Goal: Task Accomplishment & Management: Manage account settings

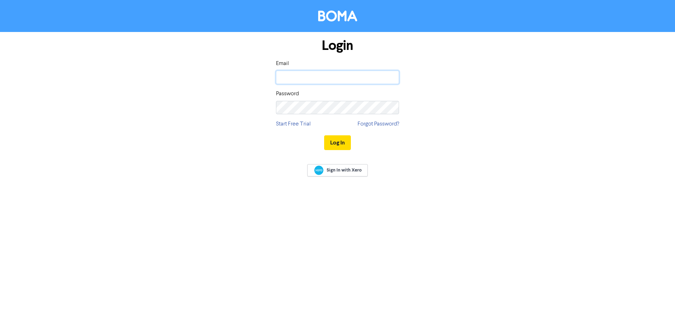
drag, startPoint x: 315, startPoint y: 80, endPoint x: 327, endPoint y: 82, distance: 12.8
click at [315, 80] on input "email" at bounding box center [337, 77] width 123 height 13
type input "chad@aspireaagroup.com.au"
click at [324, 135] on button "Log In" at bounding box center [337, 142] width 27 height 15
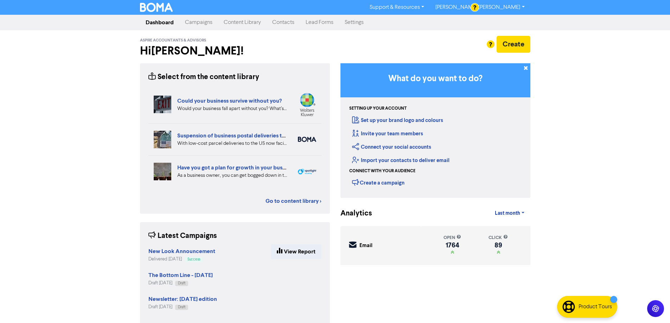
click at [281, 21] on link "Contacts" at bounding box center [283, 22] width 33 height 14
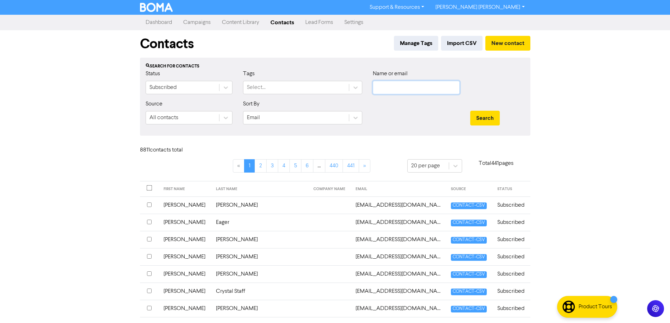
click at [392, 90] on input "text" at bounding box center [416, 87] width 87 height 13
paste input "sieler54@bigpond.com"
type input "sieler54@bigpond.com"
click at [485, 118] on button "Search" at bounding box center [485, 118] width 30 height 15
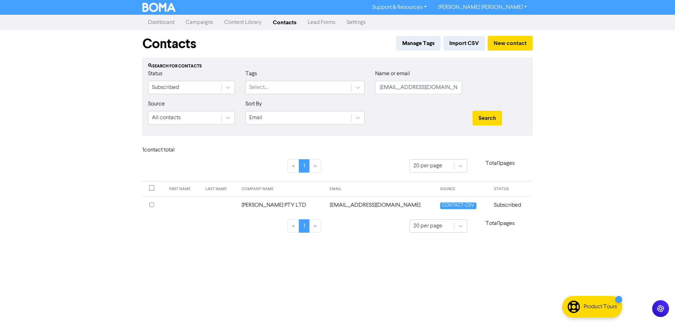
click at [350, 208] on td "sieler54@bigpond.com" at bounding box center [381, 205] width 110 height 17
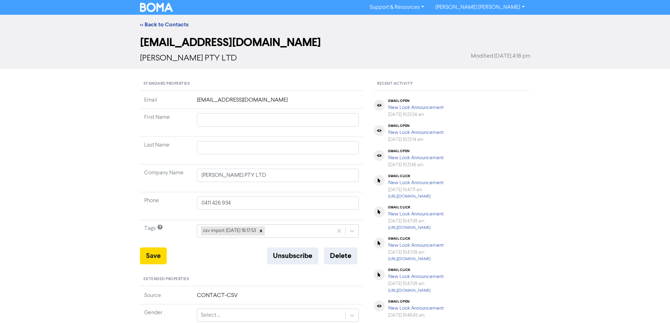
click at [305, 98] on td "sieler54@bigpond.com" at bounding box center [278, 102] width 171 height 13
click at [255, 100] on td "sieler54@bigpond.com" at bounding box center [278, 102] width 171 height 13
click at [235, 99] on td "sieler54@bigpond.com" at bounding box center [278, 102] width 171 height 13
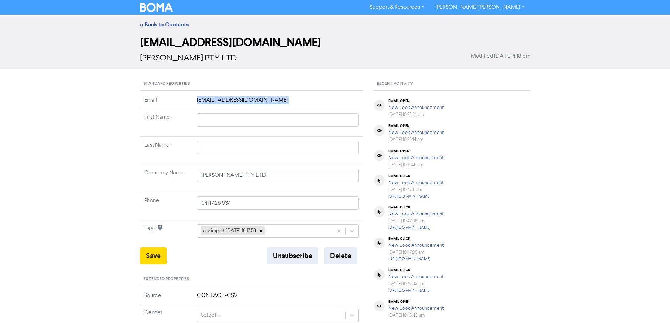
click at [235, 99] on td "sieler54@bigpond.com" at bounding box center [278, 102] width 171 height 13
click at [255, 103] on td "sieler54@bigpond.com" at bounding box center [278, 102] width 171 height 13
click at [147, 24] on link "<< Back to Contacts" at bounding box center [164, 24] width 49 height 7
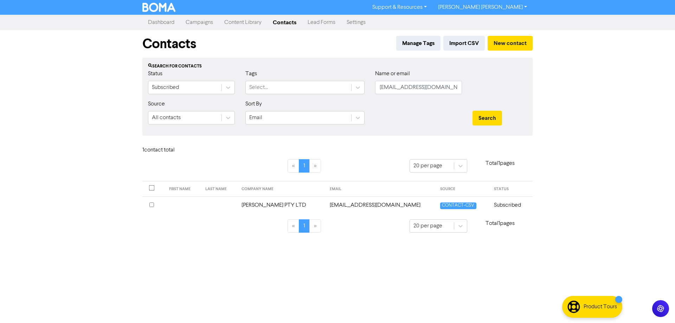
click at [152, 205] on input "checkbox" at bounding box center [151, 205] width 5 height 5
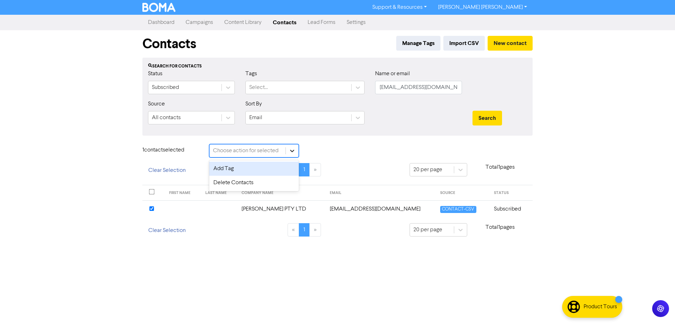
click at [295, 150] on icon at bounding box center [292, 150] width 7 height 7
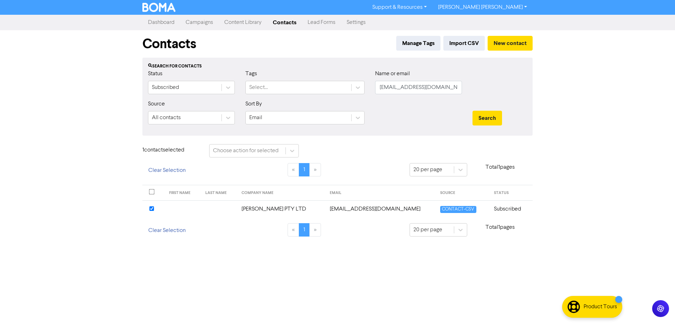
click at [440, 210] on span "CONTACT-CSV" at bounding box center [458, 209] width 36 height 7
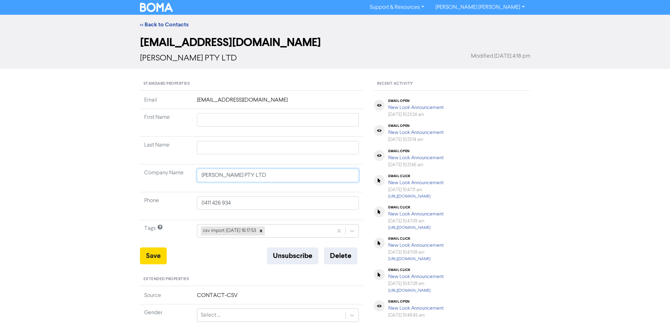
drag, startPoint x: 255, startPoint y: 180, endPoint x: 187, endPoint y: 173, distance: 67.8
click at [187, 173] on tr "Company Name SIELER PTY LTD" at bounding box center [251, 179] width 223 height 28
drag, startPoint x: 201, startPoint y: 203, endPoint x: 181, endPoint y: 201, distance: 20.2
click at [181, 201] on tr "Phone 0411 426 934" at bounding box center [251, 206] width 223 height 28
click at [336, 255] on button "Delete" at bounding box center [340, 256] width 33 height 17
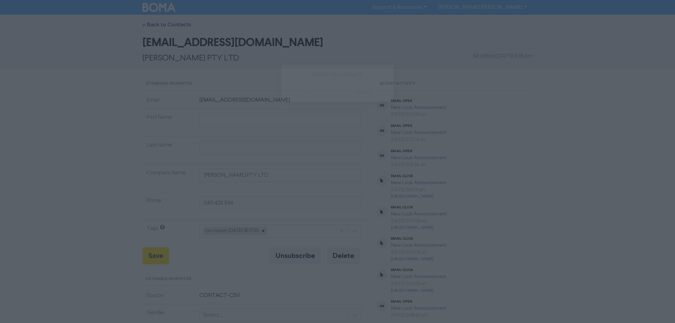
click at [308, 93] on button "ok" at bounding box center [307, 93] width 52 height 18
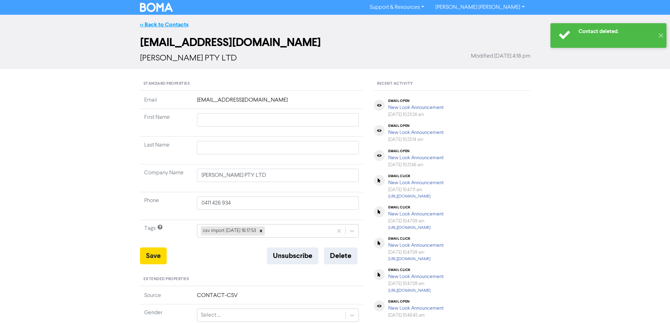
click at [167, 25] on link "<< Back to Contacts" at bounding box center [164, 24] width 49 height 7
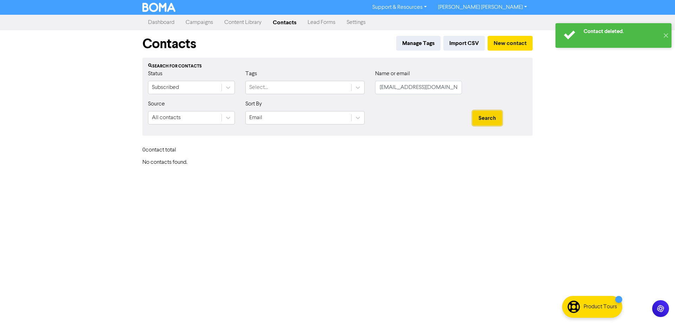
click at [489, 121] on button "Search" at bounding box center [488, 118] width 30 height 15
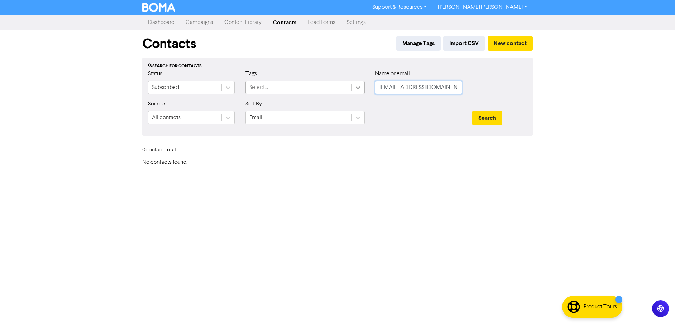
drag, startPoint x: 441, startPoint y: 87, endPoint x: 356, endPoint y: 87, distance: 84.7
click at [357, 87] on div "Status Subscribed Tags Select... Name or email sieler54@bigpond.com" at bounding box center [338, 85] width 390 height 30
click at [505, 43] on button "New contact" at bounding box center [510, 43] width 45 height 15
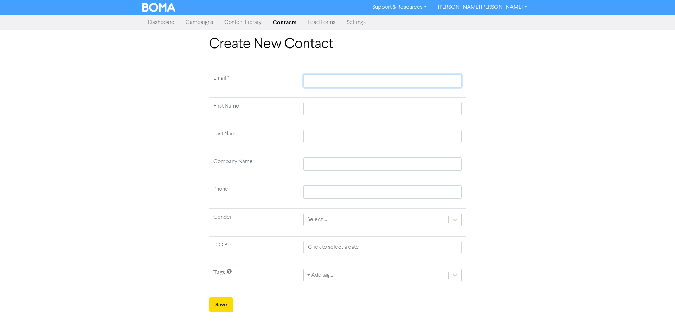
click at [316, 80] on input "text" at bounding box center [382, 80] width 158 height 13
paste input "larry.sieler@myemail.net.au"
type input "larry.sieler@myemail.net.au"
click at [320, 164] on input "text" at bounding box center [382, 164] width 158 height 13
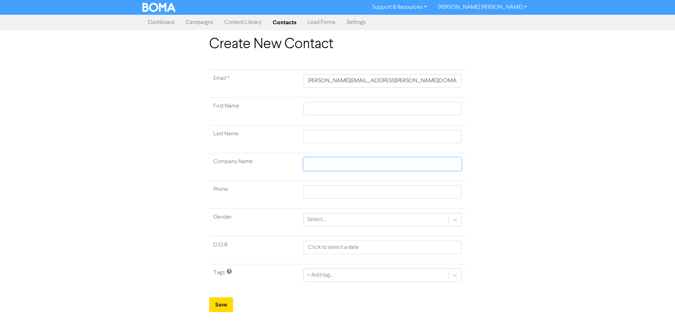
paste input "SIELER PTY LTD"
type input "SIELER PTY LTD"
drag, startPoint x: 324, startPoint y: 190, endPoint x: 333, endPoint y: 191, distance: 9.2
click at [324, 190] on input "text" at bounding box center [382, 191] width 158 height 13
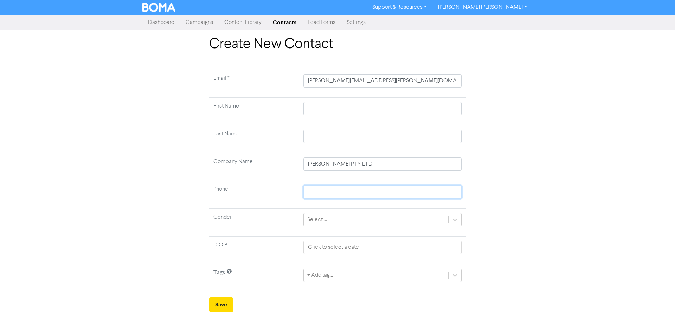
paste input "0411 426 934"
type input "0411 426 934"
click at [223, 302] on button "Save" at bounding box center [221, 304] width 24 height 15
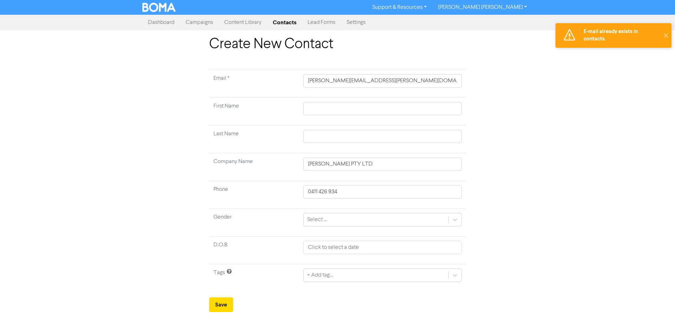
click at [512, 123] on div "Create New Contact Email * larry.sieler@myemail.net.au First Name Last Name Com…" at bounding box center [337, 174] width 401 height 276
drag, startPoint x: 380, startPoint y: 80, endPoint x: 298, endPoint y: 80, distance: 82.6
click at [298, 80] on tr "Email * larry.sieler@myemail.net.au" at bounding box center [337, 84] width 257 height 28
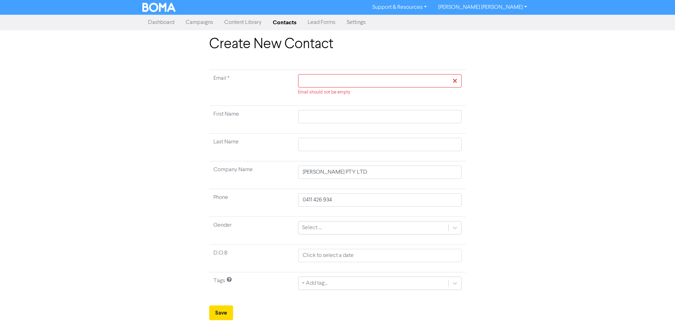
click at [284, 23] on link "Contacts" at bounding box center [284, 22] width 35 height 14
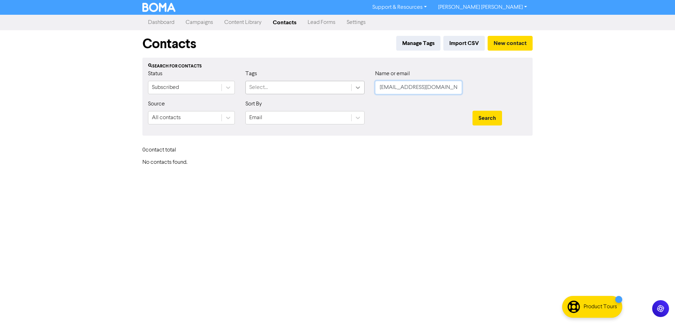
drag, startPoint x: 447, startPoint y: 89, endPoint x: 353, endPoint y: 85, distance: 94.7
click at [356, 86] on div "Status Subscribed Tags Select... Name or email sieler54@bigpond.com" at bounding box center [338, 85] width 390 height 30
paste input "larry.sieler@myemail.net.au"
type input "larry.sieler@myemail.net.au"
click at [494, 121] on button "Search" at bounding box center [488, 118] width 30 height 15
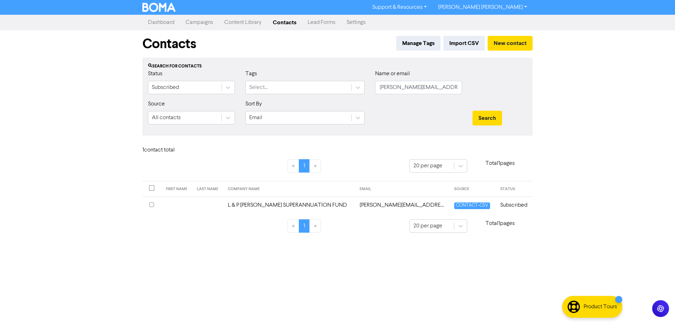
click at [459, 206] on span "CONTACT-CSV" at bounding box center [472, 206] width 36 height 7
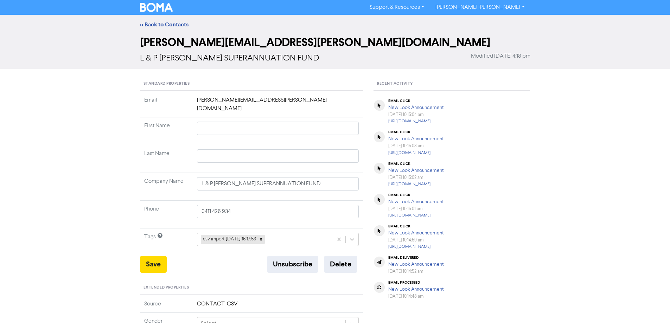
scroll to position [176, 0]
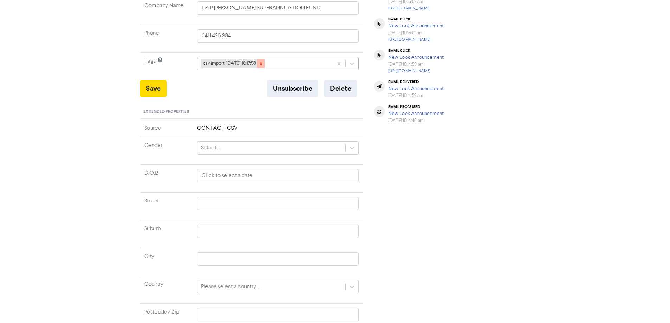
click at [263, 61] on icon at bounding box center [260, 63] width 5 height 5
click at [492, 197] on div "Recent Activity email click New Look Announcement September 17th 2025, 10:15:04…" at bounding box center [451, 125] width 167 height 447
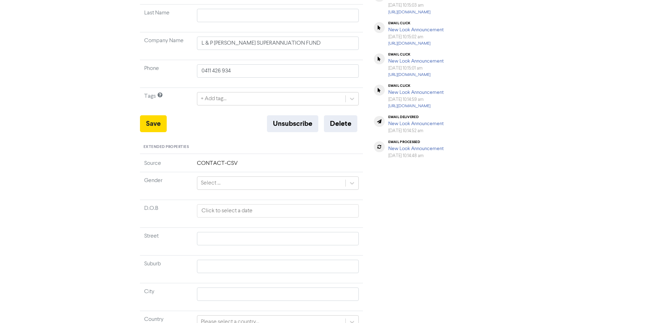
scroll to position [35, 0]
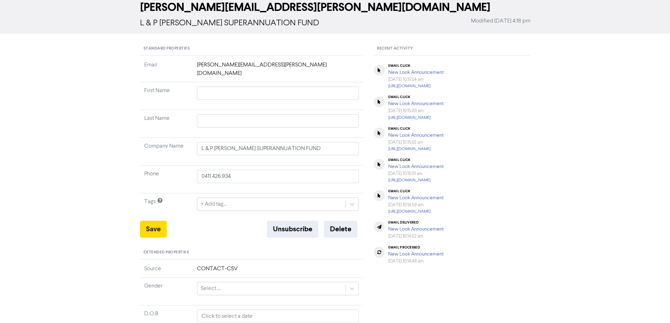
click at [258, 64] on td "larry.sieler@myemail.net.au" at bounding box center [278, 71] width 171 height 21
click at [244, 66] on td "larry.sieler@myemail.net.au" at bounding box center [278, 71] width 171 height 21
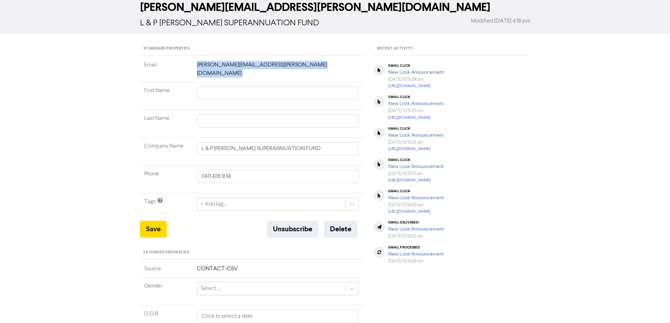
click at [244, 66] on td "larry.sieler@myemail.net.au" at bounding box center [278, 71] width 171 height 21
click at [647, 250] on div "<< Back to Contacts larry.sieler@myemail.net.au L & P SIELER SUPERANNUATION FUN…" at bounding box center [335, 236] width 670 height 512
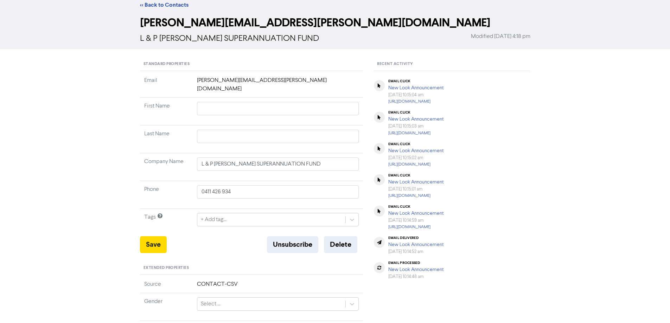
scroll to position [0, 0]
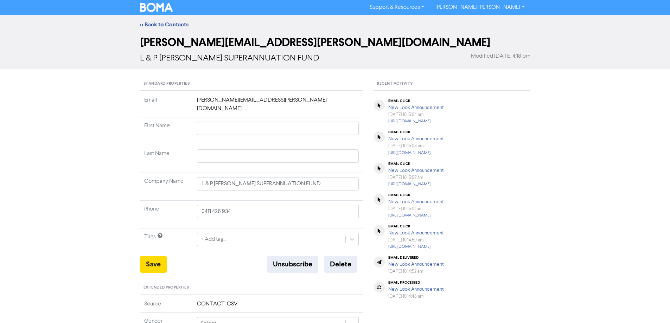
click at [154, 21] on div "<< Back to Contacts" at bounding box center [335, 24] width 401 height 8
click at [154, 21] on link "<< Back to Contacts" at bounding box center [164, 24] width 49 height 7
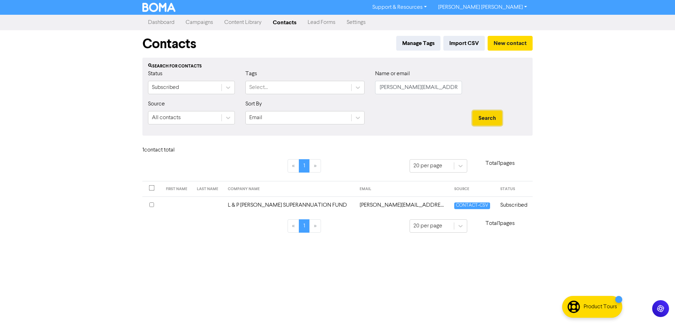
click at [487, 121] on button "Search" at bounding box center [488, 118] width 30 height 15
click at [334, 206] on td "L & P SIELER SUPERANNUATION FUND" at bounding box center [290, 205] width 132 height 17
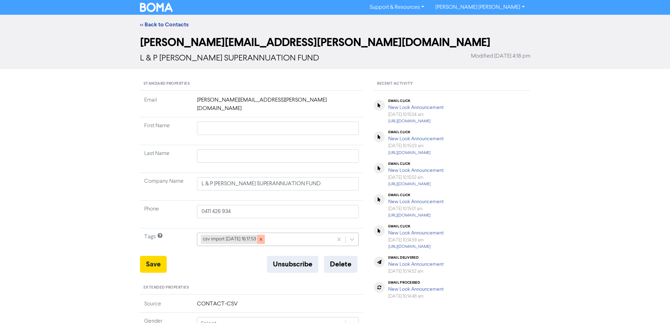
click at [263, 237] on icon at bounding box center [260, 239] width 5 height 5
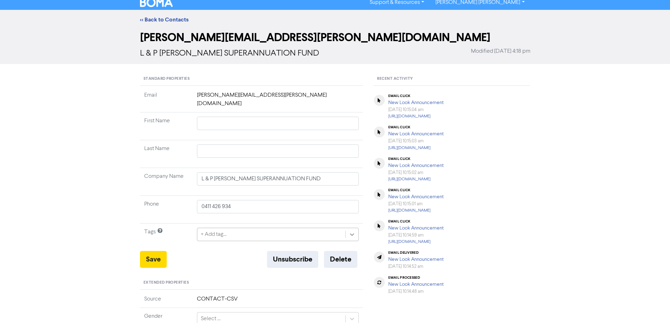
click at [352, 232] on div "+ Add tag..." at bounding box center [278, 234] width 162 height 13
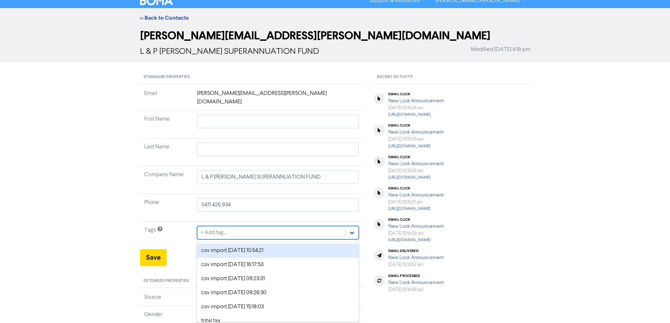
scroll to position [7, 0]
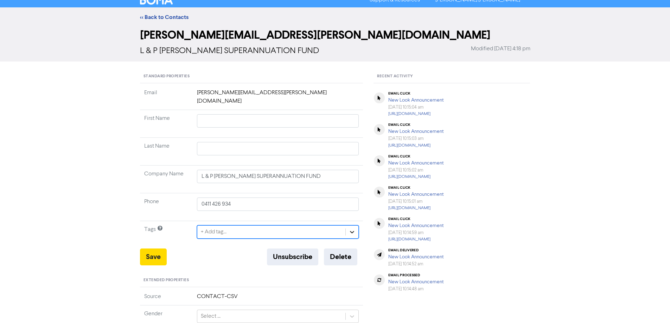
click at [353, 229] on icon at bounding box center [351, 232] width 7 height 7
click at [171, 12] on div "<< Back to Contacts" at bounding box center [335, 17] width 670 height 20
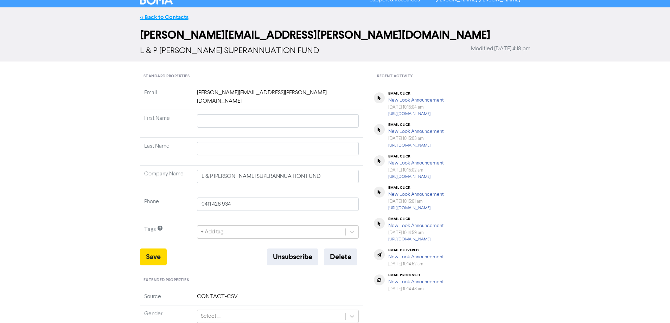
click at [171, 16] on link "<< Back to Contacts" at bounding box center [164, 17] width 49 height 7
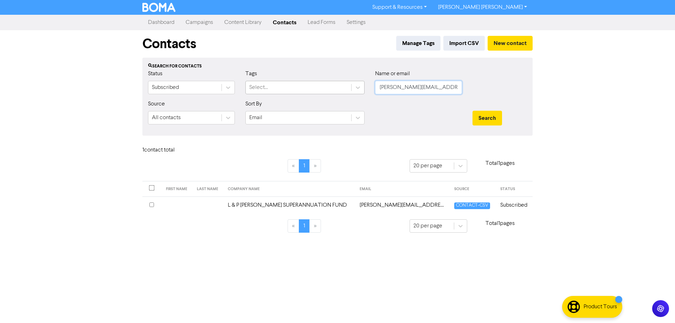
drag, startPoint x: 453, startPoint y: 89, endPoint x: 365, endPoint y: 88, distance: 87.9
click at [365, 88] on div "Status Subscribed Tags Select... Name or email larry.sieler@myemail.net.au" at bounding box center [338, 85] width 390 height 30
paste input "Rod.Thomas@f5m.onmicrosoft.com"
type input "Rod.Thomas@f5m.onmicrosoft.com"
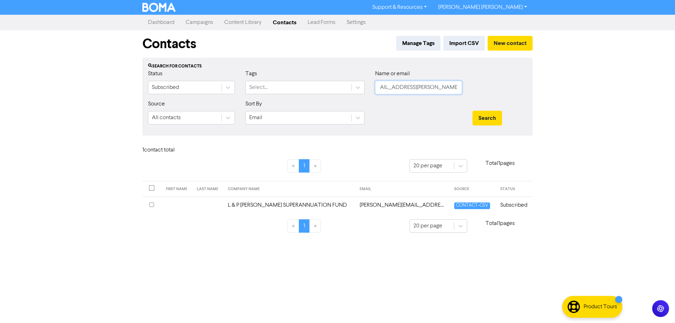
click at [473, 111] on button "Search" at bounding box center [488, 118] width 30 height 15
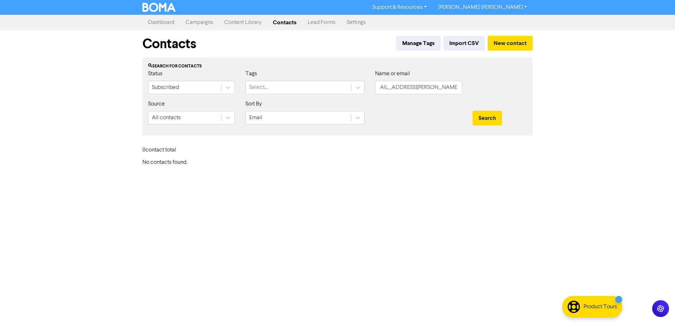
scroll to position [0, 0]
click at [422, 84] on input "Rod.Thomas@f5m.onmicrosoft.com" at bounding box center [418, 87] width 87 height 13
paste input "Andrew.Railton@first5minutes.com.au"
type input "Andrew.Railton@first5minutes.com.au"
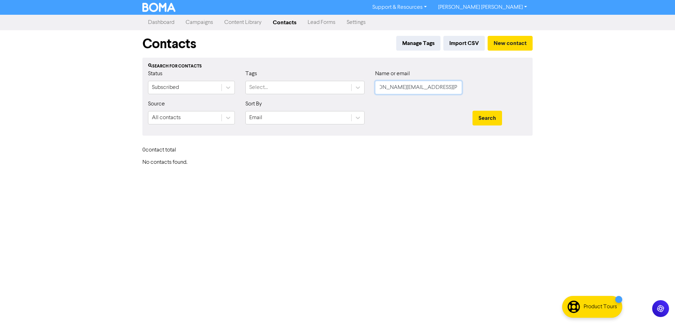
click at [473, 111] on button "Search" at bounding box center [488, 118] width 30 height 15
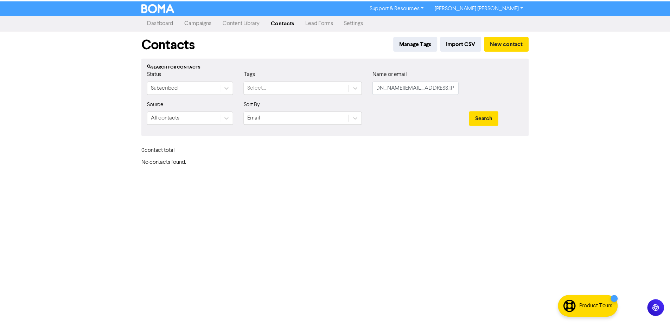
scroll to position [0, 0]
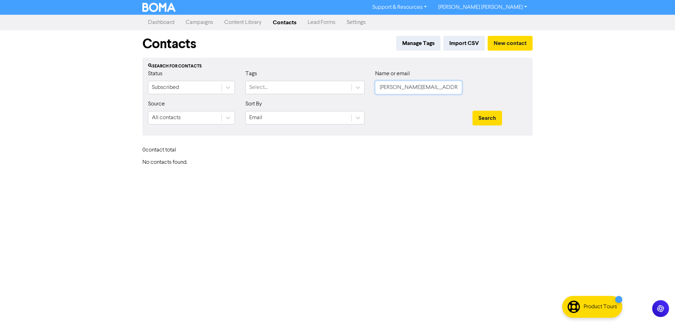
click at [413, 90] on input "Andrew.Railton@first5minutes.com.au" at bounding box center [418, 87] width 87 height 13
paste input ": Andrew Railton"
click at [473, 111] on button "Search" at bounding box center [488, 118] width 30 height 15
drag, startPoint x: 383, startPoint y: 89, endPoint x: 372, endPoint y: 89, distance: 10.5
click at [372, 89] on div "Name or email : Andrew Railton" at bounding box center [418, 85] width 97 height 30
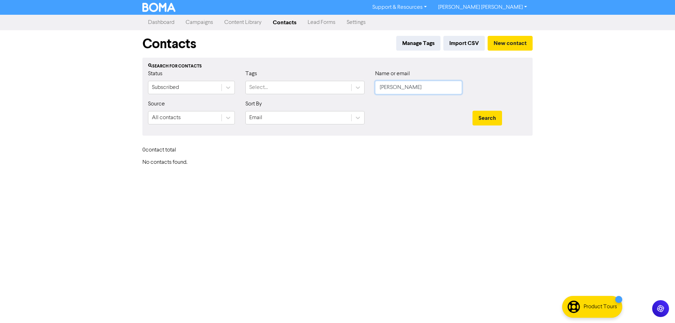
click at [473, 111] on button "Search" at bounding box center [488, 118] width 30 height 15
click at [394, 83] on input "Rod Thomas" at bounding box center [418, 87] width 87 height 13
drag, startPoint x: 415, startPoint y: 88, endPoint x: 316, endPoint y: 82, distance: 99.0
click at [317, 82] on div "Status Subscribed Tags Select... Name or email Rod Thomas" at bounding box center [338, 85] width 390 height 30
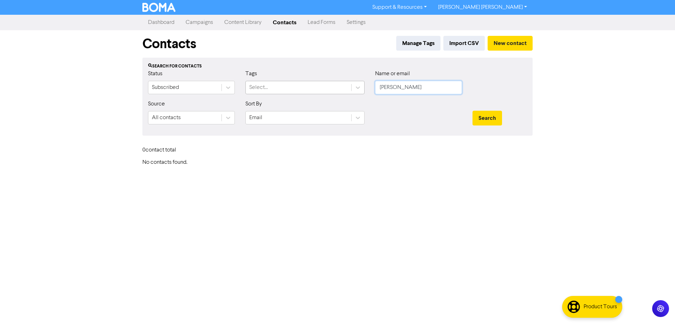
paste input "Griffith University."
click at [473, 111] on button "Search" at bounding box center [488, 118] width 30 height 15
click at [489, 113] on button "Search" at bounding box center [488, 118] width 30 height 15
click at [489, 120] on button "Search" at bounding box center [488, 118] width 30 height 15
click at [431, 90] on input "Griffith University" at bounding box center [418, 87] width 87 height 13
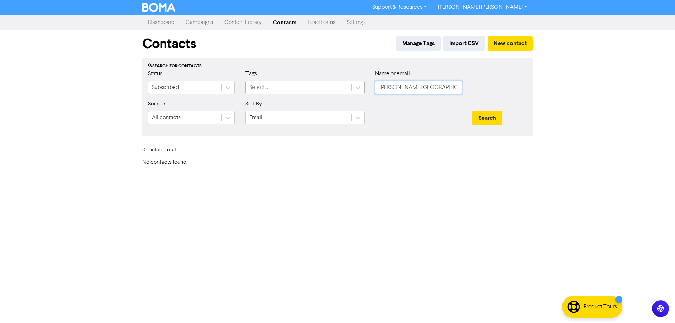
drag, startPoint x: 428, startPoint y: 90, endPoint x: 301, endPoint y: 87, distance: 127.3
click at [303, 89] on div "Status Subscribed Tags Select... Name or email Griffith University" at bounding box center [338, 85] width 390 height 30
paste input "a.ash@griffith.edu.au"
type input "a.ash@griffith.edu.au"
click at [495, 120] on button "Search" at bounding box center [488, 118] width 30 height 15
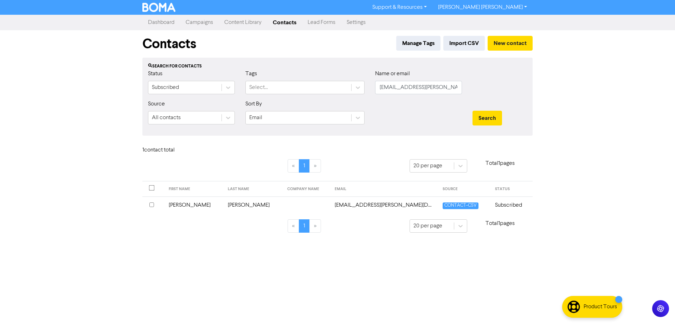
click at [283, 204] on td at bounding box center [307, 205] width 48 height 17
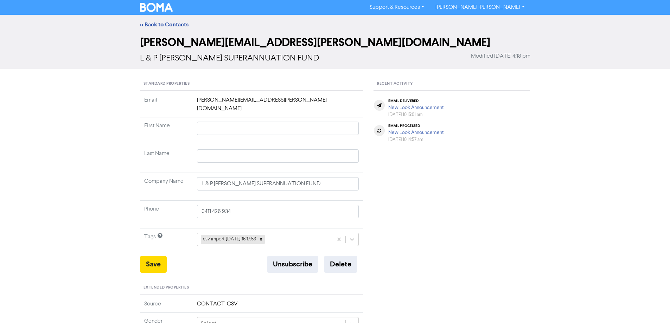
type input "[PERSON_NAME]"
type input "Edward Ash"
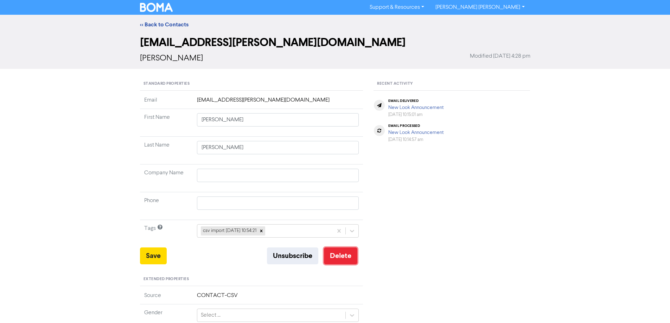
click at [344, 258] on button "Delete" at bounding box center [340, 256] width 33 height 17
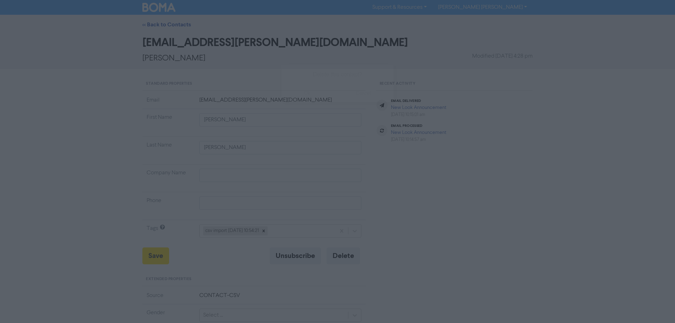
click at [311, 92] on button "ok" at bounding box center [307, 93] width 52 height 18
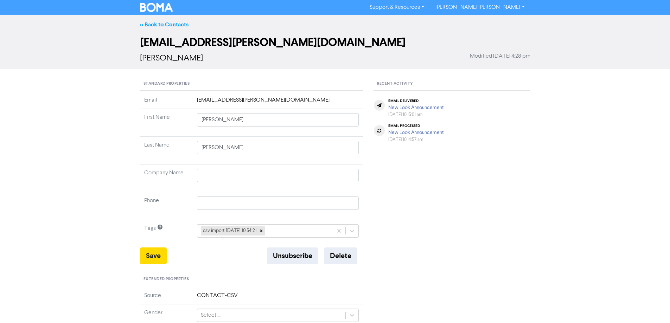
click at [169, 23] on link "<< Back to Contacts" at bounding box center [164, 24] width 49 height 7
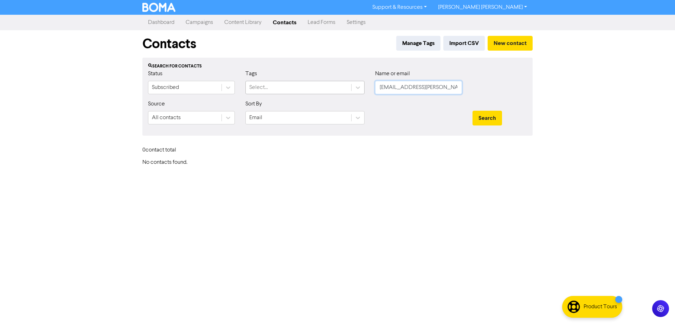
drag, startPoint x: 437, startPoint y: 89, endPoint x: 301, endPoint y: 87, distance: 136.4
click at [307, 89] on div "Status Subscribed Tags Select... Name or email a.ash@griffith.edu.au" at bounding box center [338, 85] width 390 height 30
paste input "tonyash759@gmail.com."
click at [473, 111] on button "Search" at bounding box center [488, 118] width 30 height 15
type input "tonyash759@gmail.com"
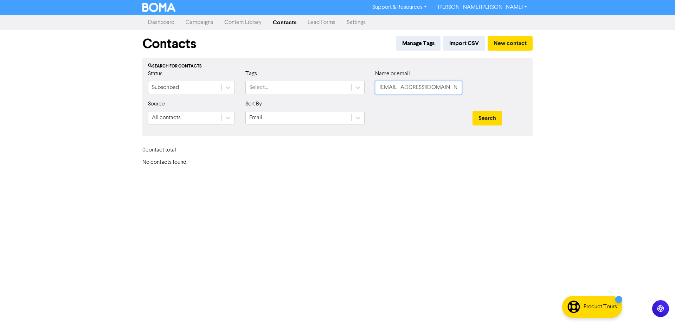
click at [473, 111] on button "Search" at bounding box center [488, 118] width 30 height 15
click at [479, 116] on button "Search" at bounding box center [488, 118] width 30 height 15
drag, startPoint x: 429, startPoint y: 87, endPoint x: 348, endPoint y: 82, distance: 81.0
click at [348, 82] on div "Status Subscribed Tags Select... Name or email tonyash759@gmail.com" at bounding box center [338, 85] width 390 height 30
click at [509, 41] on button "New contact" at bounding box center [510, 43] width 45 height 15
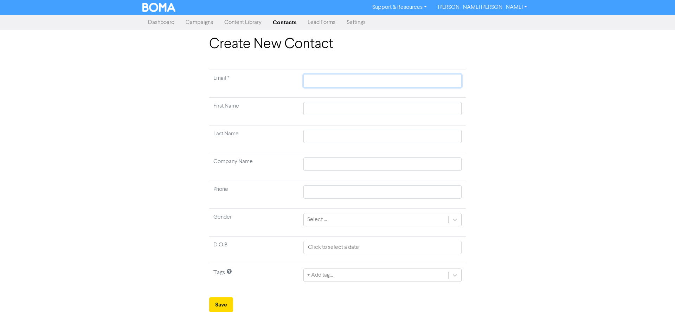
click at [315, 83] on input "text" at bounding box center [382, 80] width 158 height 13
paste input "tonyash759@gmail.com"
type input "tonyash759@gmail.com"
drag, startPoint x: 323, startPoint y: 105, endPoint x: 329, endPoint y: 111, distance: 8.2
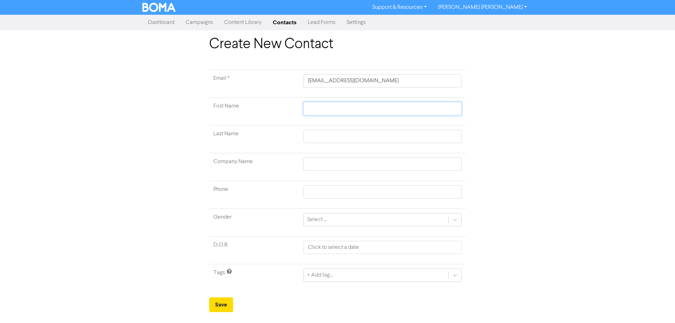
click at [323, 107] on input "text" at bounding box center [382, 108] width 158 height 13
type input "A"
type input "An"
type input "Ant"
type input "Anth"
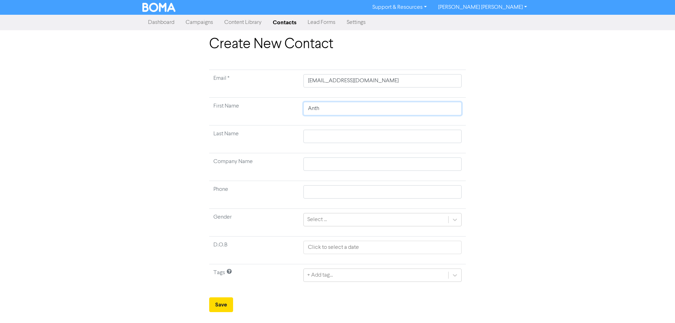
type input "Antho"
type input "Anthon"
type input "[PERSON_NAME]"
type input "Anthony E"
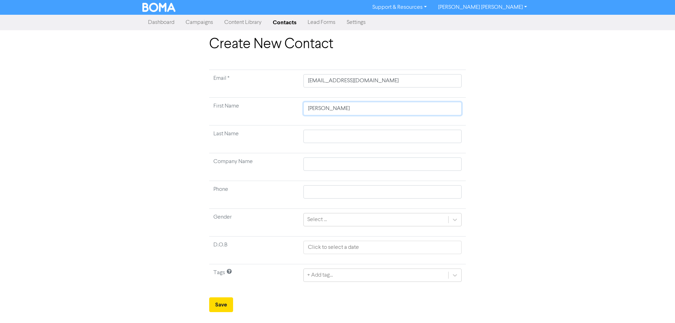
type input "Anthony Ed"
type input "Anthony Edw"
type input "Anthony Edwa"
click at [326, 139] on input "text" at bounding box center [382, 136] width 158 height 13
click at [111, 246] on div "Create New Contact Email * tonyash759@gmail.com First Name Anthony Edward Last …" at bounding box center [337, 174] width 675 height 276
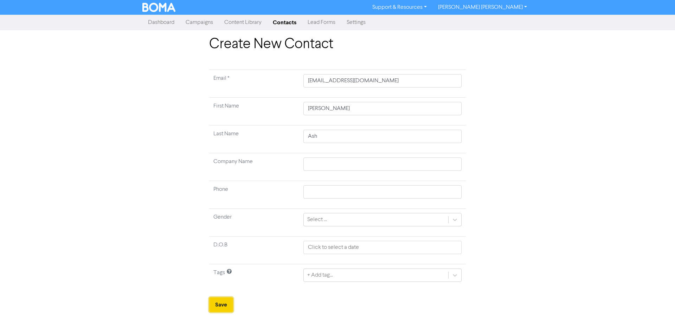
click at [230, 301] on button "Save" at bounding box center [221, 304] width 24 height 15
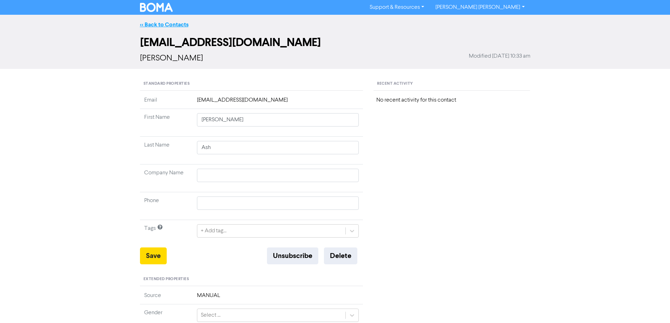
click at [159, 21] on link "<< Back to Contacts" at bounding box center [164, 24] width 49 height 7
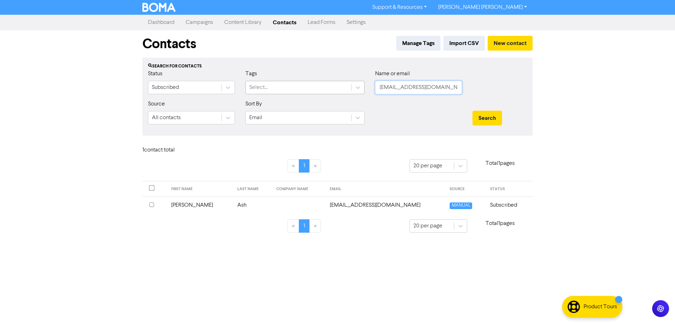
drag, startPoint x: 444, startPoint y: 89, endPoint x: 289, endPoint y: 86, distance: 154.4
click at [289, 86] on div "Status Subscribed Tags Select... Name or email tonyash759@gmail.com" at bounding box center [338, 85] width 390 height 30
paste input "Coloplast"
click at [497, 122] on button "Search" at bounding box center [488, 118] width 30 height 15
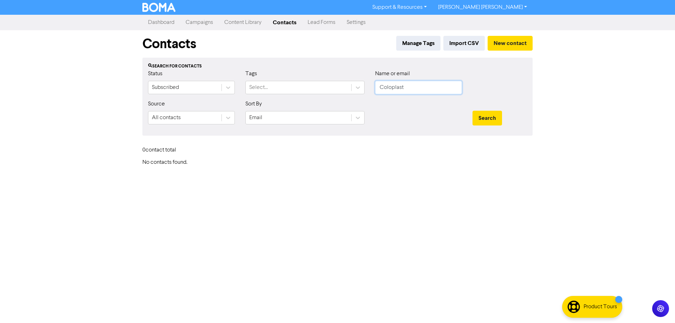
drag, startPoint x: 413, startPoint y: 89, endPoint x: 339, endPoint y: 81, distance: 74.3
click at [340, 79] on div "Status Subscribed Tags Select... Name or email Coloplast" at bounding box center [338, 85] width 390 height 30
paste input "aujufo@coloplast.com"
click at [486, 121] on button "Search" at bounding box center [488, 118] width 30 height 15
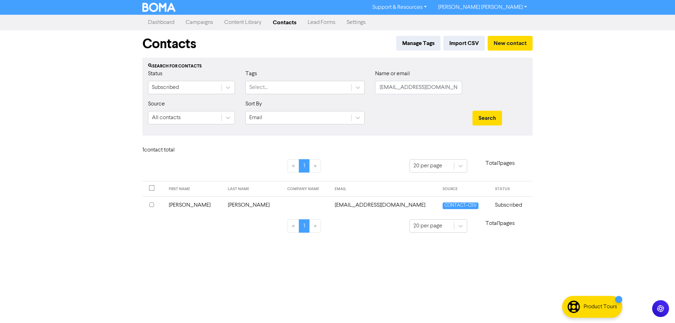
click at [150, 204] on input "checkbox" at bounding box center [151, 205] width 5 height 5
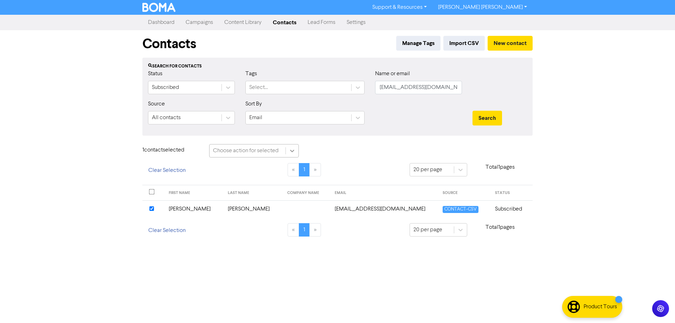
click at [292, 152] on icon at bounding box center [292, 151] width 4 height 2
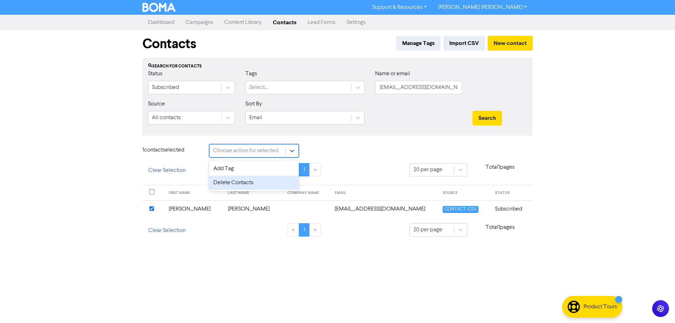
click at [249, 184] on div "Delete Contacts" at bounding box center [254, 183] width 90 height 14
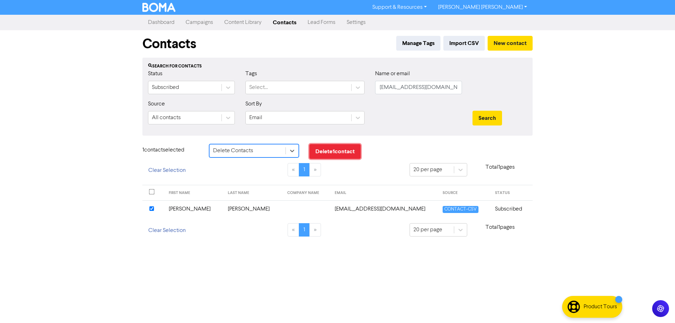
click at [337, 152] on button "Delete 1 contact" at bounding box center [334, 151] width 51 height 15
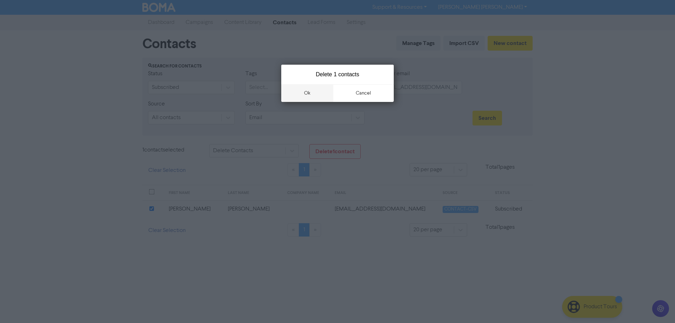
click at [312, 94] on button "ok" at bounding box center [307, 93] width 52 height 18
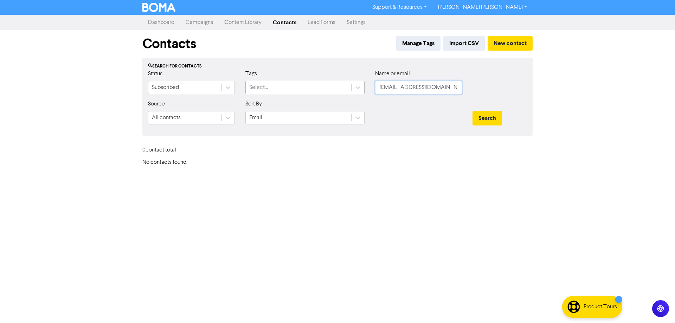
drag, startPoint x: 438, startPoint y: 91, endPoint x: 308, endPoint y: 90, distance: 130.1
click at [309, 90] on div "Status Subscribed Tags Select... Name or email aujufo@coloplast.com" at bounding box center [338, 85] width 390 height 30
paste input "Craig Small"
click at [491, 122] on button "Search" at bounding box center [488, 118] width 30 height 15
drag, startPoint x: 436, startPoint y: 89, endPoint x: 325, endPoint y: 88, distance: 110.8
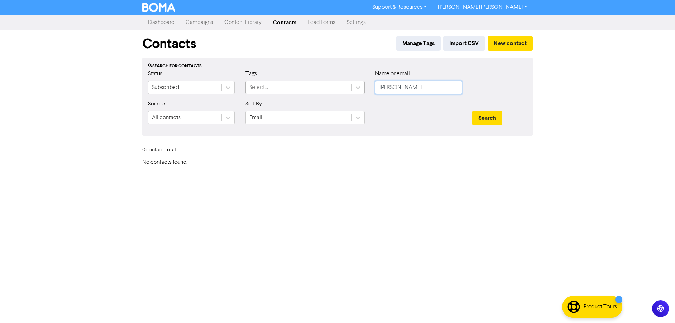
click at [326, 88] on div "Status Subscribed Tags Select... Name or email Craig Small" at bounding box center [338, 85] width 390 height 30
paste input "csmall@purenv.au"
click at [494, 118] on button "Search" at bounding box center [488, 118] width 30 height 15
click at [484, 118] on button "Search" at bounding box center [488, 118] width 30 height 15
click at [484, 117] on button "Search" at bounding box center [488, 118] width 30 height 15
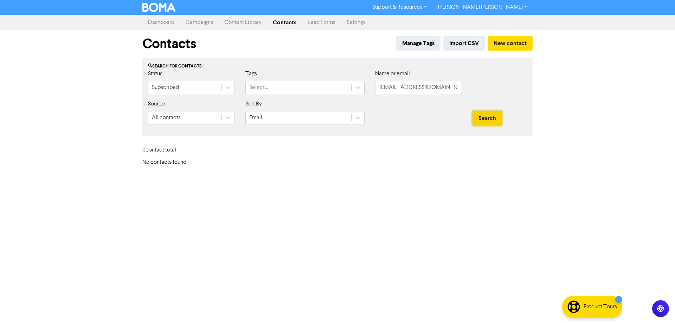
click at [484, 117] on button "Search" at bounding box center [488, 118] width 30 height 15
click at [428, 90] on input "csmall@purenv.au" at bounding box center [418, 87] width 87 height 13
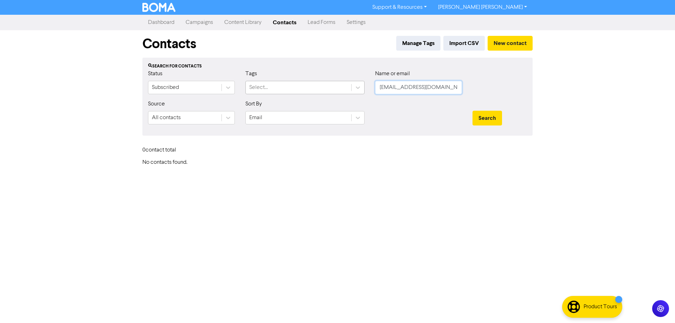
drag, startPoint x: 439, startPoint y: 89, endPoint x: 299, endPoint y: 89, distance: 139.9
click at [303, 89] on div "Status Subscribed Tags Select... Name or email csmall@purenv.au" at bounding box center [338, 85] width 390 height 30
click at [473, 111] on button "Search" at bounding box center [488, 118] width 30 height 15
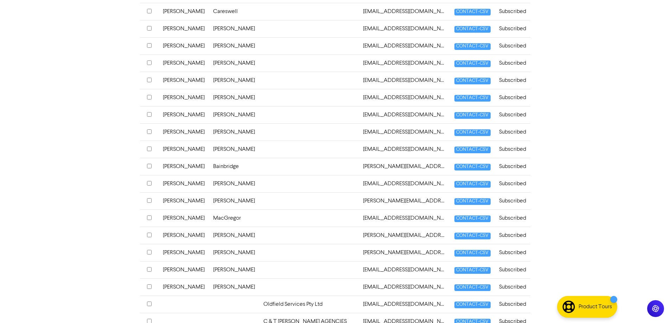
scroll to position [245, 0]
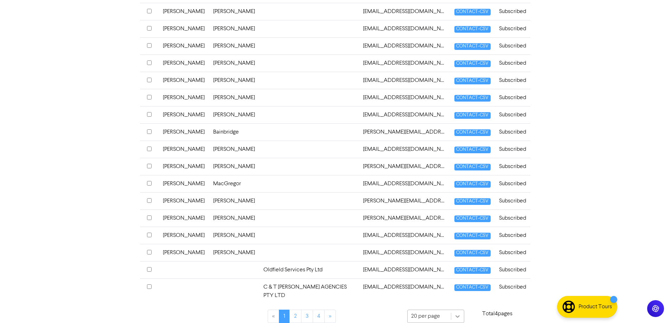
click at [455, 310] on div "20 per page" at bounding box center [435, 317] width 57 height 14
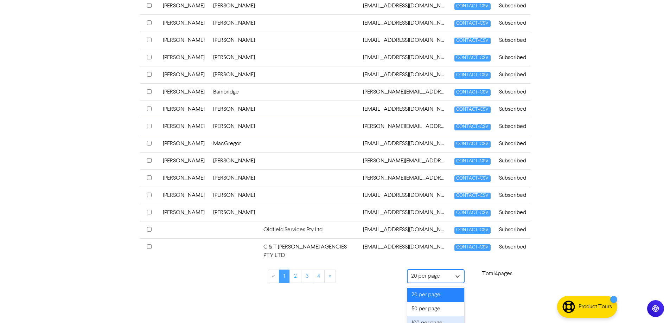
click at [429, 316] on div "100 per page" at bounding box center [435, 323] width 57 height 14
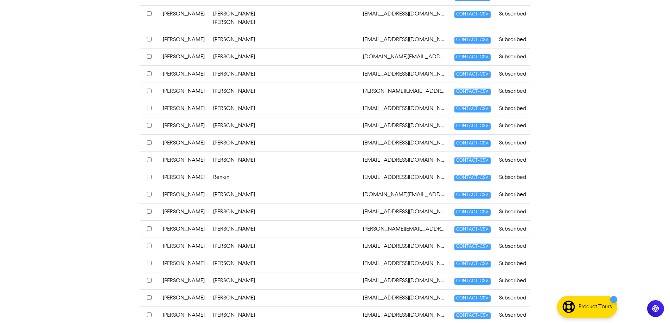
scroll to position [969, 0]
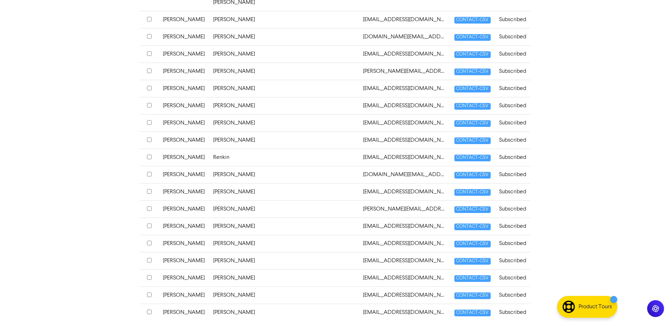
drag, startPoint x: 592, startPoint y: 107, endPoint x: 578, endPoint y: 169, distance: 64.3
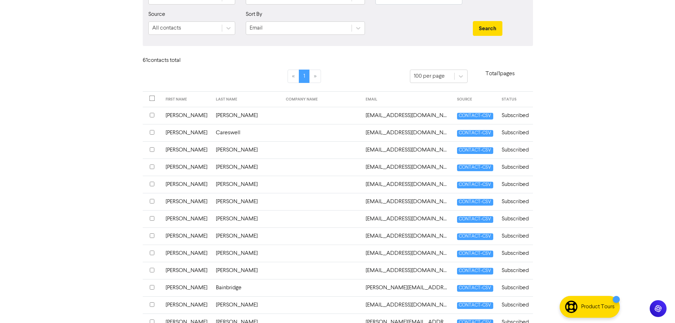
scroll to position [0, 0]
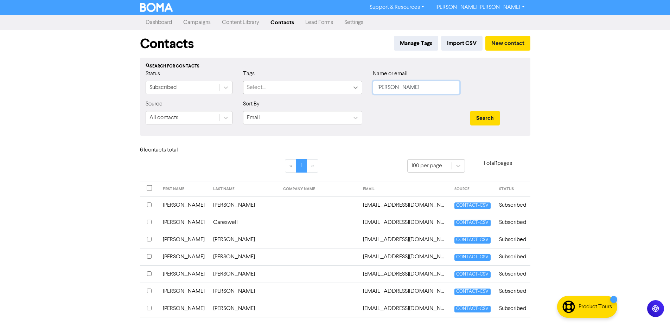
drag, startPoint x: 391, startPoint y: 87, endPoint x: 351, endPoint y: 91, distance: 39.9
click at [346, 87] on div "Status Subscribed Tags Select... Name or email Craig" at bounding box center [335, 85] width 390 height 30
paste input "Pure Westrex"
click at [486, 110] on div "Search" at bounding box center [497, 115] width 65 height 30
click at [485, 116] on button "Search" at bounding box center [485, 118] width 30 height 15
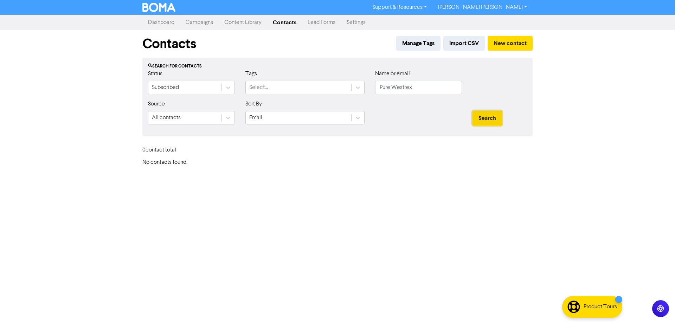
click at [485, 116] on button "Search" at bounding box center [488, 118] width 30 height 15
click at [236, 91] on div "Status Subscribed" at bounding box center [191, 85] width 97 height 30
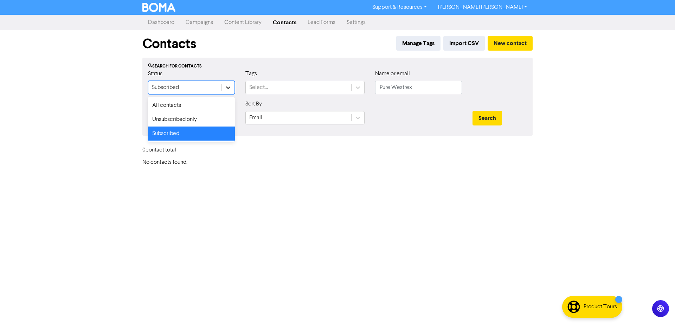
click at [225, 89] on icon at bounding box center [228, 87] width 7 height 7
click at [194, 107] on div "All contacts" at bounding box center [191, 105] width 87 height 14
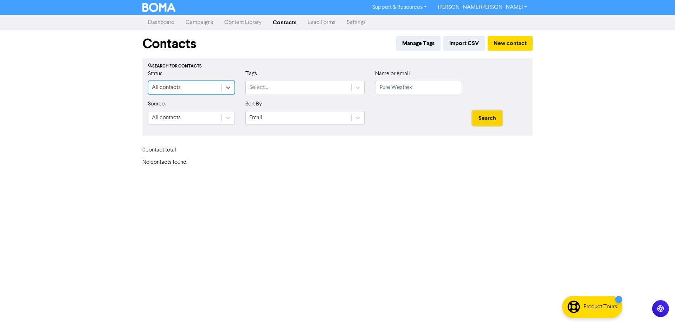
click at [494, 123] on button "Search" at bounding box center [488, 118] width 30 height 15
drag, startPoint x: 492, startPoint y: 127, endPoint x: 449, endPoint y: 110, distance: 46.4
click at [492, 127] on div "Search" at bounding box center [499, 115] width 65 height 30
drag, startPoint x: 421, startPoint y: 92, endPoint x: 339, endPoint y: 87, distance: 82.1
click at [339, 87] on div "Status All contacts Tags Select... Name or email Pure Westrex" at bounding box center [338, 85] width 390 height 30
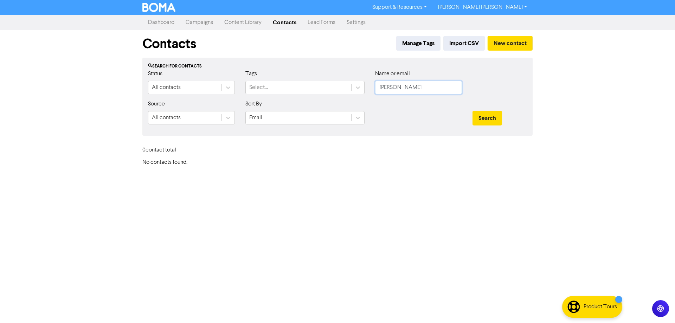
click at [473, 111] on button "Search" at bounding box center [488, 118] width 30 height 15
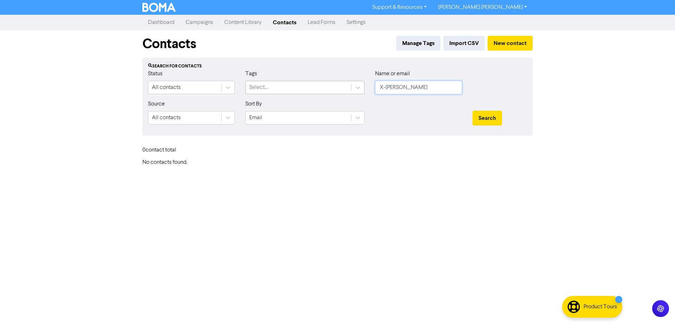
drag, startPoint x: 411, startPoint y: 87, endPoint x: 319, endPoint y: 86, distance: 92.1
click at [319, 86] on div "Status All contacts Tags Select... Name or email X-Craig" at bounding box center [338, 85] width 390 height 30
click at [473, 111] on button "Search" at bounding box center [488, 118] width 30 height 15
click at [296, 21] on link "Contacts" at bounding box center [284, 22] width 35 height 14
click at [360, 21] on link "Settings" at bounding box center [356, 22] width 30 height 14
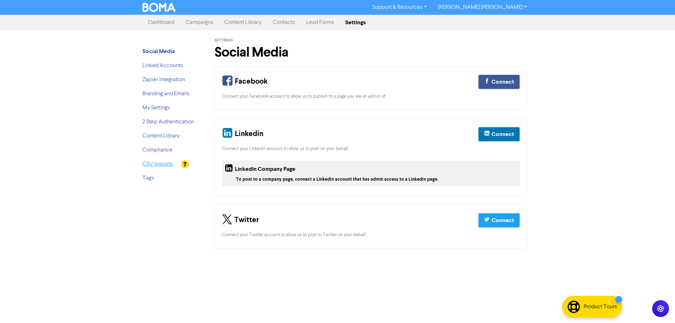
click at [160, 162] on link "CSV Imports" at bounding box center [157, 164] width 31 height 6
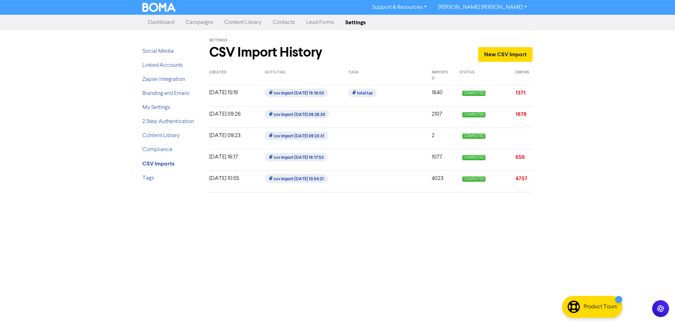
click at [357, 180] on div at bounding box center [384, 181] width 83 height 14
click at [376, 185] on div at bounding box center [384, 181] width 83 height 14
click at [519, 183] on div "4737" at bounding box center [524, 181] width 28 height 14
click at [502, 185] on div "COMPLETED" at bounding box center [482, 181] width 56 height 14
click at [224, 177] on div "[DATE] 10:55" at bounding box center [232, 181] width 56 height 14
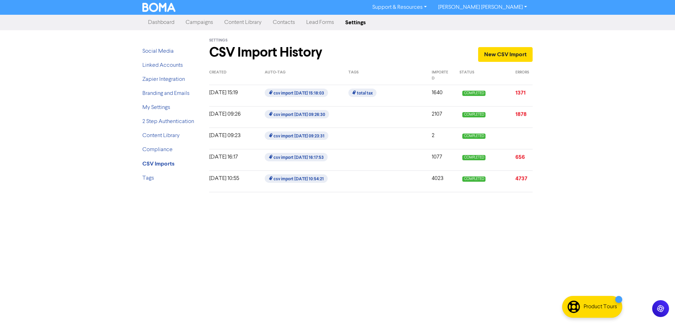
drag, startPoint x: 226, startPoint y: 182, endPoint x: 250, endPoint y: 182, distance: 23.6
click at [228, 183] on div "[DATE] 10:55" at bounding box center [232, 181] width 56 height 14
click at [199, 24] on link "Campaigns" at bounding box center [199, 22] width 39 height 14
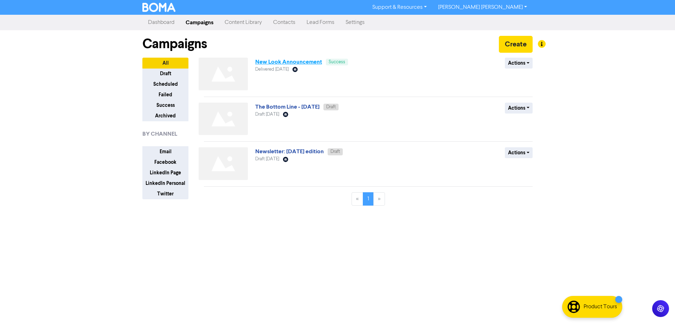
click at [296, 62] on link "New Look Announcement" at bounding box center [288, 61] width 67 height 7
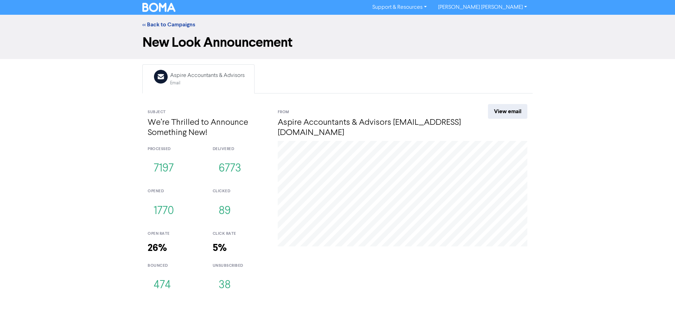
click at [36, 159] on div "<< Back to Campaigns New Look Announcement Email Created with Sketch. Aspire Ac…" at bounding box center [337, 157] width 675 height 285
click at [514, 115] on link "View email" at bounding box center [507, 111] width 39 height 15
click at [167, 25] on link "<< Back to Campaigns" at bounding box center [168, 24] width 53 height 7
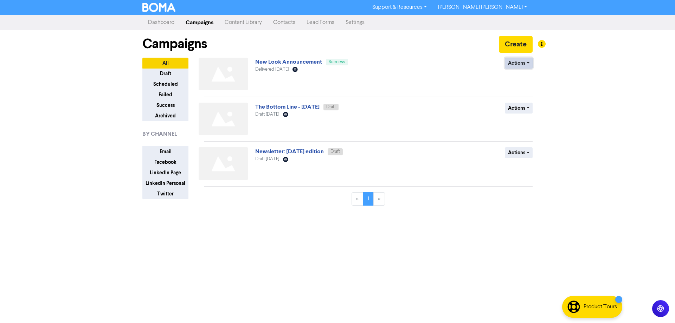
click at [531, 62] on button "Actions" at bounding box center [519, 63] width 28 height 11
click at [525, 77] on button "Duplicate" at bounding box center [533, 77] width 56 height 11
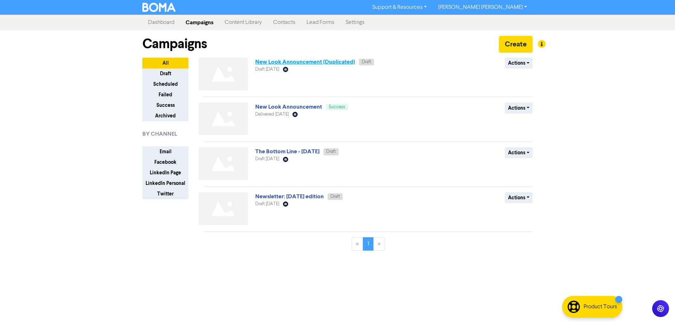
click at [295, 62] on link "New Look Announcement (Duplicated)" at bounding box center [305, 61] width 100 height 7
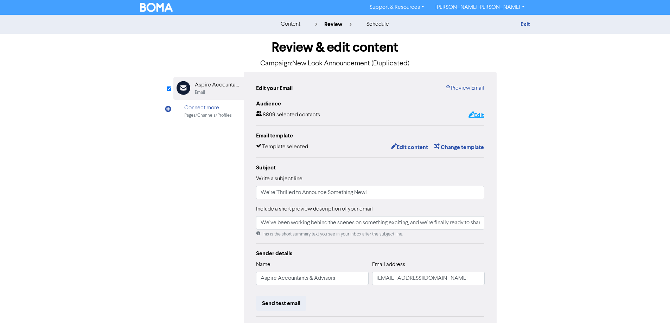
click at [477, 114] on button "Edit" at bounding box center [476, 115] width 16 height 9
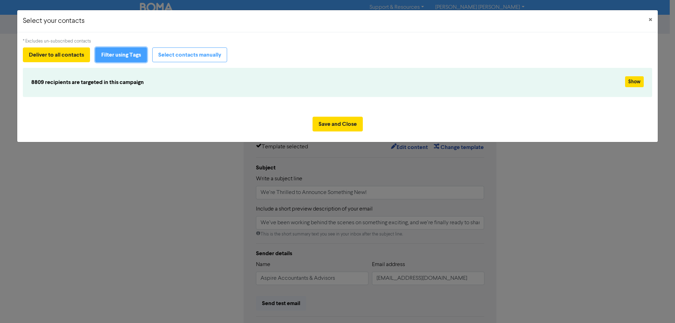
click at [115, 55] on button "Filter using Tags" at bounding box center [121, 54] width 52 height 15
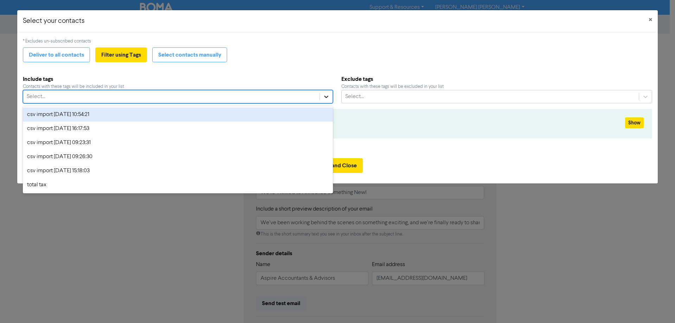
click at [323, 96] on icon at bounding box center [326, 96] width 7 height 7
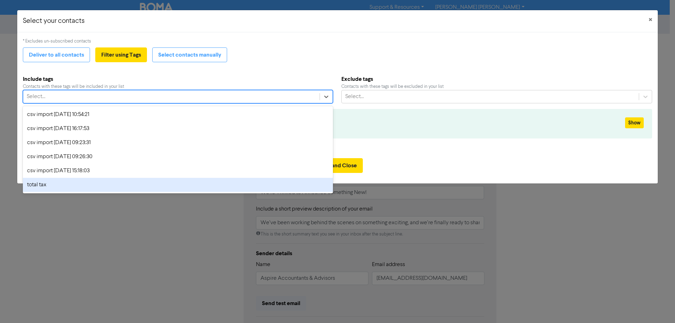
click at [44, 187] on div "total tax" at bounding box center [178, 185] width 310 height 14
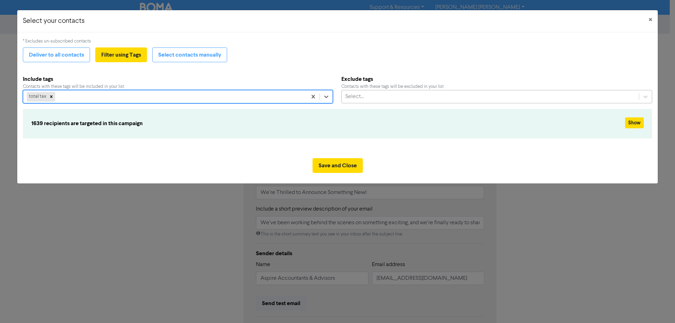
click at [416, 94] on div "Select..." at bounding box center [490, 96] width 297 height 13
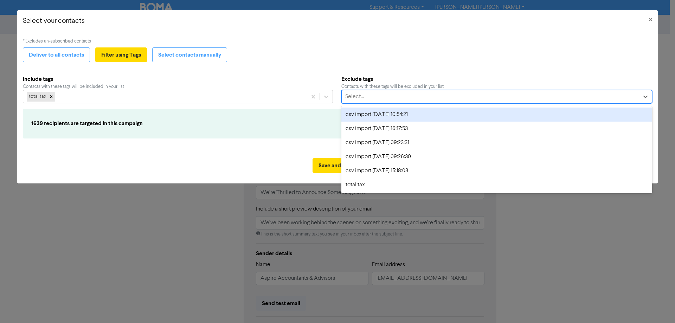
click at [393, 117] on div "csv import [DATE] 10:54:21" at bounding box center [496, 115] width 311 height 14
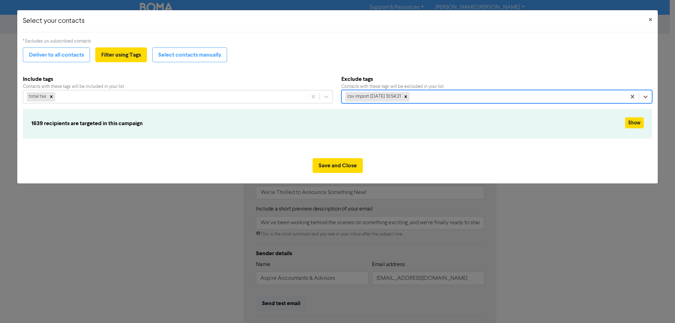
click at [425, 98] on div "csv import [DATE] 10:54:21" at bounding box center [484, 96] width 285 height 13
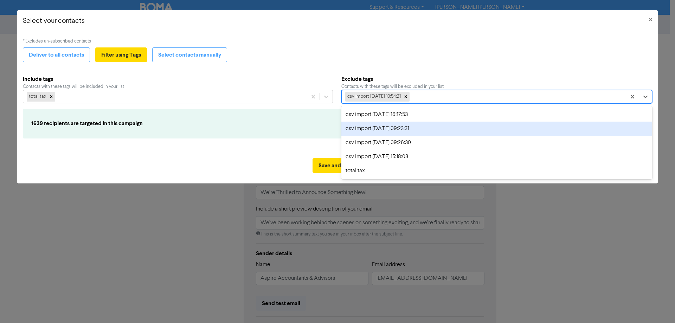
click at [415, 129] on div "csv import [DATE] 09:23:31" at bounding box center [496, 129] width 311 height 14
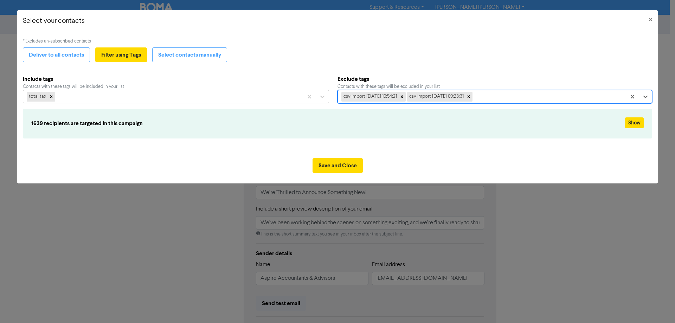
click at [506, 97] on div "csv import 2025-09-10 10:54:21 csv import 2025-09-17 09:23:31" at bounding box center [482, 96] width 288 height 13
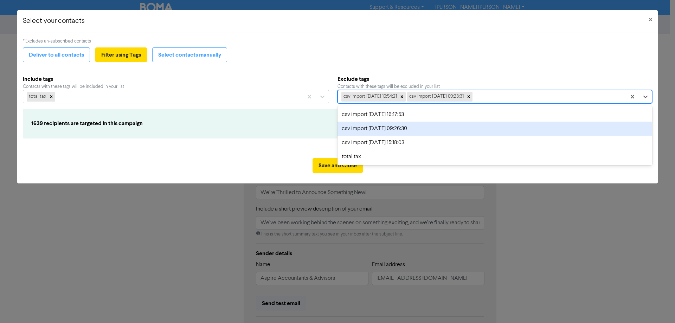
click at [453, 125] on div "csv import [DATE] 09:26:30" at bounding box center [495, 129] width 315 height 14
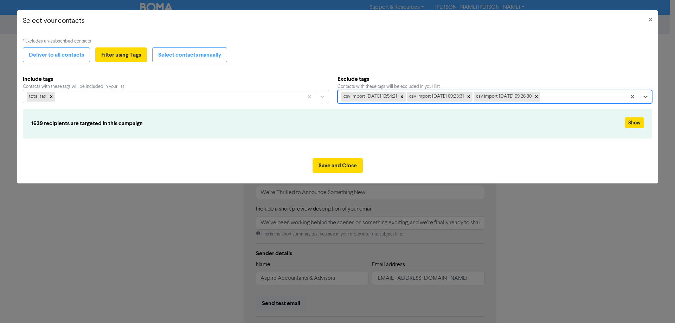
click at [572, 94] on div "csv import 2025-09-10 10:54:21 csv import 2025-09-17 09:23:31 csv import 2025-0…" at bounding box center [482, 96] width 288 height 13
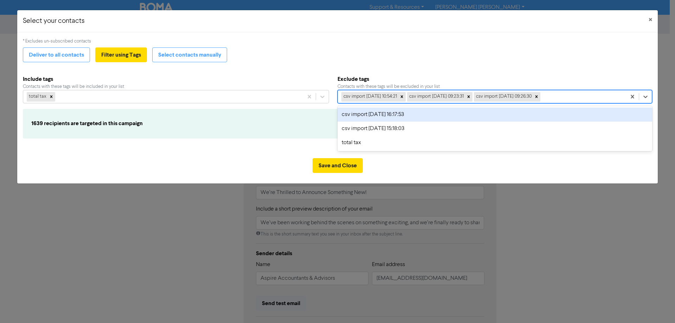
click at [444, 117] on div "csv import [DATE] 16:17:53" at bounding box center [495, 115] width 315 height 14
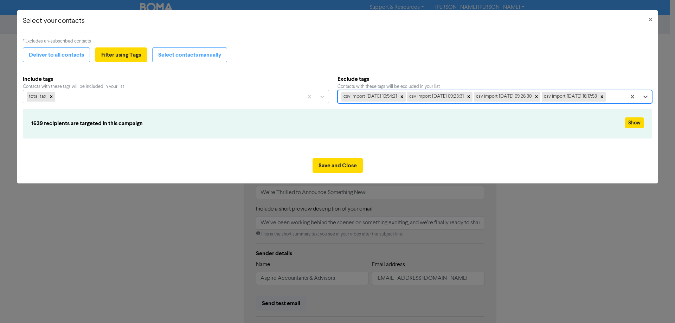
click at [537, 103] on div "csv import 2025-09-10 10:54:21 csv import 2025-09-17 09:23:31 csv import 2025-0…" at bounding box center [482, 96] width 288 height 13
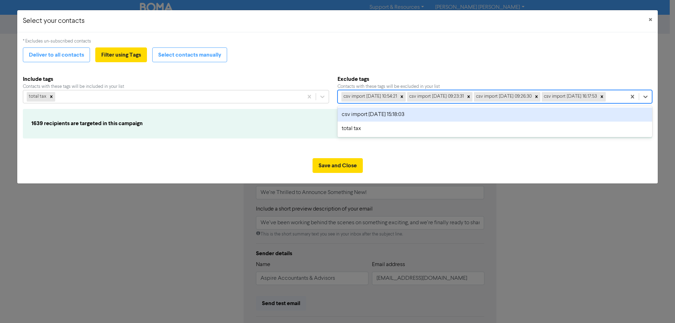
click at [434, 122] on div "csv import [DATE] 15:18:03" at bounding box center [495, 115] width 315 height 14
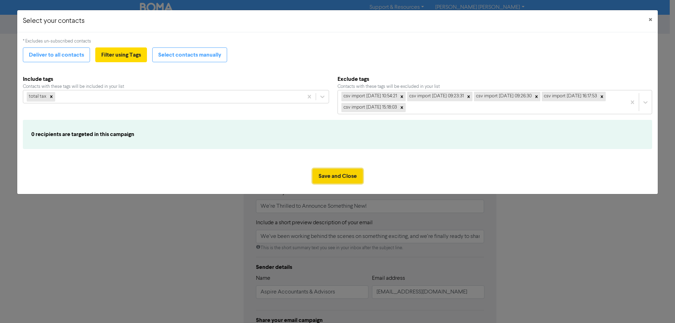
click at [333, 175] on button "Save and Close" at bounding box center [338, 176] width 50 height 15
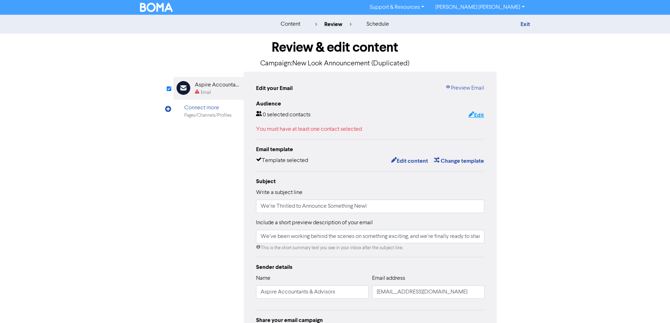
click at [475, 117] on button "Edit" at bounding box center [476, 115] width 16 height 9
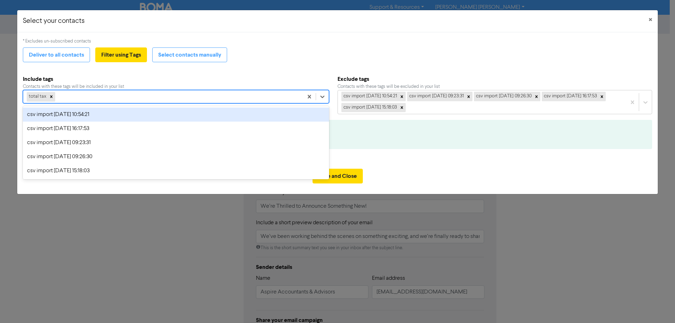
click at [65, 98] on div "total tax" at bounding box center [163, 96] width 280 height 13
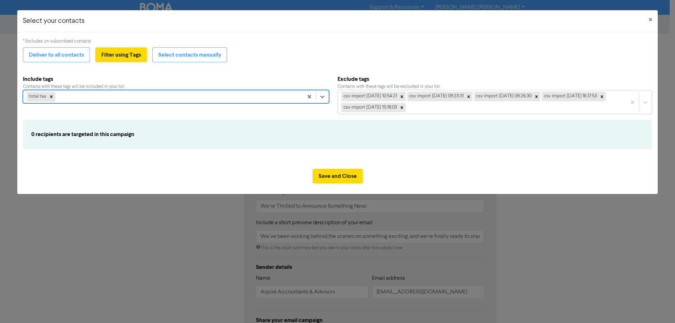
click at [63, 95] on div "total tax" at bounding box center [163, 96] width 280 height 13
click at [50, 53] on button "Deliver to all contacts" at bounding box center [56, 54] width 67 height 15
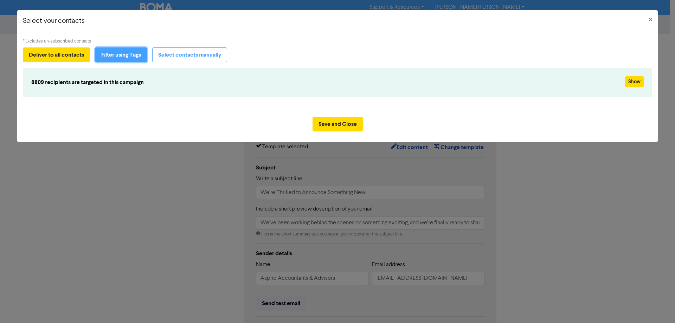
click at [129, 56] on button "Filter using Tags" at bounding box center [121, 54] width 52 height 15
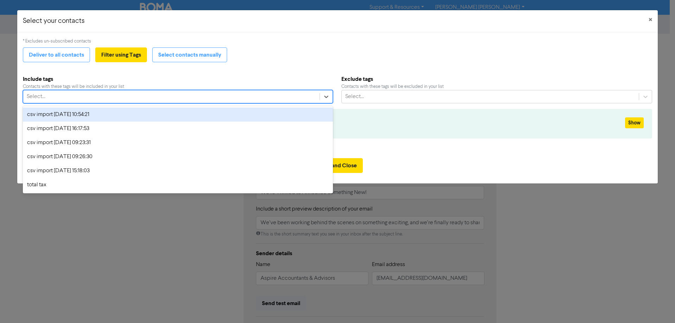
click at [175, 90] on div "Select..." at bounding box center [178, 96] width 310 height 13
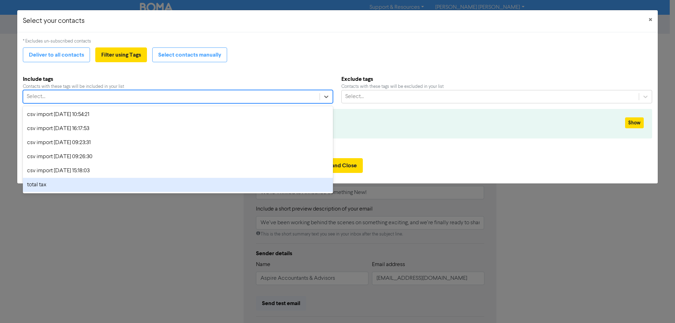
click at [51, 187] on div "total tax" at bounding box center [178, 185] width 310 height 14
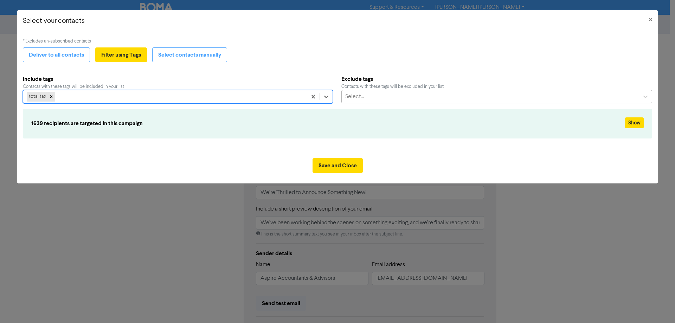
click at [366, 92] on div "Select..." at bounding box center [490, 96] width 297 height 13
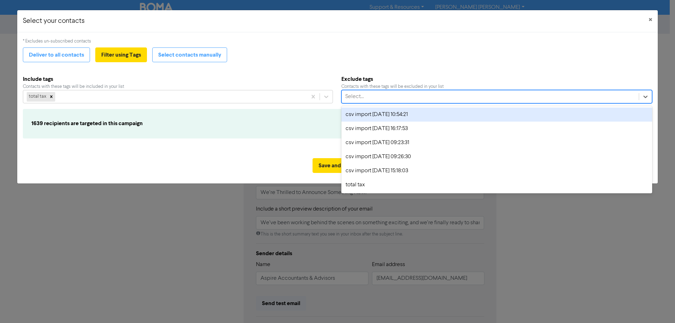
click at [365, 113] on div "csv import [DATE] 10:54:21" at bounding box center [496, 115] width 311 height 14
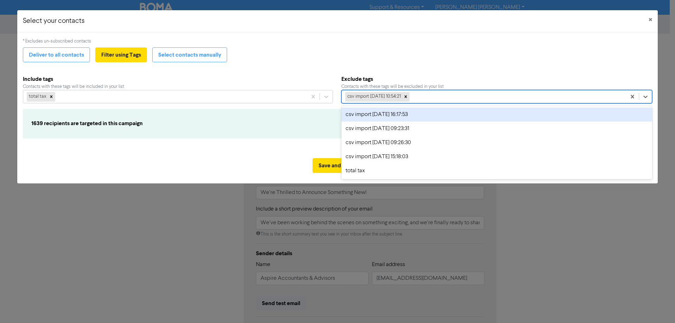
click at [422, 98] on div "csv import [DATE] 10:54:21" at bounding box center [484, 96] width 285 height 13
click at [415, 119] on div "csv import [DATE] 16:17:53" at bounding box center [496, 115] width 311 height 14
click at [507, 95] on div "csv import 2025-09-10 10:54:21 csv import 2025-09-10 16:17:53" at bounding box center [482, 96] width 288 height 13
click at [470, 115] on div "csv import [DATE] 09:23:31" at bounding box center [495, 115] width 315 height 14
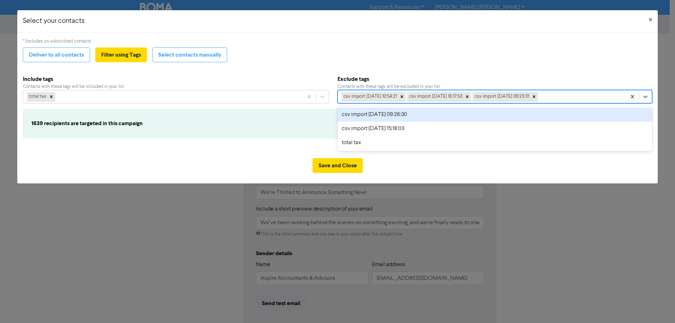
click at [506, 98] on div "csv import [DATE] 09:23:31" at bounding box center [502, 96] width 58 height 9
click at [441, 118] on div "csv import [DATE] 09:26:30" at bounding box center [495, 115] width 315 height 14
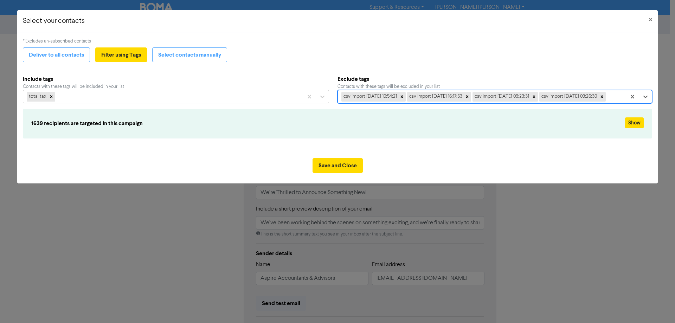
click at [575, 102] on div "csv import 2025-09-10 10:54:21 csv import 2025-09-10 16:17:53 csv import 2025-0…" at bounding box center [482, 96] width 288 height 13
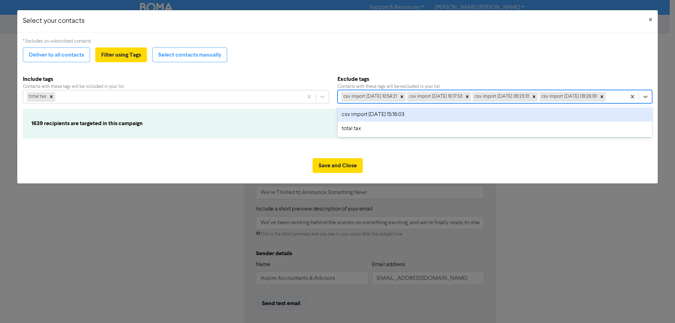
click at [404, 122] on div "csv import [DATE] 15:18:03" at bounding box center [495, 115] width 315 height 14
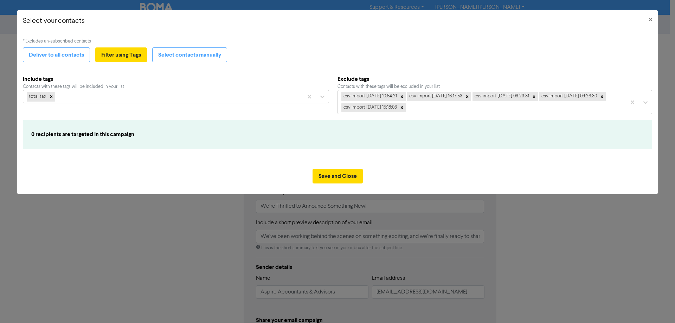
click at [441, 164] on div "Save and Close" at bounding box center [337, 178] width 641 height 31
click at [404, 108] on icon at bounding box center [401, 107] width 5 height 5
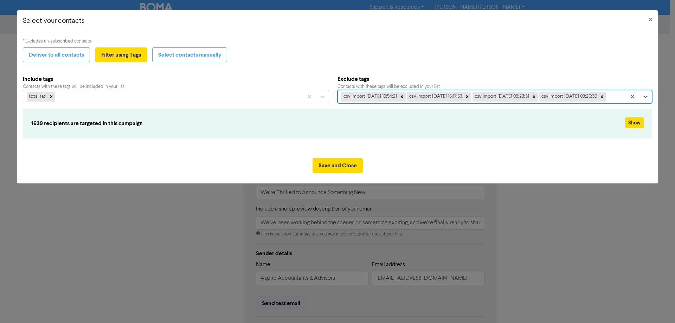
click at [438, 166] on div "Save and Close" at bounding box center [337, 168] width 641 height 31
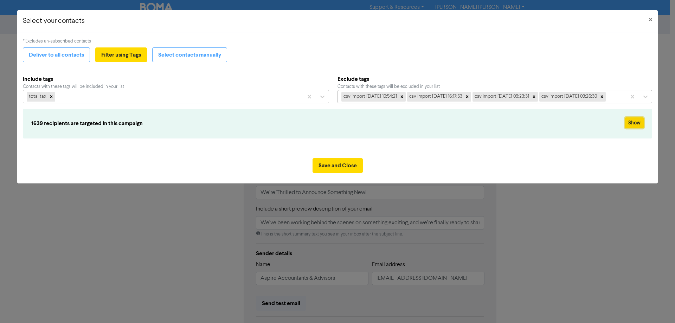
click at [629, 128] on button "Show" at bounding box center [634, 122] width 19 height 11
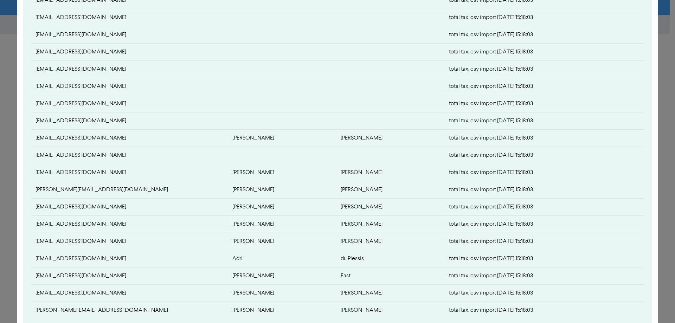
scroll to position [290, 0]
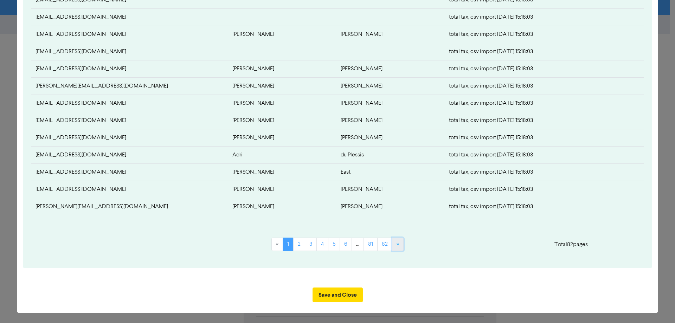
click at [398, 244] on link "»" at bounding box center [398, 244] width 12 height 13
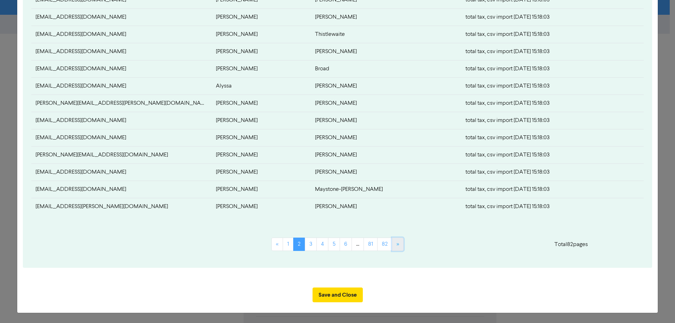
click at [398, 244] on link "»" at bounding box center [398, 244] width 12 height 13
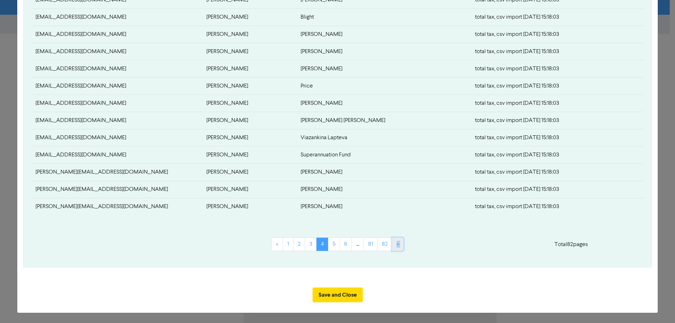
click at [398, 244] on link "»" at bounding box center [398, 244] width 12 height 13
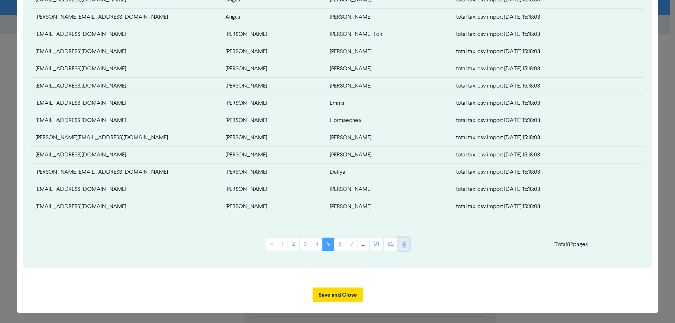
click at [398, 244] on link "»" at bounding box center [404, 244] width 12 height 13
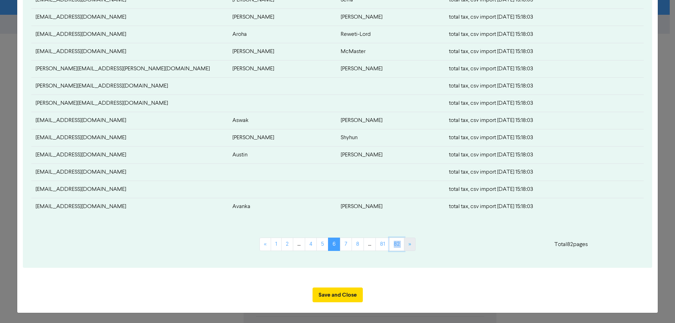
click at [398, 244] on link "82" at bounding box center [396, 244] width 15 height 13
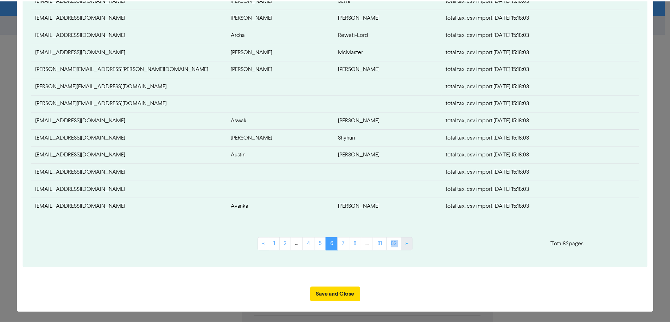
scroll to position [273, 0]
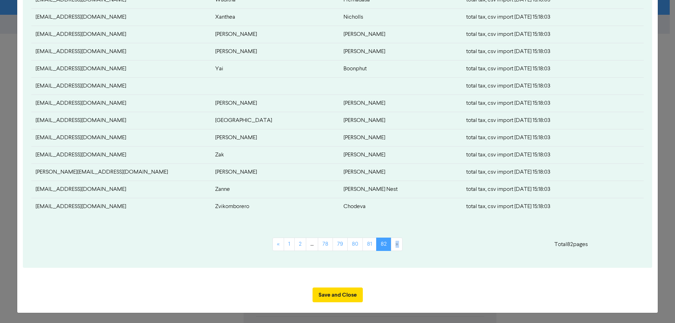
click at [398, 244] on li "»" at bounding box center [396, 244] width 11 height 13
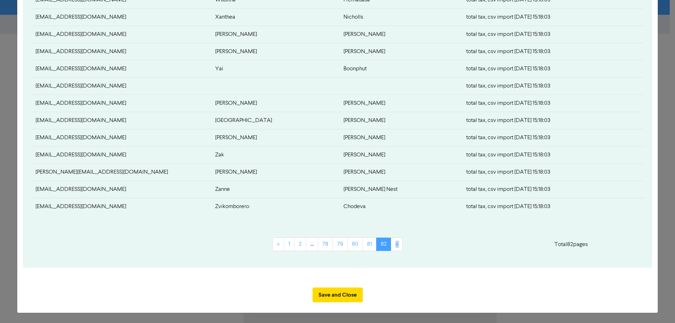
click at [398, 244] on li "»" at bounding box center [396, 244] width 11 height 13
click at [380, 245] on link "82" at bounding box center [383, 244] width 15 height 13
click at [346, 296] on button "Save and Close" at bounding box center [338, 295] width 50 height 15
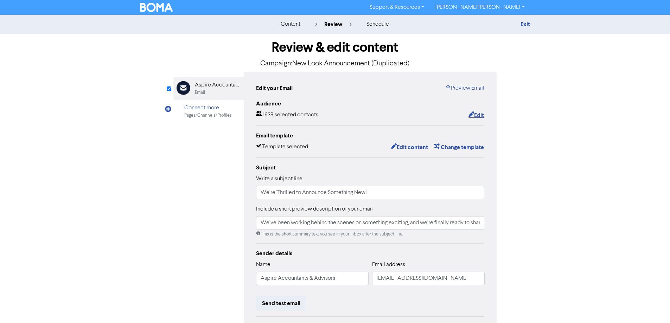
scroll to position [80, 0]
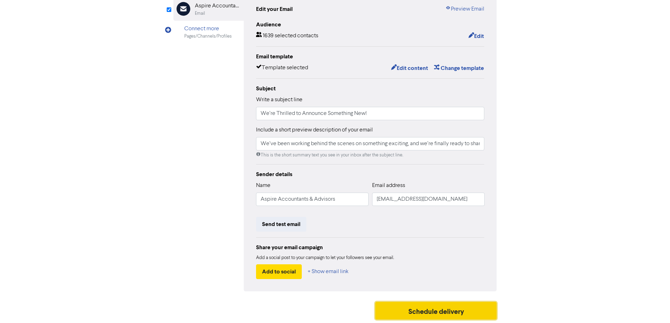
click at [422, 310] on button "Schedule delivery" at bounding box center [436, 311] width 122 height 18
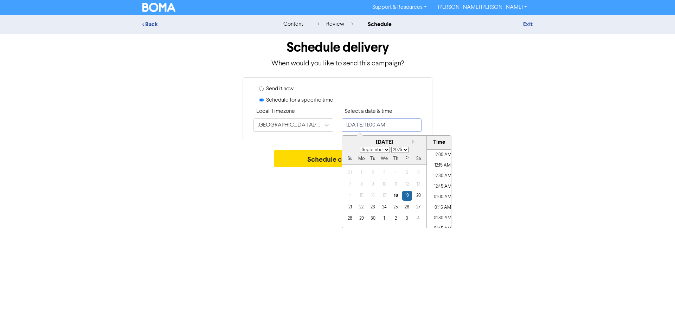
click at [402, 126] on input "September 19, 2025 11:00 AM" at bounding box center [382, 124] width 80 height 13
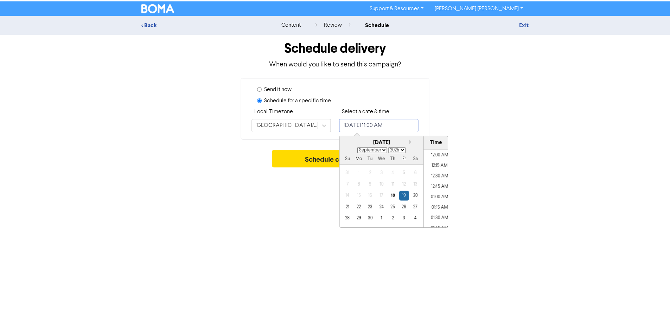
scroll to position [430, 0]
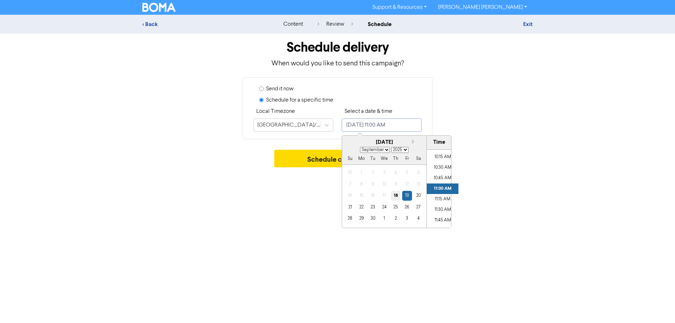
click at [396, 196] on div "18" at bounding box center [395, 195] width 9 height 9
click at [434, 187] on li "11:00 AM" at bounding box center [443, 189] width 32 height 11
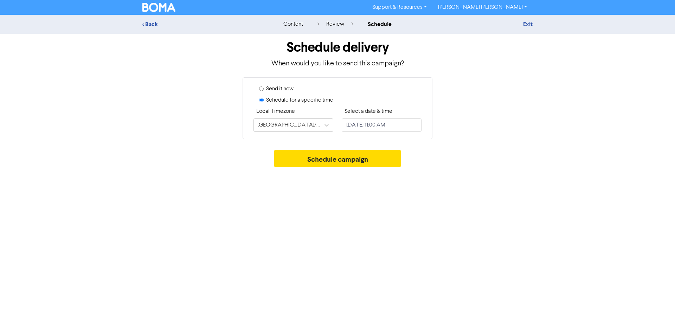
click at [272, 197] on div "Support & Resources Video Tutorials FAQ & Guides Marketing Education Chad Cheta…" at bounding box center [337, 161] width 675 height 323
click at [352, 156] on button "Schedule campaign" at bounding box center [337, 159] width 127 height 18
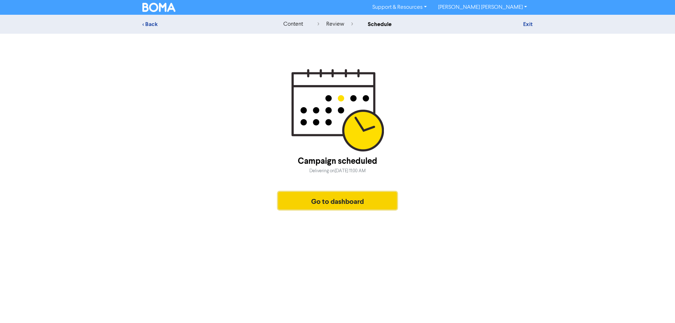
click at [339, 204] on button "Go to dashboard" at bounding box center [337, 201] width 119 height 18
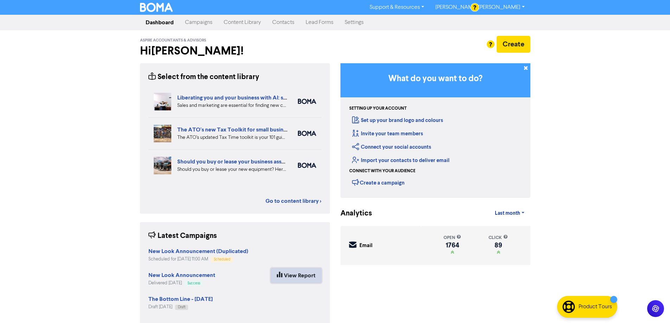
click at [308, 274] on link "View Report" at bounding box center [296, 275] width 51 height 15
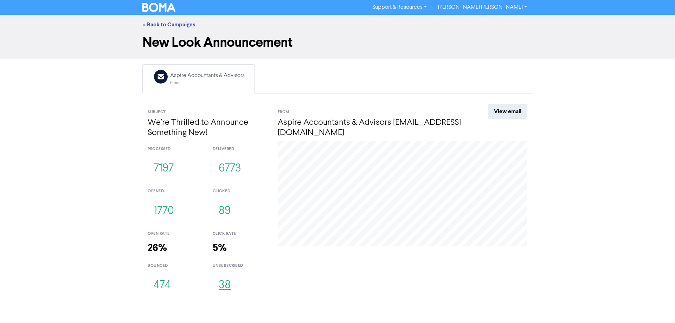
drag, startPoint x: 228, startPoint y: 285, endPoint x: 234, endPoint y: 286, distance: 6.4
click at [228, 285] on button "38" at bounding box center [225, 285] width 24 height 23
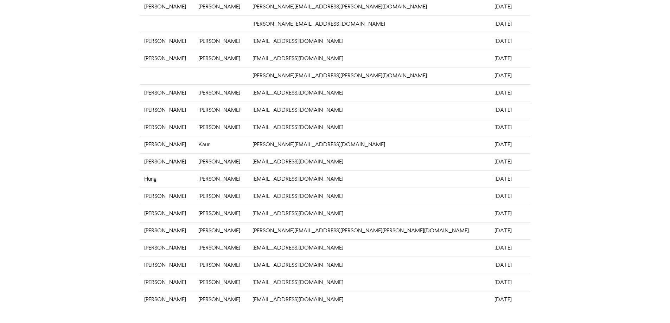
scroll to position [135, 0]
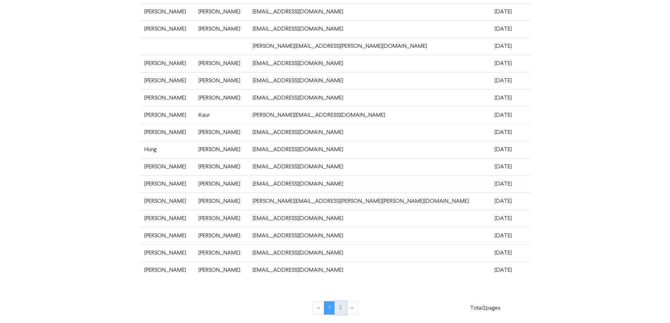
click at [341, 308] on link "2" at bounding box center [340, 307] width 12 height 13
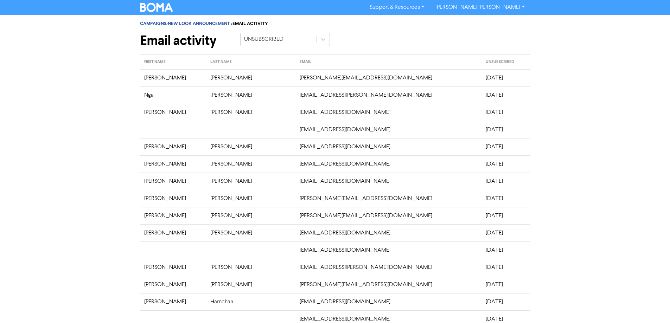
scroll to position [101, 0]
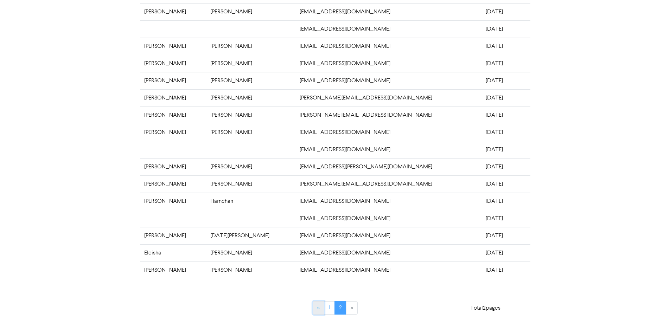
click at [319, 308] on link "«" at bounding box center [319, 307] width 12 height 13
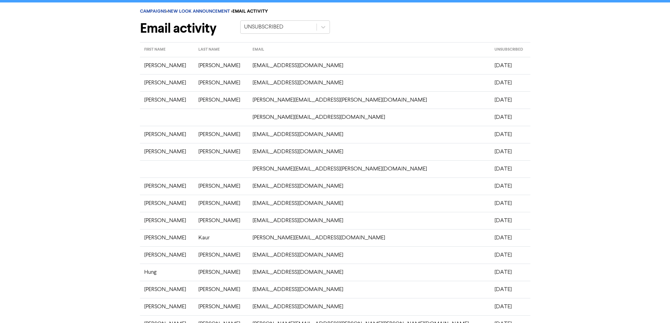
scroll to position [0, 0]
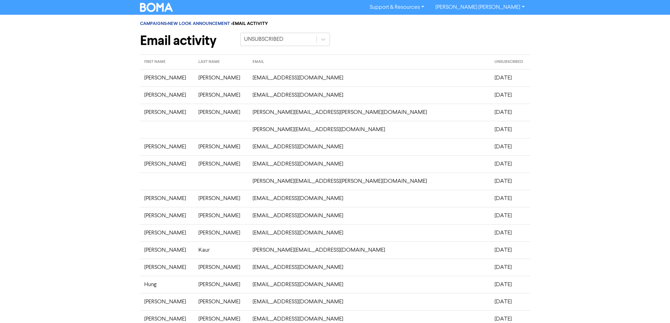
click at [70, 110] on div "CAMPAIGNS > NEW LOOK ANNOUNCEMENT > EMAIL ACTIVITY Email activity UNSUBSCRIBED …" at bounding box center [335, 236] width 670 height 443
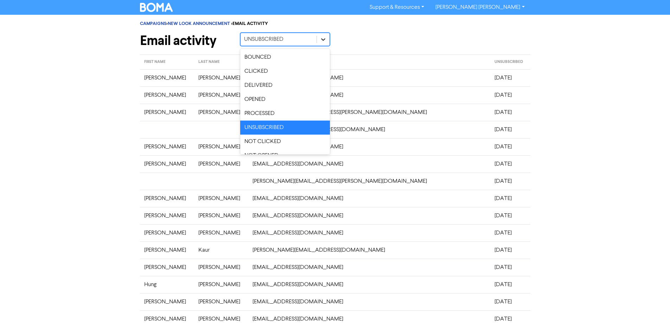
click at [323, 41] on icon at bounding box center [323, 39] width 7 height 7
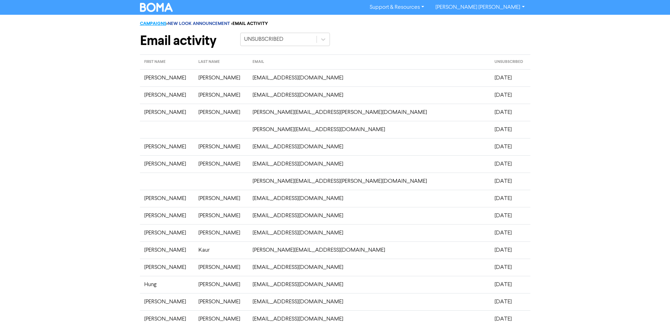
click at [165, 21] on link "CAMPAIGNS" at bounding box center [153, 24] width 26 height 6
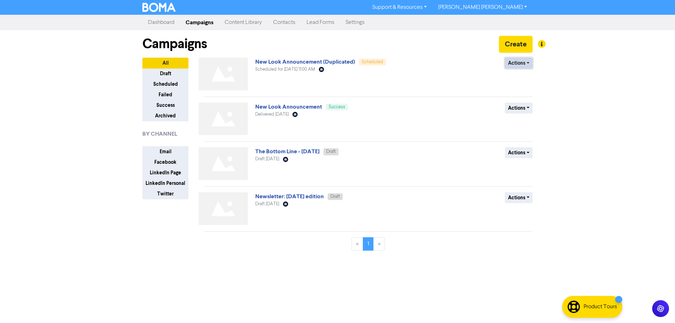
click at [529, 62] on button "Actions" at bounding box center [519, 63] width 28 height 11
click at [432, 75] on div "Actions Duplicate" at bounding box center [481, 76] width 113 height 36
click at [528, 66] on button "Actions" at bounding box center [519, 63] width 28 height 11
click at [372, 70] on div "Scheduled for September 18, 2025 11:00 AM Email Created with Sketch." at bounding box center [339, 69] width 169 height 7
click at [433, 57] on div "Campaigns Create" at bounding box center [337, 43] width 390 height 27
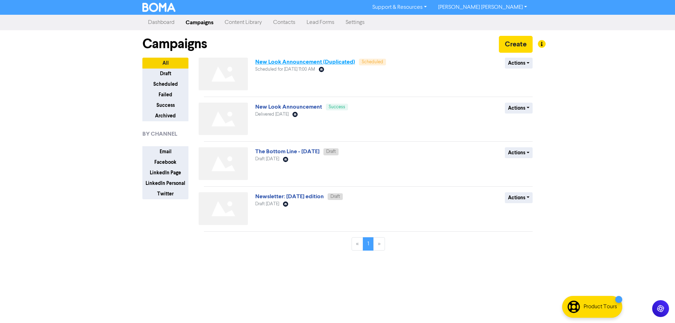
click at [312, 64] on link "New Look Announcement (Duplicated)" at bounding box center [305, 61] width 100 height 7
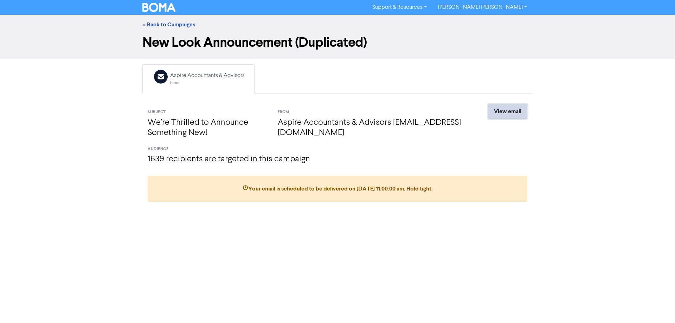
click at [497, 109] on link "View email" at bounding box center [507, 111] width 39 height 15
click at [163, 23] on link "<< Back to Campaigns" at bounding box center [168, 24] width 53 height 7
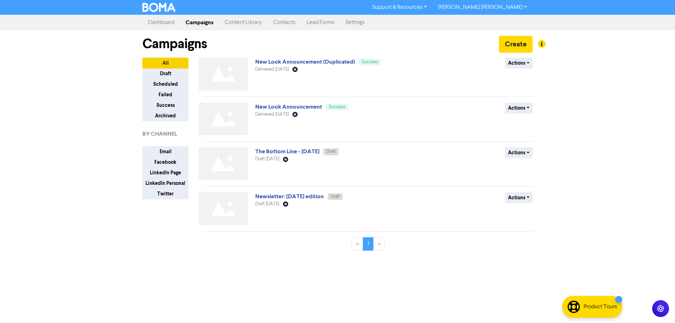
click at [284, 20] on link "Contacts" at bounding box center [284, 22] width 33 height 14
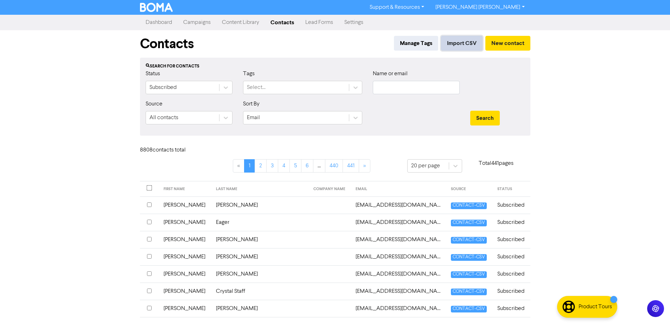
click at [455, 44] on button "Import CSV" at bounding box center [461, 43] width 41 height 15
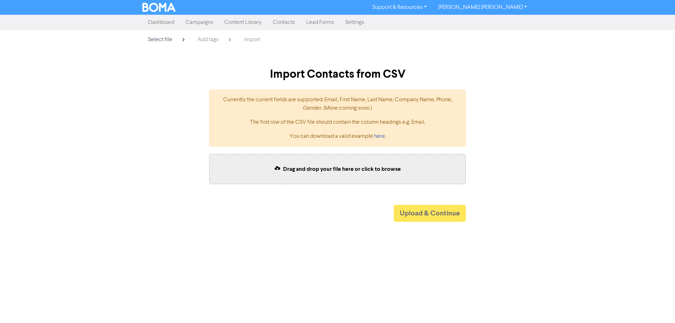
click at [298, 167] on span "Drag and drop your file here or click to browse" at bounding box center [342, 169] width 118 height 7
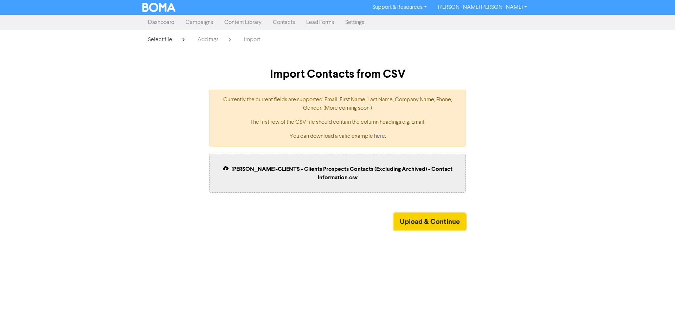
click at [415, 222] on button "Upload & Continue" at bounding box center [430, 221] width 72 height 17
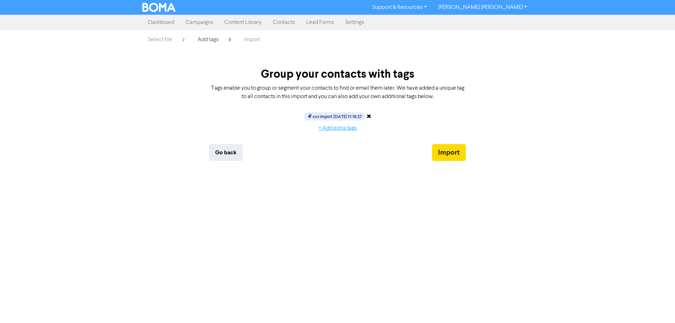
click at [329, 127] on button "+ Add extra tags" at bounding box center [338, 128] width 50 height 15
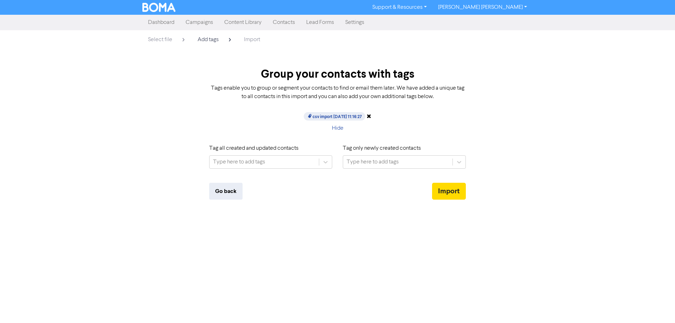
click at [371, 115] on icon at bounding box center [369, 116] width 5 height 6
click at [236, 164] on div "Type here to add tags" at bounding box center [239, 162] width 52 height 8
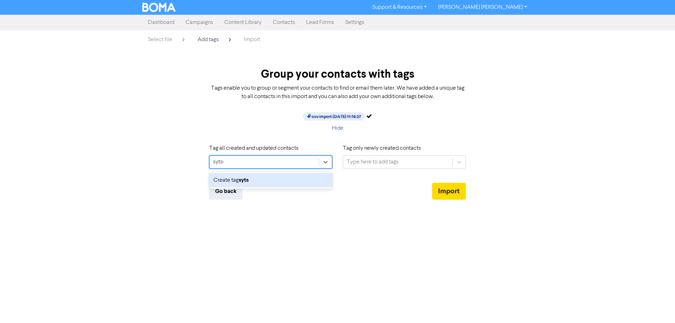
type input "[PERSON_NAME]"
click at [252, 181] on b "[PERSON_NAME]" at bounding box center [261, 180] width 44 height 7
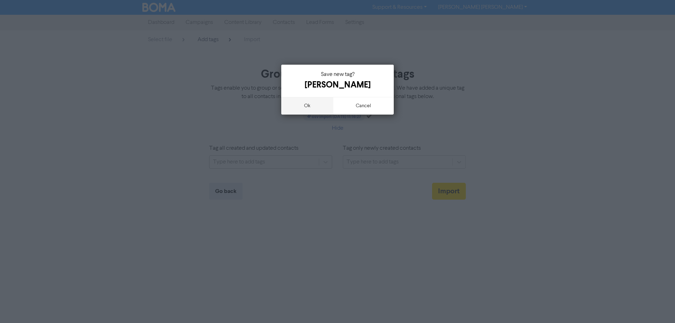
click at [306, 106] on button "ok" at bounding box center [307, 106] width 52 height 18
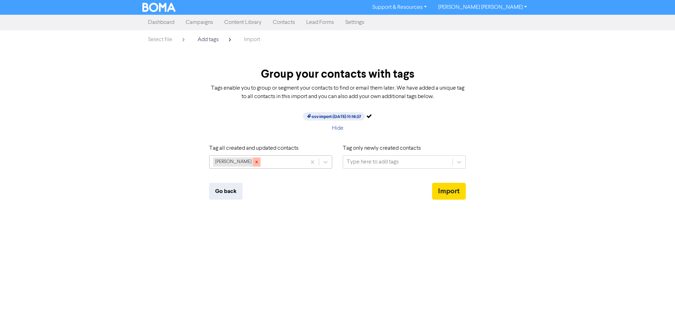
click at [256, 161] on icon at bounding box center [257, 162] width 2 height 2
click at [371, 162] on div "Type here to add tags" at bounding box center [373, 162] width 52 height 8
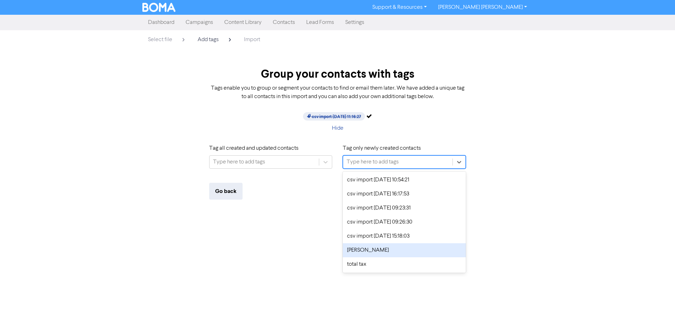
click at [363, 252] on div "[PERSON_NAME]" at bounding box center [404, 250] width 123 height 14
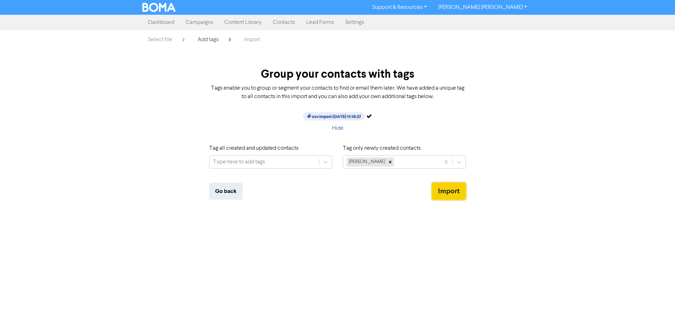
click at [450, 188] on button "Import" at bounding box center [449, 191] width 34 height 17
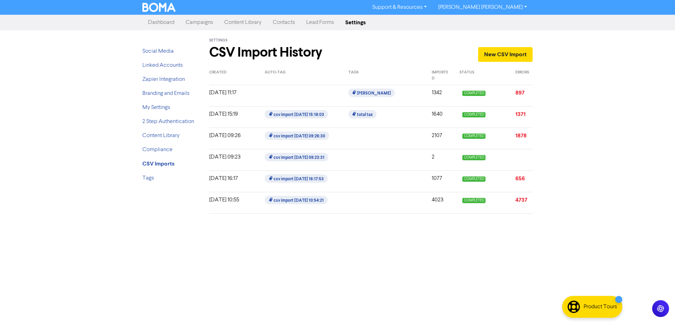
click at [344, 262] on div "Support & Resources Video Tutorials FAQ & Guides Marketing Education [PERSON_NA…" at bounding box center [337, 161] width 675 height 323
click at [390, 115] on div "total tax" at bounding box center [384, 114] width 73 height 9
click at [387, 115] on div "total tax" at bounding box center [384, 114] width 73 height 9
click at [308, 115] on span "csv import [DATE] 15:18:03" at bounding box center [296, 114] width 63 height 8
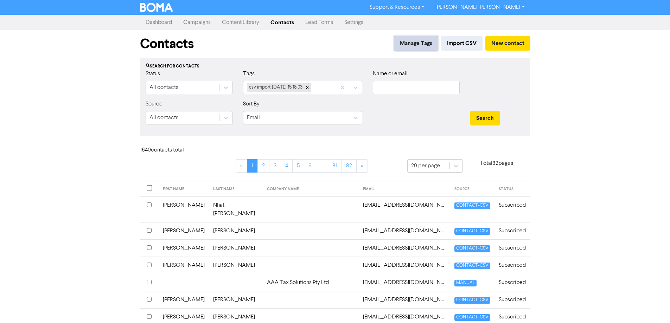
click at [420, 48] on button "Manage Tags" at bounding box center [416, 43] width 44 height 15
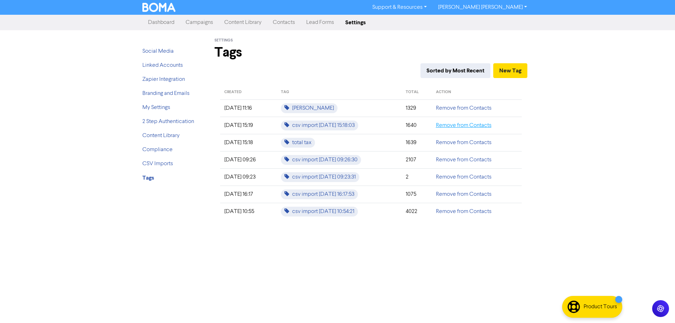
click at [473, 127] on link "Remove from Contacts" at bounding box center [464, 126] width 56 height 6
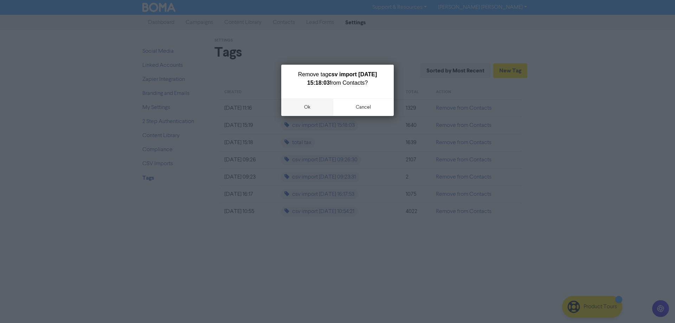
click at [305, 106] on button "ok" at bounding box center [307, 107] width 52 height 18
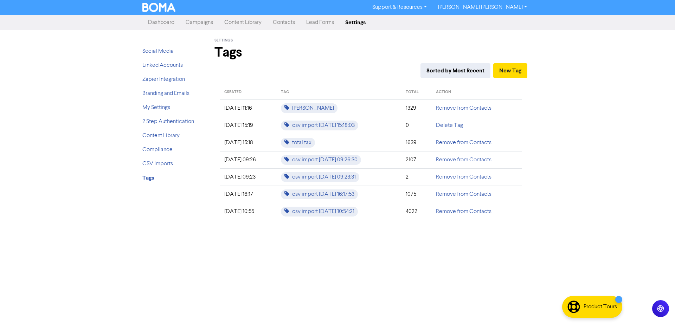
click at [284, 21] on link "Contacts" at bounding box center [283, 22] width 33 height 14
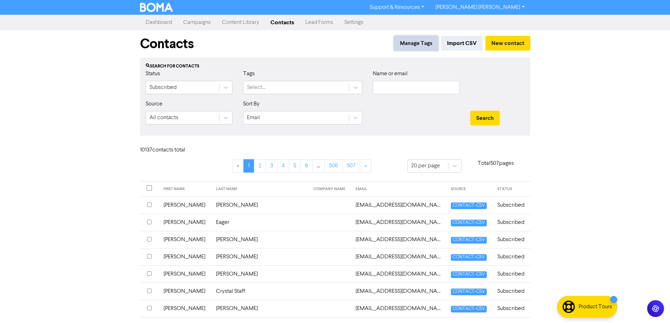
click at [411, 41] on button "Manage Tags" at bounding box center [416, 43] width 44 height 15
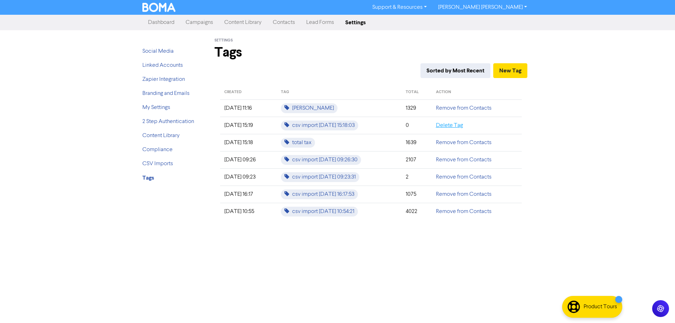
click at [450, 126] on link "Delete Tag" at bounding box center [449, 126] width 27 height 6
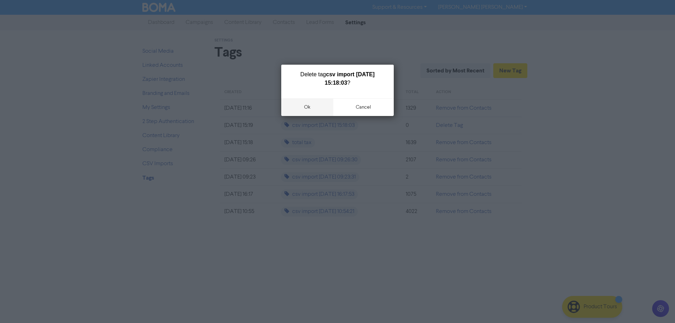
drag, startPoint x: 308, startPoint y: 106, endPoint x: 314, endPoint y: 114, distance: 10.1
click at [308, 106] on button "ok" at bounding box center [307, 107] width 52 height 18
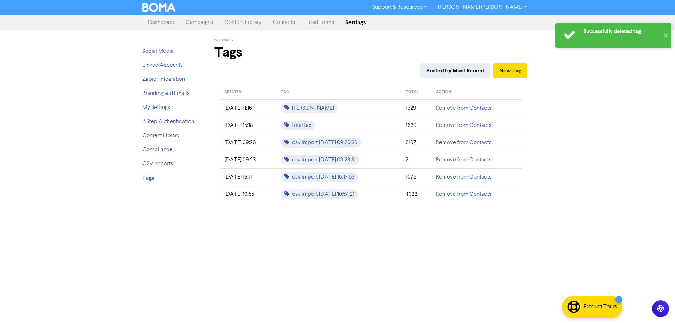
click at [386, 196] on td "csv import [DATE] 10:54:21" at bounding box center [339, 194] width 125 height 17
click at [509, 68] on button "New Tag" at bounding box center [510, 70] width 34 height 15
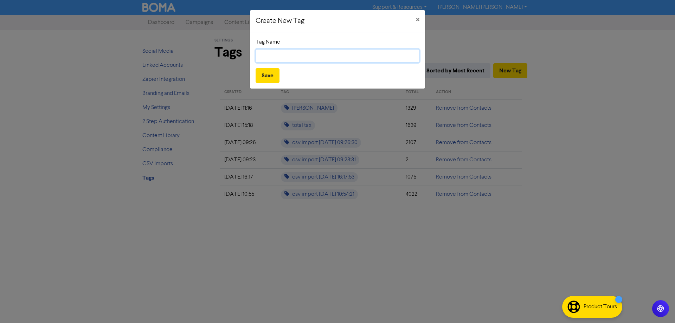
click at [283, 56] on input "text" at bounding box center [338, 55] width 164 height 13
type input "Springwood"
click at [265, 78] on button "Save" at bounding box center [268, 75] width 24 height 15
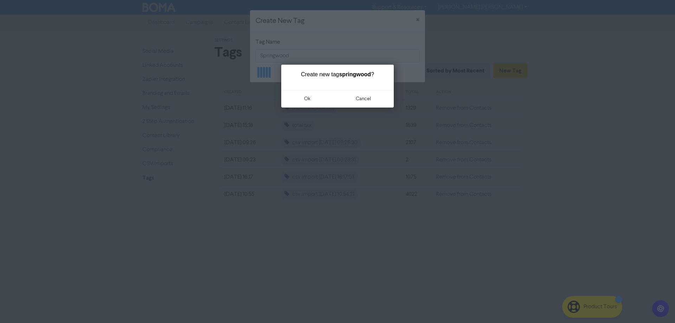
drag, startPoint x: 306, startPoint y: 97, endPoint x: 325, endPoint y: 130, distance: 37.8
click at [305, 97] on button "ok" at bounding box center [307, 99] width 52 height 18
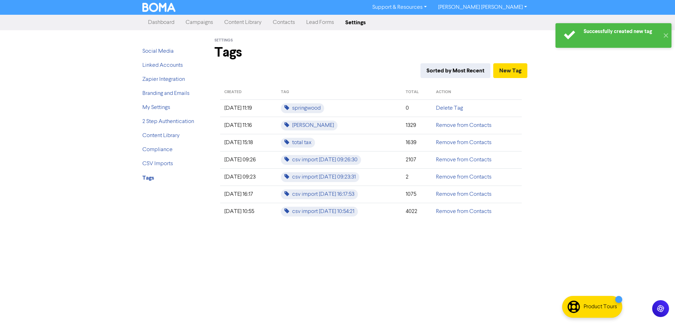
click at [379, 211] on td "csv import [DATE] 10:54:21" at bounding box center [339, 211] width 125 height 17
click at [335, 208] on span "csv import [DATE] 10:54:21" at bounding box center [319, 212] width 77 height 10
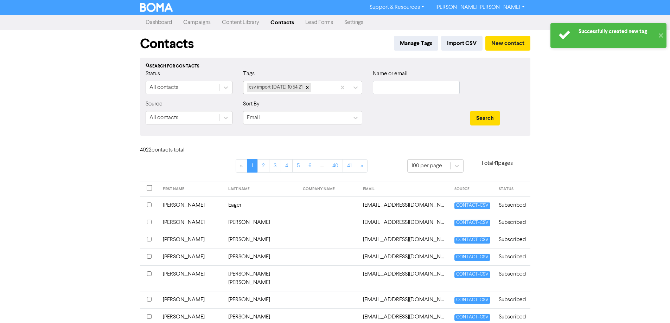
click at [332, 85] on div "csv import [DATE] 10:54:21" at bounding box center [289, 87] width 93 height 13
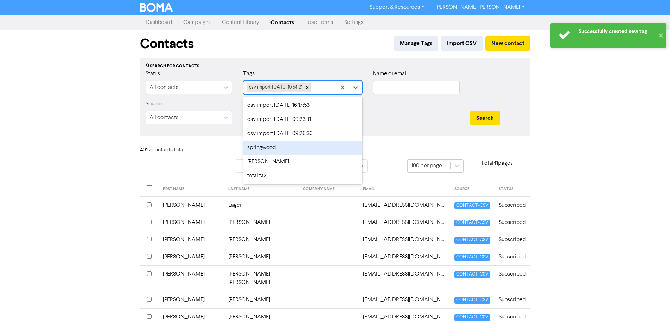
click at [266, 150] on div "springwood" at bounding box center [302, 148] width 119 height 14
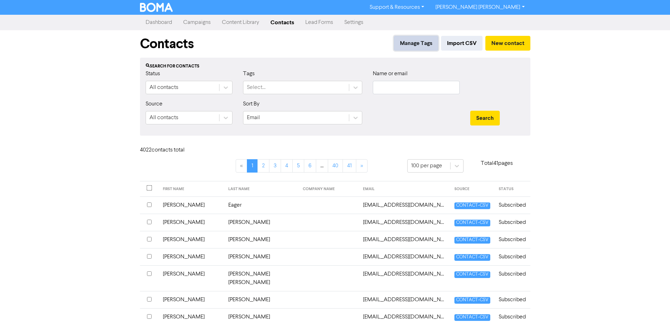
click at [427, 42] on button "Manage Tags" at bounding box center [416, 43] width 44 height 15
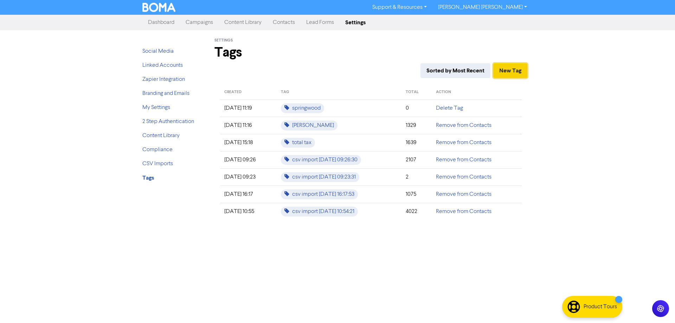
click at [510, 73] on button "New Tag" at bounding box center [510, 70] width 34 height 15
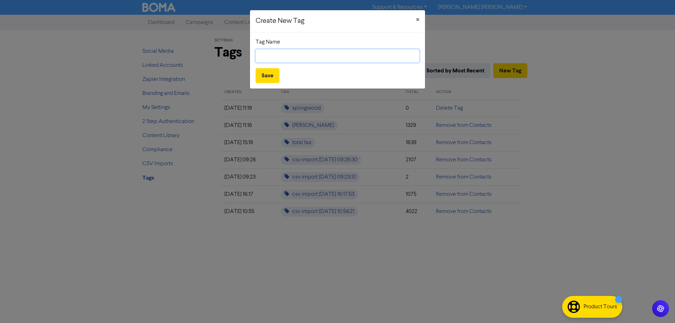
click at [308, 55] on input "text" at bounding box center [338, 55] width 164 height 13
type input "Profocus"
click at [265, 80] on button "Save" at bounding box center [268, 75] width 24 height 15
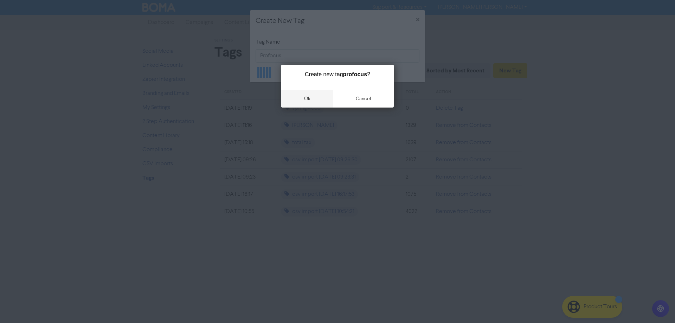
click at [309, 98] on button "ok" at bounding box center [307, 99] width 52 height 18
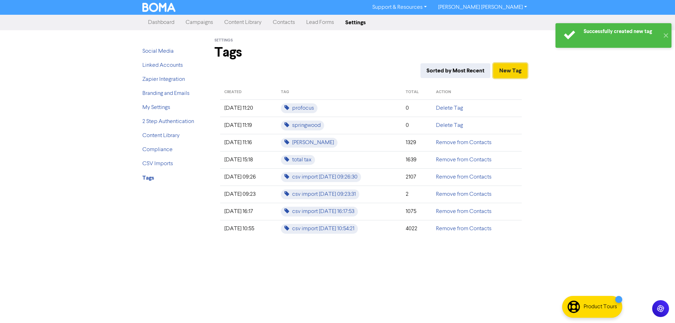
click at [509, 68] on button "New Tag" at bounding box center [510, 70] width 34 height 15
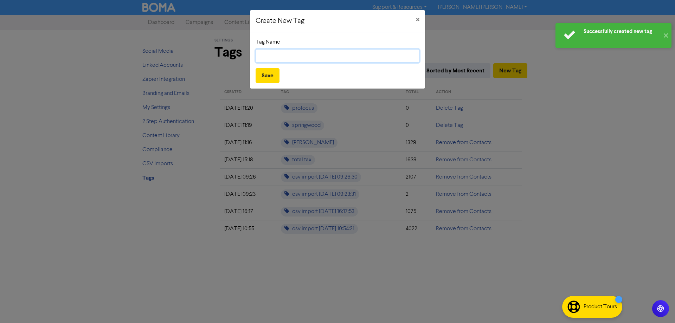
click at [274, 58] on input "text" at bounding box center [338, 55] width 164 height 13
type input "[PERSON_NAME]"
click at [268, 73] on button "Save" at bounding box center [268, 75] width 24 height 15
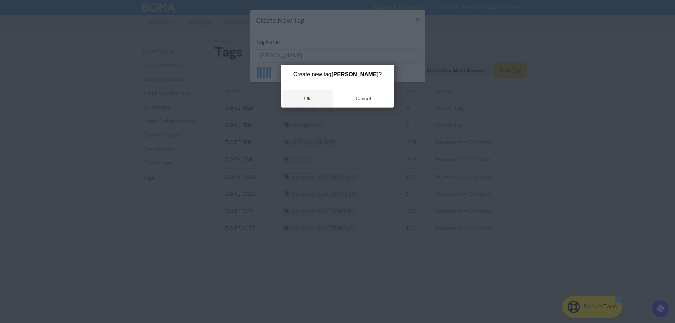
click at [304, 98] on button "ok" at bounding box center [307, 99] width 52 height 18
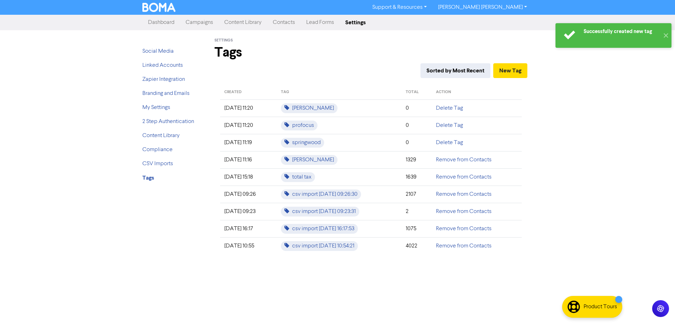
click at [292, 23] on link "Contacts" at bounding box center [283, 22] width 33 height 14
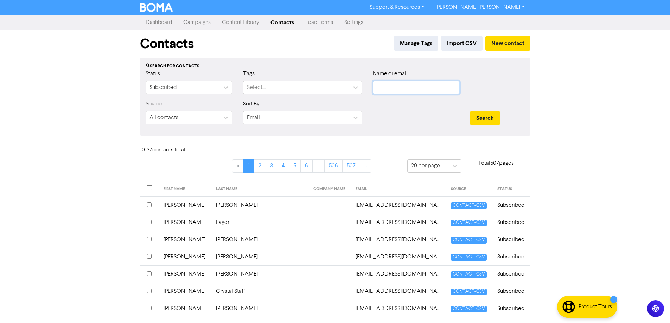
click at [393, 89] on input "text" at bounding box center [416, 87] width 87 height 13
paste input "[EMAIL_ADDRESS][DOMAIN_NAME]"
type input "[EMAIL_ADDRESS][DOMAIN_NAME]"
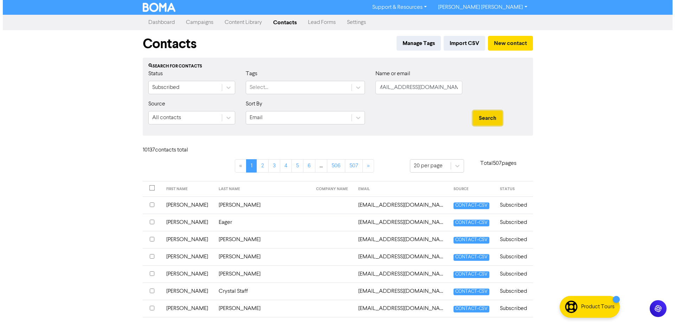
scroll to position [0, 0]
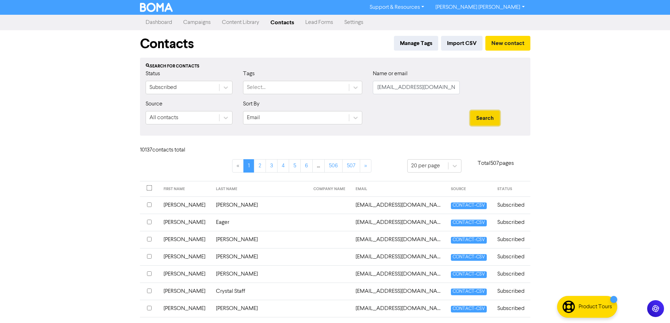
click at [486, 118] on button "Search" at bounding box center [485, 118] width 30 height 15
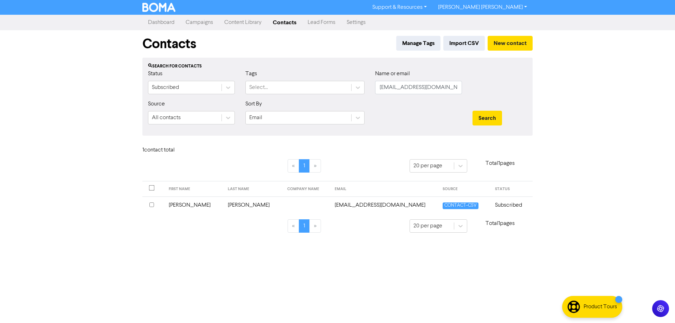
click at [151, 204] on input "checkbox" at bounding box center [151, 205] width 5 height 5
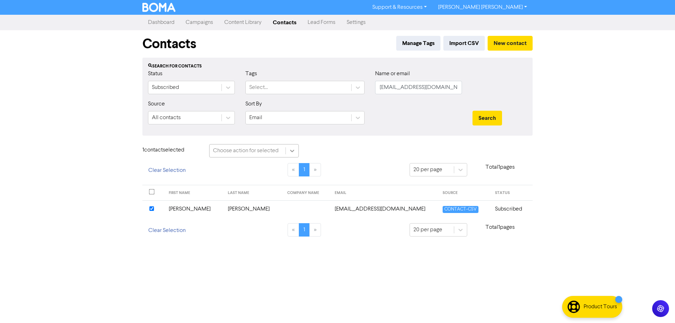
click at [290, 154] on icon at bounding box center [292, 150] width 7 height 7
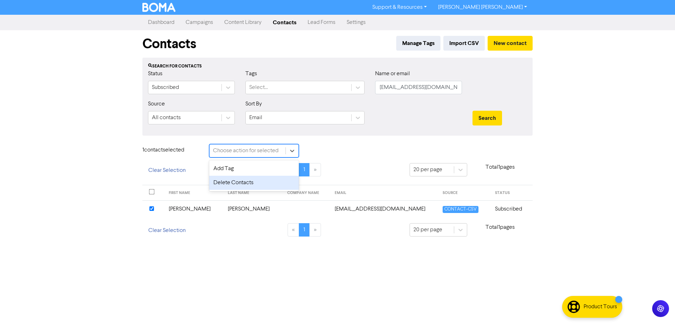
click at [242, 182] on div "Delete Contacts" at bounding box center [254, 183] width 90 height 14
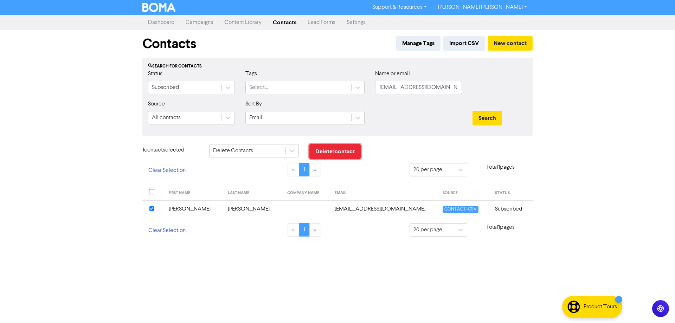
click at [333, 152] on button "Delete 1 contact" at bounding box center [334, 151] width 51 height 15
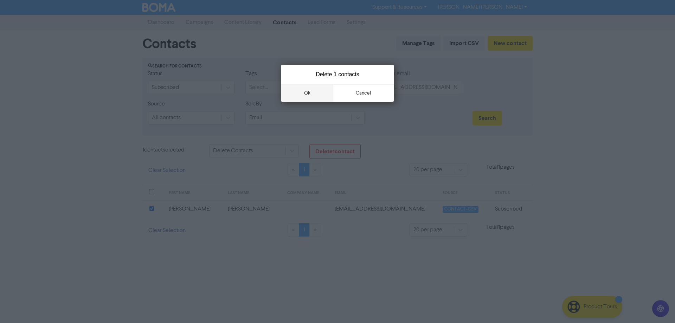
click at [307, 93] on button "ok" at bounding box center [307, 93] width 52 height 18
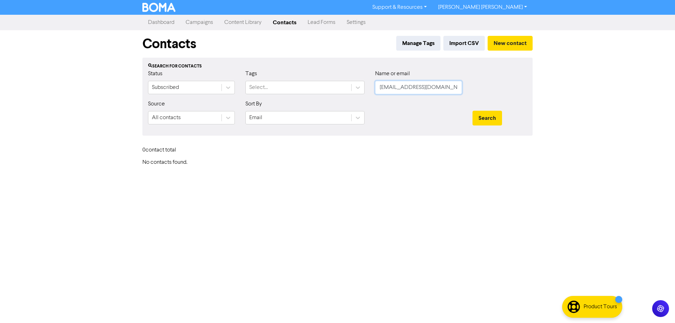
click at [414, 89] on input "[EMAIL_ADDRESS][DOMAIN_NAME]" at bounding box center [418, 87] width 87 height 13
paste input "[DOMAIN_NAME][EMAIL_ADDRESS][DOMAIN_NAME]"
type input "[DOMAIN_NAME][EMAIL_ADDRESS][DOMAIN_NAME]"
click at [493, 120] on button "Search" at bounding box center [488, 118] width 30 height 15
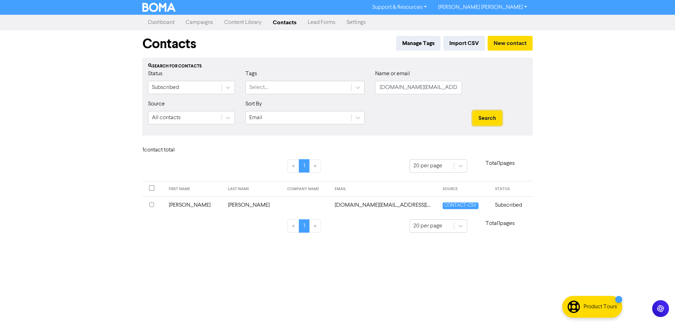
click at [149, 205] on th at bounding box center [153, 205] width 22 height 17
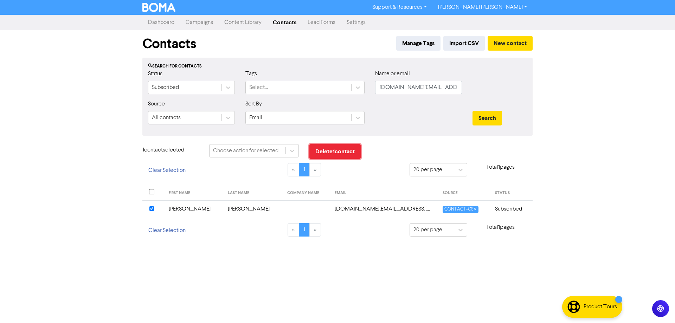
click at [325, 153] on button "Delete 1 contact" at bounding box center [334, 151] width 51 height 15
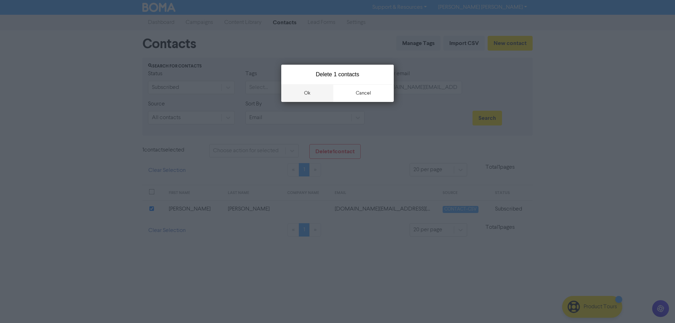
click at [316, 91] on button "ok" at bounding box center [307, 93] width 52 height 18
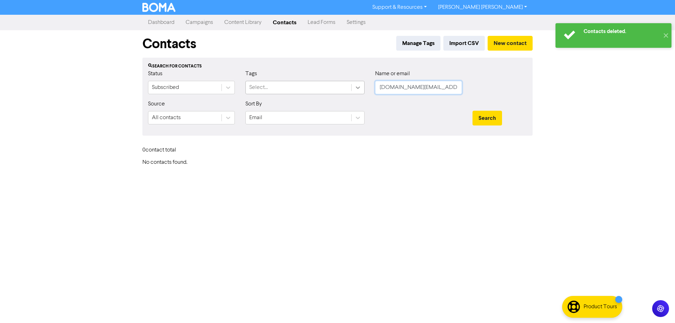
drag, startPoint x: 436, startPoint y: 90, endPoint x: 363, endPoint y: 86, distance: 73.9
click at [363, 87] on div "Status Subscribed Tags Select... Name or email [DOMAIN_NAME][EMAIL_ADDRESS][DOM…" at bounding box center [338, 85] width 390 height 30
paste input "[PERSON_NAME].lewis2007"
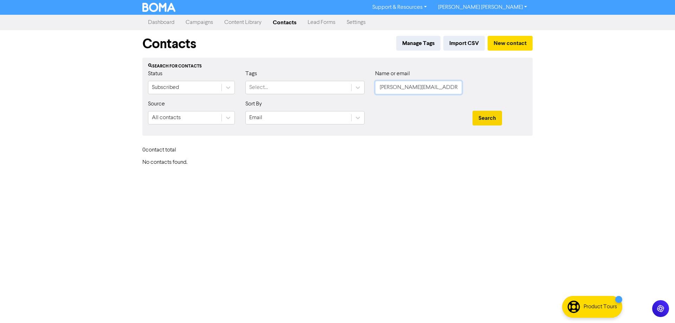
type input "[PERSON_NAME][EMAIL_ADDRESS][DOMAIN_NAME]"
click at [490, 120] on button "Search" at bounding box center [488, 118] width 30 height 15
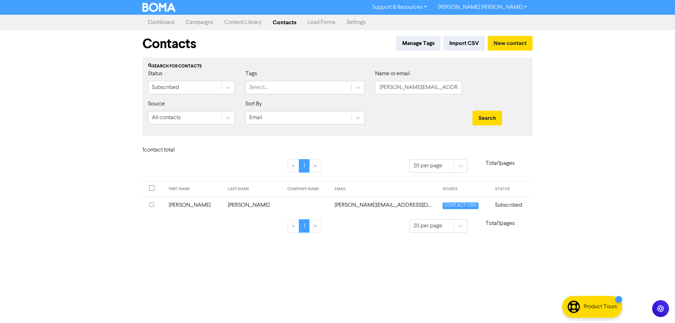
click at [152, 205] on input "checkbox" at bounding box center [151, 205] width 5 height 5
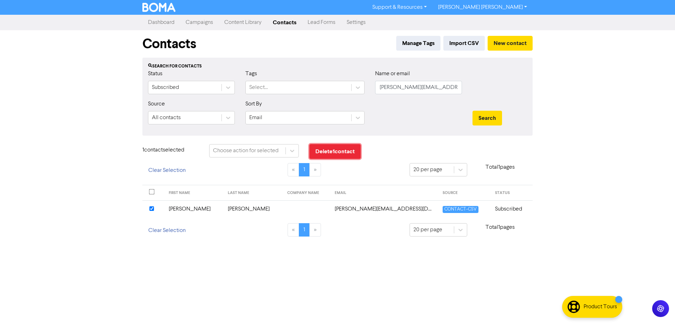
click at [328, 151] on button "Delete 1 contact" at bounding box center [334, 151] width 51 height 15
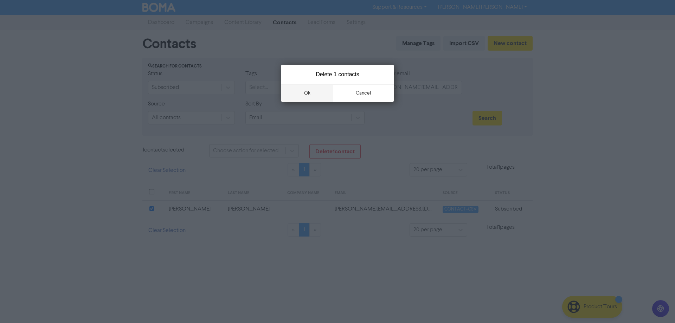
click at [310, 94] on button "ok" at bounding box center [307, 93] width 52 height 18
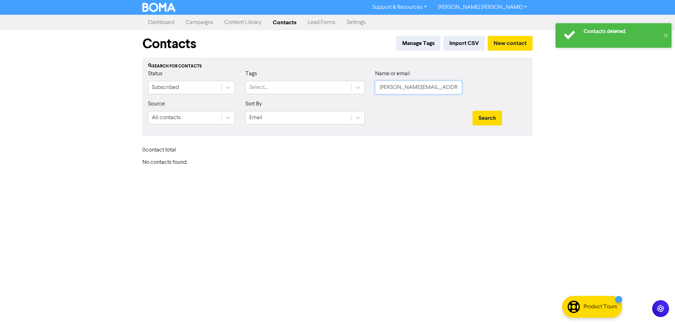
drag, startPoint x: 451, startPoint y: 87, endPoint x: 380, endPoint y: 87, distance: 71.4
click at [382, 87] on input "[PERSON_NAME][EMAIL_ADDRESS][DOMAIN_NAME]" at bounding box center [418, 87] width 87 height 13
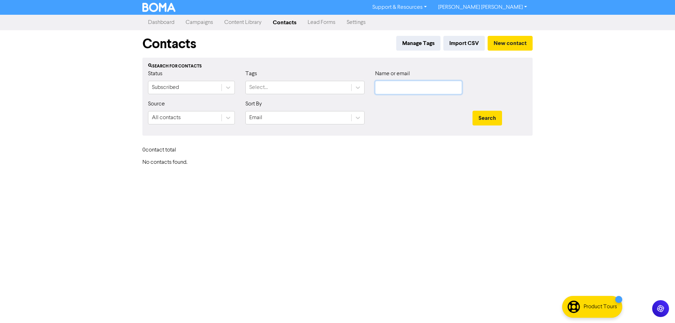
paste input "[EMAIL_ADDRESS][DOMAIN_NAME]"
click at [496, 119] on button "Search" at bounding box center [488, 118] width 30 height 15
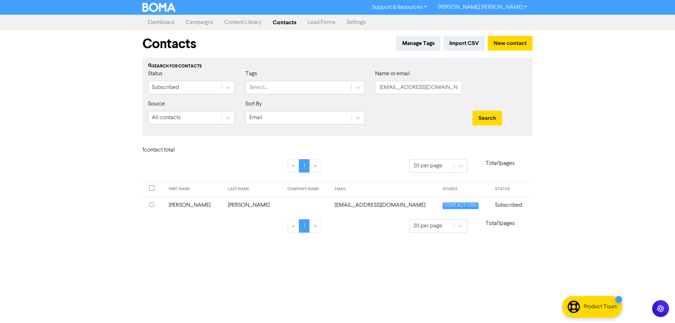
click at [154, 205] on div at bounding box center [153, 205] width 8 height 8
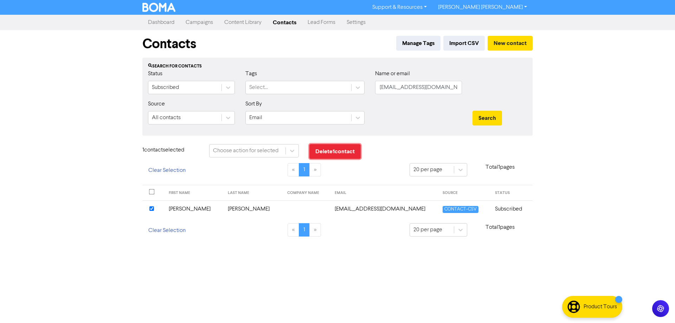
click at [342, 150] on button "Delete 1 contact" at bounding box center [334, 151] width 51 height 15
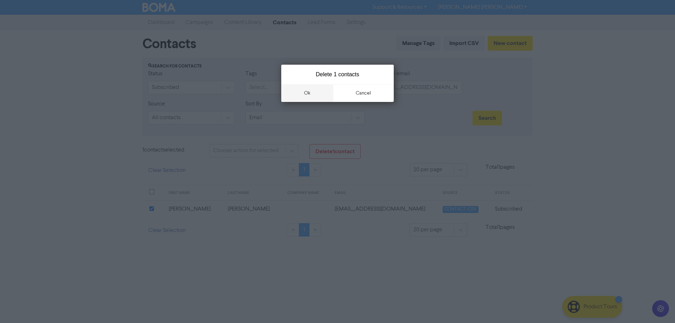
click at [303, 90] on button "ok" at bounding box center [307, 93] width 52 height 18
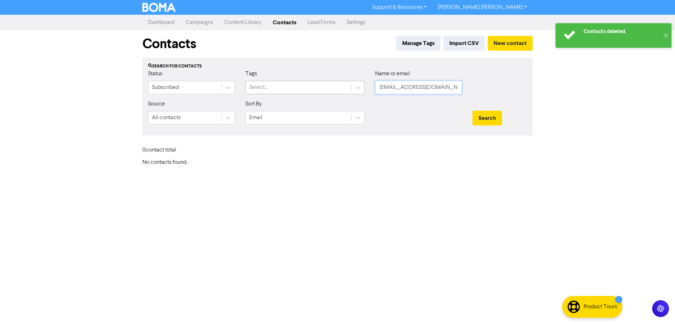
drag, startPoint x: 446, startPoint y: 85, endPoint x: 340, endPoint y: 82, distance: 105.9
click at [344, 85] on div "Status Subscribed Tags Select... Name or email [EMAIL_ADDRESS][DOMAIN_NAME]" at bounding box center [338, 85] width 390 height 30
paste input "[EMAIL_ADDRESS][DOMAIN_NAME]"
click at [486, 116] on button "Search" at bounding box center [488, 118] width 30 height 15
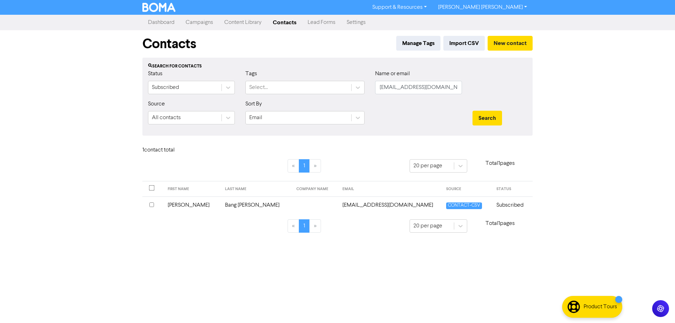
click at [153, 205] on input "checkbox" at bounding box center [151, 205] width 5 height 5
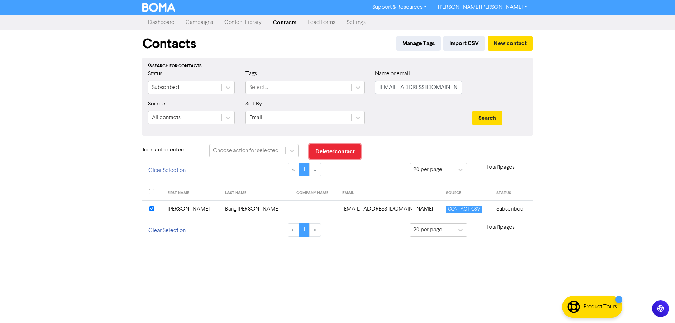
click at [337, 153] on button "Delete 1 contact" at bounding box center [334, 151] width 51 height 15
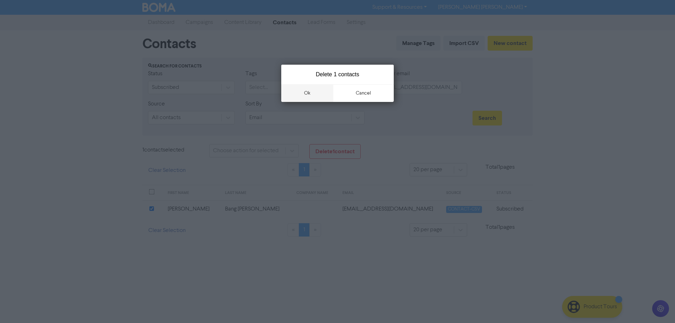
click at [315, 92] on button "ok" at bounding box center [307, 93] width 52 height 18
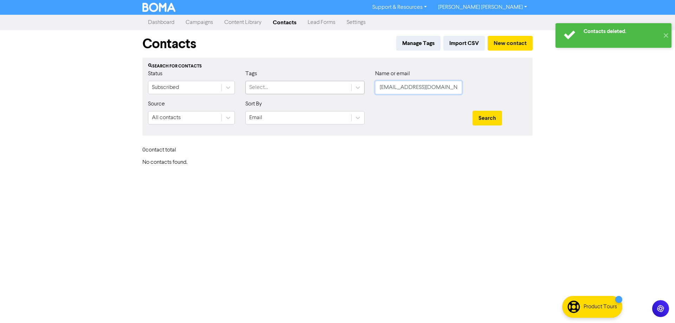
drag, startPoint x: 444, startPoint y: 87, endPoint x: 332, endPoint y: 83, distance: 112.2
click at [333, 84] on div "Status Subscribed Tags Select... Name or email [EMAIL_ADDRESS][DOMAIN_NAME]" at bounding box center [338, 85] width 390 height 30
paste input "[EMAIL_ADDRESS][DOMAIN_NAME]"
type input "[EMAIL_ADDRESS][DOMAIN_NAME]"
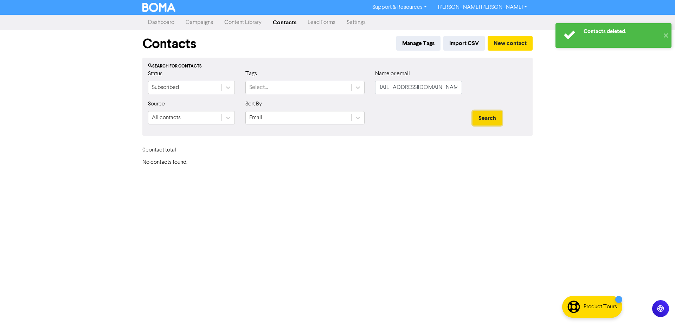
click at [491, 119] on button "Search" at bounding box center [488, 118] width 30 height 15
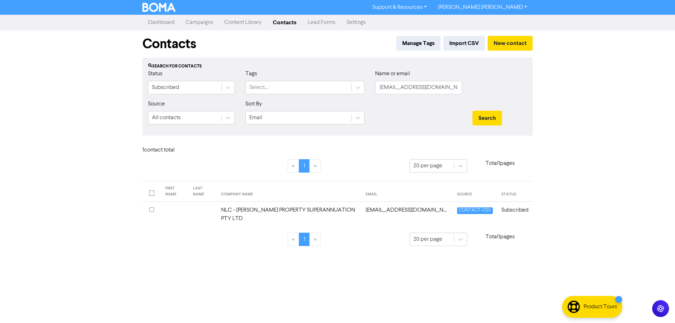
click at [152, 207] on input "checkbox" at bounding box center [151, 209] width 5 height 5
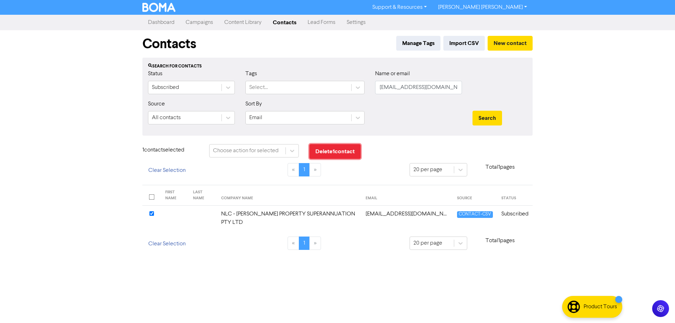
click at [340, 149] on button "Delete 1 contact" at bounding box center [334, 151] width 51 height 15
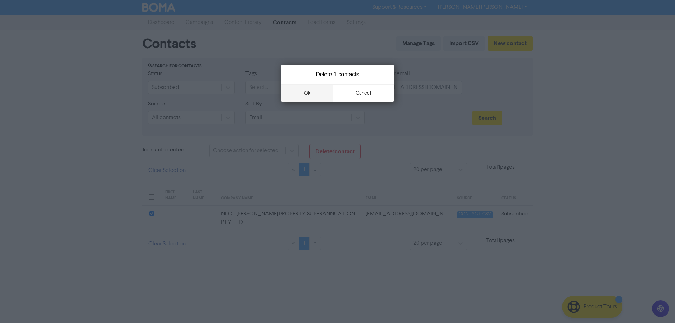
click at [308, 91] on button "ok" at bounding box center [307, 93] width 52 height 18
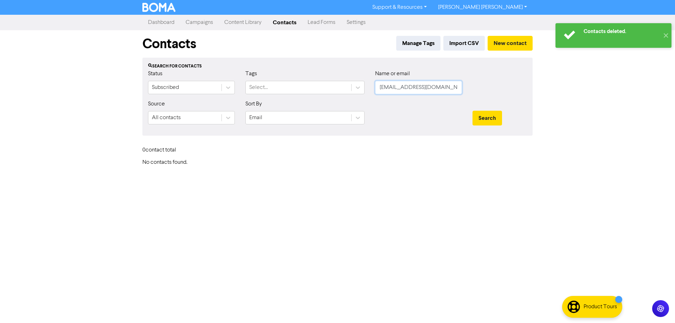
click at [433, 88] on input "[EMAIL_ADDRESS][DOMAIN_NAME]" at bounding box center [418, 87] width 87 height 13
paste input "[EMAIL_ADDRESS][DOMAIN_NAME]"
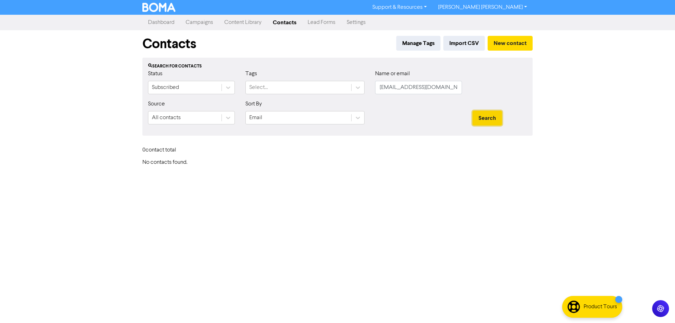
click at [497, 120] on button "Search" at bounding box center [488, 118] width 30 height 15
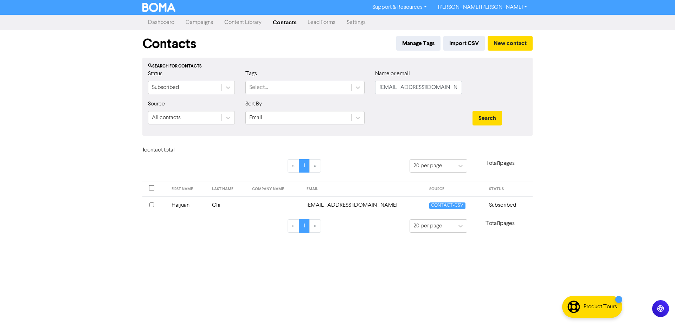
click at [153, 205] on input "checkbox" at bounding box center [151, 205] width 5 height 5
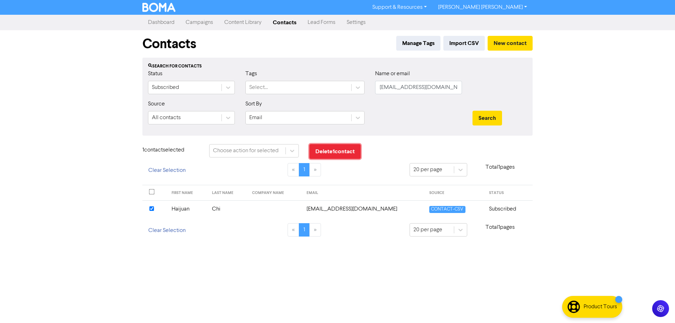
click at [344, 152] on button "Delete 1 contact" at bounding box center [334, 151] width 51 height 15
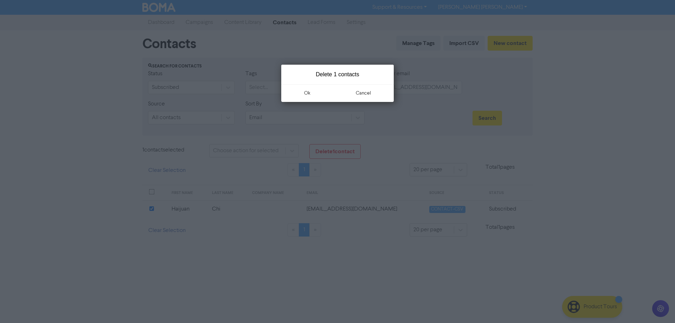
click at [309, 92] on button "ok" at bounding box center [307, 93] width 52 height 18
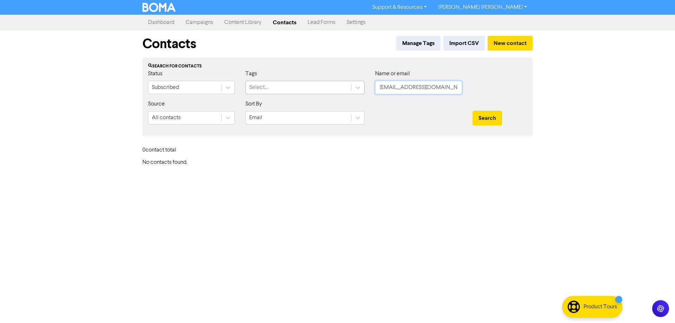
drag, startPoint x: 443, startPoint y: 87, endPoint x: 316, endPoint y: 87, distance: 127.6
click at [316, 87] on div "Status Subscribed Tags Select... Name or email [EMAIL_ADDRESS][DOMAIN_NAME]" at bounding box center [338, 85] width 390 height 30
paste input "[EMAIL_ADDRESS][DOMAIN_NAME]"
click at [489, 120] on button "Search" at bounding box center [488, 118] width 30 height 15
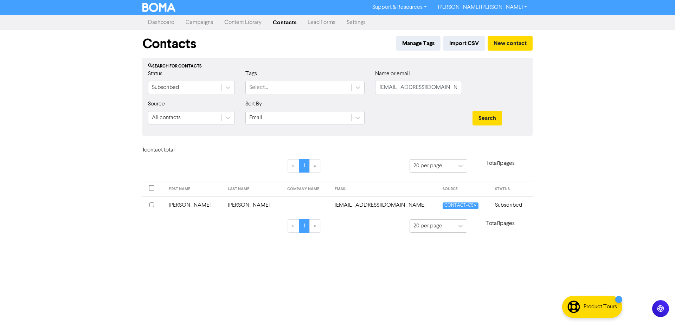
click at [151, 204] on input "checkbox" at bounding box center [151, 205] width 5 height 5
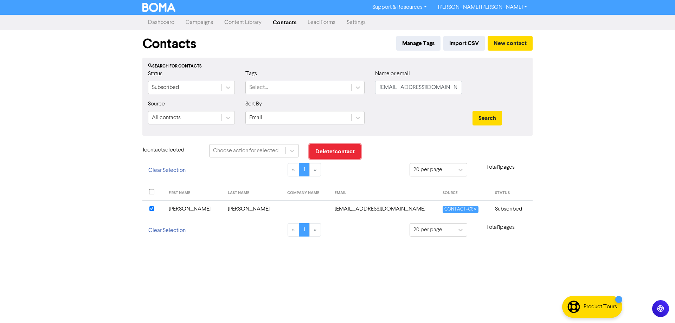
click at [333, 152] on button "Delete 1 contact" at bounding box center [334, 151] width 51 height 15
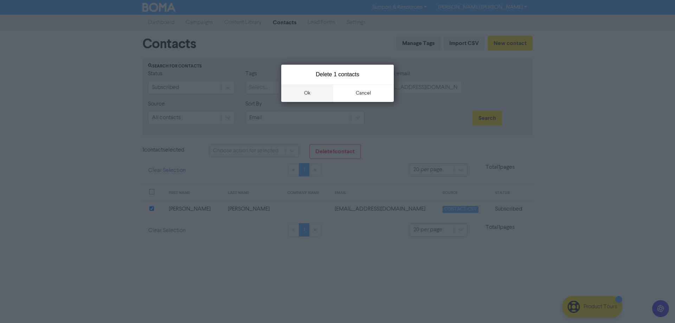
click at [301, 92] on button "ok" at bounding box center [307, 93] width 52 height 18
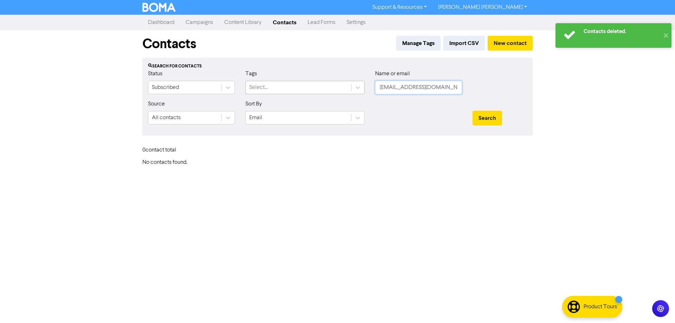
drag, startPoint x: 451, startPoint y: 85, endPoint x: 324, endPoint y: 85, distance: 126.9
click at [324, 85] on div "Status Subscribed Tags Select... Name or email [EMAIL_ADDRESS][DOMAIN_NAME]" at bounding box center [338, 85] width 390 height 30
paste input "[EMAIL_ADDRESS][DOMAIN_NAME]"
click at [501, 122] on button "Search" at bounding box center [488, 118] width 30 height 15
click at [488, 118] on button "Search" at bounding box center [488, 118] width 30 height 15
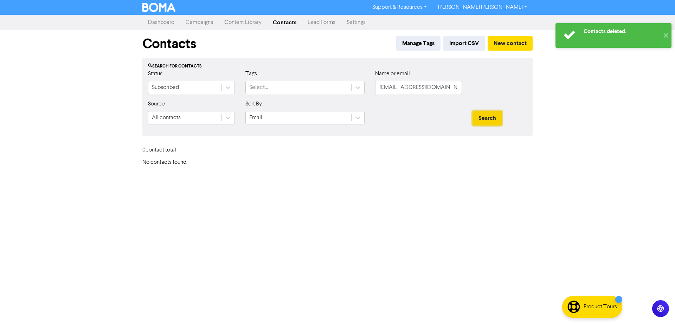
click at [486, 113] on button "Search" at bounding box center [488, 118] width 30 height 15
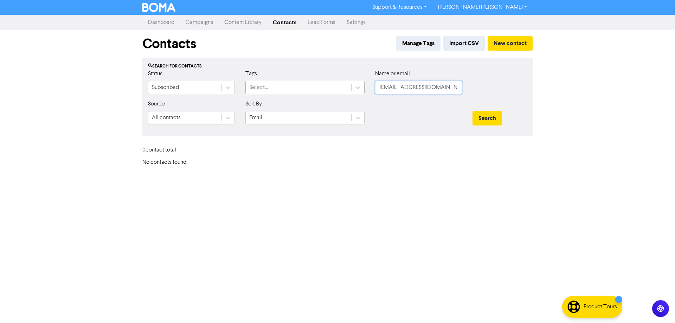
drag, startPoint x: 454, startPoint y: 87, endPoint x: 294, endPoint y: 91, distance: 160.4
click at [294, 91] on div "Status Subscribed Tags Select... Name or email [EMAIL_ADDRESS][DOMAIN_NAME]" at bounding box center [338, 85] width 390 height 30
paste input "[PERSON_NAME][EMAIL_ADDRESS][DOMAIN_NAME]"
type input "[PERSON_NAME][EMAIL_ADDRESS][DOMAIN_NAME]"
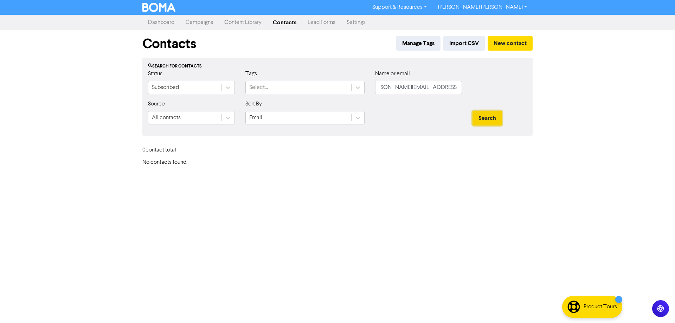
scroll to position [0, 0]
click at [494, 121] on button "Search" at bounding box center [488, 118] width 30 height 15
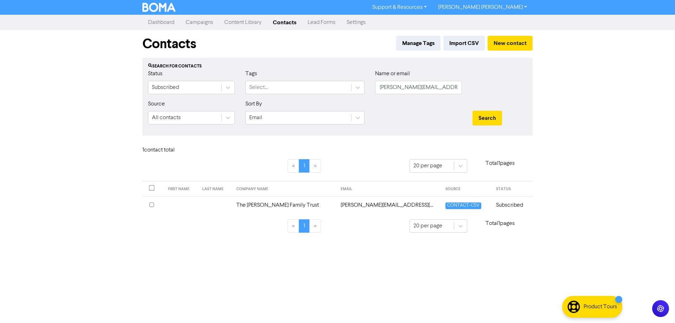
click at [151, 205] on input "checkbox" at bounding box center [151, 205] width 5 height 5
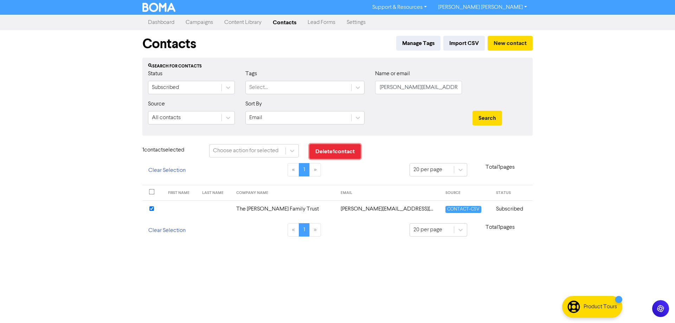
click at [323, 151] on button "Delete 1 contact" at bounding box center [334, 151] width 51 height 15
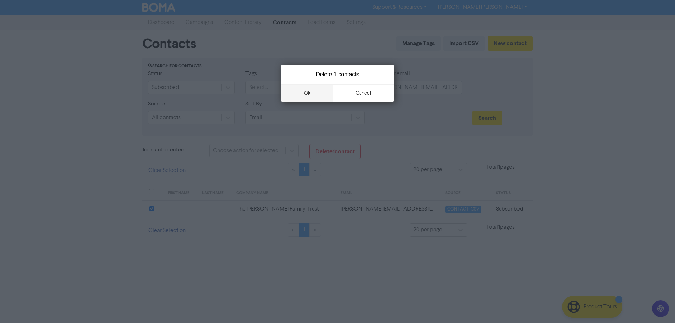
click at [301, 91] on button "ok" at bounding box center [307, 93] width 52 height 18
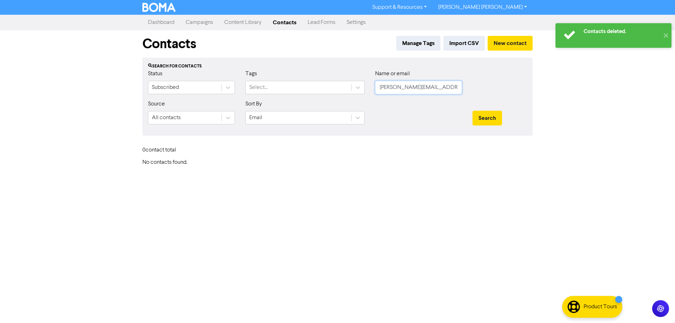
click at [412, 88] on input "[PERSON_NAME][EMAIL_ADDRESS][DOMAIN_NAME]" at bounding box center [418, 87] width 87 height 13
paste input "[EMAIL_ADDRESS][DOMAIN_NAME]"
click at [499, 118] on button "Search" at bounding box center [488, 118] width 30 height 15
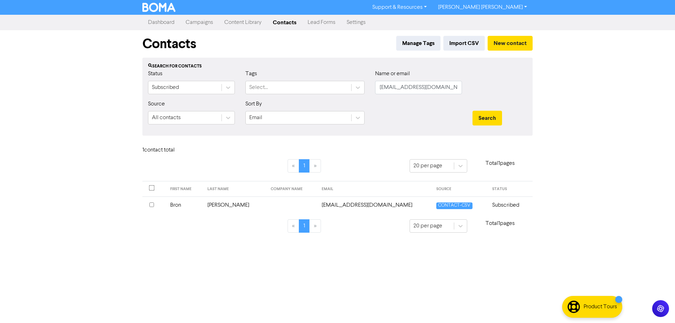
click at [153, 205] on input "checkbox" at bounding box center [151, 205] width 5 height 5
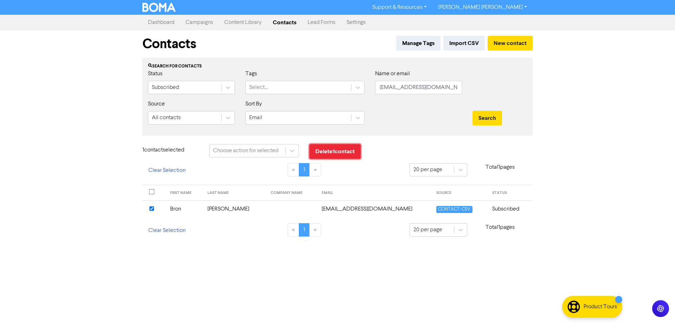
click at [332, 154] on button "Delete 1 contact" at bounding box center [334, 151] width 51 height 15
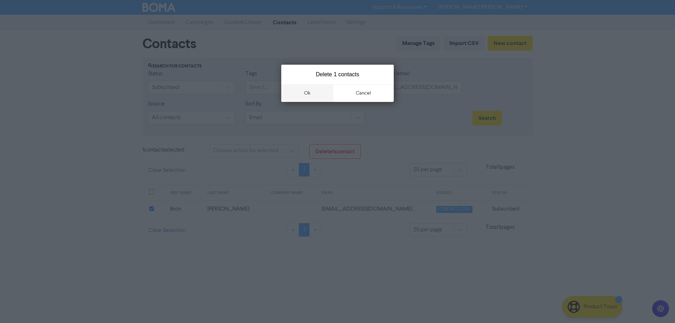
click at [306, 97] on button "ok" at bounding box center [307, 93] width 52 height 18
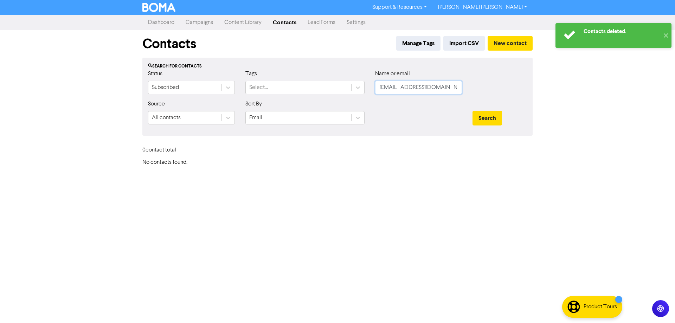
click at [410, 90] on input "[EMAIL_ADDRESS][DOMAIN_NAME]" at bounding box center [418, 87] width 87 height 13
drag, startPoint x: 444, startPoint y: 89, endPoint x: 343, endPoint y: 89, distance: 101.3
click at [344, 89] on div "Status Subscribed Tags Select... Name or email [EMAIL_ADDRESS][DOMAIN_NAME]" at bounding box center [338, 85] width 390 height 30
paste input "[EMAIL_ADDRESS]"
click at [486, 114] on button "Search" at bounding box center [488, 118] width 30 height 15
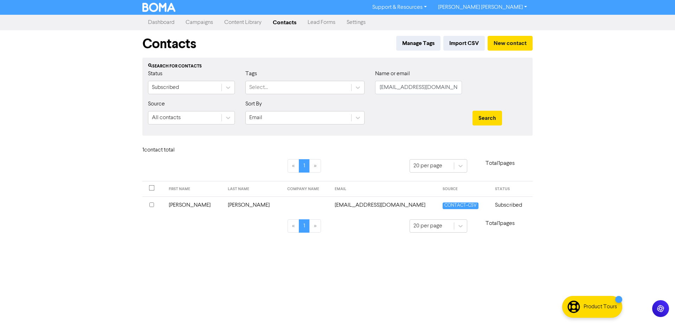
click at [150, 204] on input "checkbox" at bounding box center [151, 205] width 5 height 5
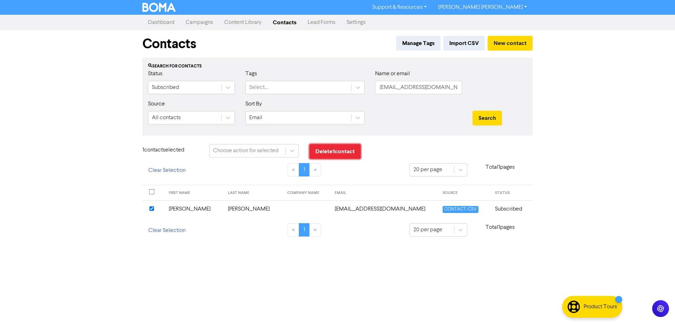
click at [335, 154] on button "Delete 1 contact" at bounding box center [334, 151] width 51 height 15
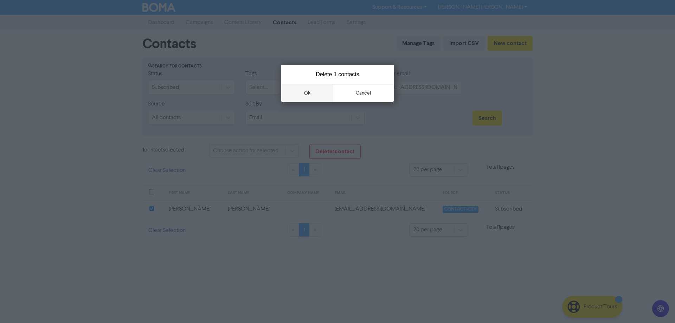
click at [305, 95] on button "ok" at bounding box center [307, 93] width 52 height 18
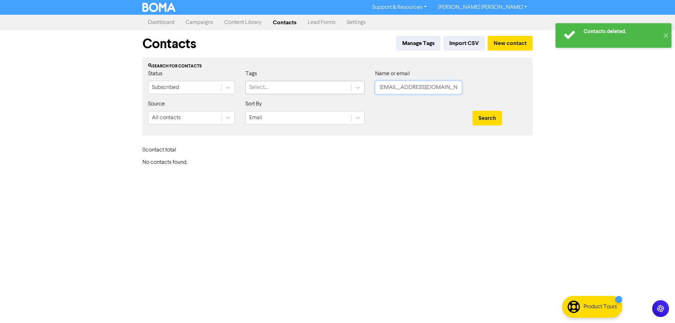
drag, startPoint x: 454, startPoint y: 89, endPoint x: 307, endPoint y: 89, distance: 147.7
click at [307, 89] on div "Status Subscribed Tags Select... Name or email [EMAIL_ADDRESS][DOMAIN_NAME]" at bounding box center [338, 85] width 390 height 30
paste input "jmebobcats"
click at [472, 120] on div "Search" at bounding box center [499, 115] width 65 height 30
click at [485, 118] on button "Search" at bounding box center [488, 118] width 30 height 15
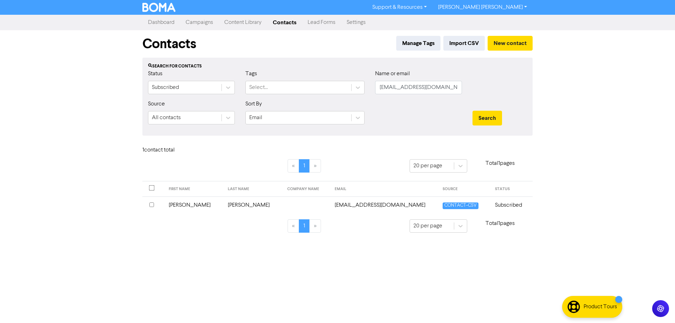
click at [150, 206] on input "checkbox" at bounding box center [151, 205] width 5 height 5
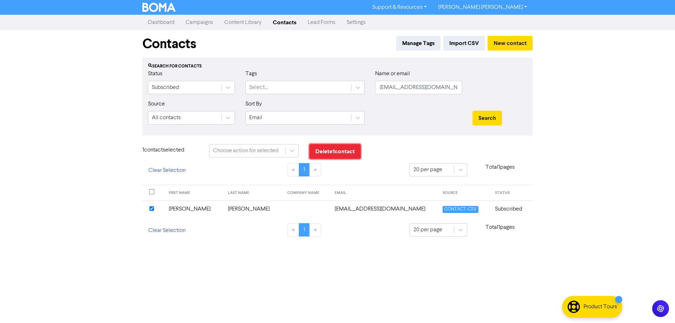
click at [332, 152] on button "Delete 1 contact" at bounding box center [334, 151] width 51 height 15
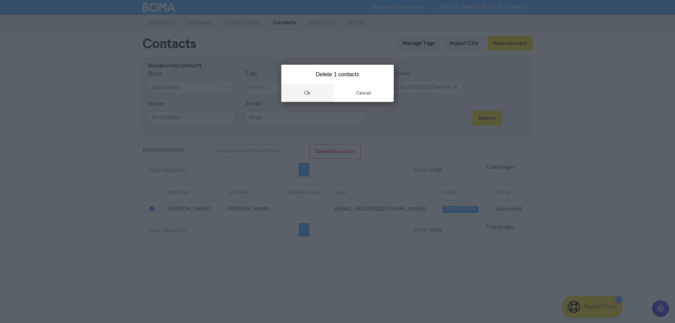
click at [308, 94] on button "ok" at bounding box center [307, 93] width 52 height 18
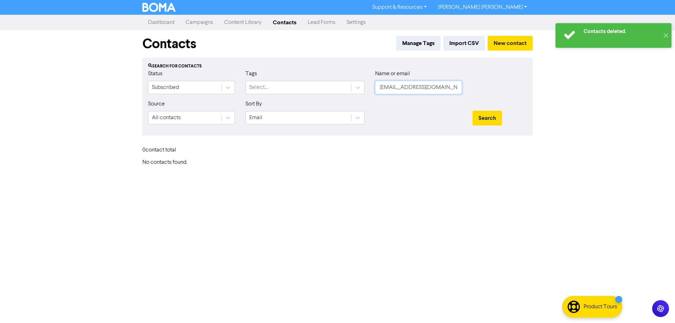
drag, startPoint x: 425, startPoint y: 87, endPoint x: 436, endPoint y: 88, distance: 11.0
click at [425, 87] on input "[EMAIL_ADDRESS][DOMAIN_NAME]" at bounding box center [418, 87] width 87 height 13
drag, startPoint x: 342, startPoint y: 89, endPoint x: 332, endPoint y: 88, distance: 10.6
click at [334, 88] on div "Status Subscribed Tags Select... Name or email [EMAIL_ADDRESS][DOMAIN_NAME]" at bounding box center [338, 85] width 390 height 30
paste input "[EMAIL_ADDRESS]"
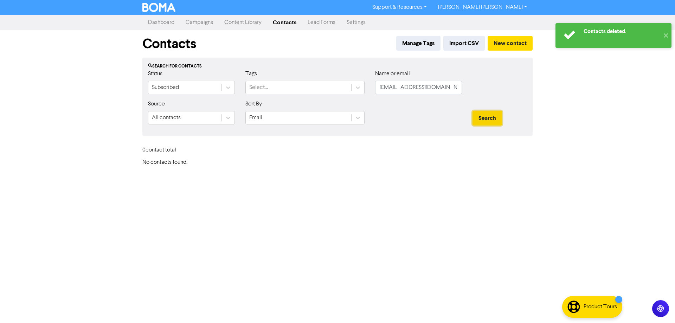
click at [482, 117] on button "Search" at bounding box center [488, 118] width 30 height 15
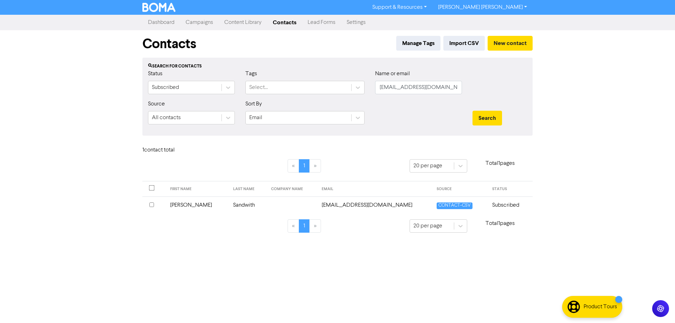
click at [152, 204] on input "checkbox" at bounding box center [151, 205] width 5 height 5
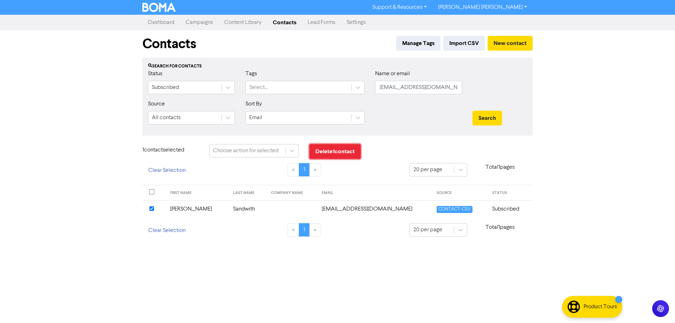
click at [338, 153] on button "Delete 1 contact" at bounding box center [334, 151] width 51 height 15
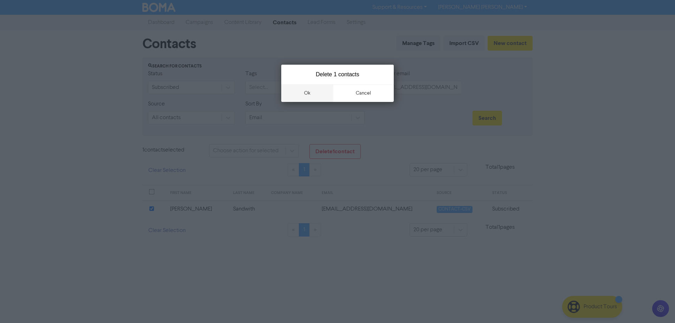
click at [308, 95] on button "ok" at bounding box center [307, 93] width 52 height 18
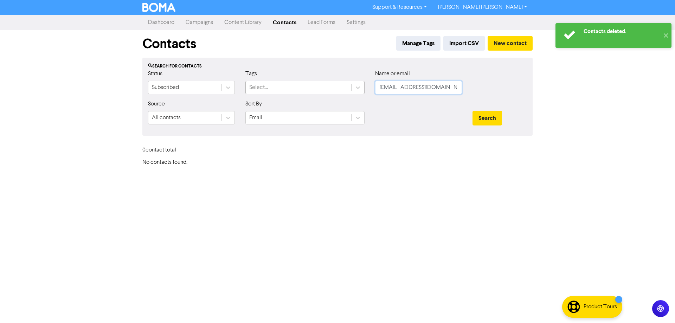
drag, startPoint x: 391, startPoint y: 89, endPoint x: 343, endPoint y: 89, distance: 47.5
click at [344, 89] on div "Status Subscribed Tags Select... Name or email [EMAIL_ADDRESS][DOMAIN_NAME]" at bounding box center [338, 85] width 390 height 30
paste input "[EMAIL_ADDRESS][DOMAIN_NAME]"
click at [492, 117] on button "Search" at bounding box center [488, 118] width 30 height 15
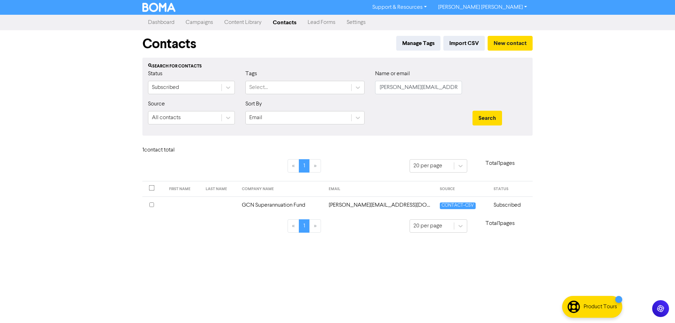
click at [152, 205] on input "checkbox" at bounding box center [151, 205] width 5 height 5
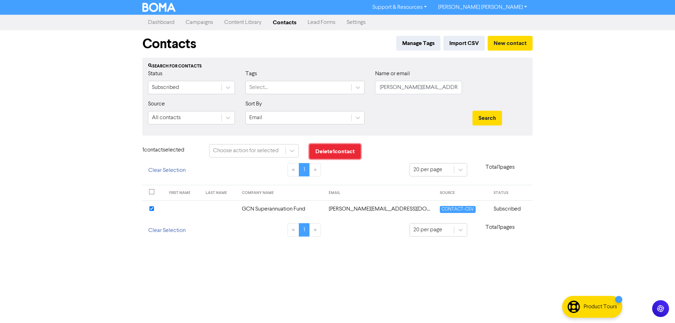
click at [334, 152] on button "Delete 1 contact" at bounding box center [334, 151] width 51 height 15
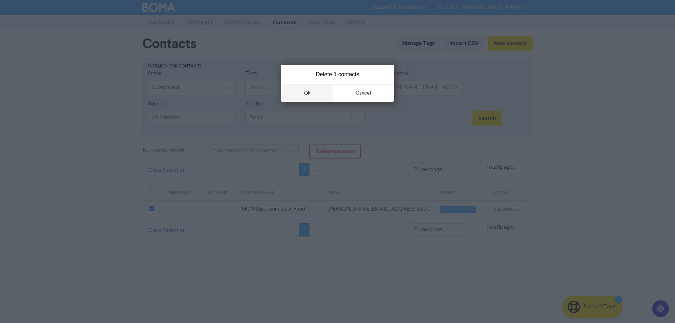
click at [307, 92] on button "ok" at bounding box center [307, 93] width 52 height 18
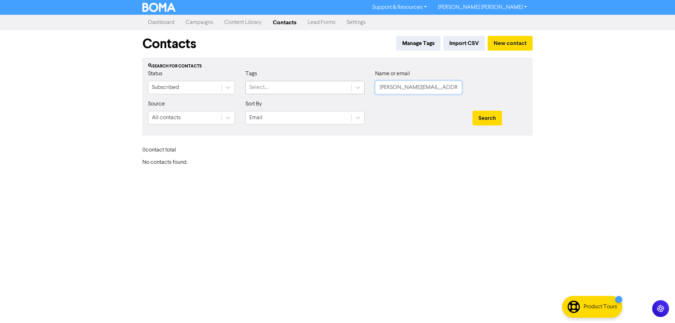
drag, startPoint x: 447, startPoint y: 88, endPoint x: 346, endPoint y: 84, distance: 101.0
click at [353, 85] on div "Status Subscribed Tags Select... Name or email [PERSON_NAME][EMAIL_ADDRESS][DOM…" at bounding box center [338, 85] width 390 height 30
paste input "[EMAIL_ADDRESS][DOMAIN_NAME]"
click at [485, 117] on button "Search" at bounding box center [488, 118] width 30 height 15
drag, startPoint x: 364, startPoint y: 96, endPoint x: 336, endPoint y: 96, distance: 28.1
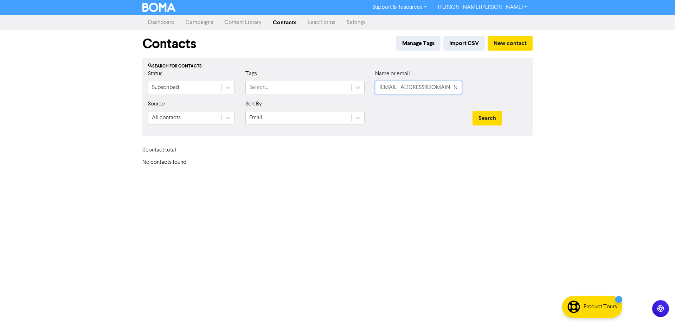
click at [337, 96] on div "Status Subscribed Tags Select... Name or email [EMAIL_ADDRESS][DOMAIN_NAME]" at bounding box center [338, 85] width 390 height 30
paste input "[EMAIL_ADDRESS]"
type input "[EMAIL_ADDRESS][DOMAIN_NAME]"
click at [483, 120] on button "Search" at bounding box center [488, 118] width 30 height 15
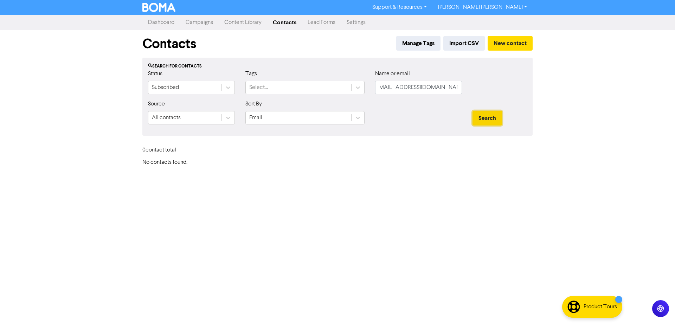
scroll to position [0, 0]
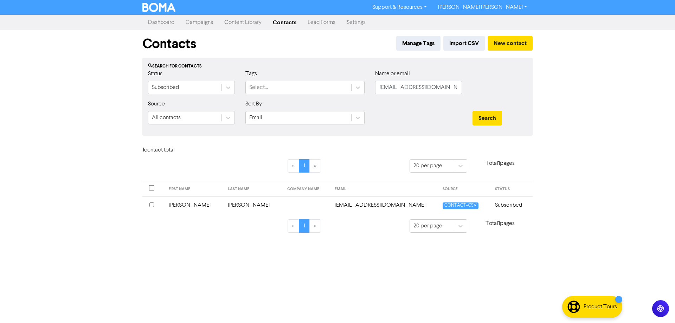
click at [151, 204] on input "checkbox" at bounding box center [151, 205] width 5 height 5
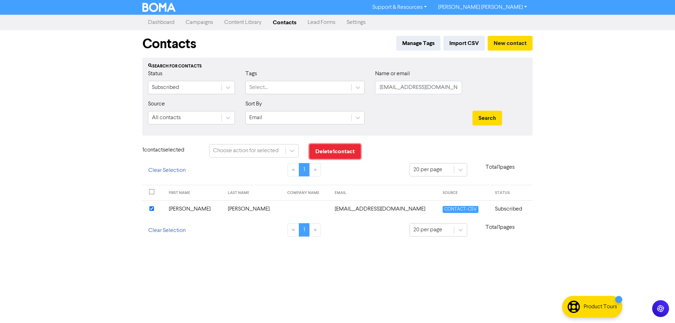
click at [327, 151] on button "Delete 1 contact" at bounding box center [334, 151] width 51 height 15
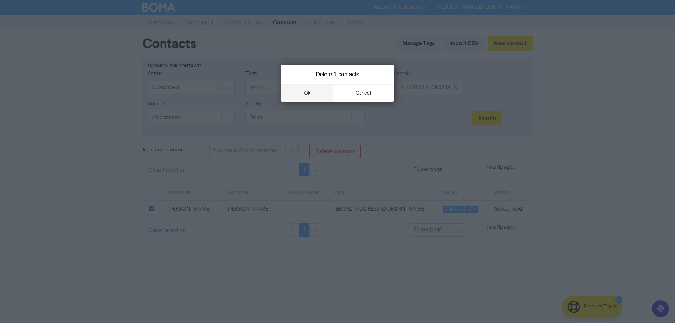
click at [306, 96] on button "ok" at bounding box center [307, 93] width 52 height 18
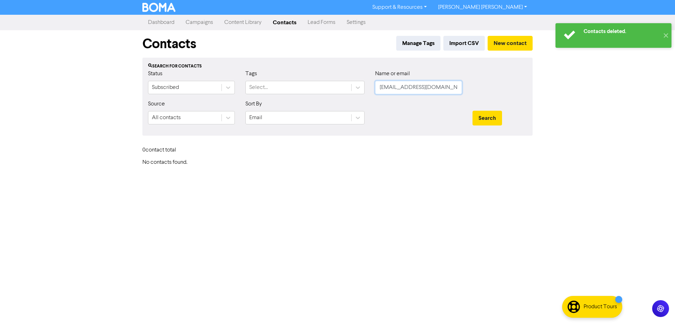
click at [402, 91] on input "[EMAIL_ADDRESS][DOMAIN_NAME]" at bounding box center [418, 87] width 87 height 13
paste input "[EMAIL_ADDRESS][DOMAIN_NAME]"
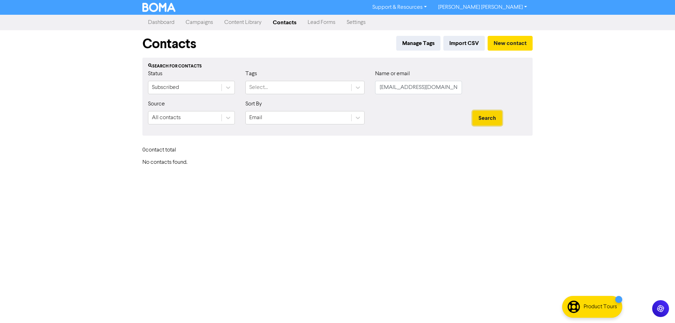
click at [494, 121] on button "Search" at bounding box center [488, 118] width 30 height 15
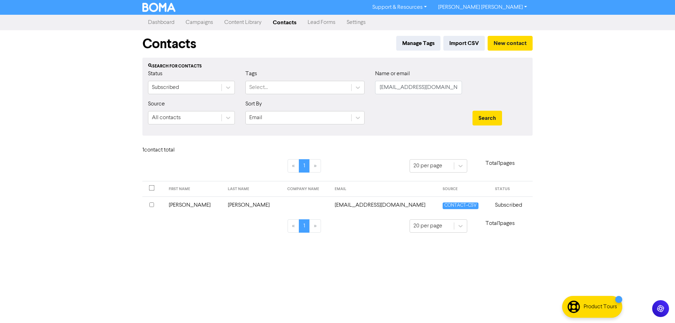
drag, startPoint x: 152, startPoint y: 205, endPoint x: 207, endPoint y: 219, distance: 56.8
click at [153, 205] on input "checkbox" at bounding box center [151, 205] width 5 height 5
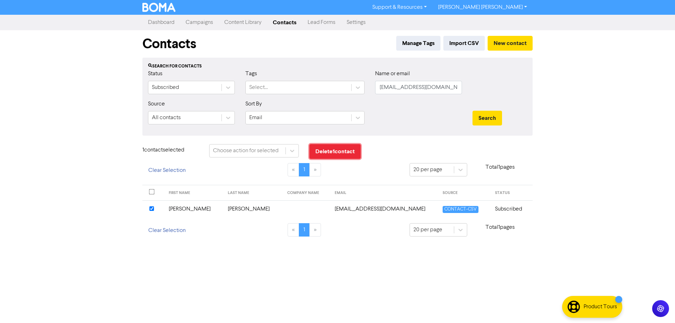
click at [332, 154] on button "Delete 1 contact" at bounding box center [334, 151] width 51 height 15
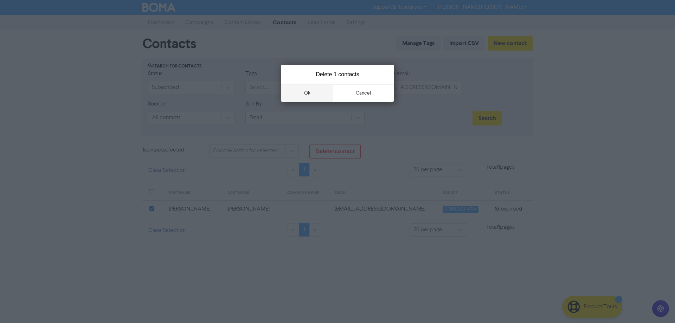
click at [305, 94] on button "ok" at bounding box center [307, 93] width 52 height 18
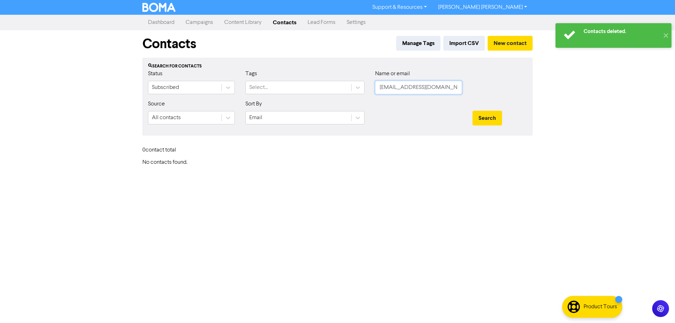
click at [415, 91] on input "[EMAIL_ADDRESS][DOMAIN_NAME]" at bounding box center [418, 87] width 87 height 13
drag, startPoint x: 455, startPoint y: 88, endPoint x: 319, endPoint y: 86, distance: 135.7
click at [323, 88] on div "Status Subscribed Tags Select... Name or email [EMAIL_ADDRESS][DOMAIN_NAME]" at bounding box center [338, 85] width 390 height 30
paste input "[PERSON_NAME]"
click at [494, 121] on button "Search" at bounding box center [488, 118] width 30 height 15
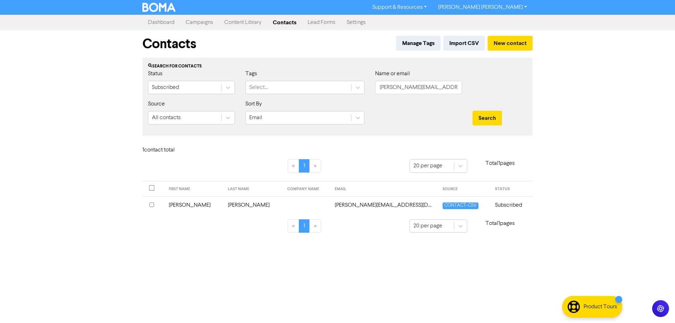
click at [151, 205] on input "checkbox" at bounding box center [151, 205] width 5 height 5
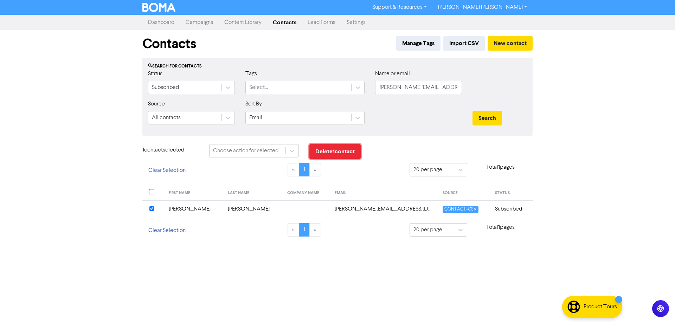
click at [331, 153] on button "Delete 1 contact" at bounding box center [334, 151] width 51 height 15
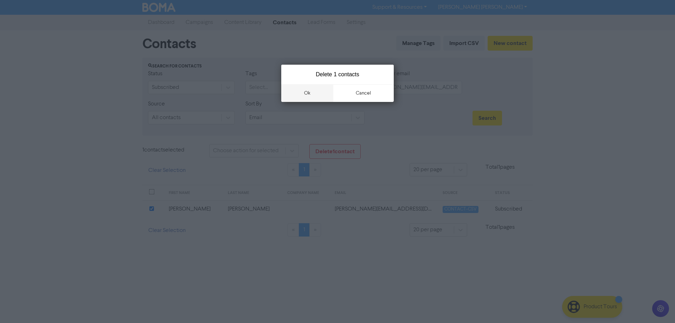
drag, startPoint x: 311, startPoint y: 91, endPoint x: 317, endPoint y: 100, distance: 10.3
click at [310, 91] on button "ok" at bounding box center [307, 93] width 52 height 18
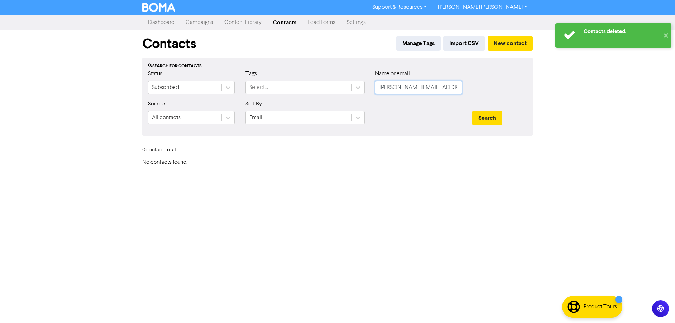
drag, startPoint x: 403, startPoint y: 89, endPoint x: 433, endPoint y: 91, distance: 29.6
click at [403, 89] on input "[PERSON_NAME][EMAIL_ADDRESS][DOMAIN_NAME]" at bounding box center [418, 87] width 87 height 13
drag, startPoint x: 453, startPoint y: 88, endPoint x: 355, endPoint y: 88, distance: 97.4
click at [348, 88] on div "Status Subscribed Tags Select... Name or email [PERSON_NAME][EMAIL_ADDRESS][DOM…" at bounding box center [338, 85] width 390 height 30
paste input "aaronfarrisrice@g"
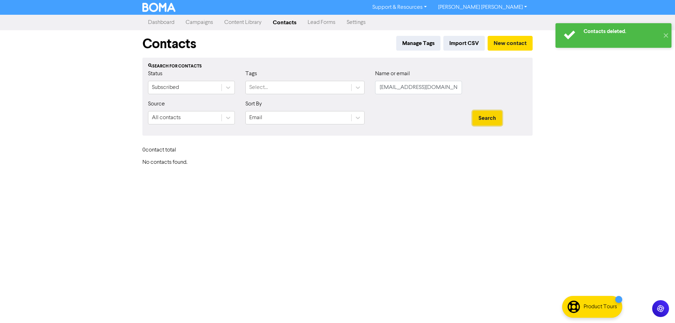
click at [484, 120] on button "Search" at bounding box center [488, 118] width 30 height 15
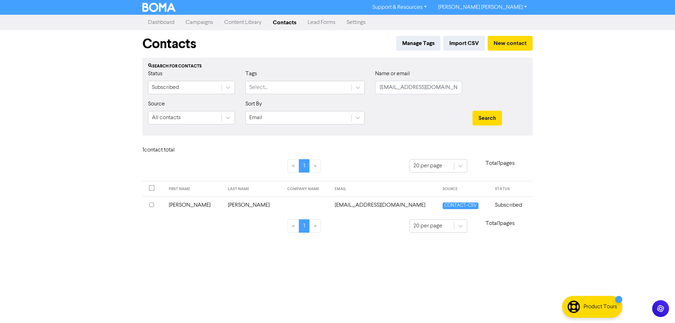
click at [152, 205] on input "checkbox" at bounding box center [151, 205] width 5 height 5
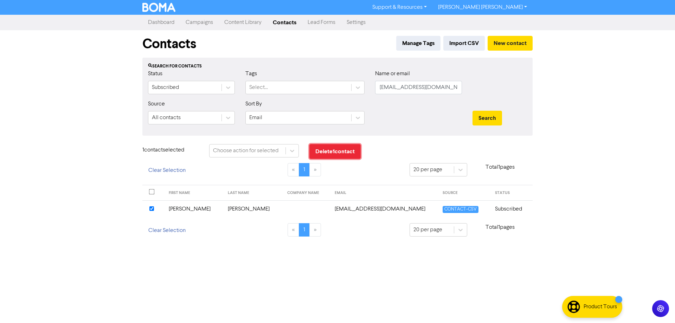
click at [330, 156] on button "Delete 1 contact" at bounding box center [334, 151] width 51 height 15
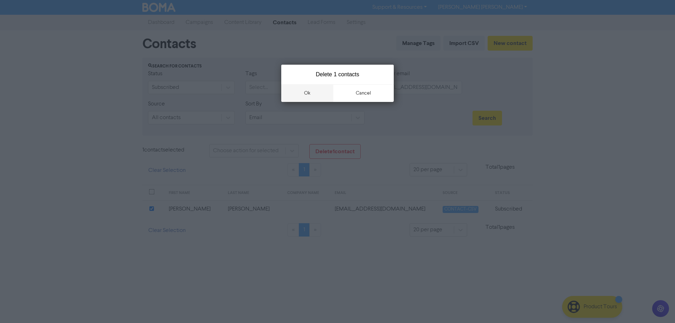
click at [304, 92] on button "ok" at bounding box center [307, 93] width 52 height 18
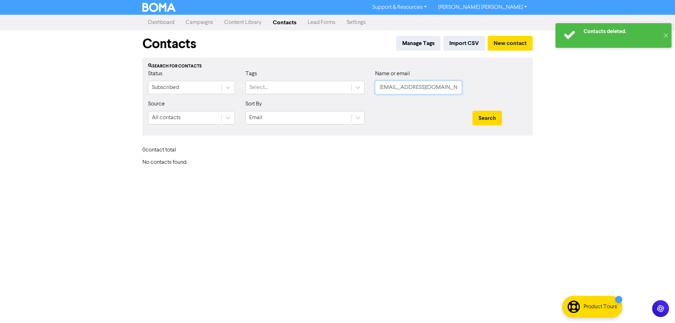
click at [408, 89] on input "[EMAIL_ADDRESS][DOMAIN_NAME]" at bounding box center [418, 87] width 87 height 13
drag, startPoint x: 447, startPoint y: 88, endPoint x: 316, endPoint y: 88, distance: 130.8
click at [318, 88] on div "Status Subscribed Tags Select... Name or email [EMAIL_ADDRESS][DOMAIN_NAME]" at bounding box center [338, 85] width 390 height 30
paste input "[EMAIL_ADDRESS][DOMAIN_NAME]"
click at [487, 119] on button "Search" at bounding box center [488, 118] width 30 height 15
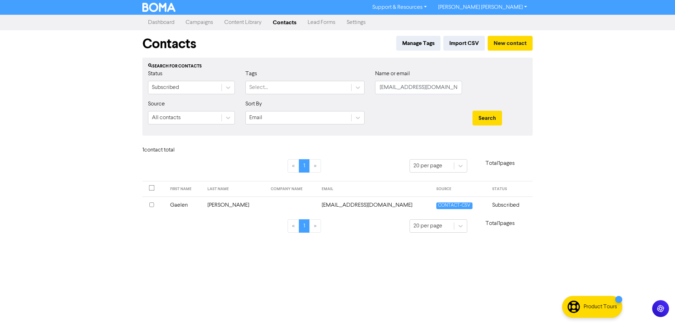
click at [153, 205] on input "checkbox" at bounding box center [151, 205] width 5 height 5
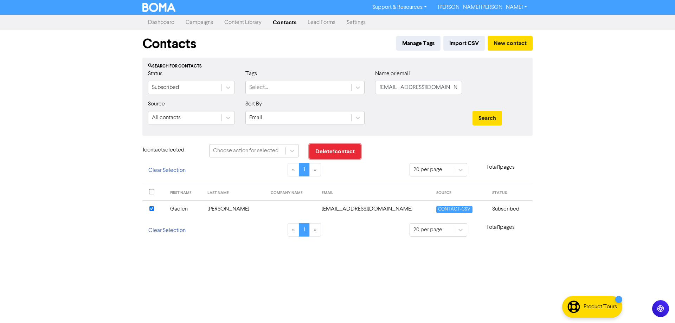
click at [334, 153] on button "Delete 1 contact" at bounding box center [334, 151] width 51 height 15
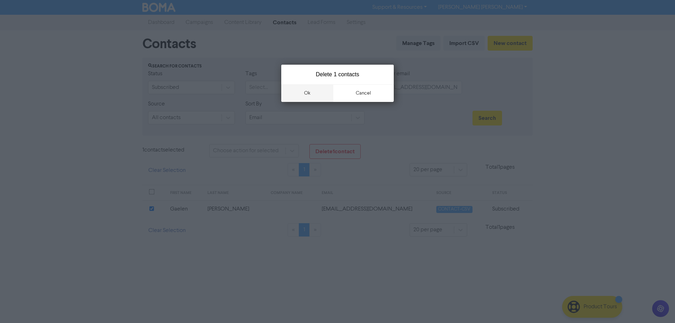
click at [311, 92] on button "ok" at bounding box center [307, 93] width 52 height 18
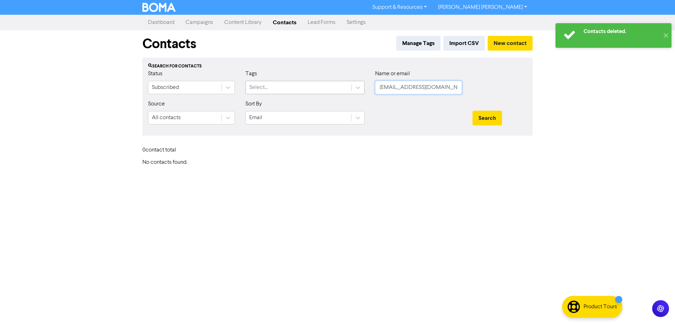
drag, startPoint x: 432, startPoint y: 83, endPoint x: 341, endPoint y: 85, distance: 91.1
click at [341, 85] on div "Status Subscribed Tags Select... Name or email [PERSON_NAME][EMAIL_ADDRESS][DOM…" at bounding box center [338, 85] width 390 height 30
paste input "[PERSON_NAME][EMAIL_ADDRESS][DOMAIN_NAME]"
click at [484, 117] on button "Search" at bounding box center [488, 118] width 30 height 15
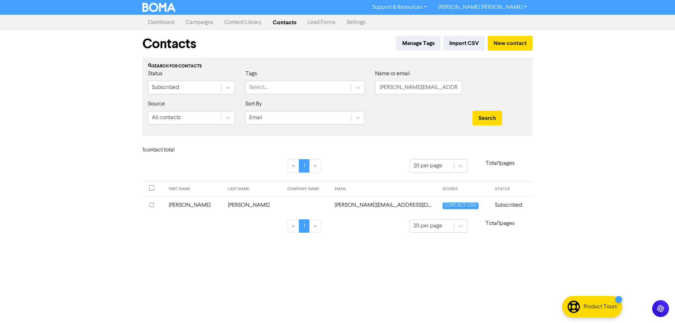
click at [151, 206] on input "checkbox" at bounding box center [151, 205] width 5 height 5
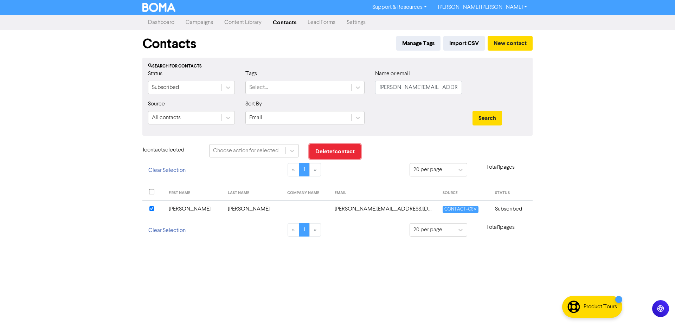
click at [339, 154] on button "Delete 1 contact" at bounding box center [334, 151] width 51 height 15
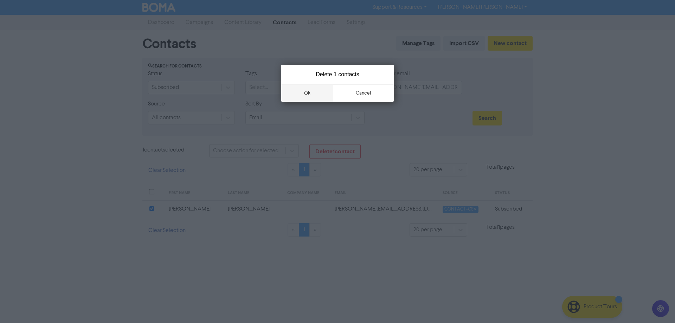
click at [305, 93] on button "ok" at bounding box center [307, 93] width 52 height 18
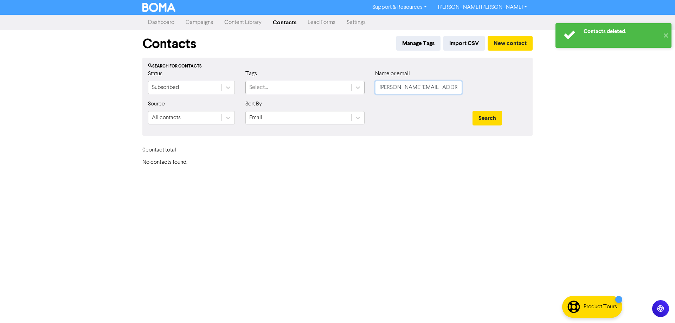
drag, startPoint x: 438, startPoint y: 87, endPoint x: 345, endPoint y: 85, distance: 93.2
click at [345, 85] on div "Status Subscribed Tags Select... Name or email [PERSON_NAME][EMAIL_ADDRESS][DOM…" at bounding box center [338, 85] width 390 height 30
paste input "gwjacko53@g"
click at [488, 115] on button "Search" at bounding box center [488, 118] width 30 height 15
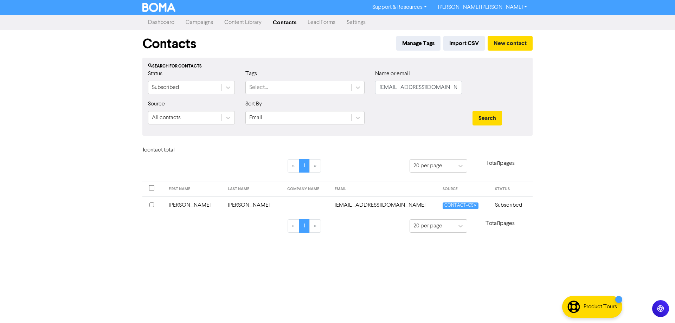
click at [153, 205] on input "checkbox" at bounding box center [151, 205] width 5 height 5
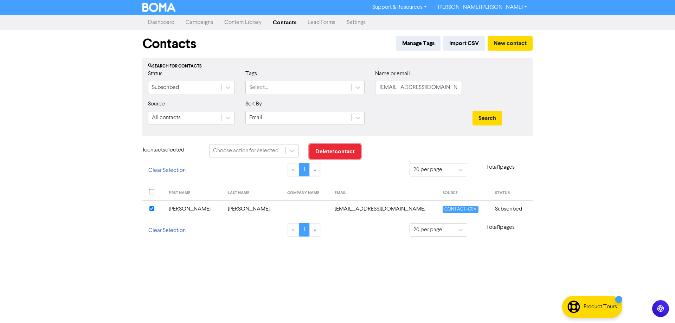
click at [335, 152] on button "Delete 1 contact" at bounding box center [334, 151] width 51 height 15
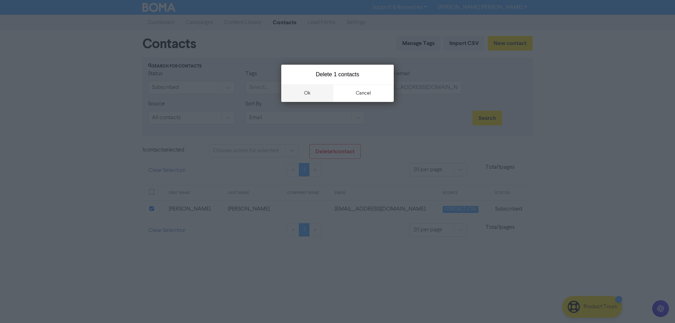
click at [307, 95] on button "ok" at bounding box center [307, 93] width 52 height 18
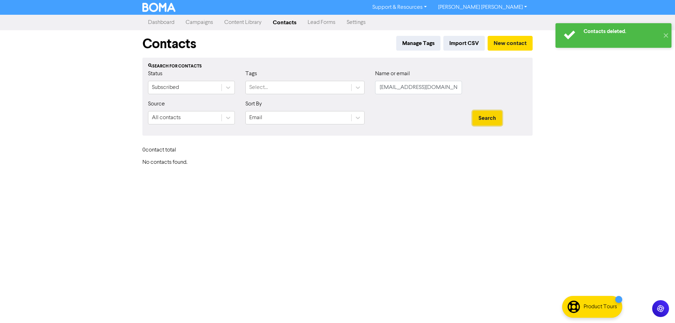
click at [488, 115] on button "Search" at bounding box center [488, 118] width 30 height 15
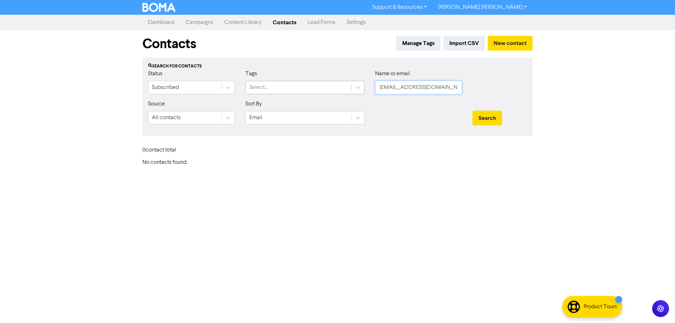
drag, startPoint x: 438, startPoint y: 87, endPoint x: 337, endPoint y: 84, distance: 100.9
click at [340, 85] on div "Status Subscribed Tags Select... Name or email [EMAIL_ADDRESS][DOMAIN_NAME]" at bounding box center [338, 85] width 390 height 30
paste input "febe370"
click at [495, 121] on button "Search" at bounding box center [488, 118] width 30 height 15
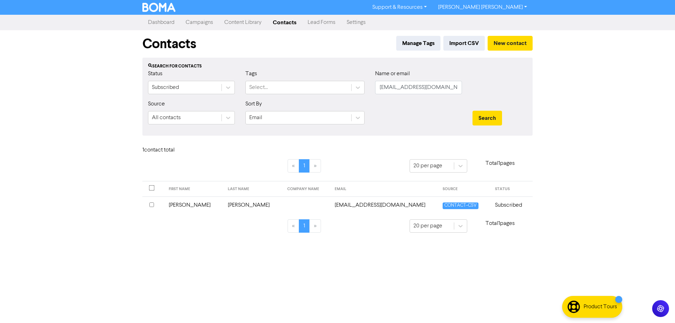
click at [151, 206] on input "checkbox" at bounding box center [151, 205] width 5 height 5
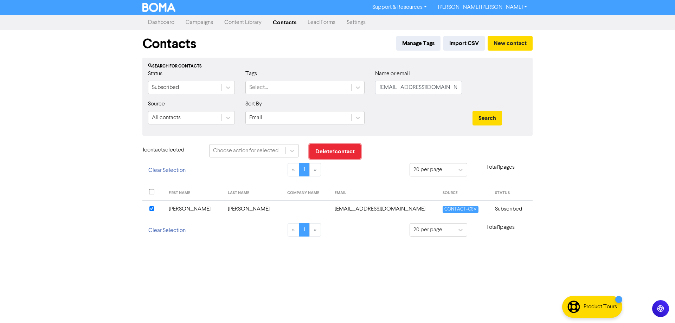
click at [340, 153] on button "Delete 1 contact" at bounding box center [334, 151] width 51 height 15
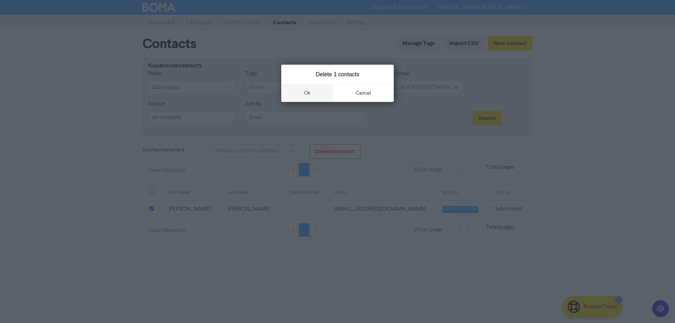
click at [310, 92] on button "ok" at bounding box center [307, 93] width 52 height 18
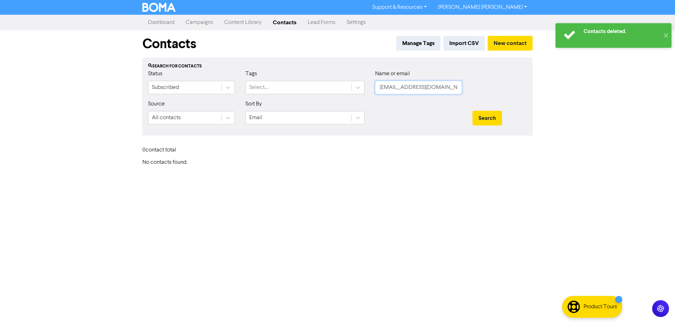
drag, startPoint x: 441, startPoint y: 87, endPoint x: 348, endPoint y: 95, distance: 93.1
click at [335, 90] on div "Status Subscribed Tags Select... Name or email [EMAIL_ADDRESS][DOMAIN_NAME]" at bounding box center [338, 85] width 390 height 30
paste input "[EMAIL_ADDRESS][PERSON_NAME]"
click at [493, 120] on button "Search" at bounding box center [488, 118] width 30 height 15
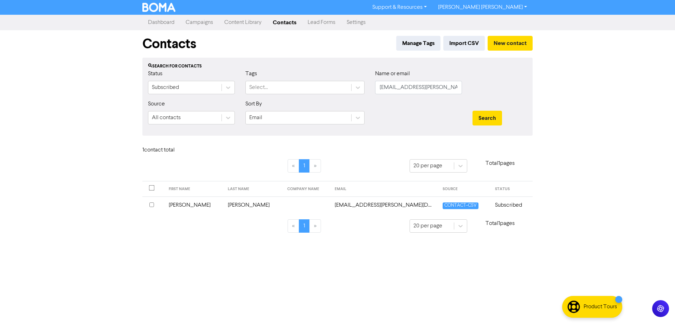
click at [150, 206] on input "checkbox" at bounding box center [151, 205] width 5 height 5
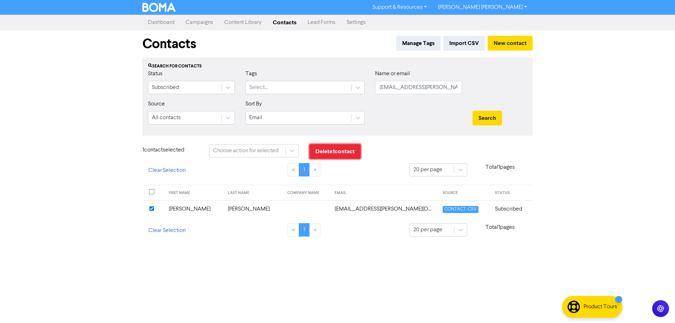
click at [338, 152] on button "Delete 1 contact" at bounding box center [334, 151] width 51 height 15
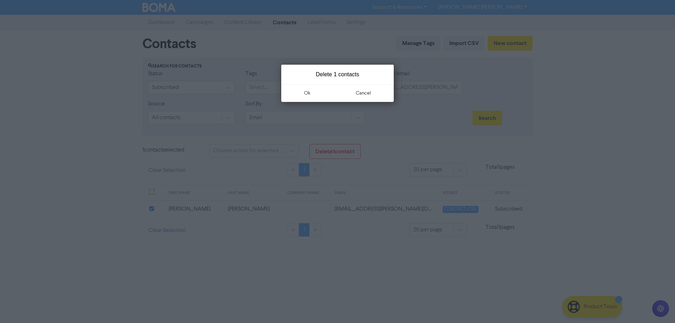
click at [310, 94] on button "ok" at bounding box center [307, 93] width 52 height 18
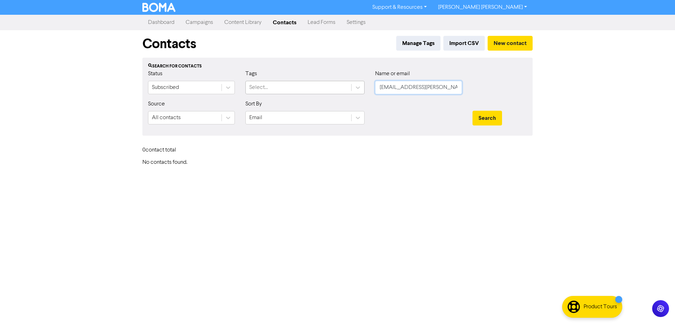
drag, startPoint x: 448, startPoint y: 88, endPoint x: 336, endPoint y: 88, distance: 112.5
click at [336, 88] on div "Status Subscribed Tags Select... Name or email [EMAIL_ADDRESS][PERSON_NAME][DOM…" at bounding box center [338, 85] width 390 height 30
paste input "[EMAIL_ADDRESS]"
click at [483, 121] on button "Search" at bounding box center [488, 118] width 30 height 15
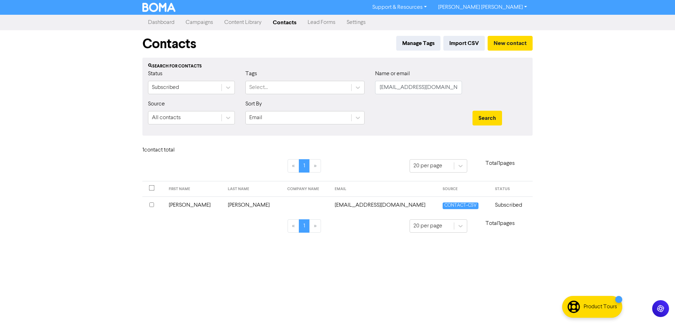
click at [150, 205] on input "checkbox" at bounding box center [151, 205] width 5 height 5
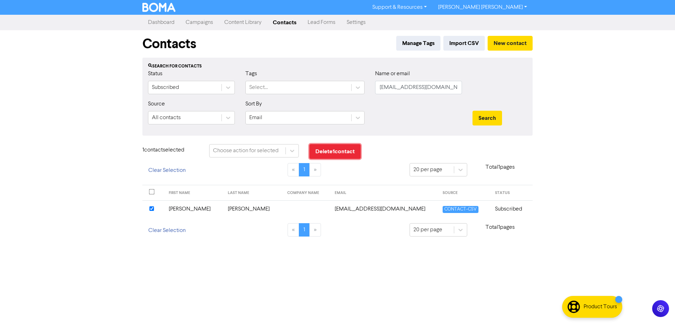
click at [339, 153] on button "Delete 1 contact" at bounding box center [334, 151] width 51 height 15
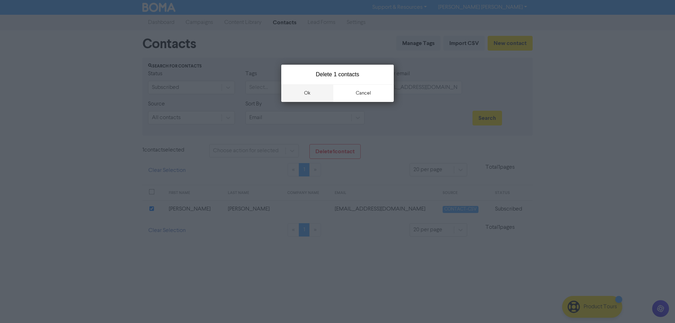
click at [309, 92] on button "ok" at bounding box center [307, 93] width 52 height 18
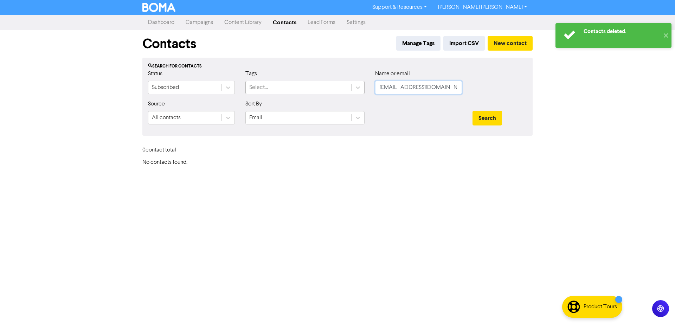
drag, startPoint x: 448, startPoint y: 89, endPoint x: 316, endPoint y: 90, distance: 131.2
click at [316, 90] on div "Status Subscribed Tags Select... Name or email [EMAIL_ADDRESS][DOMAIN_NAME]" at bounding box center [338, 85] width 390 height 30
paste input "[EMAIL_ADDRESS][DOMAIN_NAME]"
click at [488, 115] on button "Search" at bounding box center [488, 118] width 30 height 15
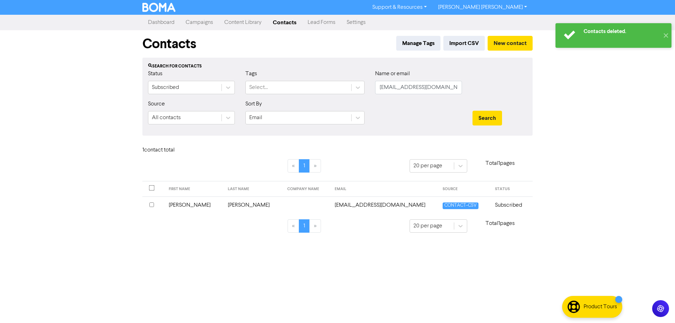
click at [152, 205] on input "checkbox" at bounding box center [151, 205] width 5 height 5
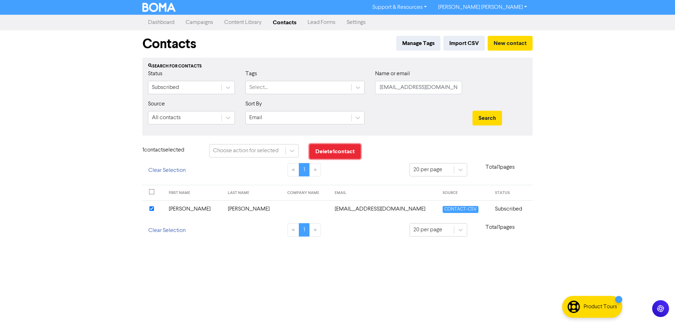
click at [334, 152] on button "Delete 1 contact" at bounding box center [334, 151] width 51 height 15
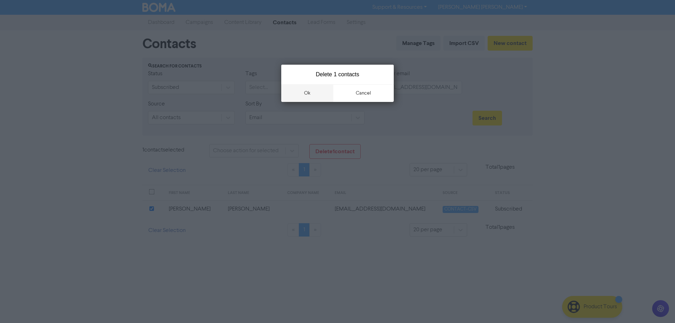
click at [308, 92] on button "ok" at bounding box center [307, 93] width 52 height 18
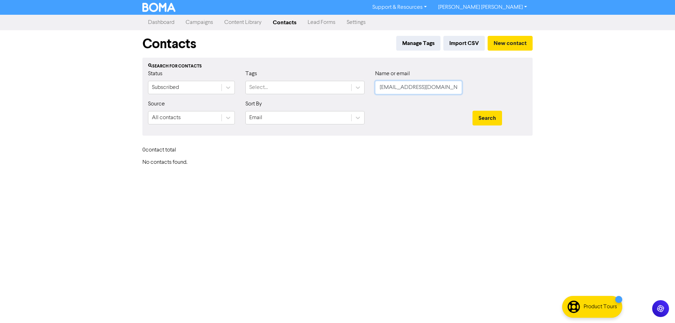
click at [336, 92] on div "Status Subscribed Tags Select... Name or email [EMAIL_ADDRESS][DOMAIN_NAME]" at bounding box center [338, 85] width 390 height 30
click at [411, 87] on input "[EMAIL_ADDRESS][DOMAIN_NAME]" at bounding box center [418, 87] width 87 height 13
drag, startPoint x: 434, startPoint y: 87, endPoint x: 327, endPoint y: 82, distance: 107.0
click at [333, 83] on div "Status Subscribed Tags Select... Name or email [EMAIL_ADDRESS][DOMAIN_NAME]" at bounding box center [338, 85] width 390 height 30
paste input "[EMAIL_ADDRESS][DOMAIN_NAME]"
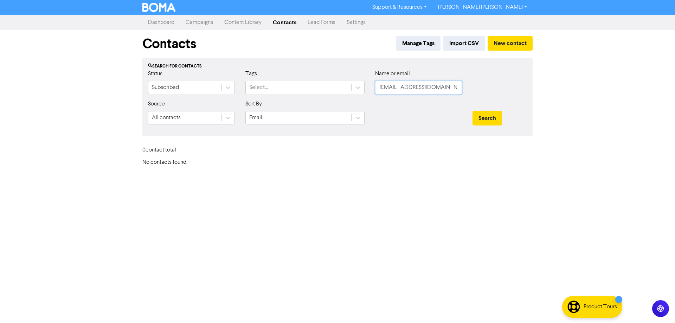
scroll to position [0, 19]
type input "[EMAIL_ADDRESS][DOMAIN_NAME]"
click at [481, 121] on button "Search" at bounding box center [488, 118] width 30 height 15
click at [429, 85] on input "[EMAIL_ADDRESS][DOMAIN_NAME]" at bounding box center [418, 87] width 87 height 13
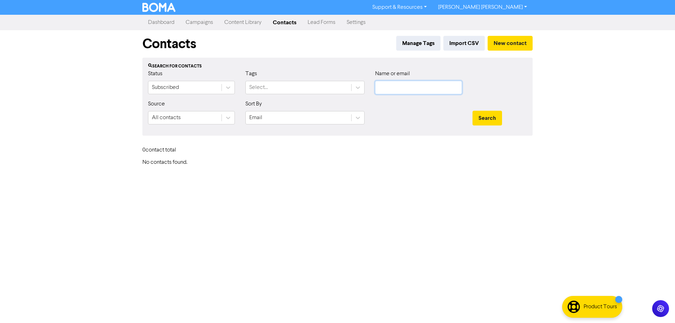
paste input "[PERSON_NAME][EMAIL_ADDRESS][PERSON_NAME][DOMAIN_NAME]"
click at [488, 121] on button "Search" at bounding box center [488, 118] width 30 height 15
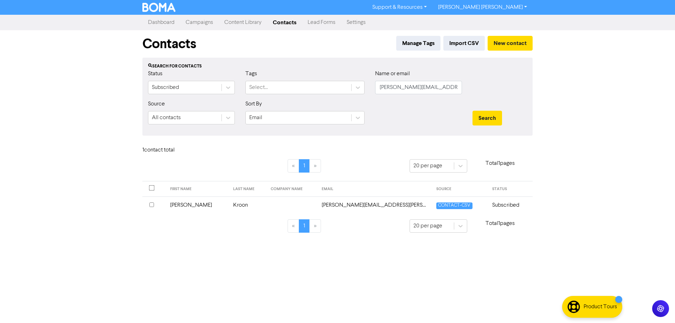
click at [151, 205] on input "checkbox" at bounding box center [151, 205] width 5 height 5
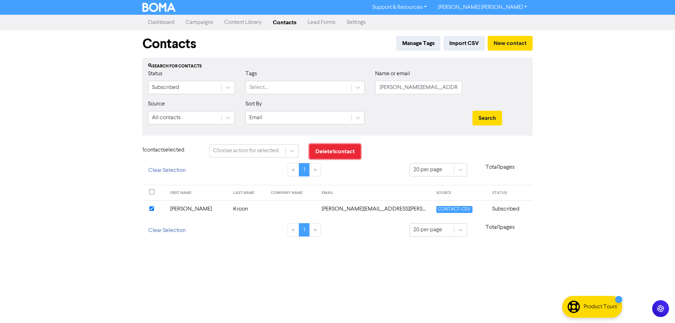
click at [336, 154] on button "Delete 1 contact" at bounding box center [334, 151] width 51 height 15
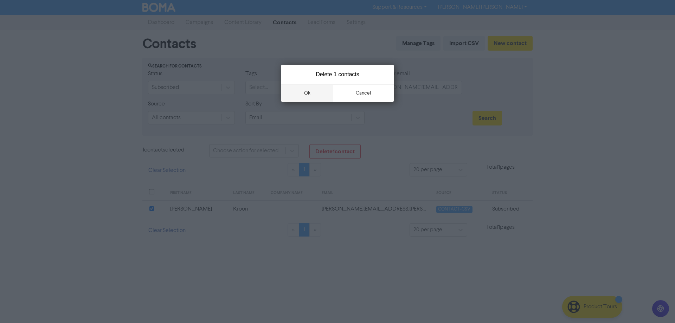
click at [311, 96] on button "ok" at bounding box center [307, 93] width 52 height 18
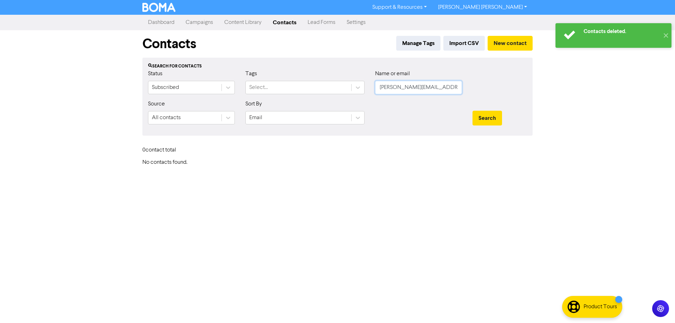
drag, startPoint x: 400, startPoint y: 86, endPoint x: 413, endPoint y: 89, distance: 12.9
click at [400, 86] on input "[PERSON_NAME][EMAIL_ADDRESS][PERSON_NAME][DOMAIN_NAME]" at bounding box center [418, 87] width 87 height 13
drag, startPoint x: 359, startPoint y: 88, endPoint x: 312, endPoint y: 87, distance: 47.1
click at [315, 87] on div "Status Subscribed Tags Select... Name or email [PERSON_NAME][EMAIL_ADDRESS][PER…" at bounding box center [338, 85] width 390 height 30
paste input "warrencarthur"
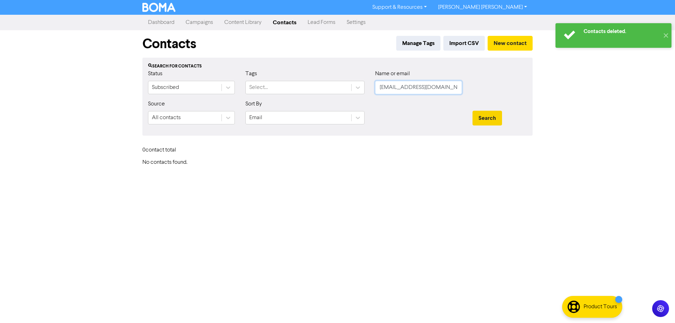
type input "[EMAIL_ADDRESS][DOMAIN_NAME]"
click at [489, 122] on button "Search" at bounding box center [488, 118] width 30 height 15
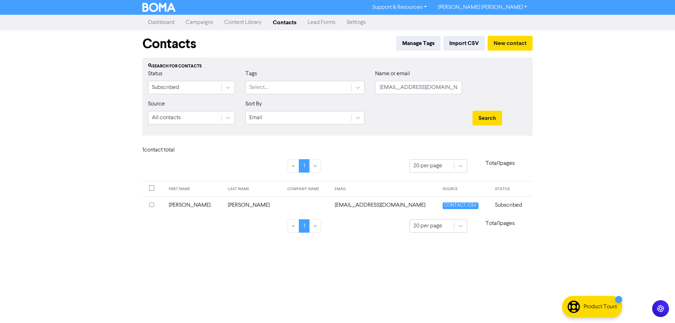
click at [151, 206] on input "checkbox" at bounding box center [151, 205] width 5 height 5
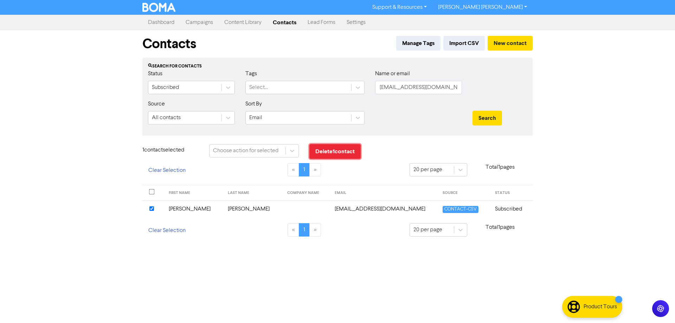
click at [323, 153] on button "Delete 1 contact" at bounding box center [334, 151] width 51 height 15
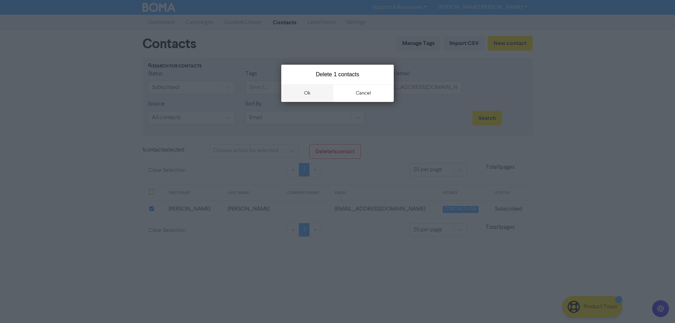
click at [307, 90] on button "ok" at bounding box center [307, 93] width 52 height 18
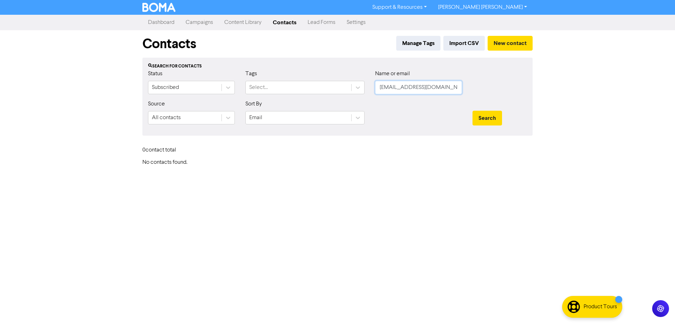
click at [414, 89] on input "[EMAIL_ADDRESS][DOMAIN_NAME]" at bounding box center [418, 87] width 87 height 13
paste input "[EMAIL_ADDRESS][DOMAIN_NAME]"
click at [486, 118] on button "Search" at bounding box center [488, 118] width 30 height 15
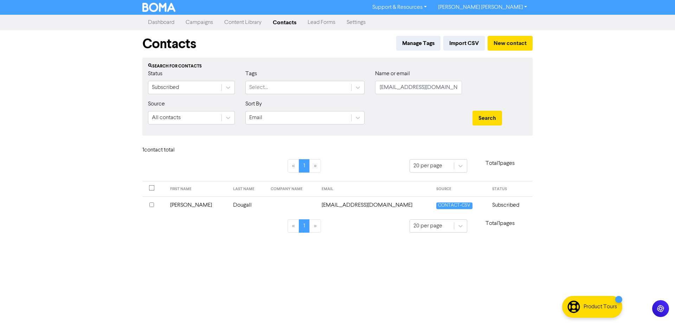
click at [152, 205] on input "checkbox" at bounding box center [151, 205] width 5 height 5
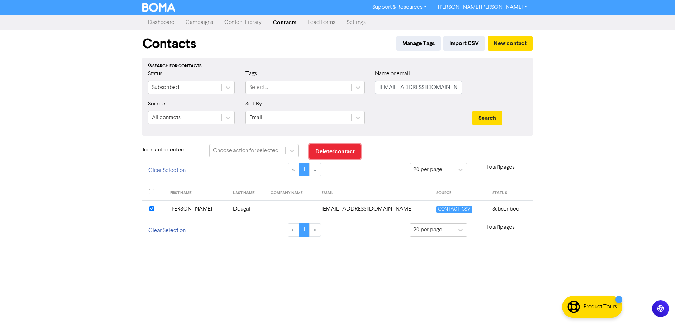
click at [348, 150] on button "Delete 1 contact" at bounding box center [334, 151] width 51 height 15
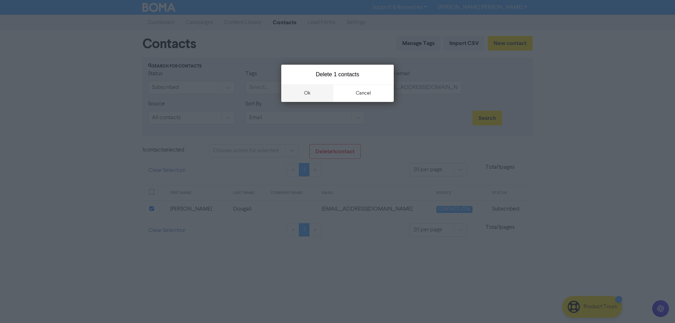
click at [308, 94] on button "ok" at bounding box center [307, 93] width 52 height 18
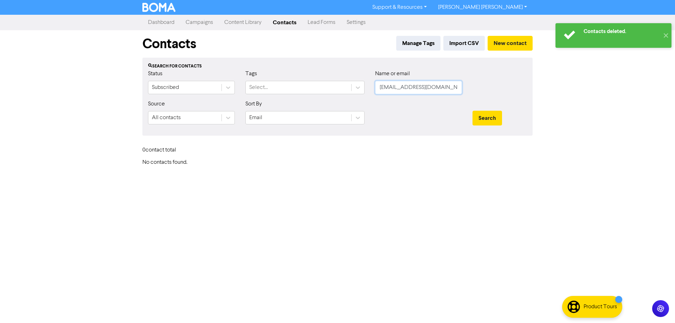
drag, startPoint x: 417, startPoint y: 83, endPoint x: 426, endPoint y: 87, distance: 9.3
click at [417, 83] on input "[EMAIL_ADDRESS][DOMAIN_NAME]" at bounding box center [418, 87] width 87 height 13
drag, startPoint x: 439, startPoint y: 91, endPoint x: 343, endPoint y: 91, distance: 96.0
click at [343, 91] on div "Status Subscribed Tags Select... Name or email [EMAIL_ADDRESS][DOMAIN_NAME]" at bounding box center [338, 85] width 390 height 30
paste input "[EMAIL_ADDRESS][DOMAIN_NAME]"
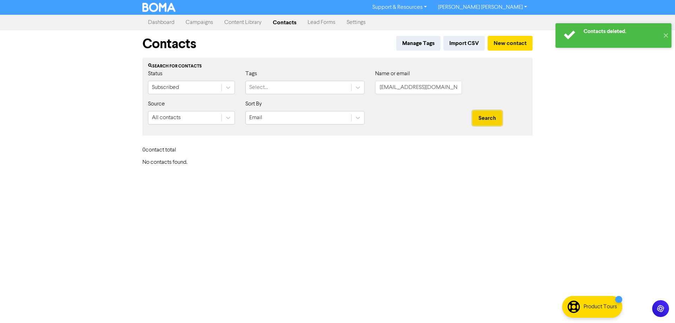
click at [492, 116] on button "Search" at bounding box center [488, 118] width 30 height 15
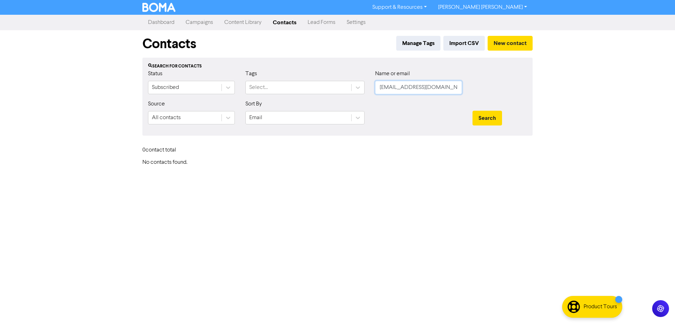
click at [412, 90] on input "[EMAIL_ADDRESS][DOMAIN_NAME]" at bounding box center [418, 87] width 87 height 13
drag, startPoint x: 457, startPoint y: 90, endPoint x: 314, endPoint y: 80, distance: 143.5
click at [322, 82] on div "Status Subscribed Tags Select... Name or email [EMAIL_ADDRESS][DOMAIN_NAME]" at bounding box center [338, 85] width 390 height 30
paste input "[PERSON_NAME][EMAIL_ADDRESS][PERSON_NAME][DOMAIN_NAME]"
click at [487, 120] on button "Search" at bounding box center [488, 118] width 30 height 15
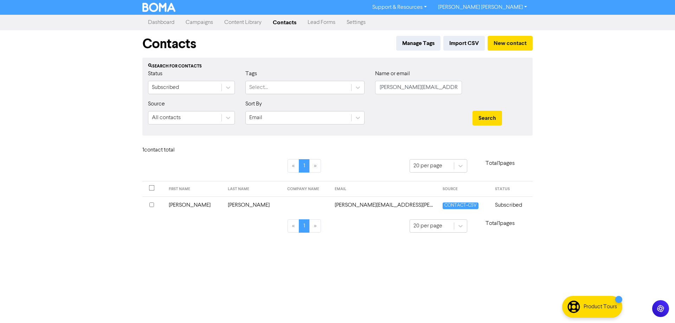
click at [152, 205] on input "checkbox" at bounding box center [151, 205] width 5 height 5
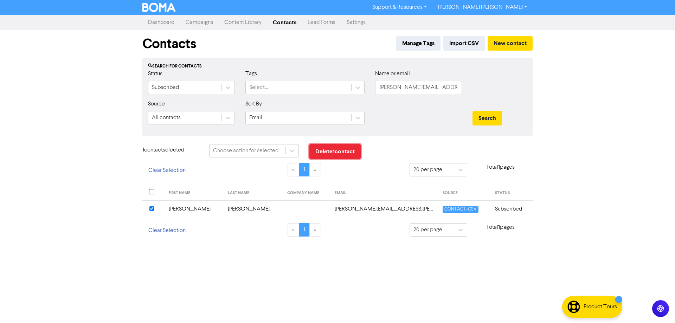
click at [330, 149] on button "Delete 1 contact" at bounding box center [334, 151] width 51 height 15
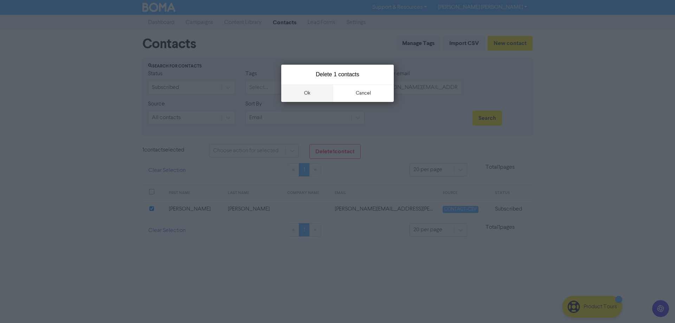
click at [309, 92] on button "ok" at bounding box center [307, 93] width 52 height 18
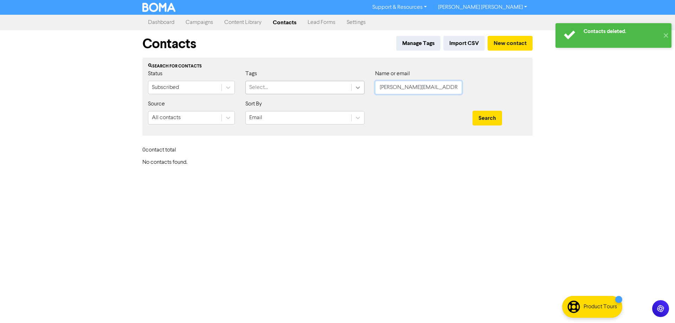
drag, startPoint x: 457, startPoint y: 88, endPoint x: 355, endPoint y: 89, distance: 102.0
click at [357, 89] on div "Status Subscribed Tags Select... Name or email [PERSON_NAME][EMAIL_ADDRESS][PER…" at bounding box center [338, 85] width 390 height 30
paste input "[EMAIL_ADDRESS]"
click at [487, 116] on button "Search" at bounding box center [488, 118] width 30 height 15
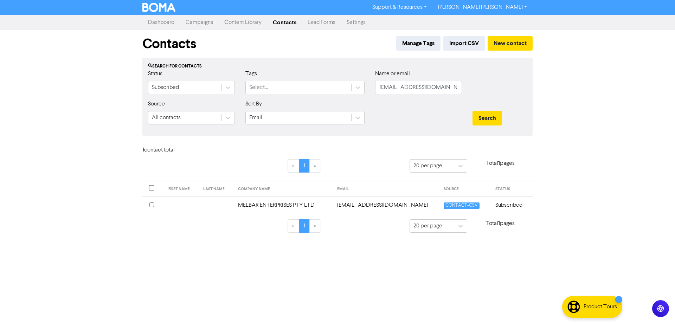
click at [152, 206] on input "checkbox" at bounding box center [151, 205] width 5 height 5
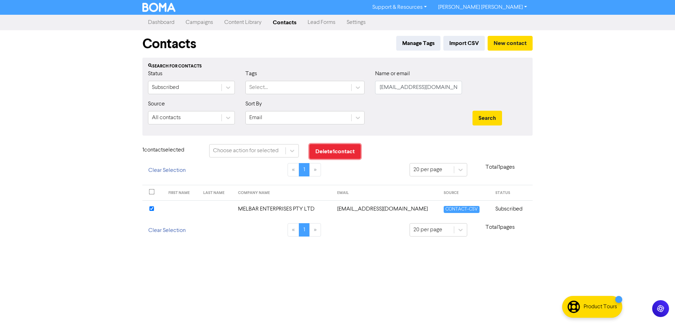
click at [335, 150] on button "Delete 1 contact" at bounding box center [334, 151] width 51 height 15
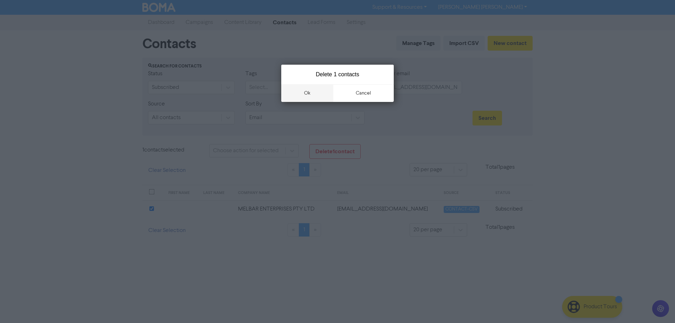
click at [311, 95] on button "ok" at bounding box center [307, 93] width 52 height 18
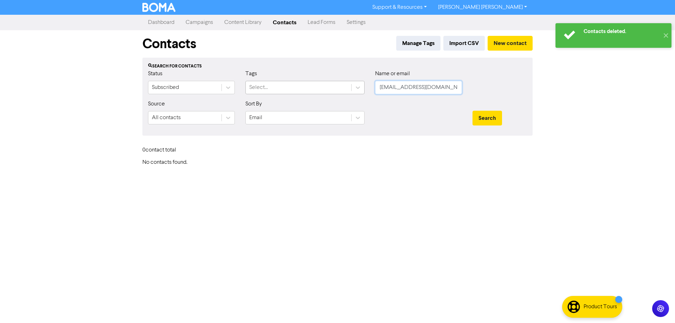
drag, startPoint x: 450, startPoint y: 84, endPoint x: 341, endPoint y: 82, distance: 108.7
click at [341, 82] on div "Status Subscribed Tags Select... Name or email [EMAIL_ADDRESS][DOMAIN_NAME]" at bounding box center [338, 85] width 390 height 30
paste input "emily7480"
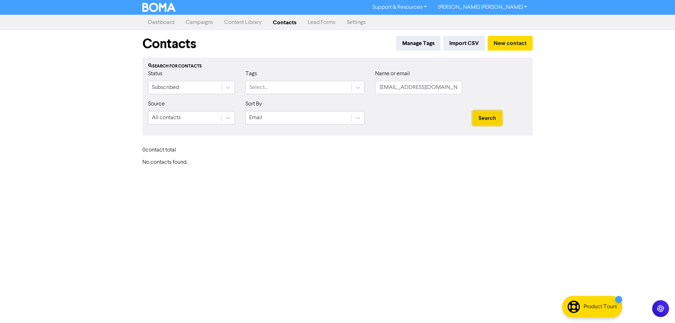
click at [489, 121] on button "Search" at bounding box center [488, 118] width 30 height 15
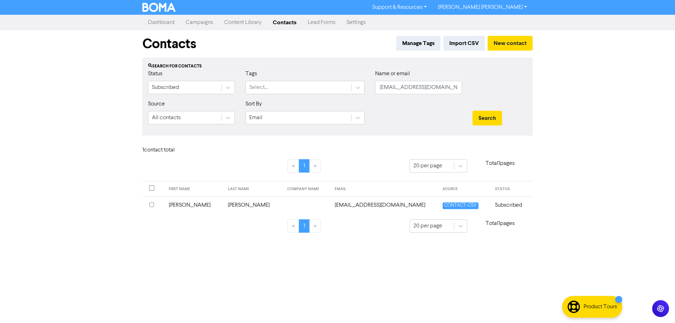
click at [153, 205] on input "checkbox" at bounding box center [151, 205] width 5 height 5
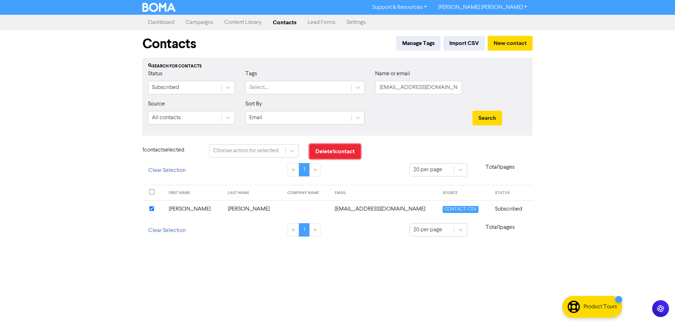
click at [332, 152] on button "Delete 1 contact" at bounding box center [334, 151] width 51 height 15
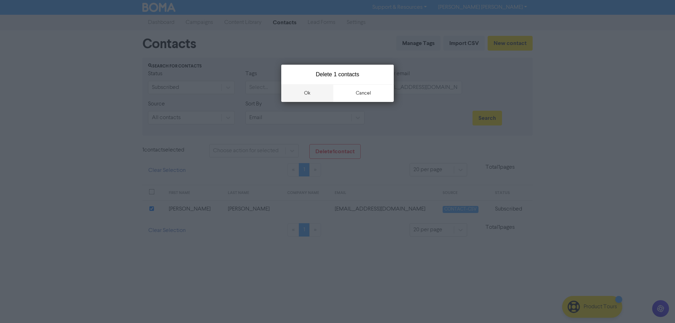
click at [308, 93] on button "ok" at bounding box center [307, 93] width 52 height 18
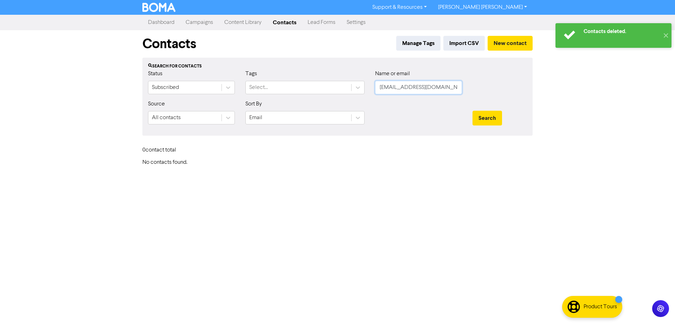
click at [408, 89] on input "[EMAIL_ADDRESS][DOMAIN_NAME]" at bounding box center [418, 87] width 87 height 13
drag, startPoint x: 442, startPoint y: 90, endPoint x: 328, endPoint y: 86, distance: 114.7
click at [341, 85] on div "Status Subscribed Tags Select... Name or email [EMAIL_ADDRESS][DOMAIN_NAME]" at bounding box center [338, 85] width 390 height 30
paste input "jhelbeltis"
click at [495, 116] on button "Search" at bounding box center [488, 118] width 30 height 15
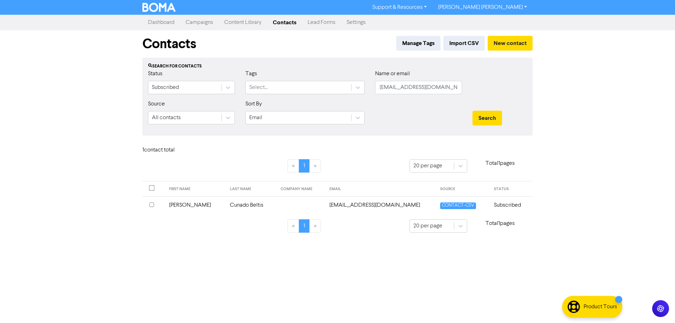
click at [152, 205] on input "checkbox" at bounding box center [151, 205] width 5 height 5
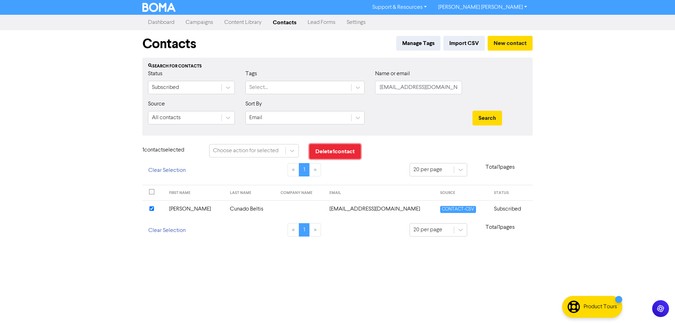
click at [336, 150] on button "Delete 1 contact" at bounding box center [334, 151] width 51 height 15
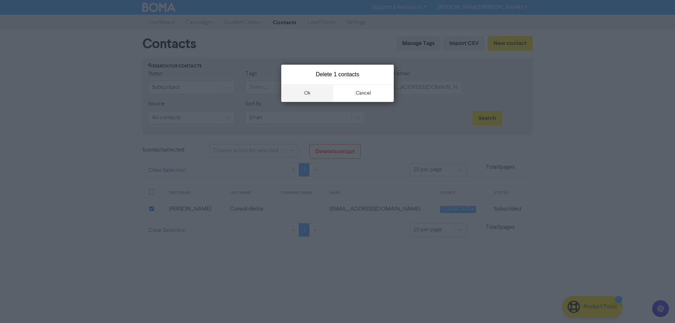
click at [311, 93] on button "ok" at bounding box center [307, 93] width 52 height 18
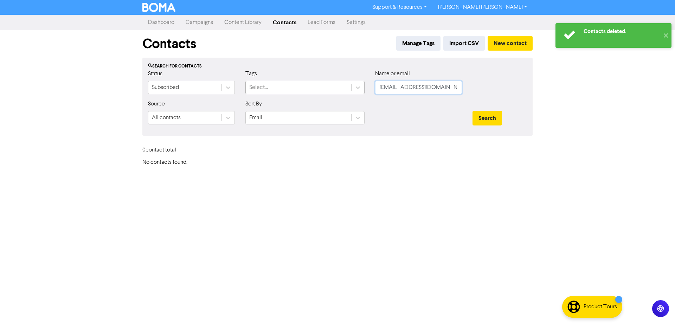
drag, startPoint x: 450, startPoint y: 90, endPoint x: 333, endPoint y: 87, distance: 116.8
click at [342, 87] on div "Status Subscribed Tags Select... Name or email [EMAIL_ADDRESS][DOMAIN_NAME]" at bounding box center [338, 85] width 390 height 30
paste input "[EMAIL_ADDRESS]"
click at [488, 115] on button "Search" at bounding box center [488, 118] width 30 height 15
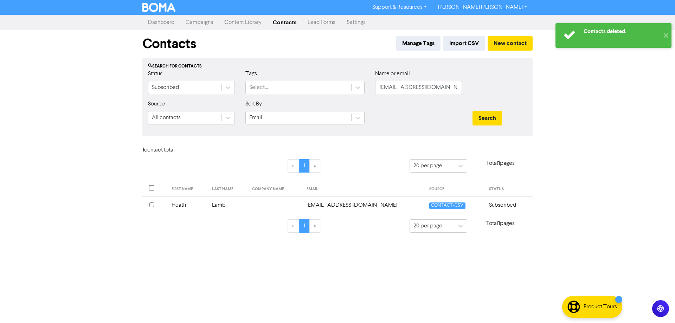
click at [151, 205] on input "checkbox" at bounding box center [151, 205] width 5 height 5
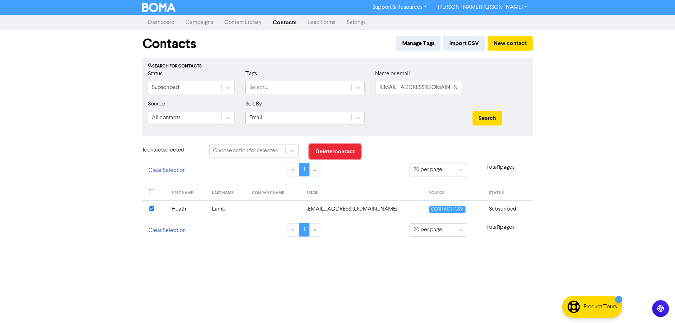
click at [329, 152] on button "Delete 1 contact" at bounding box center [334, 151] width 51 height 15
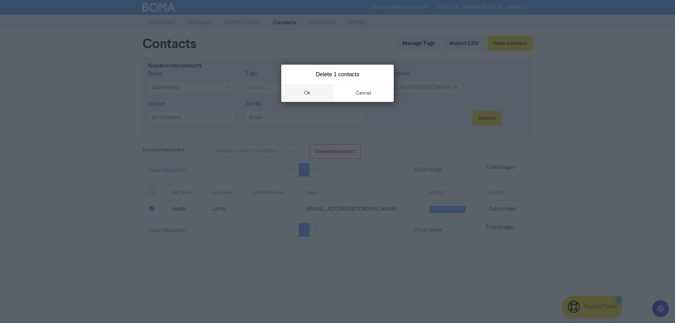
click at [308, 92] on button "ok" at bounding box center [307, 93] width 52 height 18
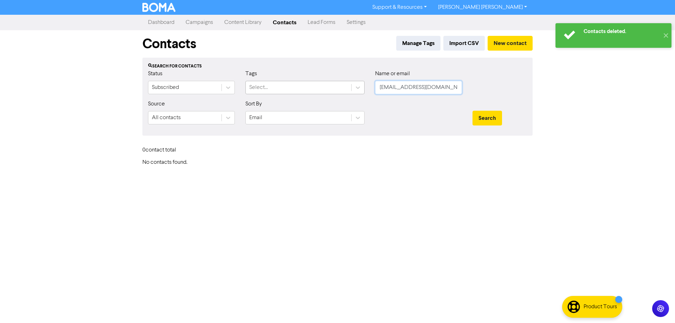
drag, startPoint x: 440, startPoint y: 85, endPoint x: 334, endPoint y: 86, distance: 105.8
click at [343, 87] on div "Status Subscribed Tags Select... Name or email [EMAIL_ADDRESS][DOMAIN_NAME]" at bounding box center [338, 85] width 390 height 30
paste input "mandywalkertraining"
type input "[EMAIL_ADDRESS][DOMAIN_NAME]"
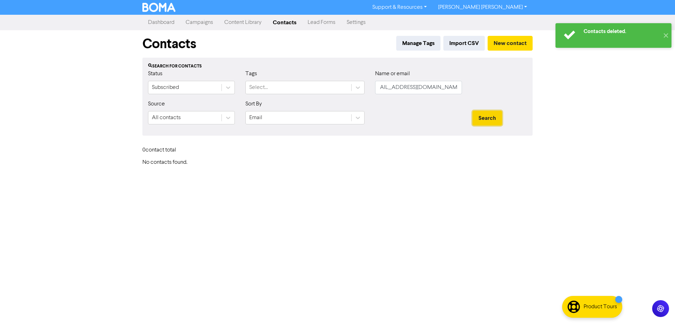
scroll to position [0, 0]
drag, startPoint x: 481, startPoint y: 118, endPoint x: 479, endPoint y: 143, distance: 24.3
click at [481, 118] on button "Search" at bounding box center [488, 118] width 30 height 15
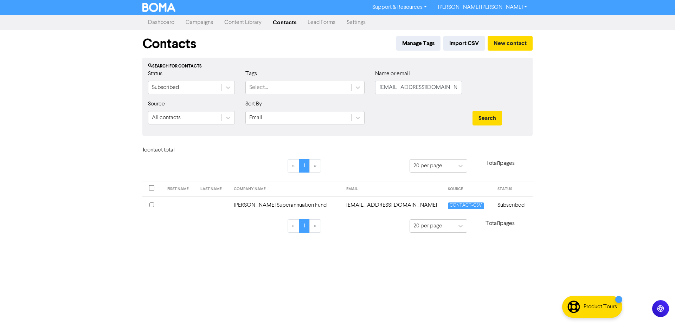
click at [153, 204] on input "checkbox" at bounding box center [151, 205] width 5 height 5
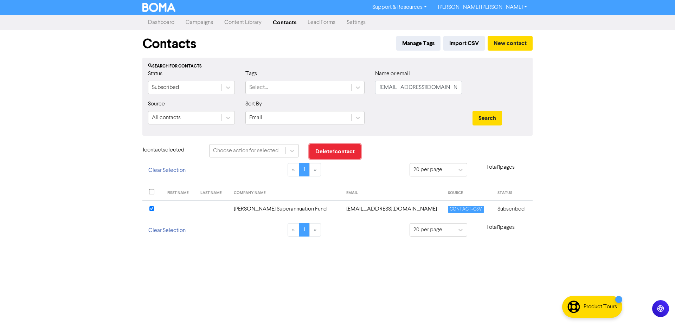
click at [341, 151] on button "Delete 1 contact" at bounding box center [334, 151] width 51 height 15
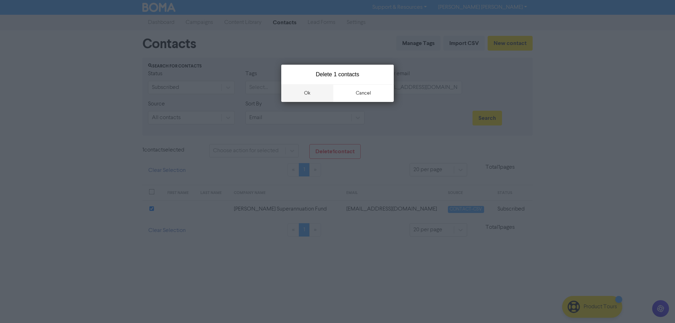
click at [309, 94] on button "ok" at bounding box center [307, 93] width 52 height 18
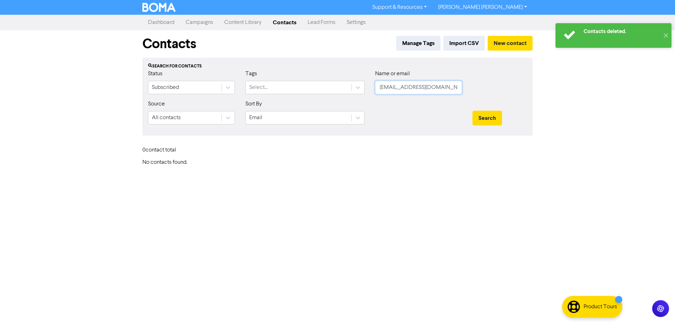
drag, startPoint x: 395, startPoint y: 86, endPoint x: 420, endPoint y: 93, distance: 26.6
click at [395, 86] on input "[EMAIL_ADDRESS][DOMAIN_NAME]" at bounding box center [418, 87] width 87 height 13
paste input "[EMAIL_ADDRESS][DOMAIN_NAME]"
click at [488, 120] on button "Search" at bounding box center [488, 118] width 30 height 15
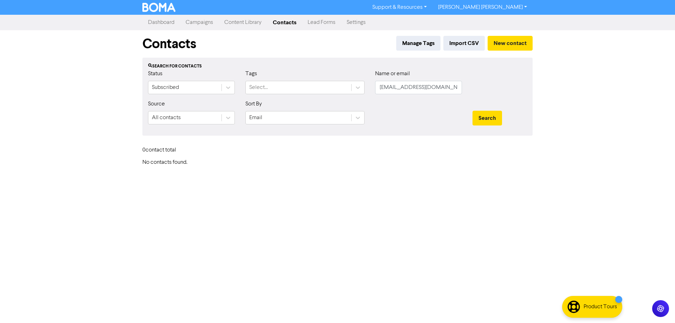
click at [505, 115] on div "Search" at bounding box center [500, 118] width 55 height 15
click at [486, 119] on button "Search" at bounding box center [488, 118] width 30 height 15
click at [393, 86] on input "[EMAIL_ADDRESS][DOMAIN_NAME]" at bounding box center [418, 87] width 87 height 13
drag, startPoint x: 454, startPoint y: 85, endPoint x: 320, endPoint y: 85, distance: 134.3
click at [320, 85] on div "Status Subscribed Tags Select... Name or email [EMAIL_ADDRESS][DOMAIN_NAME]" at bounding box center [338, 85] width 390 height 30
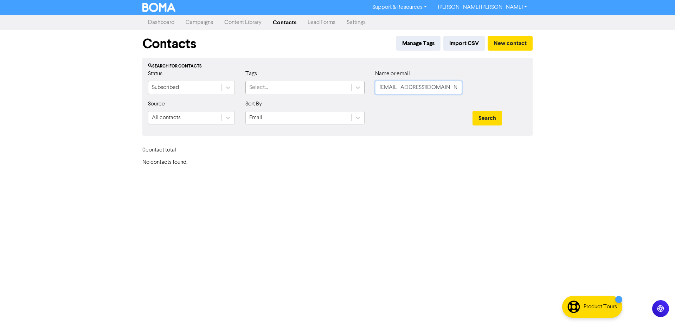
paste input "pnettley"
click at [482, 116] on button "Search" at bounding box center [488, 118] width 30 height 15
click at [434, 88] on input "[EMAIL_ADDRESS][DOMAIN_NAME]" at bounding box center [418, 87] width 87 height 13
drag, startPoint x: 442, startPoint y: 88, endPoint x: 344, endPoint y: 89, distance: 98.1
click at [339, 88] on div "Status Subscribed Tags Select... Name or email [EMAIL_ADDRESS][DOMAIN_NAME]" at bounding box center [338, 85] width 390 height 30
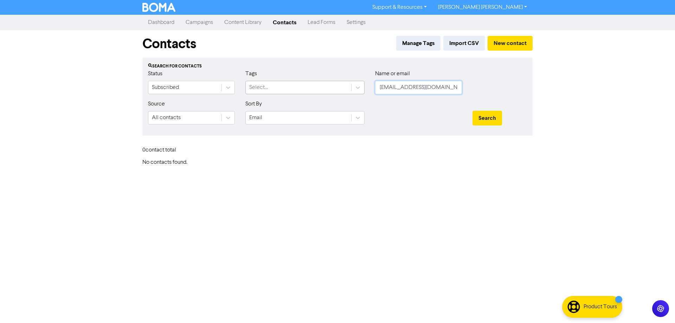
paste input "[EMAIL_ADDRESS]"
click at [483, 115] on button "Search" at bounding box center [488, 118] width 30 height 15
click at [493, 122] on button "Search" at bounding box center [488, 118] width 30 height 15
drag, startPoint x: 446, startPoint y: 90, endPoint x: 361, endPoint y: 93, distance: 85.5
click at [361, 89] on div "Status Subscribed Tags Select... Name or email [EMAIL_ADDRESS][DOMAIN_NAME]" at bounding box center [338, 85] width 390 height 30
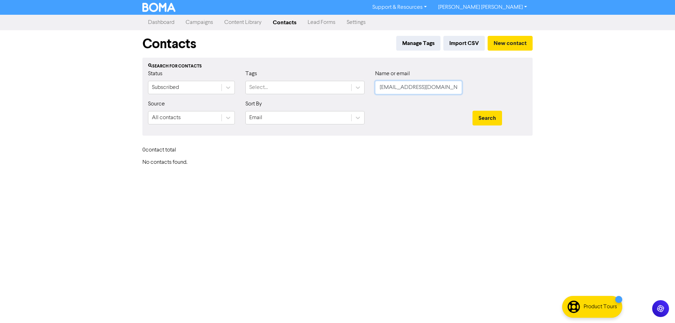
paste input "[EMAIL_ADDRESS]"
click at [498, 120] on button "Search" at bounding box center [488, 118] width 30 height 15
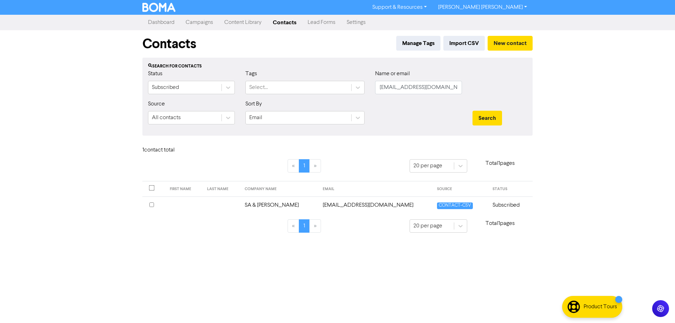
click at [153, 205] on div at bounding box center [153, 205] width 9 height 8
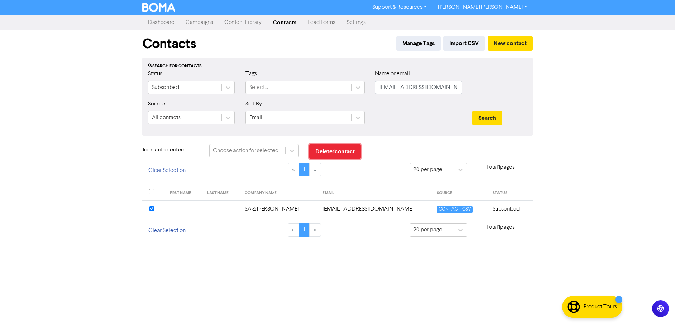
click at [330, 151] on button "Delete 1 contact" at bounding box center [334, 151] width 51 height 15
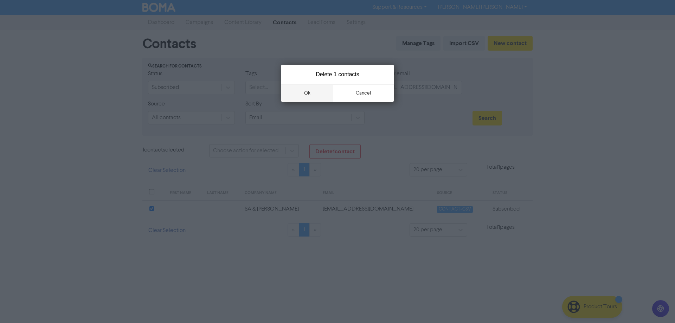
click at [306, 90] on button "ok" at bounding box center [307, 93] width 52 height 18
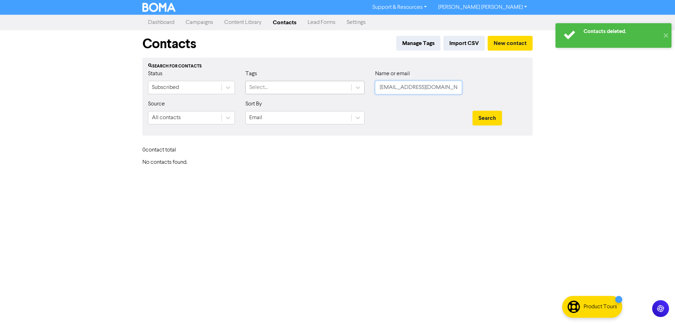
drag, startPoint x: 437, startPoint y: 89, endPoint x: 347, endPoint y: 88, distance: 90.7
click at [348, 88] on div "Status Subscribed Tags Select... Name or email [EMAIL_ADDRESS][DOMAIN_NAME]" at bounding box center [338, 85] width 390 height 30
paste input "robynshepherd2"
click at [482, 119] on button "Search" at bounding box center [488, 118] width 30 height 15
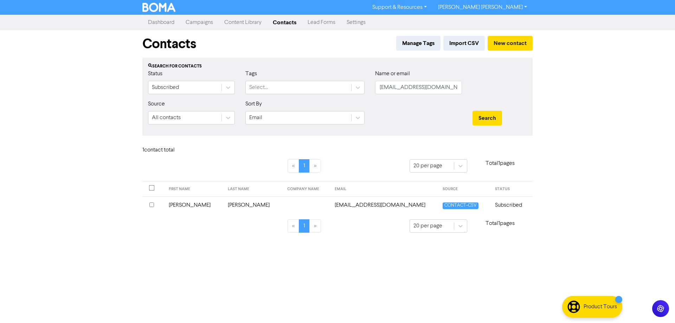
click at [153, 204] on input "checkbox" at bounding box center [151, 205] width 5 height 5
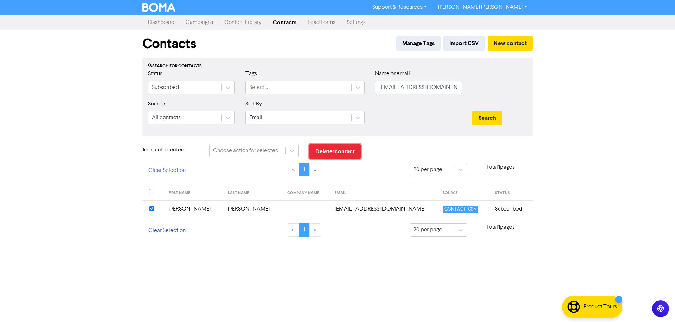
click at [323, 154] on button "Delete 1 contact" at bounding box center [334, 151] width 51 height 15
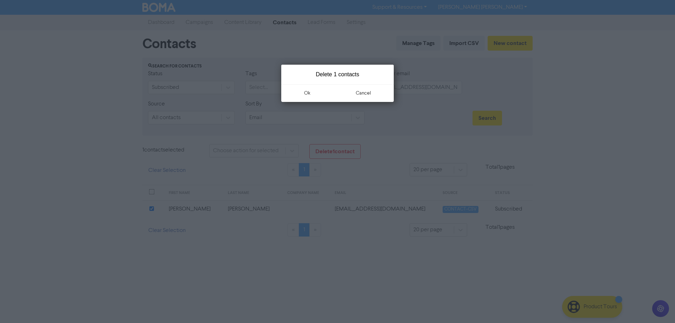
click at [302, 91] on button "ok" at bounding box center [307, 93] width 52 height 18
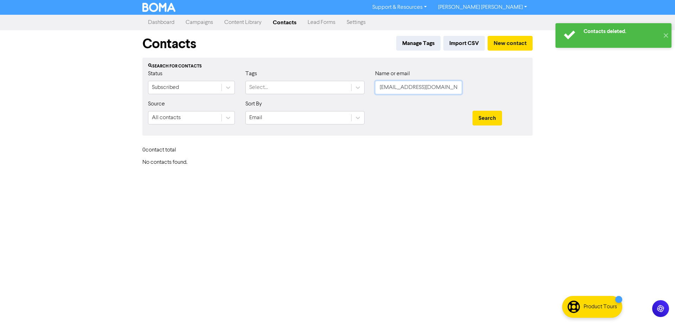
click at [409, 88] on input "[EMAIL_ADDRESS][DOMAIN_NAME]" at bounding box center [418, 87] width 87 height 13
drag, startPoint x: 458, startPoint y: 86, endPoint x: 329, endPoint y: 90, distance: 128.8
click at [315, 86] on div "Status Subscribed Tags Select... Name or email [EMAIL_ADDRESS][DOMAIN_NAME]" at bounding box center [338, 85] width 390 height 30
paste input "[EMAIL_ADDRESS]"
click at [486, 117] on button "Search" at bounding box center [488, 118] width 30 height 15
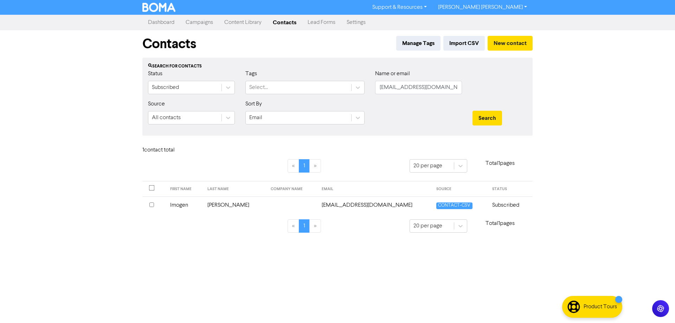
click at [152, 205] on input "checkbox" at bounding box center [151, 205] width 5 height 5
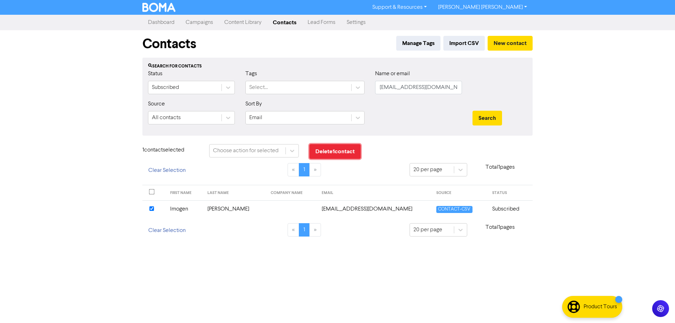
click at [330, 149] on button "Delete 1 contact" at bounding box center [334, 151] width 51 height 15
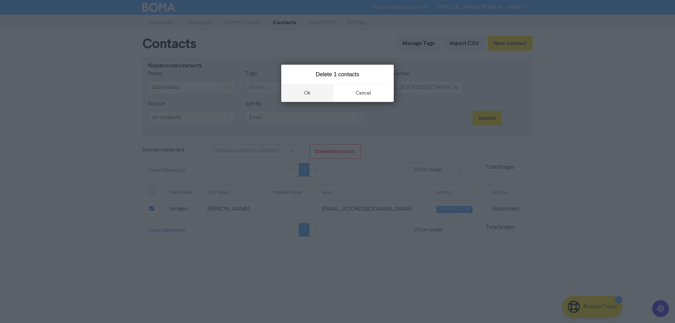
click at [305, 91] on button "ok" at bounding box center [307, 93] width 52 height 18
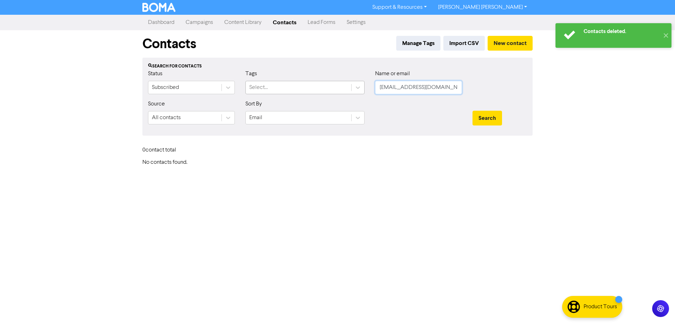
drag, startPoint x: 451, startPoint y: 86, endPoint x: 327, endPoint y: 85, distance: 124.5
click at [330, 86] on div "Status Subscribed Tags Select... Name or email [EMAIL_ADDRESS][DOMAIN_NAME]" at bounding box center [338, 85] width 390 height 30
paste input "[EMAIL_ADDRESS]"
click at [484, 121] on button "Search" at bounding box center [488, 118] width 30 height 15
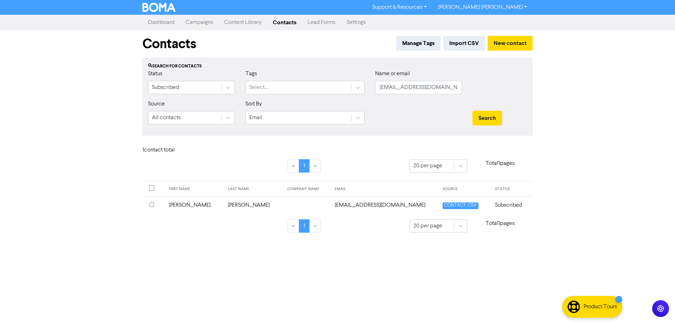
click at [150, 205] on input "checkbox" at bounding box center [151, 205] width 5 height 5
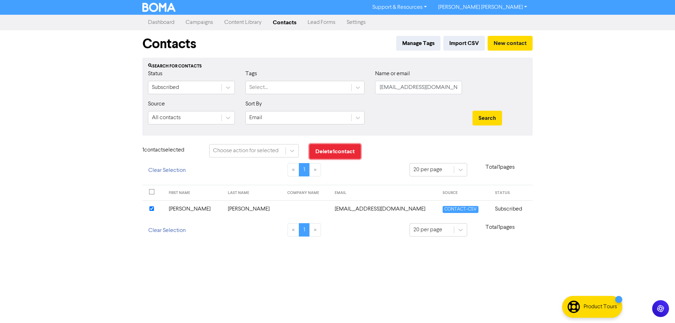
click at [336, 154] on button "Delete 1 contact" at bounding box center [334, 151] width 51 height 15
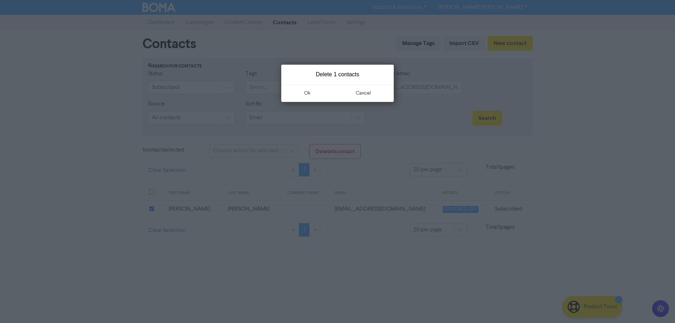
click at [308, 91] on button "ok" at bounding box center [307, 93] width 52 height 18
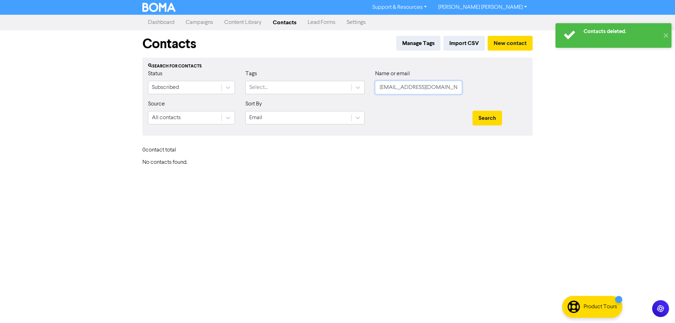
drag, startPoint x: 422, startPoint y: 83, endPoint x: 436, endPoint y: 83, distance: 14.8
click at [422, 83] on input "[EMAIL_ADDRESS][DOMAIN_NAME]" at bounding box center [418, 87] width 87 height 13
drag, startPoint x: 446, startPoint y: 87, endPoint x: 339, endPoint y: 85, distance: 106.2
click at [342, 88] on div "Status Subscribed Tags Select... Name or email [EMAIL_ADDRESS][DOMAIN_NAME]" at bounding box center [338, 85] width 390 height 30
paste input "[EMAIL_ADDRESS][DOMAIN_NAME]"
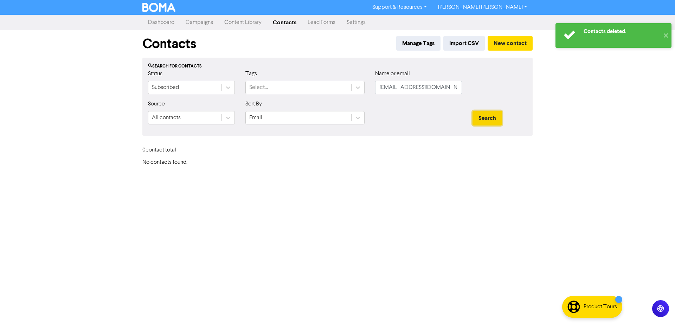
click at [487, 124] on button "Search" at bounding box center [488, 118] width 30 height 15
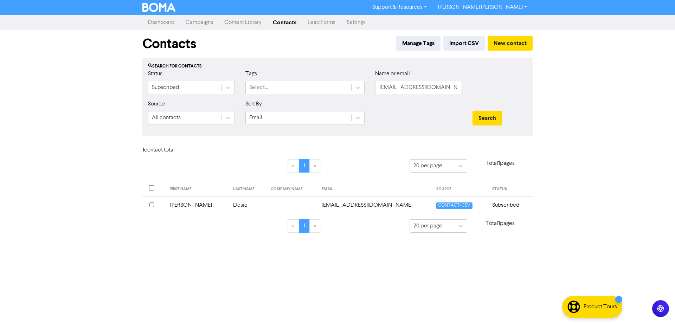
click at [152, 204] on input "checkbox" at bounding box center [151, 205] width 5 height 5
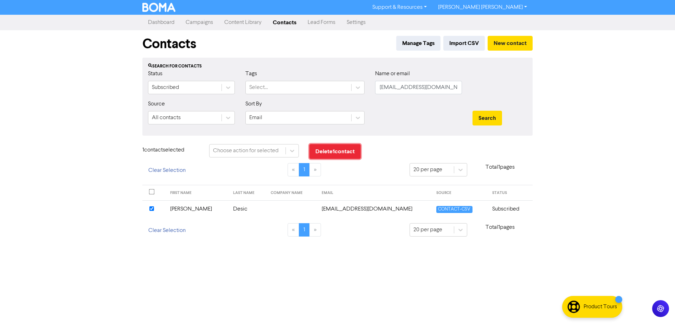
click at [337, 153] on button "Delete 1 contact" at bounding box center [334, 151] width 51 height 15
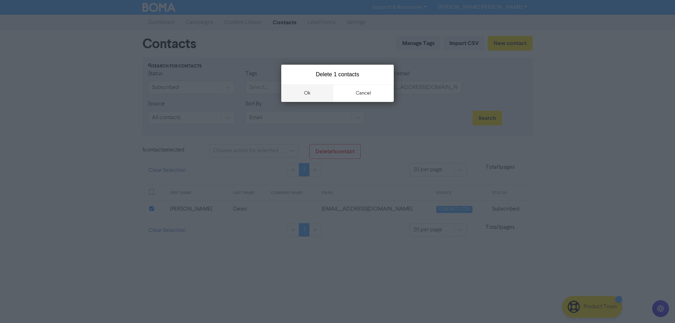
click at [307, 94] on button "ok" at bounding box center [307, 93] width 52 height 18
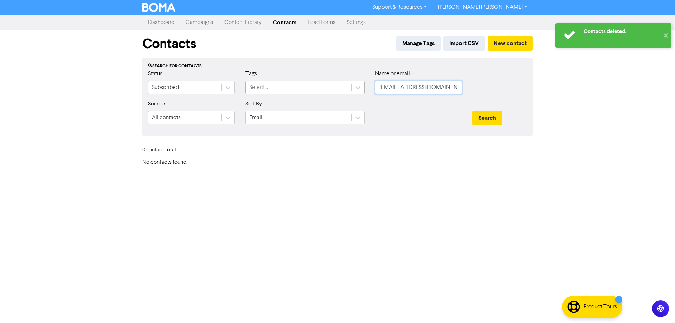
drag, startPoint x: 434, startPoint y: 86, endPoint x: 333, endPoint y: 92, distance: 101.1
click at [337, 92] on div "Status Subscribed Tags Select... Name or email [EMAIL_ADDRESS][DOMAIN_NAME]" at bounding box center [338, 85] width 390 height 30
paste input "[PERSON_NAME][EMAIL_ADDRESS][DOMAIN_NAME]"
type input "[PERSON_NAME][EMAIL_ADDRESS][DOMAIN_NAME]"
click at [493, 121] on button "Search" at bounding box center [488, 118] width 30 height 15
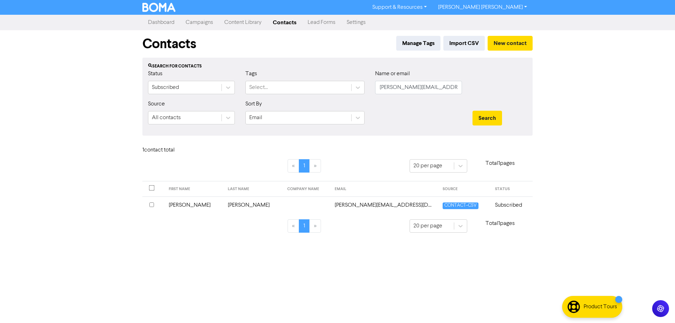
click at [150, 205] on input "checkbox" at bounding box center [151, 205] width 5 height 5
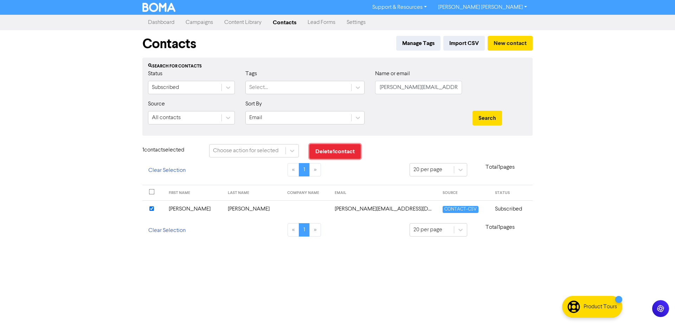
click at [334, 150] on button "Delete 1 contact" at bounding box center [334, 151] width 51 height 15
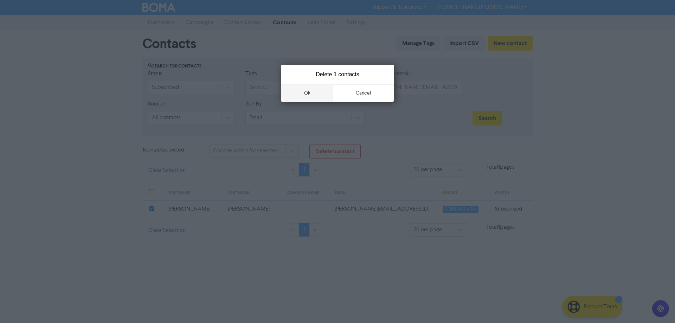
click at [307, 90] on button "ok" at bounding box center [307, 93] width 52 height 18
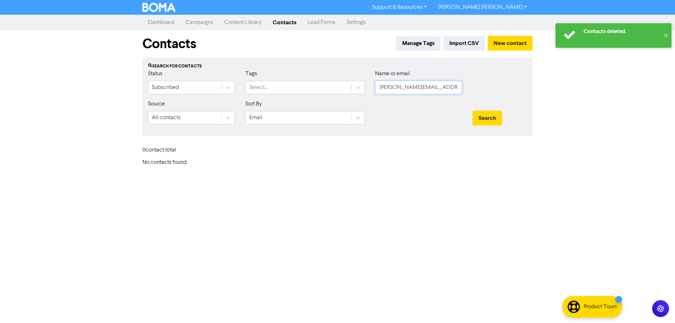
click at [417, 85] on input "[PERSON_NAME][EMAIL_ADDRESS][DOMAIN_NAME]" at bounding box center [418, 87] width 87 height 13
paste input "[EMAIL_ADDRESS][DOMAIN_NAME]"
click at [481, 116] on button "Search" at bounding box center [488, 118] width 30 height 15
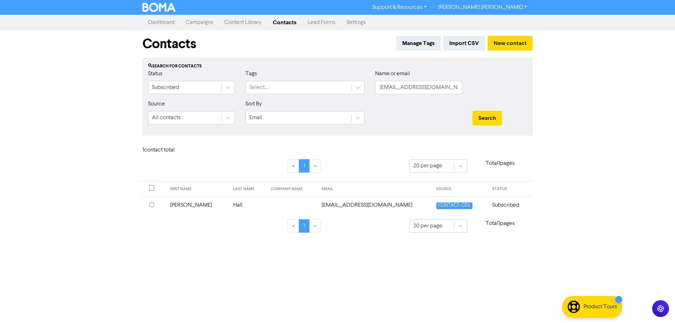
click at [152, 206] on input "checkbox" at bounding box center [151, 205] width 5 height 5
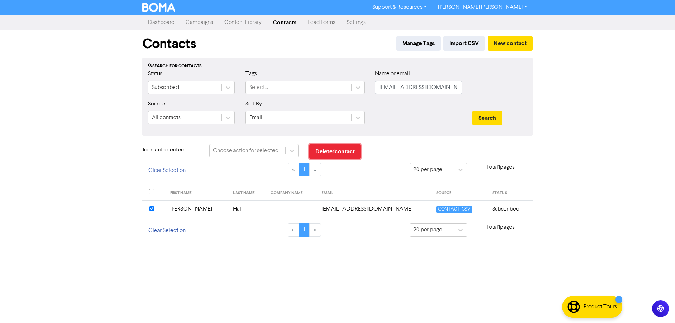
click at [342, 152] on button "Delete 1 contact" at bounding box center [334, 151] width 51 height 15
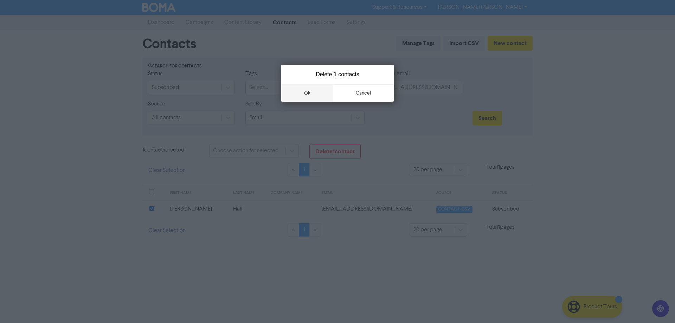
click at [307, 94] on button "ok" at bounding box center [307, 93] width 52 height 18
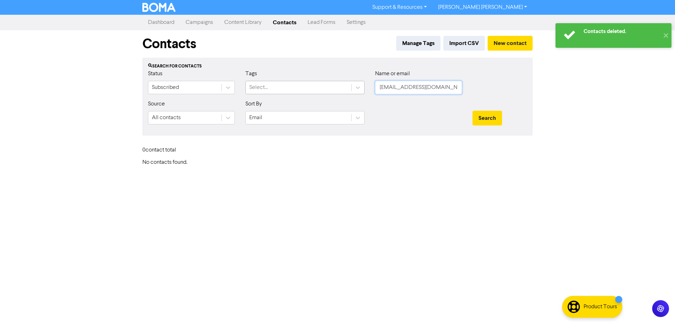
drag, startPoint x: 440, startPoint y: 87, endPoint x: 344, endPoint y: 87, distance: 96.0
click at [345, 87] on div "Status Subscribed Tags Select... Name or email [EMAIL_ADDRESS][DOMAIN_NAME]" at bounding box center [338, 85] width 390 height 30
paste input "achallera"
click at [488, 120] on button "Search" at bounding box center [488, 118] width 30 height 15
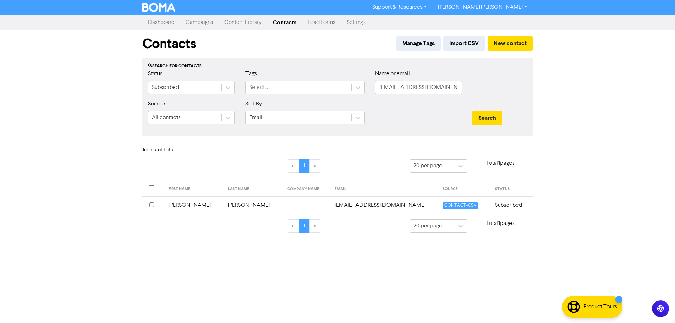
click at [152, 205] on input "checkbox" at bounding box center [151, 205] width 5 height 5
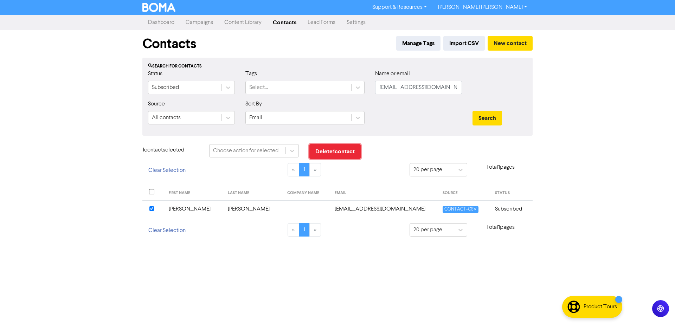
click at [333, 153] on button "Delete 1 contact" at bounding box center [334, 151] width 51 height 15
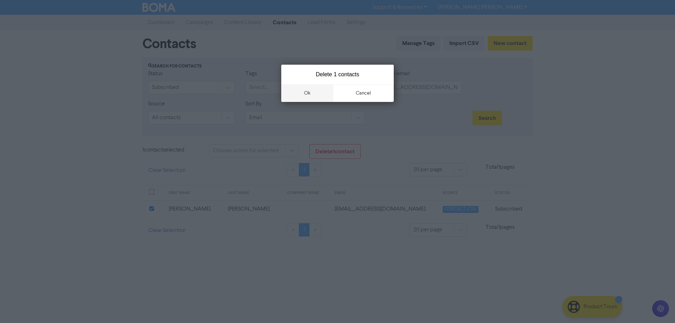
click at [306, 90] on button "ok" at bounding box center [307, 93] width 52 height 18
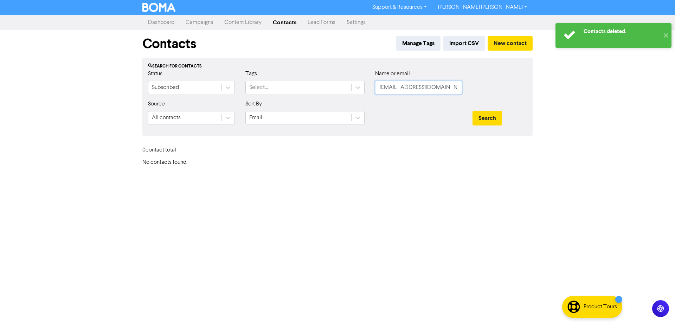
click at [441, 86] on input "[EMAIL_ADDRESS][DOMAIN_NAME]" at bounding box center [418, 87] width 87 height 13
drag, startPoint x: 445, startPoint y: 88, endPoint x: 329, endPoint y: 87, distance: 115.7
click at [329, 87] on div "Status Subscribed Tags Select... Name or email [EMAIL_ADDRESS][DOMAIN_NAME]" at bounding box center [338, 85] width 390 height 30
paste input "[EMAIL_ADDRESS]"
click at [479, 119] on button "Search" at bounding box center [488, 118] width 30 height 15
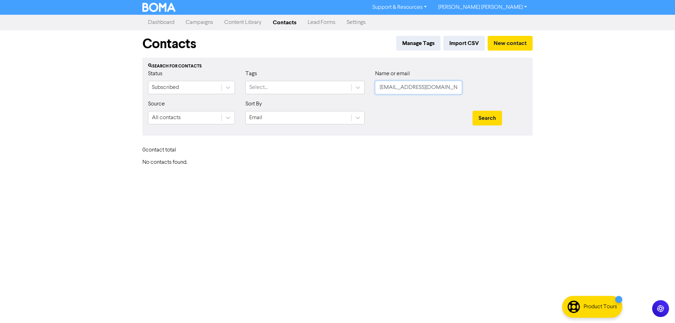
drag, startPoint x: 410, startPoint y: 88, endPoint x: 433, endPoint y: 89, distance: 23.2
click at [410, 88] on input "[EMAIL_ADDRESS][DOMAIN_NAME]" at bounding box center [418, 87] width 87 height 13
drag, startPoint x: 449, startPoint y: 87, endPoint x: 340, endPoint y: 85, distance: 109.0
click at [338, 85] on div "Status Subscribed Tags Select... Name or email [EMAIL_ADDRESS][DOMAIN_NAME]" at bounding box center [338, 85] width 390 height 30
paste input "[EMAIL_ADDRESS]"
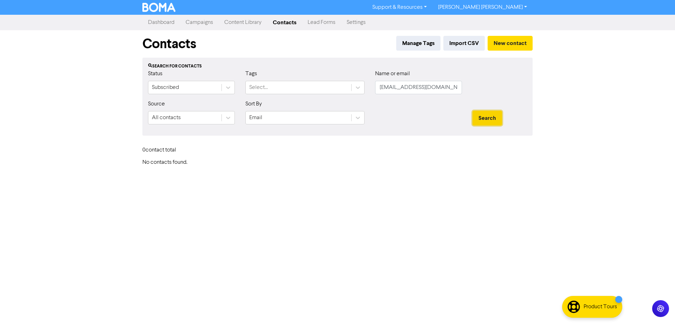
click at [497, 116] on button "Search" at bounding box center [488, 118] width 30 height 15
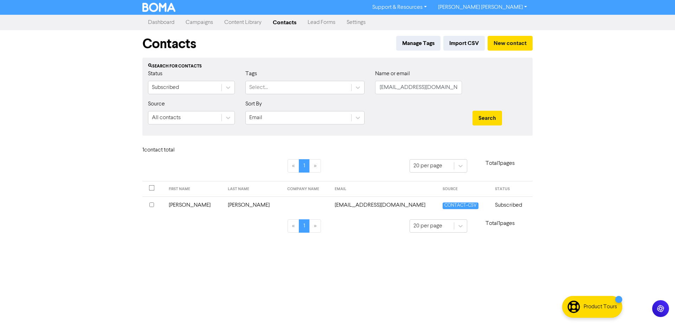
click at [152, 204] on input "checkbox" at bounding box center [151, 205] width 5 height 5
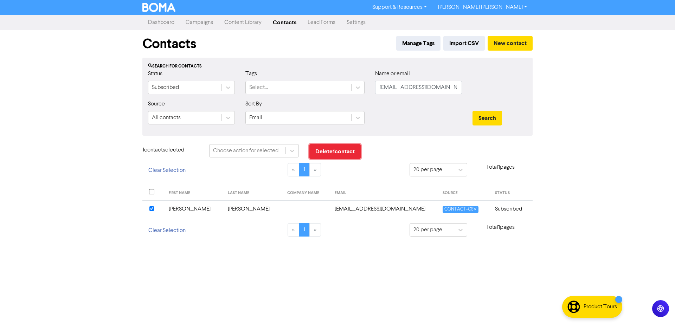
click at [332, 154] on button "Delete 1 contact" at bounding box center [334, 151] width 51 height 15
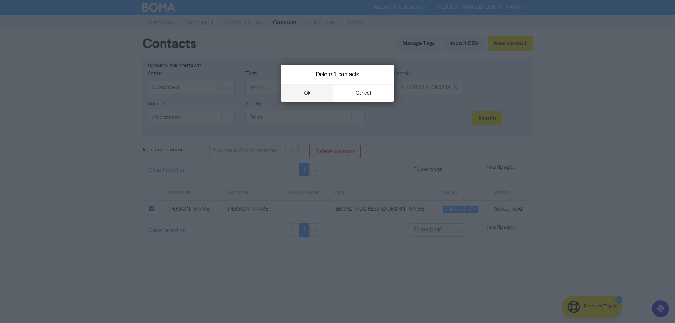
click at [302, 97] on button "ok" at bounding box center [307, 93] width 52 height 18
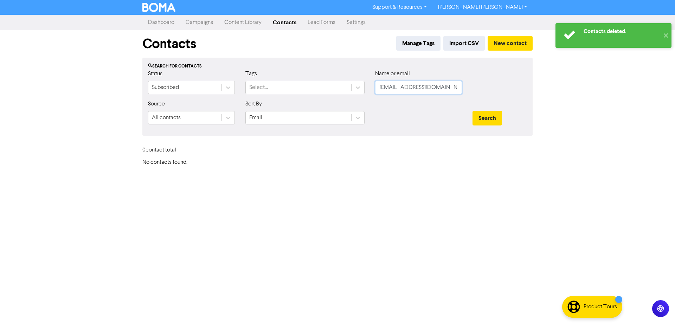
click at [410, 87] on input "[EMAIL_ADDRESS][DOMAIN_NAME]" at bounding box center [418, 87] width 87 height 13
drag, startPoint x: 444, startPoint y: 85, endPoint x: 321, endPoint y: 85, distance: 123.1
click at [326, 85] on div "Status Subscribed Tags Select... Name or email [EMAIL_ADDRESS][DOMAIN_NAME]" at bounding box center [338, 85] width 390 height 30
paste input "eastern.rossella@g"
click at [483, 118] on button "Search" at bounding box center [488, 118] width 30 height 15
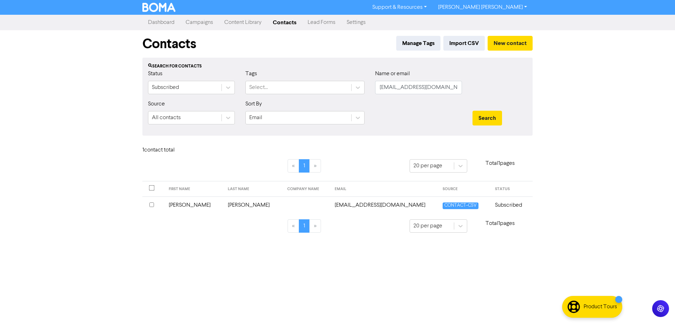
click at [150, 204] on input "checkbox" at bounding box center [151, 205] width 5 height 5
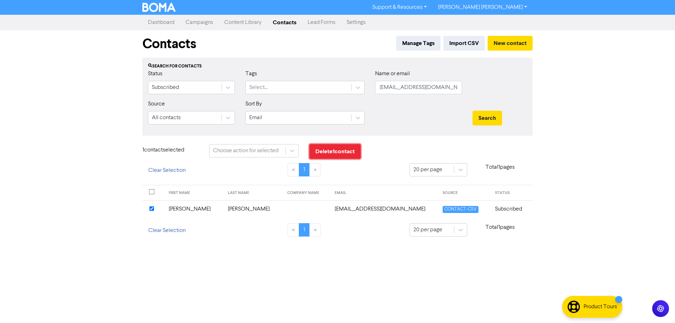
click at [324, 148] on button "Delete 1 contact" at bounding box center [334, 151] width 51 height 15
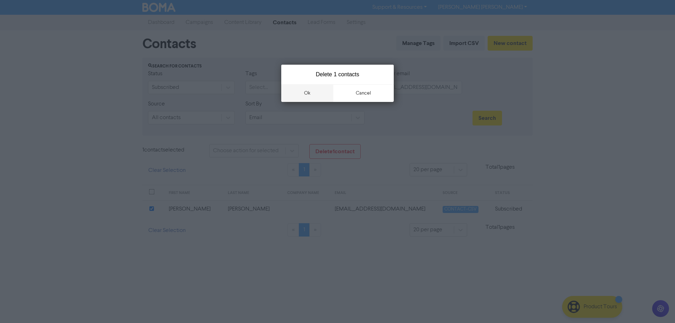
click at [309, 95] on button "ok" at bounding box center [307, 93] width 52 height 18
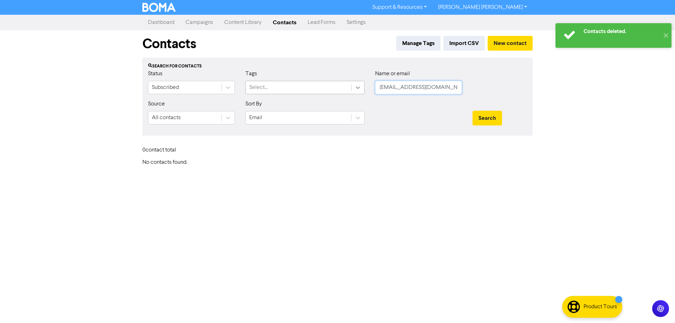
drag, startPoint x: 456, startPoint y: 86, endPoint x: 352, endPoint y: 86, distance: 104.1
click at [353, 86] on div "Status Subscribed Tags Select... Name or email [EMAIL_ADDRESS][DOMAIN_NAME]" at bounding box center [338, 85] width 390 height 30
paste input "lyndajhollis"
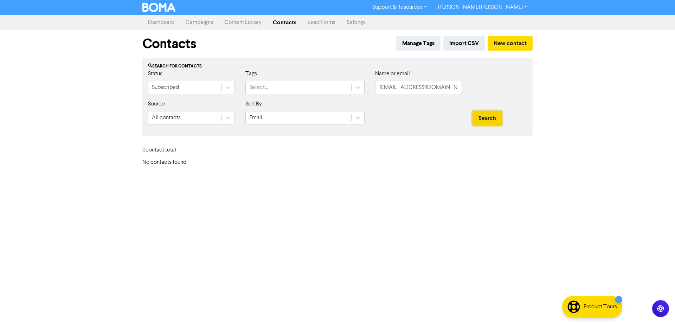
click at [494, 117] on button "Search" at bounding box center [488, 118] width 30 height 15
drag, startPoint x: 440, startPoint y: 87, endPoint x: 335, endPoint y: 88, distance: 105.1
click at [342, 87] on div "Status Subscribed Tags Select... Name or email [EMAIL_ADDRESS][DOMAIN_NAME]" at bounding box center [338, 85] width 390 height 30
paste input "[PERSON_NAME][EMAIL_ADDRESS][DOMAIN_NAME]"
click at [489, 118] on button "Search" at bounding box center [488, 118] width 30 height 15
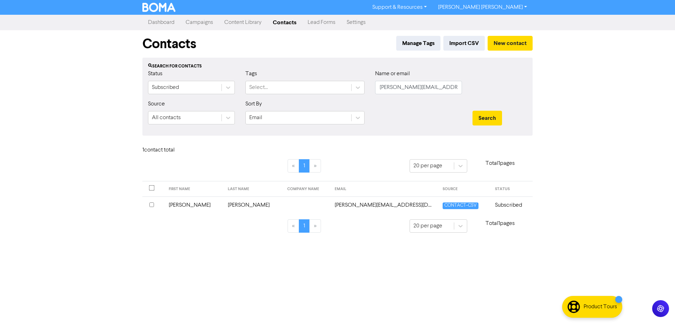
click at [152, 204] on input "checkbox" at bounding box center [151, 205] width 5 height 5
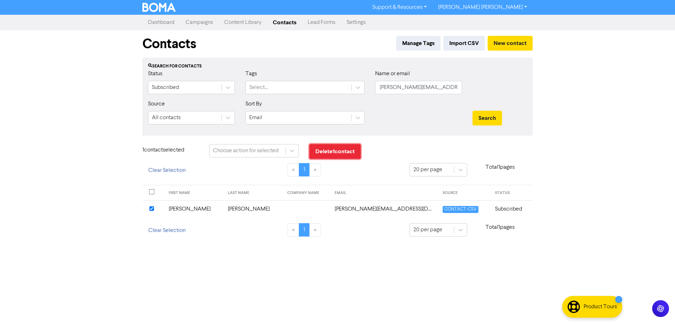
click at [327, 152] on button "Delete 1 contact" at bounding box center [334, 151] width 51 height 15
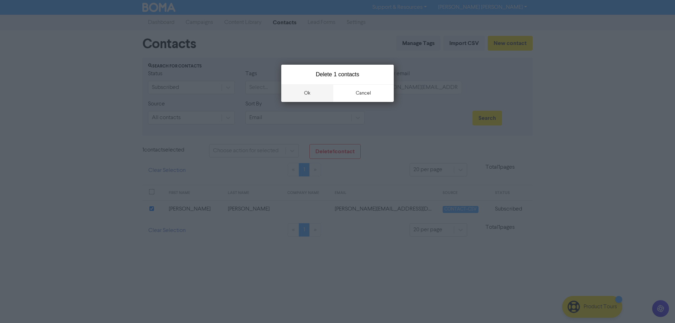
click at [307, 95] on button "ok" at bounding box center [307, 93] width 52 height 18
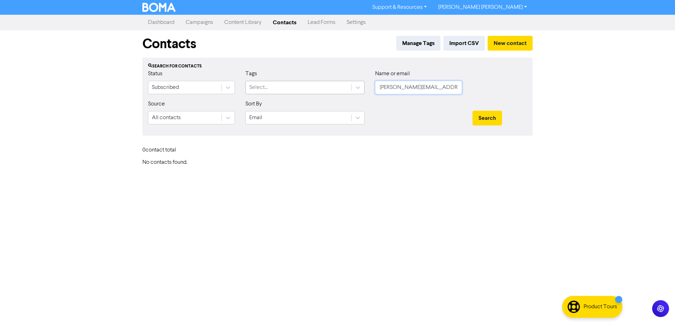
drag, startPoint x: 431, startPoint y: 87, endPoint x: 338, endPoint y: 84, distance: 93.2
click at [338, 84] on div "Status Subscribed Tags Select... Name or email [PERSON_NAME][EMAIL_ADDRESS][DOM…" at bounding box center [338, 85] width 390 height 30
paste input "[EMAIL_ADDRESS][DOMAIN_NAME]"
click at [483, 118] on button "Search" at bounding box center [488, 118] width 30 height 15
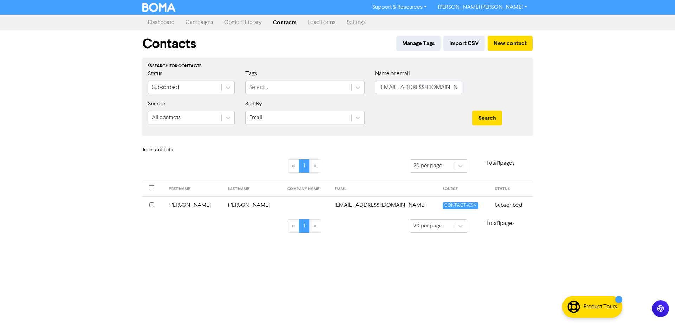
click at [150, 205] on input "checkbox" at bounding box center [151, 205] width 5 height 5
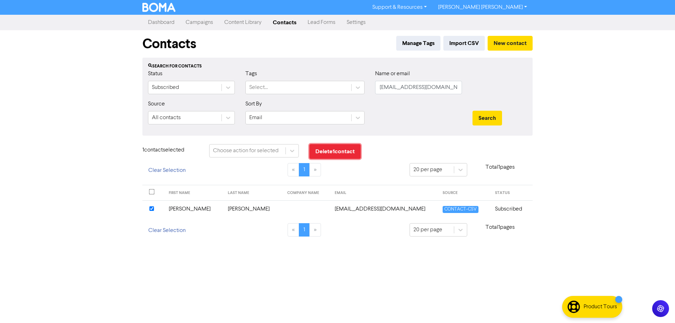
click at [340, 154] on button "Delete 1 contact" at bounding box center [334, 151] width 51 height 15
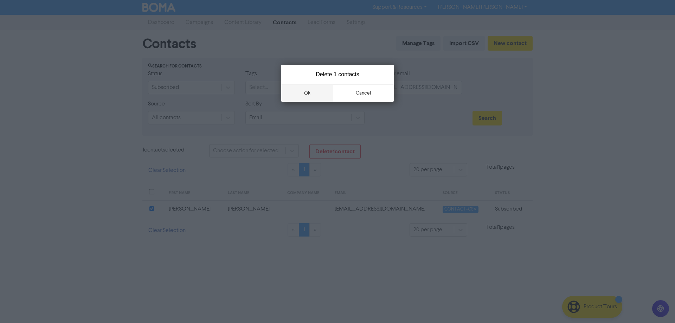
click at [310, 94] on button "ok" at bounding box center [307, 93] width 52 height 18
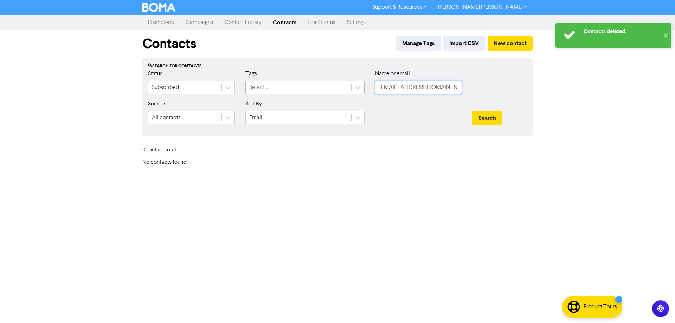
drag, startPoint x: 451, startPoint y: 87, endPoint x: 351, endPoint y: 87, distance: 100.6
click at [351, 87] on div "Status Subscribed Tags Select... Name or email [EMAIL_ADDRESS][DOMAIN_NAME]" at bounding box center [338, 85] width 390 height 30
paste input "raschellmattschoss"
type input "[EMAIL_ADDRESS][DOMAIN_NAME]"
click at [490, 118] on button "Search" at bounding box center [488, 118] width 30 height 15
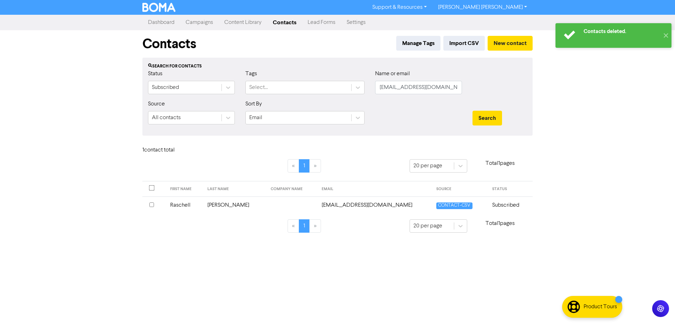
click at [150, 205] on input "checkbox" at bounding box center [151, 205] width 5 height 5
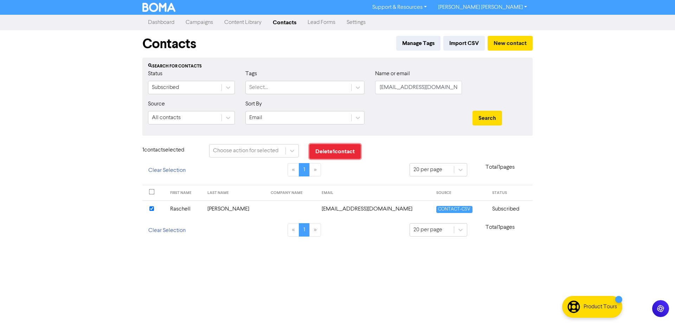
click at [327, 151] on button "Delete 1 contact" at bounding box center [334, 151] width 51 height 15
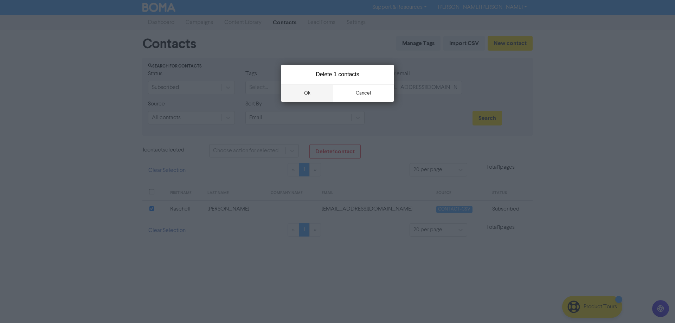
click at [306, 95] on button "ok" at bounding box center [307, 93] width 52 height 18
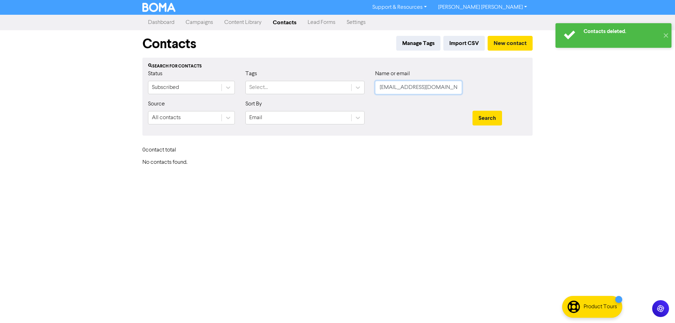
click at [417, 87] on input "[EMAIL_ADDRESS][DOMAIN_NAME]" at bounding box center [418, 87] width 87 height 13
paste input "[EMAIL_ADDRESS][DOMAIN_NAME]"
click at [492, 120] on button "Search" at bounding box center [488, 118] width 30 height 15
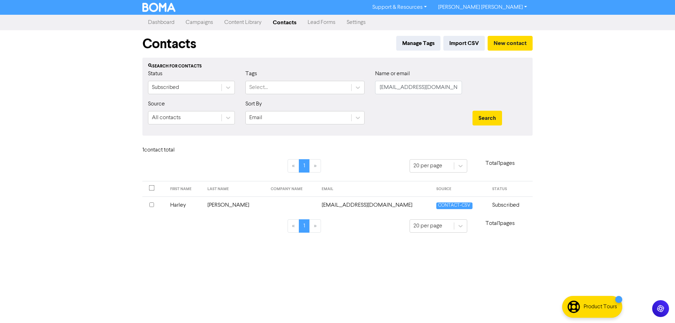
click at [150, 206] on input "checkbox" at bounding box center [151, 205] width 5 height 5
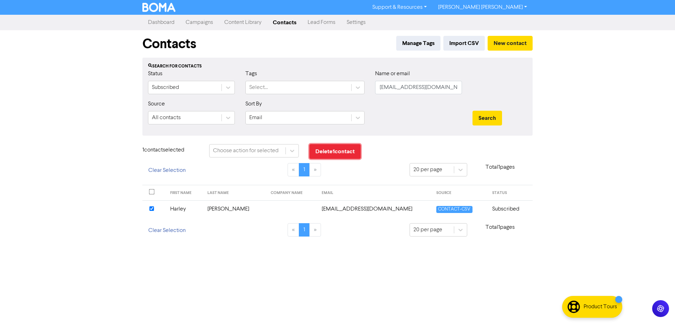
click at [334, 153] on button "Delete 1 contact" at bounding box center [334, 151] width 51 height 15
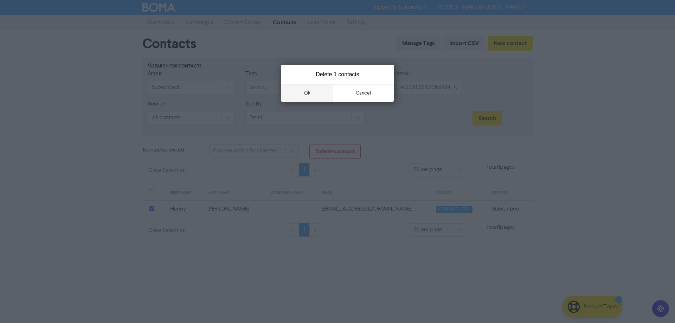
click at [309, 95] on button "ok" at bounding box center [307, 93] width 52 height 18
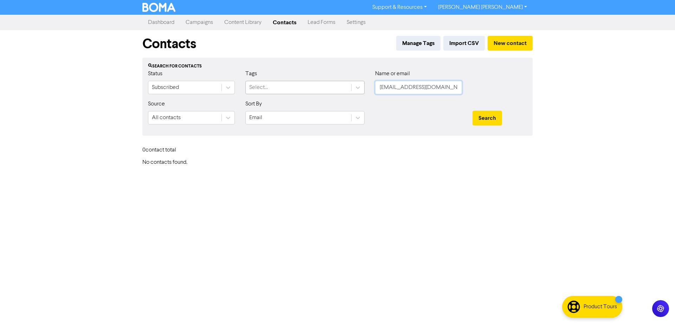
drag, startPoint x: 444, startPoint y: 85, endPoint x: 341, endPoint y: 82, distance: 102.4
click at [338, 81] on div "Status Subscribed Tags Select... Name or email [EMAIL_ADDRESS][DOMAIN_NAME]" at bounding box center [338, 85] width 390 height 30
paste input "[PERSON_NAME].orsm@g"
click at [488, 118] on button "Search" at bounding box center [488, 118] width 30 height 15
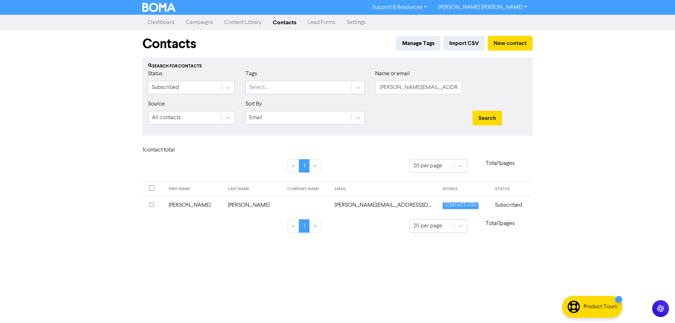
click at [152, 204] on input "checkbox" at bounding box center [151, 205] width 5 height 5
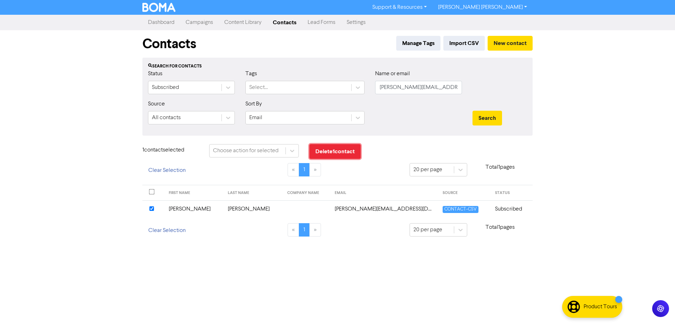
click at [351, 155] on button "Delete 1 contact" at bounding box center [334, 151] width 51 height 15
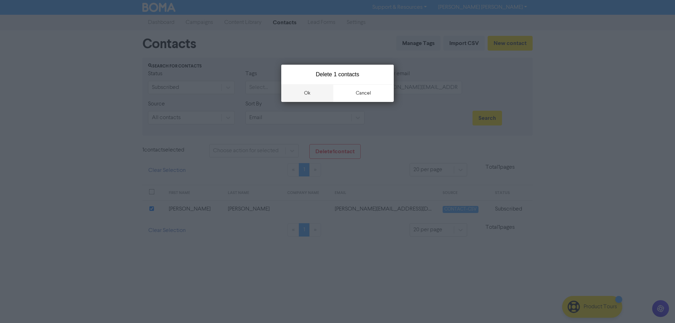
drag, startPoint x: 301, startPoint y: 95, endPoint x: 307, endPoint y: 122, distance: 27.8
click at [301, 94] on button "ok" at bounding box center [307, 93] width 52 height 18
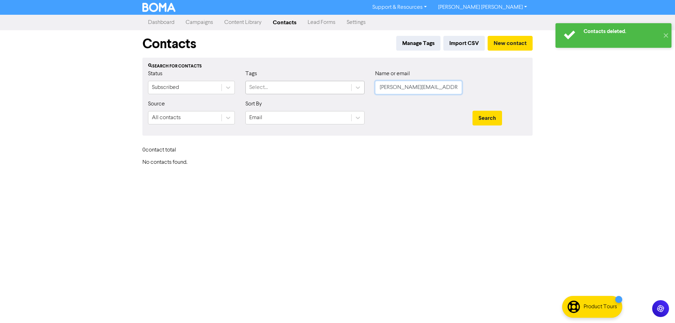
drag, startPoint x: 440, startPoint y: 87, endPoint x: 333, endPoint y: 85, distance: 107.3
click at [339, 85] on div "Status Subscribed Tags Select... Name or email [PERSON_NAME][EMAIL_ADDRESS][DOM…" at bounding box center [338, 85] width 390 height 30
paste input "dewydewydewy@hot"
drag, startPoint x: 488, startPoint y: 116, endPoint x: 489, endPoint y: 148, distance: 32.0
click at [488, 117] on button "Search" at bounding box center [488, 118] width 30 height 15
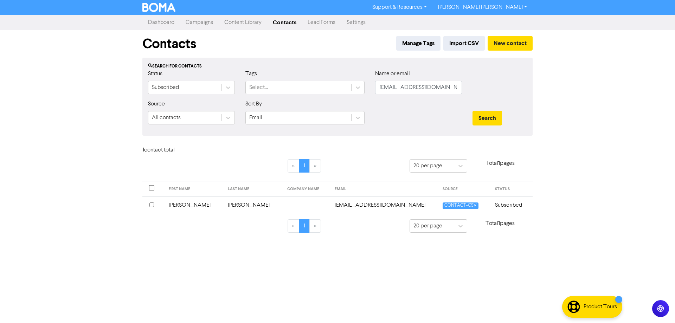
click at [152, 205] on input "checkbox" at bounding box center [151, 205] width 5 height 5
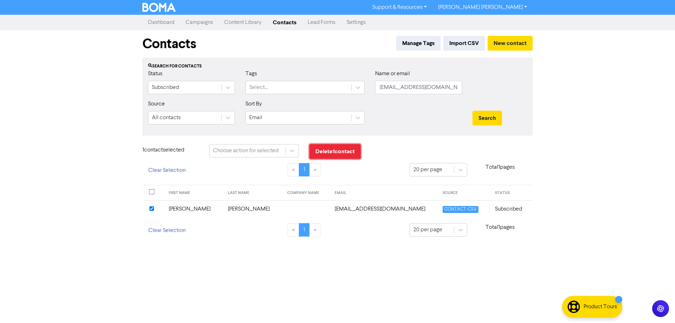
click at [333, 152] on button "Delete 1 contact" at bounding box center [334, 151] width 51 height 15
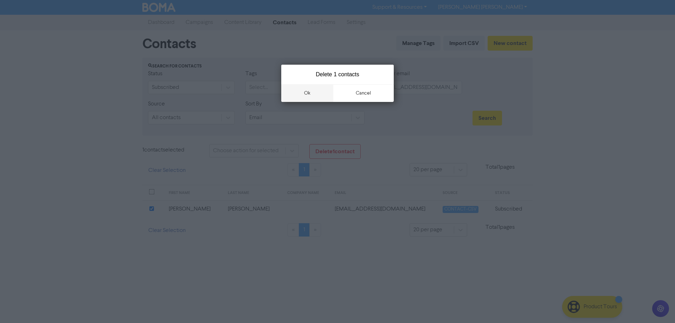
click at [301, 94] on button "ok" at bounding box center [307, 93] width 52 height 18
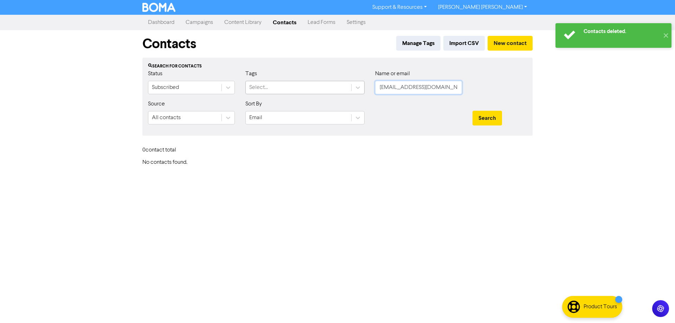
drag, startPoint x: 413, startPoint y: 87, endPoint x: 350, endPoint y: 84, distance: 62.7
click at [354, 85] on div "Status Subscribed Tags Select... Name or email [EMAIL_ADDRESS][DOMAIN_NAME]" at bounding box center [338, 85] width 390 height 30
paste input "[EMAIL_ADDRESS][DOMAIN_NAME]"
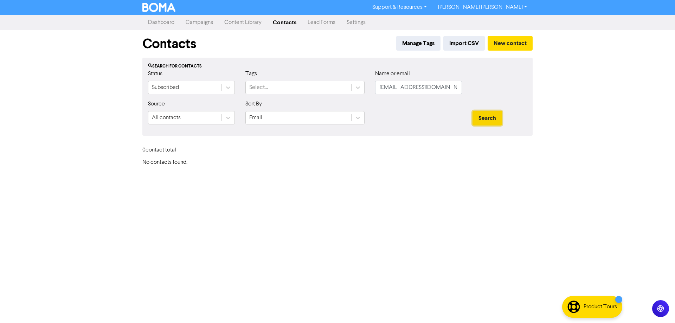
click at [491, 119] on button "Search" at bounding box center [488, 118] width 30 height 15
drag, startPoint x: 443, startPoint y: 89, endPoint x: 352, endPoint y: 87, distance: 91.1
click at [352, 87] on div "Status Subscribed Tags Select... Name or email [EMAIL_ADDRESS][DOMAIN_NAME]" at bounding box center [338, 85] width 390 height 30
paste input "[DOMAIN_NAME][EMAIL_ADDRESS][PERSON_NAME][DOMAIN_NAME]"
click at [482, 120] on button "Search" at bounding box center [488, 118] width 30 height 15
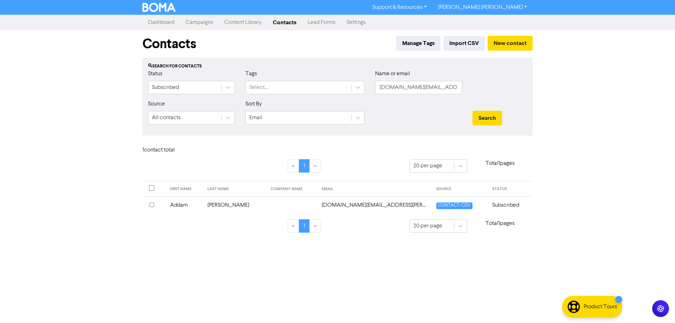
click at [151, 205] on input "checkbox" at bounding box center [151, 205] width 5 height 5
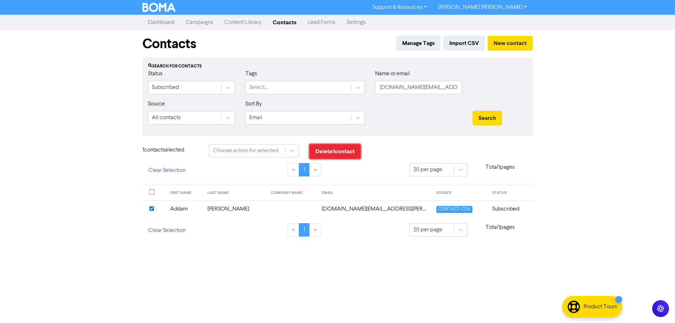
click at [344, 150] on button "Delete 1 contact" at bounding box center [334, 151] width 51 height 15
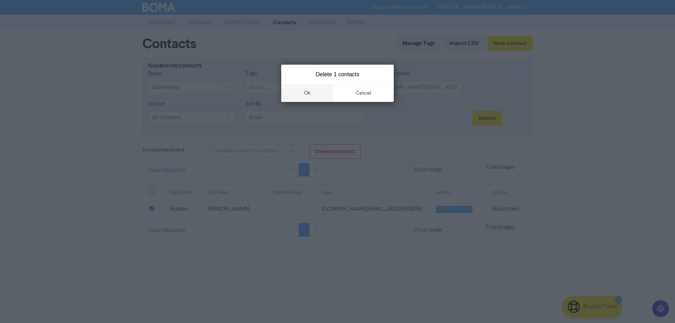
click at [309, 88] on button "ok" at bounding box center [307, 93] width 52 height 18
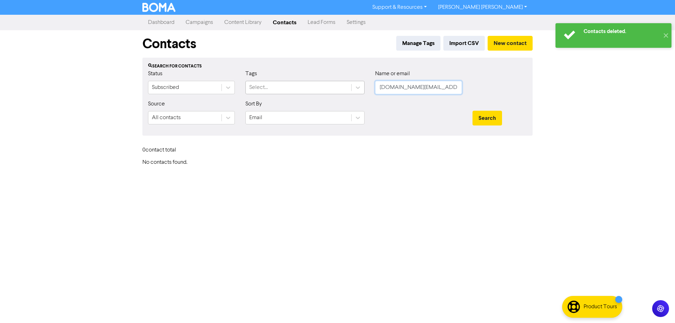
drag, startPoint x: 447, startPoint y: 88, endPoint x: 327, endPoint y: 85, distance: 120.3
click at [340, 87] on div "Status Subscribed Tags Select... Name or email [DOMAIN_NAME][EMAIL_ADDRESS][PER…" at bounding box center [338, 85] width 390 height 30
paste input "[PERSON_NAME].[PERSON_NAME].[PERSON_NAME]@g"
type input "[PERSON_NAME][EMAIL_ADDRESS][PERSON_NAME][PERSON_NAME][DOMAIN_NAME]"
click at [497, 122] on button "Search" at bounding box center [488, 118] width 30 height 15
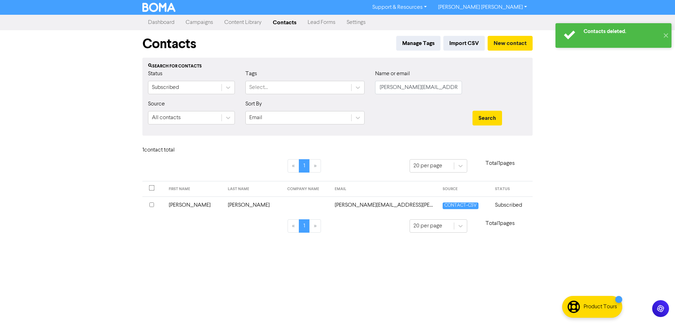
click at [149, 205] on th at bounding box center [153, 205] width 22 height 17
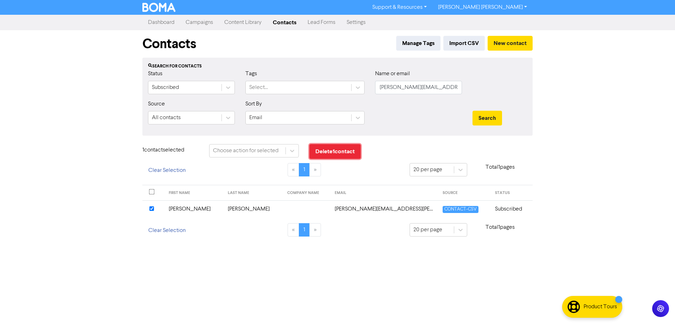
click at [327, 155] on button "Delete 1 contact" at bounding box center [334, 151] width 51 height 15
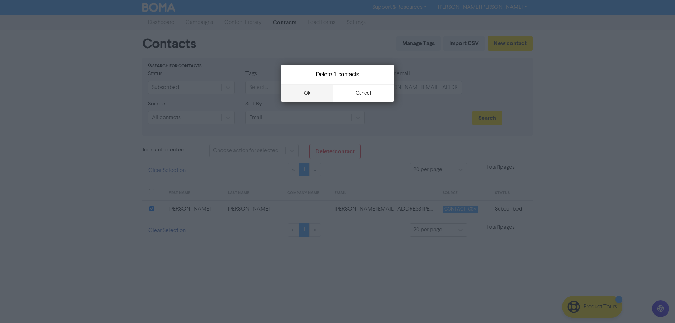
click at [307, 92] on button "ok" at bounding box center [307, 93] width 52 height 18
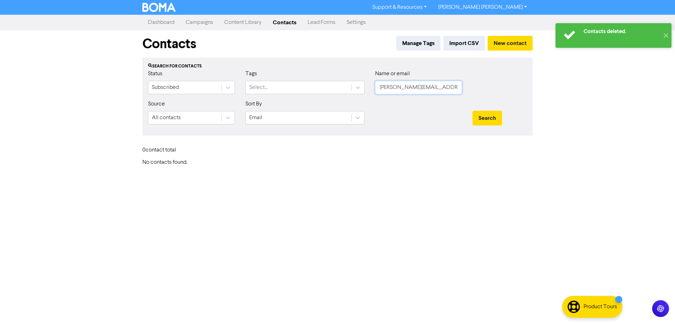
click at [444, 87] on input "[PERSON_NAME][EMAIL_ADDRESS][PERSON_NAME][PERSON_NAME][DOMAIN_NAME]" at bounding box center [418, 87] width 87 height 13
paste input "[PERSON_NAME][EMAIL_ADDRESS][PERSON_NAME][DOMAIN_NAME]"
click at [501, 122] on button "Search" at bounding box center [488, 118] width 30 height 15
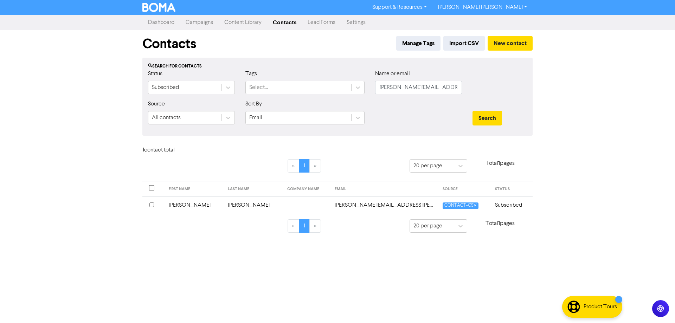
click at [151, 205] on input "checkbox" at bounding box center [151, 205] width 5 height 5
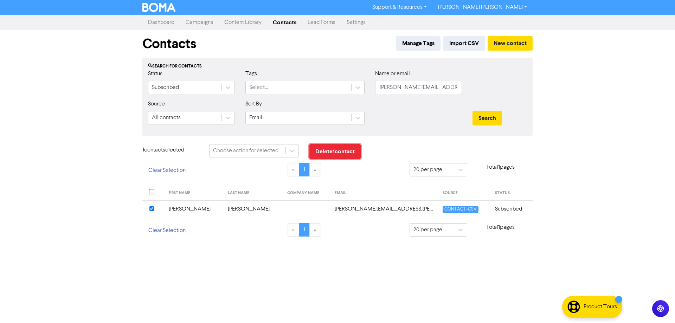
click at [344, 151] on button "Delete 1 contact" at bounding box center [334, 151] width 51 height 15
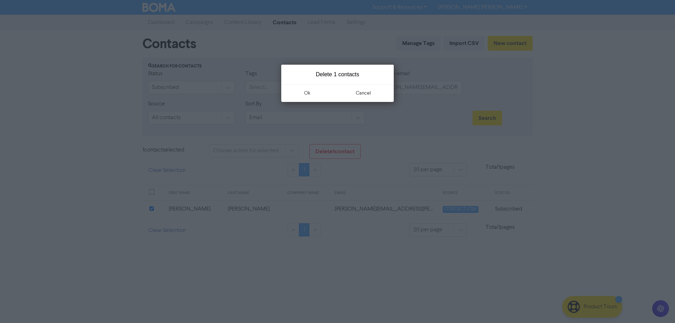
click at [299, 96] on button "ok" at bounding box center [307, 93] width 52 height 18
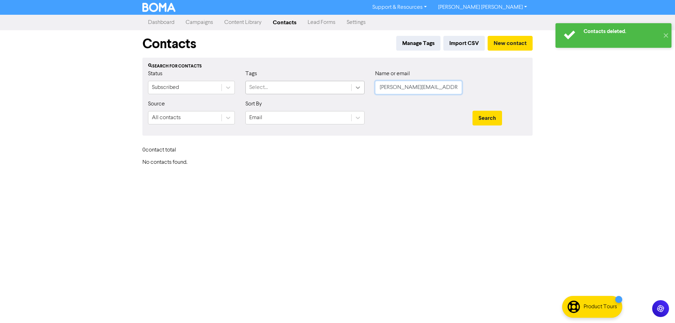
drag, startPoint x: 456, startPoint y: 89, endPoint x: 355, endPoint y: 87, distance: 100.9
click at [360, 87] on div "Status Subscribed Tags Select... Name or email [PERSON_NAME][EMAIL_ADDRESS][PER…" at bounding box center [338, 85] width 390 height 30
paste input "[EMAIL_ADDRESS][DOMAIN_NAME]"
click at [478, 118] on button "Search" at bounding box center [488, 118] width 30 height 15
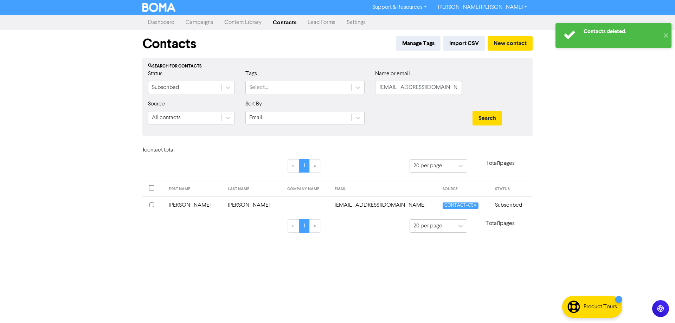
click at [149, 206] on th at bounding box center [153, 205] width 22 height 17
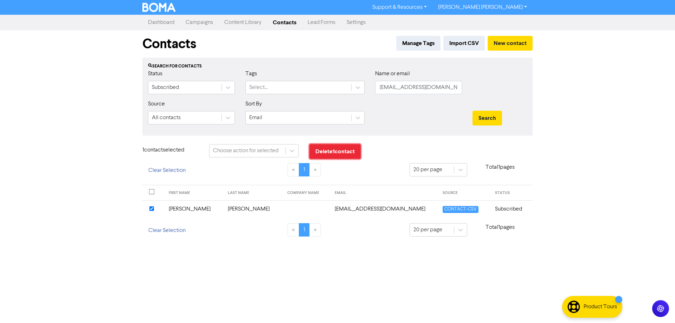
click at [331, 150] on button "Delete 1 contact" at bounding box center [334, 151] width 51 height 15
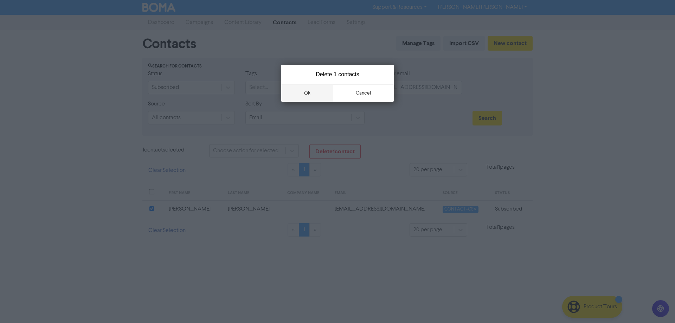
click at [309, 93] on button "ok" at bounding box center [307, 93] width 52 height 18
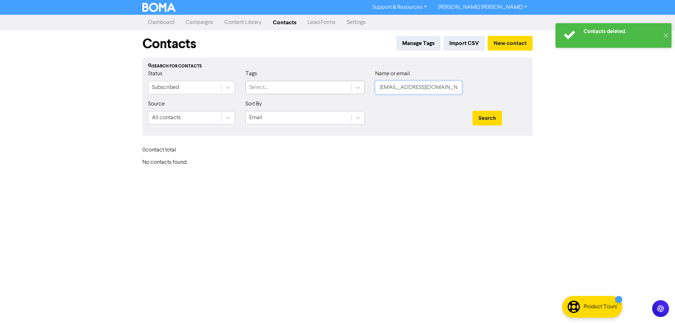
drag, startPoint x: 441, startPoint y: 89, endPoint x: 334, endPoint y: 89, distance: 106.5
click at [335, 89] on div "Status Subscribed Tags Select... Name or email [EMAIL_ADDRESS][DOMAIN_NAME]" at bounding box center [338, 85] width 390 height 30
paste input "[EMAIL_ADDRESS][DOMAIN_NAME]"
click at [479, 114] on button "Search" at bounding box center [488, 118] width 30 height 15
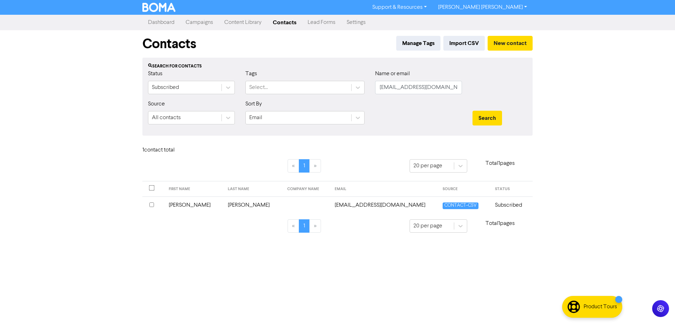
click at [153, 204] on input "checkbox" at bounding box center [151, 205] width 5 height 5
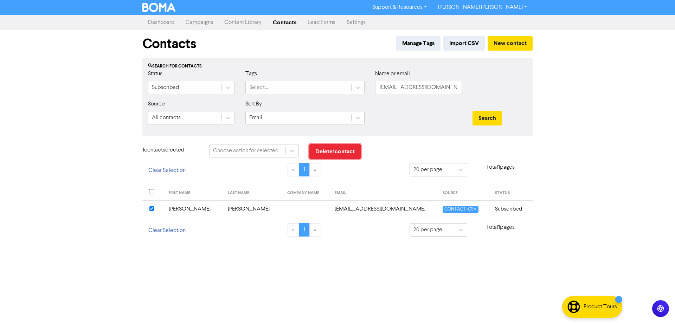
click at [330, 151] on button "Delete 1 contact" at bounding box center [334, 151] width 51 height 15
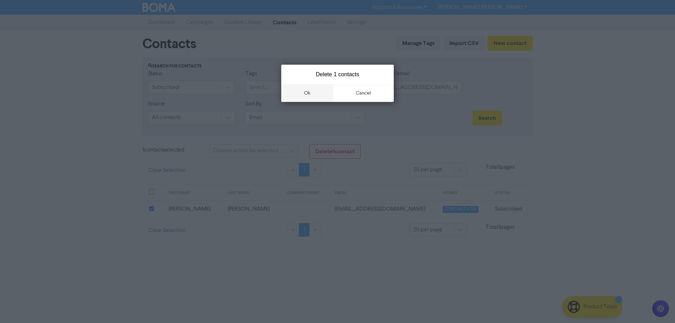
click at [309, 95] on button "ok" at bounding box center [307, 93] width 52 height 18
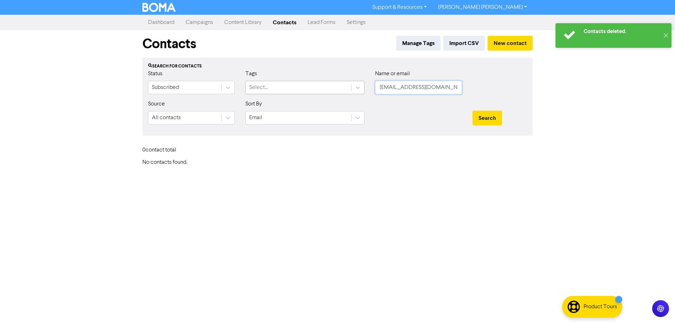
drag, startPoint x: 440, startPoint y: 86, endPoint x: 341, endPoint y: 84, distance: 98.8
click at [345, 86] on div "Status Subscribed Tags Select... Name or email [EMAIL_ADDRESS][DOMAIN_NAME]" at bounding box center [338, 85] width 390 height 30
paste input "[EMAIL_ADDRESS]"
click at [483, 118] on button "Search" at bounding box center [488, 118] width 30 height 15
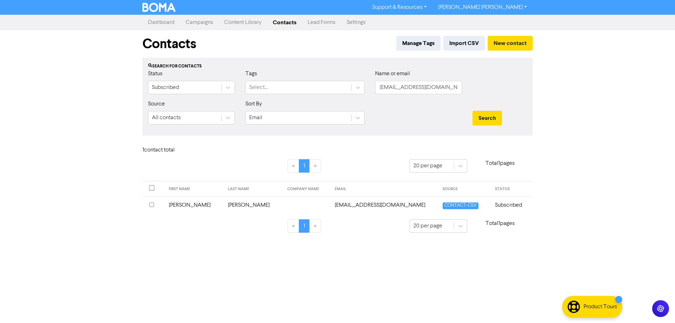
click at [150, 205] on input "checkbox" at bounding box center [151, 205] width 5 height 5
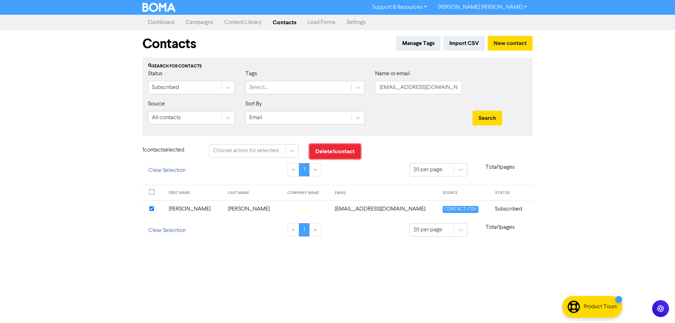
click at [338, 157] on button "Delete 1 contact" at bounding box center [334, 151] width 51 height 15
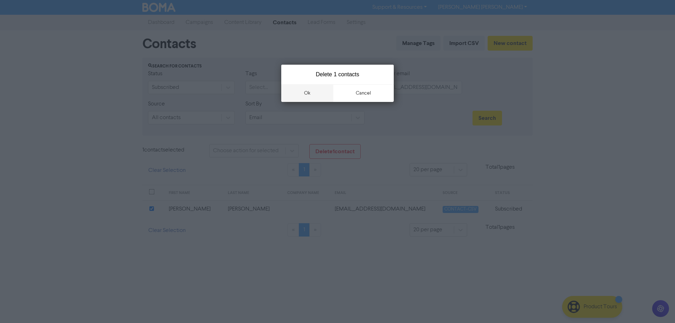
click at [309, 97] on button "ok" at bounding box center [307, 93] width 52 height 18
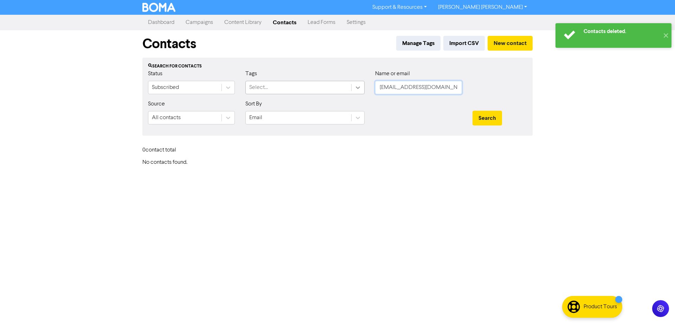
drag, startPoint x: 448, startPoint y: 88, endPoint x: 352, endPoint y: 88, distance: 95.6
click at [358, 88] on div "Status Subscribed Tags Select... Name or email [PERSON_NAME][EMAIL_ADDRESS][DOM…" at bounding box center [338, 85] width 390 height 30
paste input "robbojimmy1@g"
click at [482, 121] on button "Search" at bounding box center [488, 118] width 30 height 15
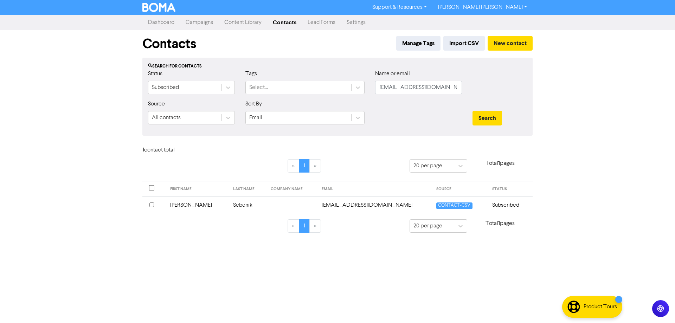
click at [152, 206] on input "checkbox" at bounding box center [151, 205] width 5 height 5
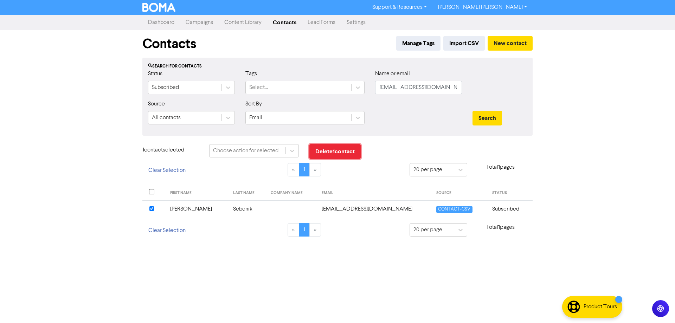
click at [330, 152] on button "Delete 1 contact" at bounding box center [334, 151] width 51 height 15
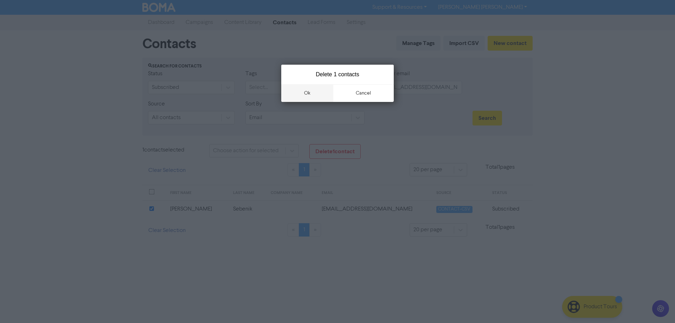
click at [306, 94] on button "ok" at bounding box center [307, 93] width 52 height 18
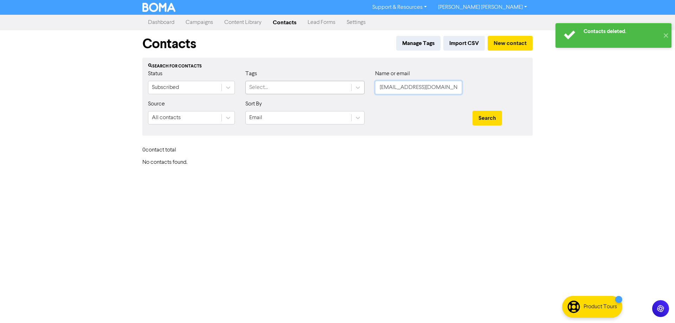
drag, startPoint x: 446, startPoint y: 87, endPoint x: 326, endPoint y: 90, distance: 119.9
click at [326, 90] on div "Status Subscribed Tags Select... Name or email [EMAIL_ADDRESS][DOMAIN_NAME]" at bounding box center [338, 85] width 390 height 30
paste input "[PERSON_NAME][EMAIL_ADDRESS]"
click at [489, 123] on button "Search" at bounding box center [488, 118] width 30 height 15
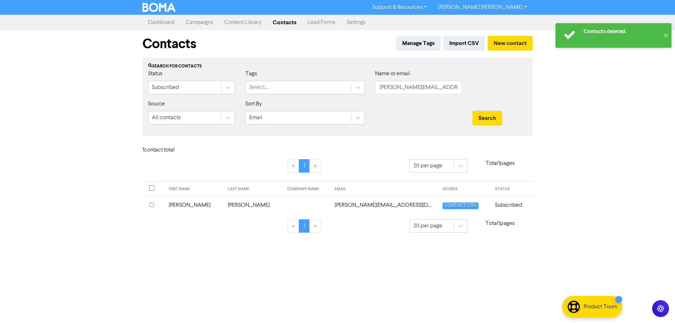
click at [152, 206] on input "checkbox" at bounding box center [151, 205] width 5 height 5
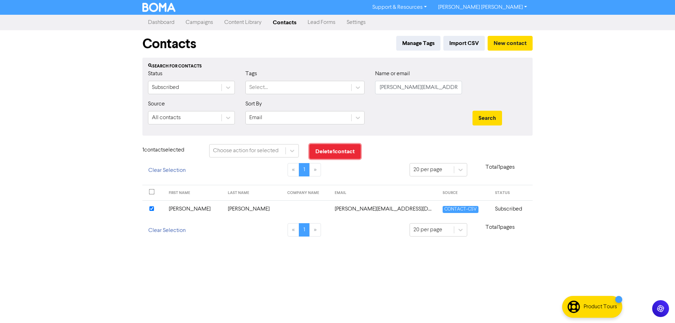
click at [337, 153] on button "Delete 1 contact" at bounding box center [334, 151] width 51 height 15
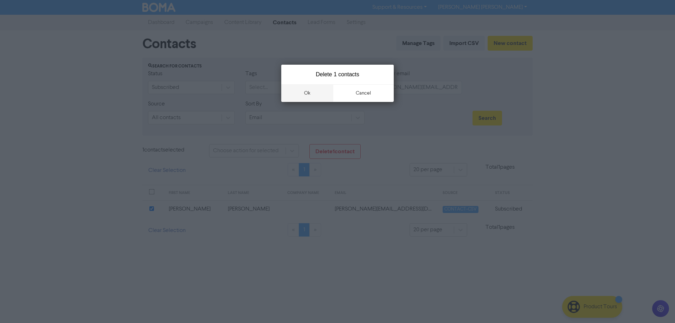
click at [309, 93] on button "ok" at bounding box center [307, 93] width 52 height 18
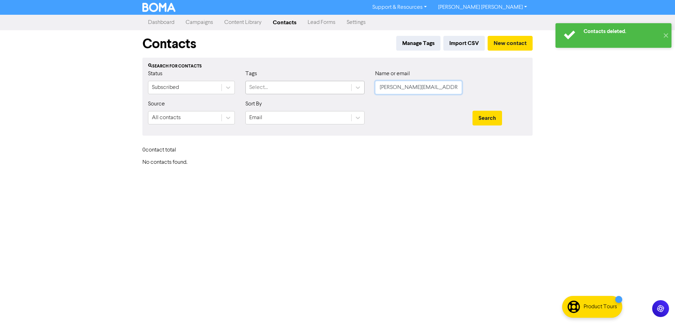
drag, startPoint x: 454, startPoint y: 85, endPoint x: 284, endPoint y: 85, distance: 169.5
click at [293, 85] on div "Status Subscribed Tags Select... Name or email [PERSON_NAME][EMAIL_ADDRESS][DOM…" at bounding box center [338, 85] width 390 height 30
paste input "[PERSON_NAME][EMAIL_ADDRESS][PERSON_NAME]"
click at [489, 120] on button "Search" at bounding box center [488, 118] width 30 height 15
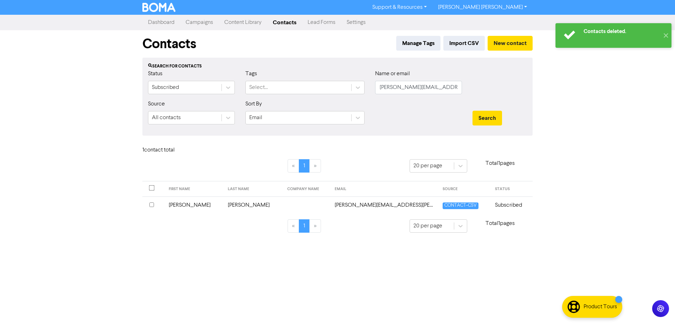
click at [153, 204] on input "checkbox" at bounding box center [151, 205] width 5 height 5
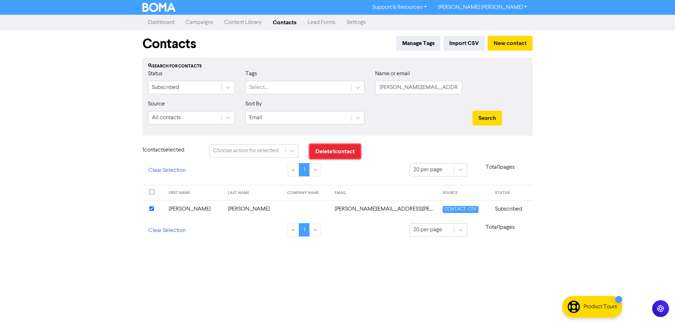
click at [333, 150] on button "Delete 1 contact" at bounding box center [334, 151] width 51 height 15
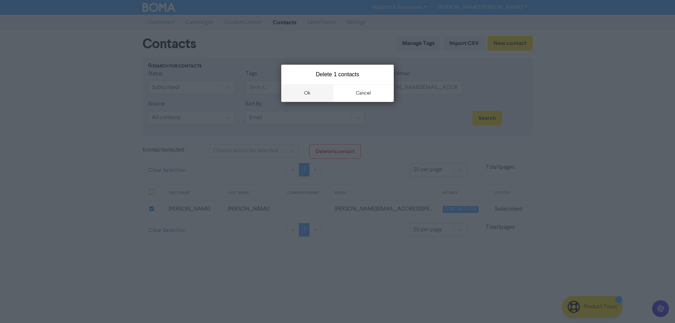
click at [310, 93] on button "ok" at bounding box center [307, 93] width 52 height 18
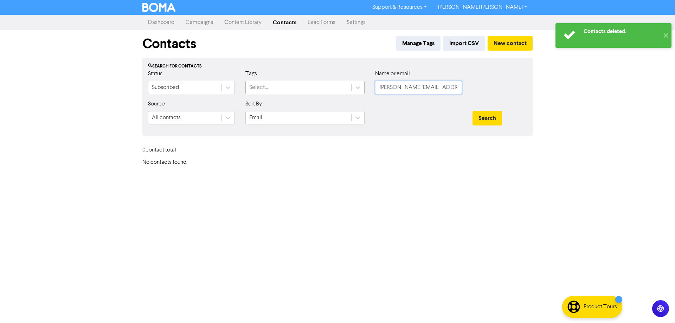
drag, startPoint x: 447, startPoint y: 88, endPoint x: 326, endPoint y: 88, distance: 121.3
click at [328, 88] on div "Status Subscribed Tags Select... Name or email [PERSON_NAME][EMAIL_ADDRESS][PER…" at bounding box center [338, 85] width 390 height 30
paste input "[EMAIL_ADDRESS][DOMAIN_NAME]"
type input "[EMAIL_ADDRESS][DOMAIN_NAME]"
click at [479, 124] on button "Search" at bounding box center [488, 118] width 30 height 15
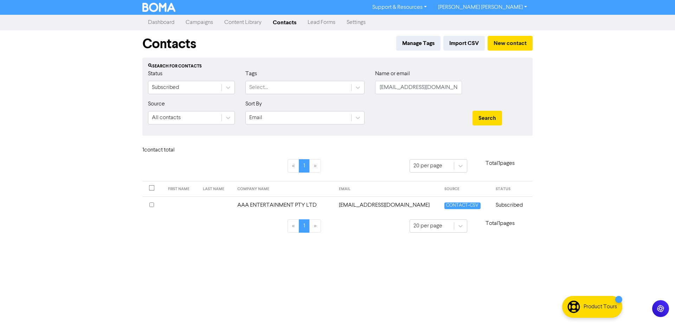
click at [153, 205] on input "checkbox" at bounding box center [151, 205] width 5 height 5
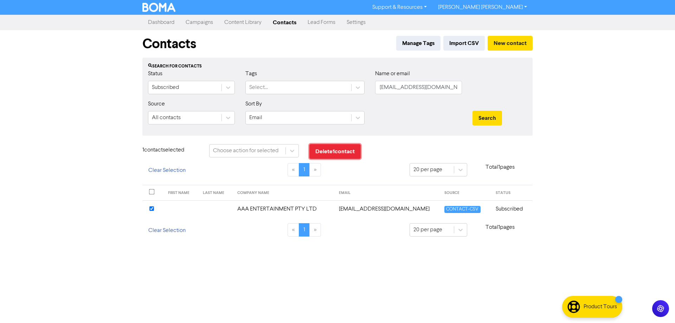
click at [332, 156] on button "Delete 1 contact" at bounding box center [334, 151] width 51 height 15
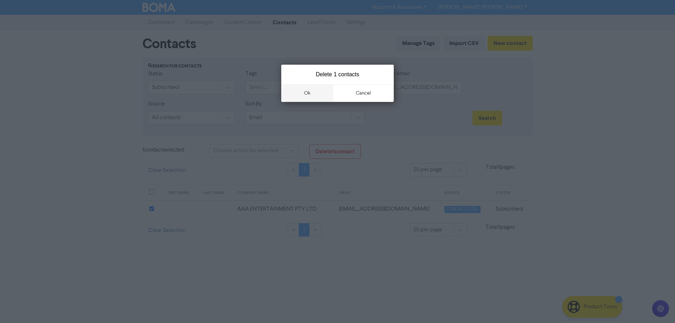
click at [307, 95] on button "ok" at bounding box center [307, 93] width 52 height 18
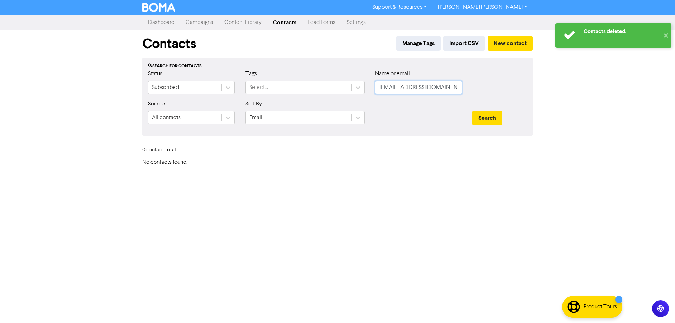
click at [437, 88] on input "[EMAIL_ADDRESS][DOMAIN_NAME]" at bounding box center [418, 87] width 87 height 13
paste input "[EMAIL_ADDRESS][DOMAIN_NAME]"
click at [491, 118] on button "Search" at bounding box center [488, 118] width 30 height 15
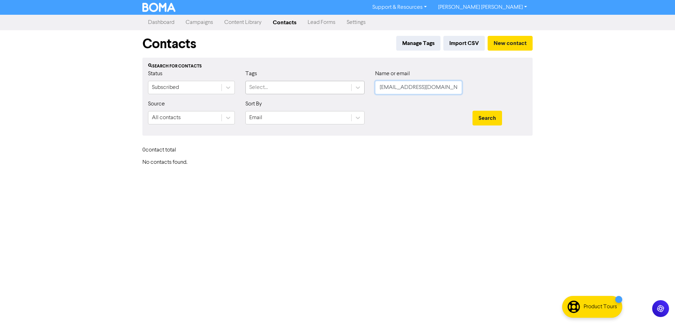
drag, startPoint x: 360, startPoint y: 86, endPoint x: 334, endPoint y: 86, distance: 26.4
click at [340, 86] on div "Status Subscribed Tags Select... Name or email [EMAIL_ADDRESS][DOMAIN_NAME]" at bounding box center [338, 85] width 390 height 30
paste input "[EMAIL_ADDRESS][DOMAIN_NAME]"
click at [491, 116] on button "Search" at bounding box center [488, 118] width 30 height 15
drag, startPoint x: 489, startPoint y: 112, endPoint x: 516, endPoint y: 140, distance: 39.3
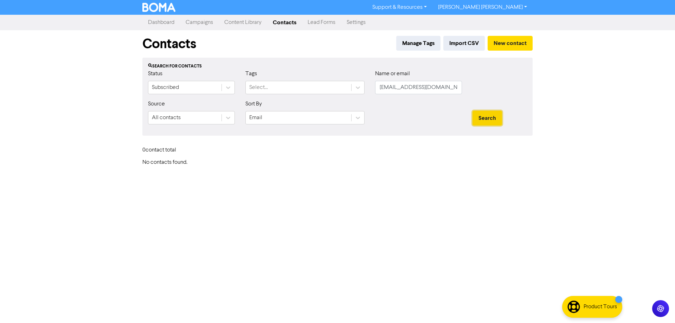
click at [489, 113] on button "Search" at bounding box center [488, 118] width 30 height 15
drag, startPoint x: 449, startPoint y: 86, endPoint x: 328, endPoint y: 88, distance: 121.0
click at [329, 87] on div "Status Subscribed Tags Select... Name or email [EMAIL_ADDRESS][DOMAIN_NAME]" at bounding box center [338, 85] width 390 height 30
paste input "[EMAIL_ADDRESS][DOMAIN_NAME]"
click at [495, 118] on button "Search" at bounding box center [488, 118] width 30 height 15
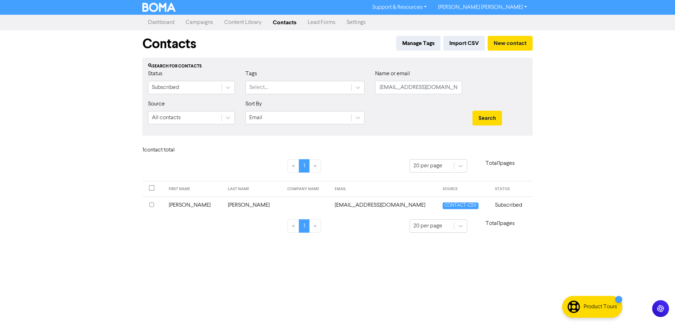
click at [150, 205] on input "checkbox" at bounding box center [151, 205] width 5 height 5
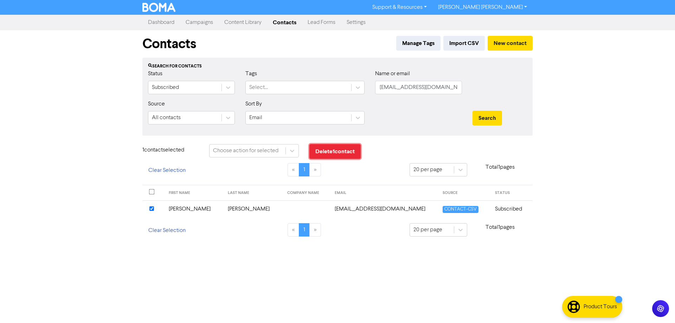
click at [334, 153] on button "Delete 1 contact" at bounding box center [334, 151] width 51 height 15
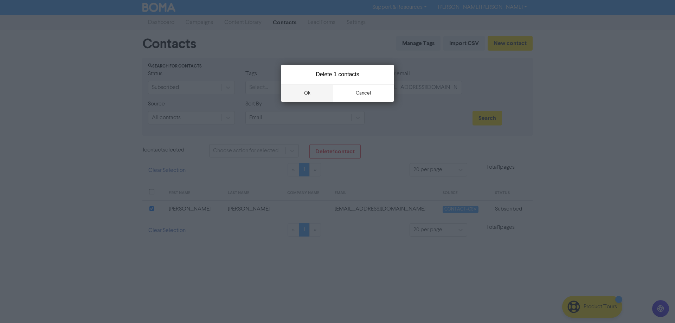
click at [308, 94] on button "ok" at bounding box center [307, 93] width 52 height 18
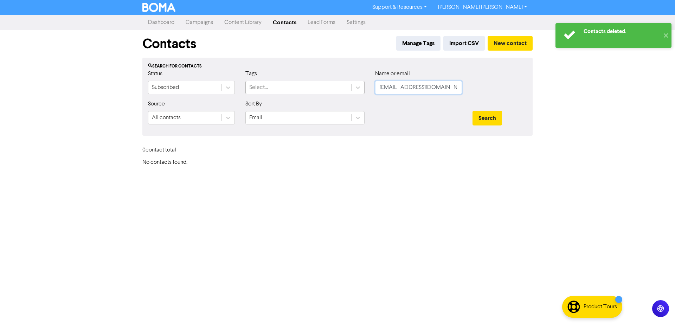
drag, startPoint x: 455, startPoint y: 87, endPoint x: 344, endPoint y: 85, distance: 111.1
click at [347, 85] on div "Status Subscribed Tags Select... Name or email [EMAIL_ADDRESS][DOMAIN_NAME]" at bounding box center [338, 85] width 390 height 30
paste input "[EMAIL_ADDRESS]"
type input "[EMAIL_ADDRESS][DOMAIN_NAME]"
click at [490, 116] on button "Search" at bounding box center [488, 118] width 30 height 15
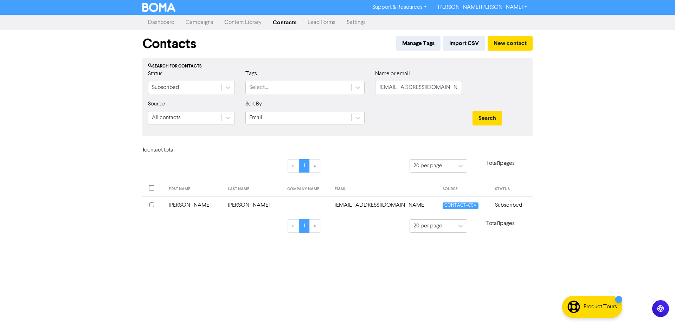
click at [150, 206] on input "checkbox" at bounding box center [151, 205] width 5 height 5
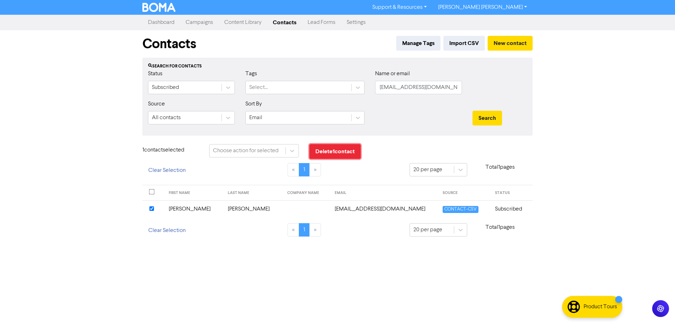
click at [335, 149] on button "Delete 1 contact" at bounding box center [334, 151] width 51 height 15
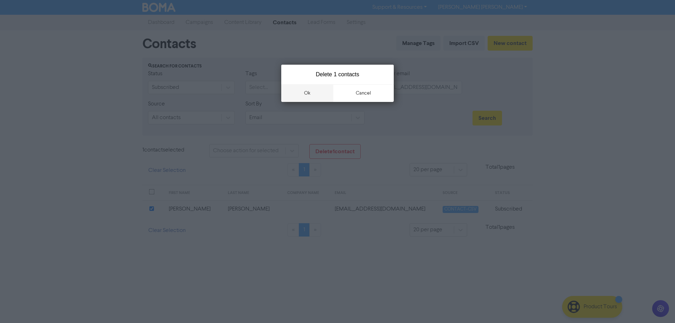
click at [305, 96] on button "ok" at bounding box center [307, 93] width 52 height 18
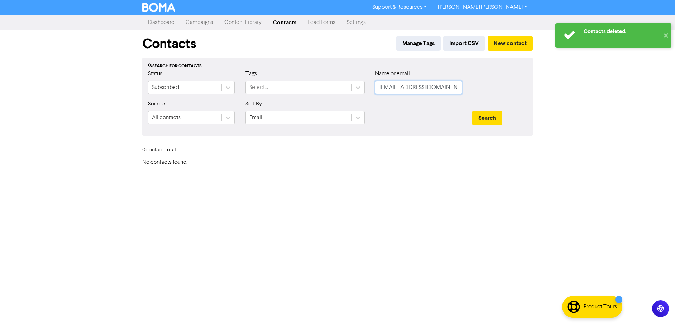
click at [429, 87] on input "[EMAIL_ADDRESS][DOMAIN_NAME]" at bounding box center [418, 87] width 87 height 13
paste input "[PERSON_NAME][EMAIL_ADDRESS][PERSON_NAME][DOMAIN_NAME]"
click at [482, 115] on button "Search" at bounding box center [488, 118] width 30 height 15
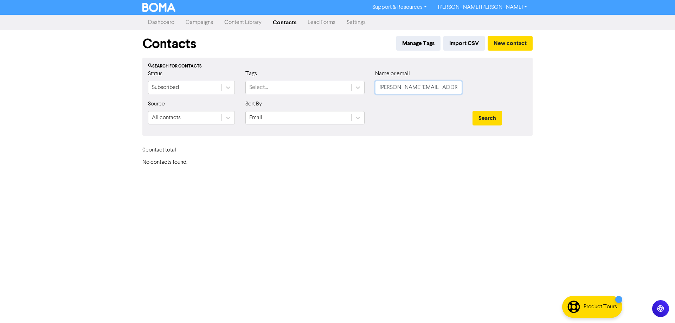
click at [417, 88] on input "[PERSON_NAME][EMAIL_ADDRESS][PERSON_NAME][DOMAIN_NAME]" at bounding box center [418, 87] width 87 height 13
drag, startPoint x: 454, startPoint y: 88, endPoint x: 302, endPoint y: 89, distance: 151.6
click at [308, 88] on div "Status Subscribed Tags Select... Name or email [PERSON_NAME][EMAIL_ADDRESS][PER…" at bounding box center [338, 85] width 390 height 30
paste input "[EMAIL_ADDRESS][DOMAIN_NAME]"
click at [482, 118] on button "Search" at bounding box center [488, 118] width 30 height 15
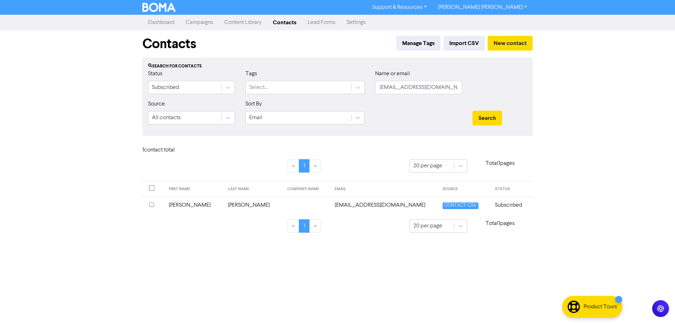
click at [149, 204] on input "checkbox" at bounding box center [151, 205] width 5 height 5
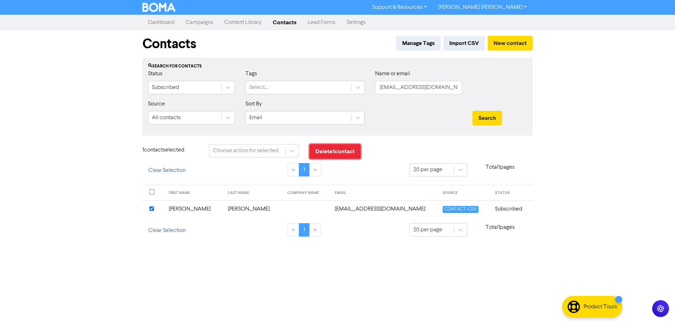
click at [334, 153] on button "Delete 1 contact" at bounding box center [334, 151] width 51 height 15
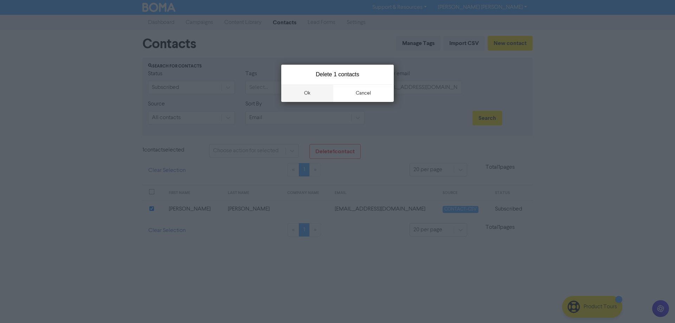
click at [312, 94] on button "ok" at bounding box center [307, 93] width 52 height 18
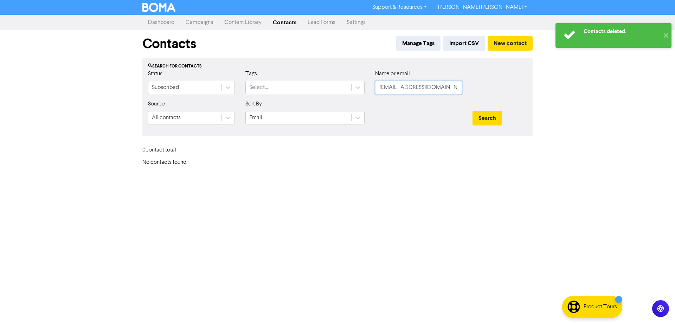
drag, startPoint x: 437, startPoint y: 89, endPoint x: 365, endPoint y: 89, distance: 72.1
click at [366, 88] on div "Status Subscribed Tags Select... Name or email [EMAIL_ADDRESS][DOMAIN_NAME]" at bounding box center [338, 85] width 390 height 30
paste input "[EMAIL_ADDRESS]"
click at [491, 117] on button "Search" at bounding box center [488, 118] width 30 height 15
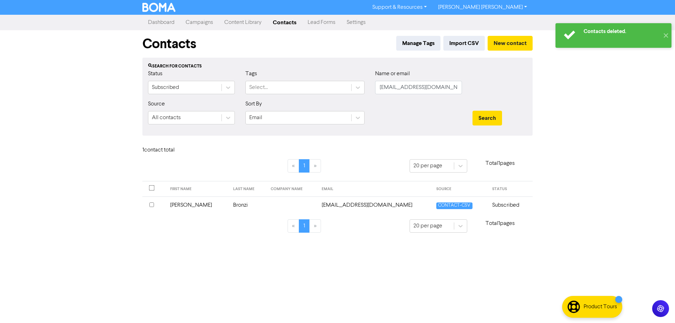
click at [149, 205] on input "checkbox" at bounding box center [151, 205] width 5 height 5
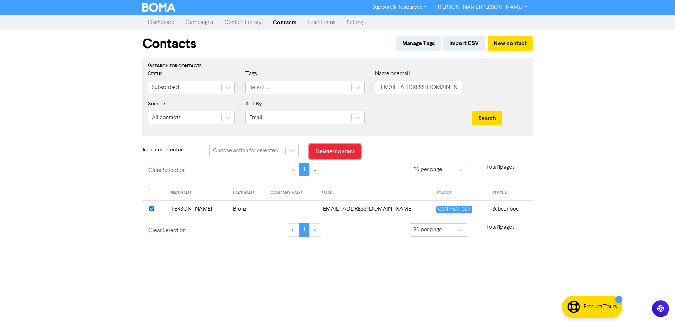
click at [338, 148] on button "Delete 1 contact" at bounding box center [334, 151] width 51 height 15
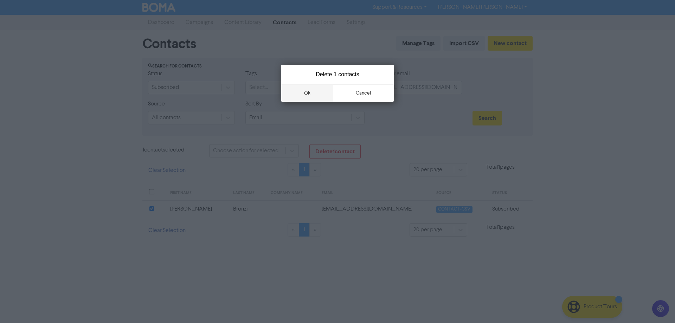
click at [309, 94] on button "ok" at bounding box center [307, 93] width 52 height 18
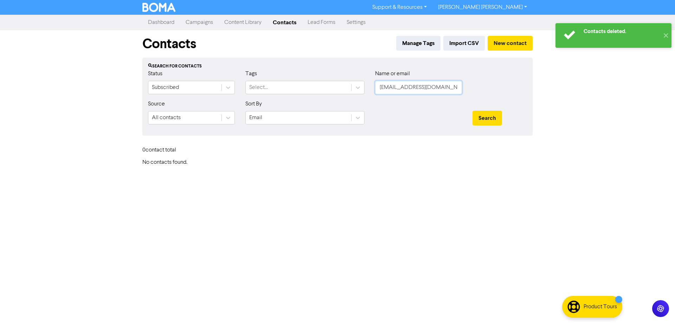
drag, startPoint x: 451, startPoint y: 89, endPoint x: 305, endPoint y: 99, distance: 146.6
click at [319, 100] on form "Status Subscribed Tags Select... Name or email [EMAIL_ADDRESS][DOMAIN_NAME] Sou…" at bounding box center [337, 100] width 379 height 60
paste input "[EMAIL_ADDRESS][DOMAIN_NAME]"
click at [483, 118] on button "Search" at bounding box center [488, 118] width 30 height 15
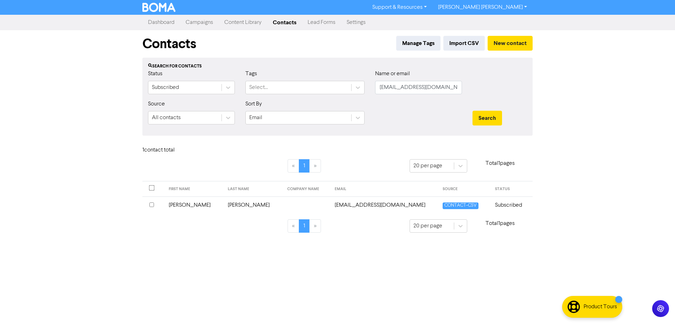
click at [153, 205] on input "checkbox" at bounding box center [151, 205] width 5 height 5
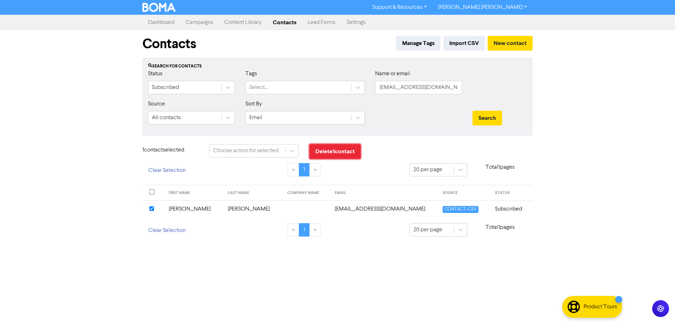
click at [341, 152] on button "Delete 1 contact" at bounding box center [334, 151] width 51 height 15
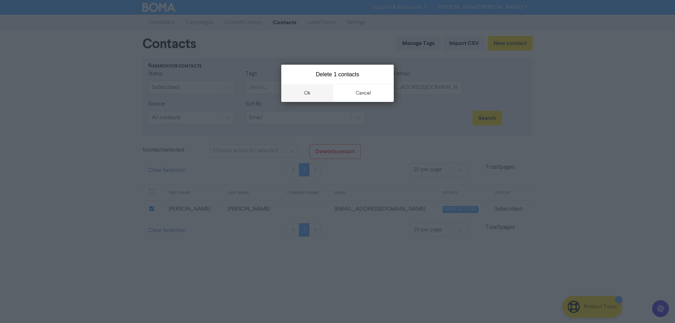
click at [309, 93] on button "ok" at bounding box center [307, 93] width 52 height 18
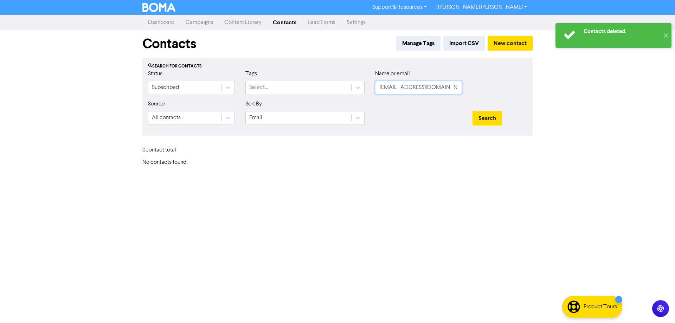
click at [406, 89] on input "[EMAIL_ADDRESS][DOMAIN_NAME]" at bounding box center [418, 87] width 87 height 13
drag, startPoint x: 452, startPoint y: 88, endPoint x: 350, endPoint y: 88, distance: 102.0
click at [351, 88] on div "Status Subscribed Tags Select... Name or email [EMAIL_ADDRESS][DOMAIN_NAME]" at bounding box center [338, 85] width 390 height 30
paste input "[EMAIL_ADDRESS][DOMAIN_NAME]"
click at [479, 116] on button "Search" at bounding box center [488, 118] width 30 height 15
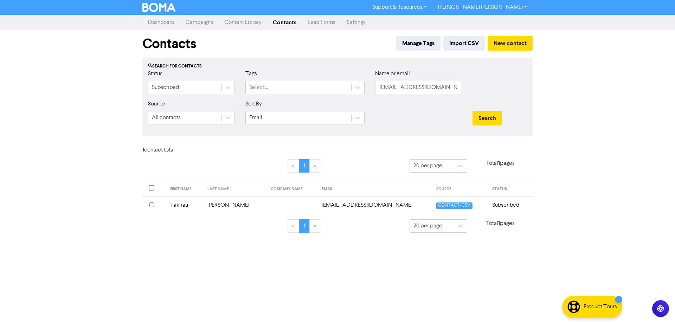
click at [150, 205] on input "checkbox" at bounding box center [151, 205] width 5 height 5
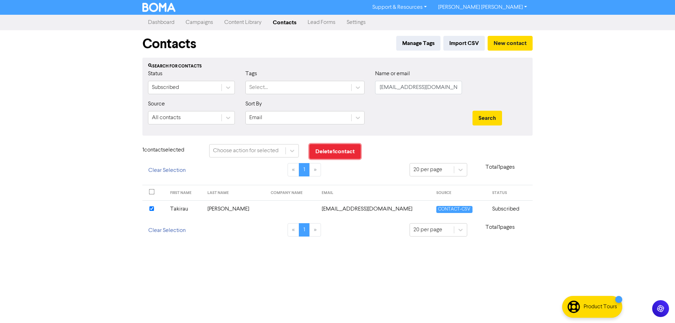
click at [329, 151] on button "Delete 1 contact" at bounding box center [334, 151] width 51 height 15
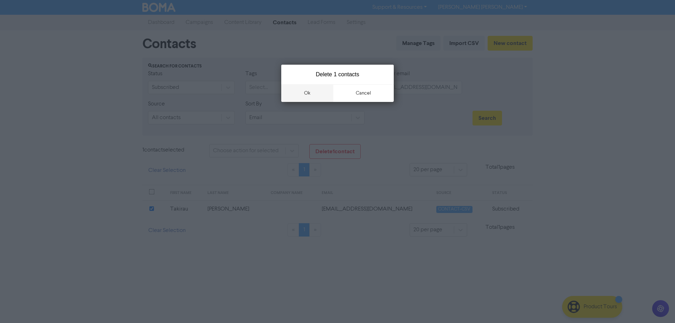
click at [312, 97] on button "ok" at bounding box center [307, 93] width 52 height 18
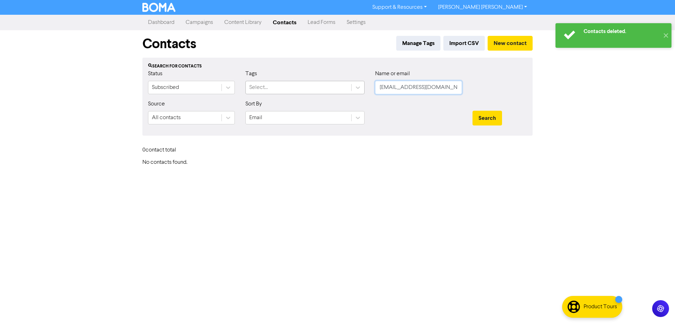
drag, startPoint x: 445, startPoint y: 88, endPoint x: 344, endPoint y: 92, distance: 101.3
click at [353, 89] on div "Status Subscribed Tags Select... Name or email [EMAIL_ADDRESS][DOMAIN_NAME]" at bounding box center [338, 85] width 390 height 30
paste input "claz888"
click at [483, 118] on button "Search" at bounding box center [488, 118] width 30 height 15
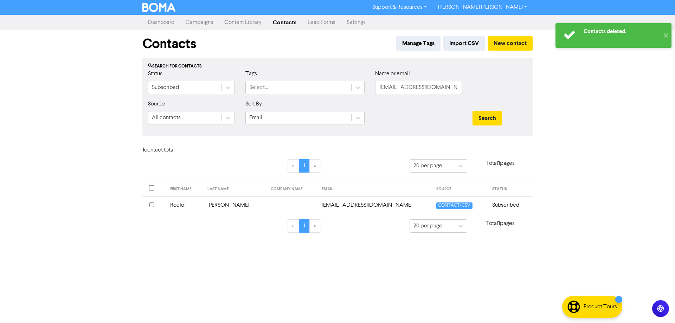
click at [152, 204] on input "checkbox" at bounding box center [151, 205] width 5 height 5
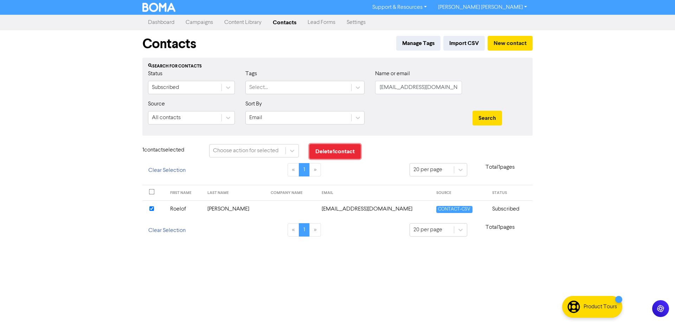
click at [333, 149] on button "Delete 1 contact" at bounding box center [334, 151] width 51 height 15
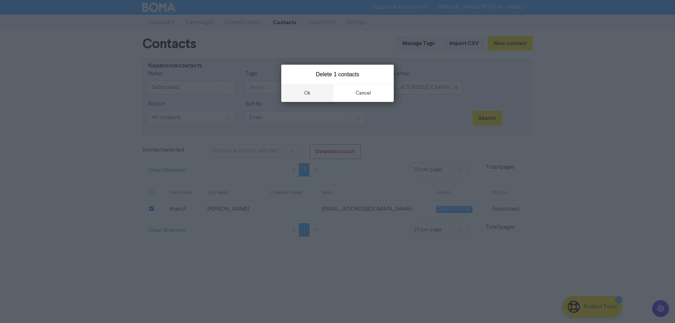
click at [305, 97] on button "ok" at bounding box center [307, 93] width 52 height 18
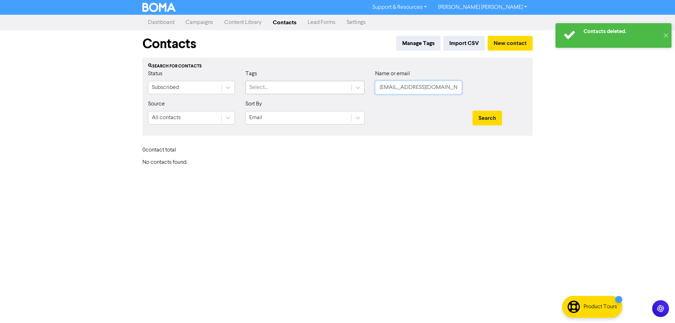
drag, startPoint x: 438, startPoint y: 85, endPoint x: 313, endPoint y: 88, distance: 125.9
click at [313, 88] on div "Status Subscribed Tags Select... Name or email [EMAIL_ADDRESS][DOMAIN_NAME]" at bounding box center [338, 85] width 390 height 30
paste input "[EMAIL_ADDRESS]"
click at [479, 113] on button "Search" at bounding box center [488, 118] width 30 height 15
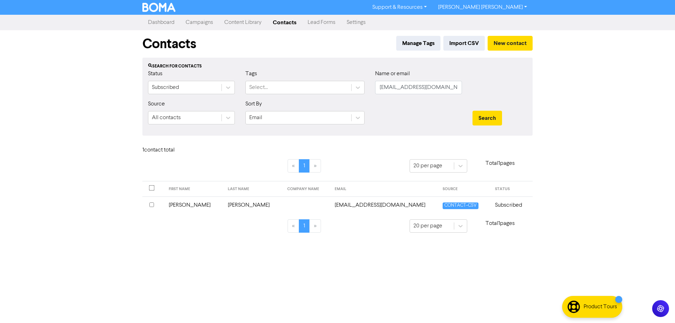
click at [152, 205] on input "checkbox" at bounding box center [151, 205] width 5 height 5
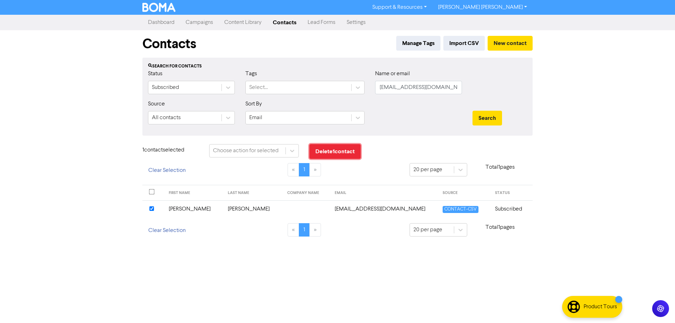
click at [340, 148] on button "Delete 1 contact" at bounding box center [334, 151] width 51 height 15
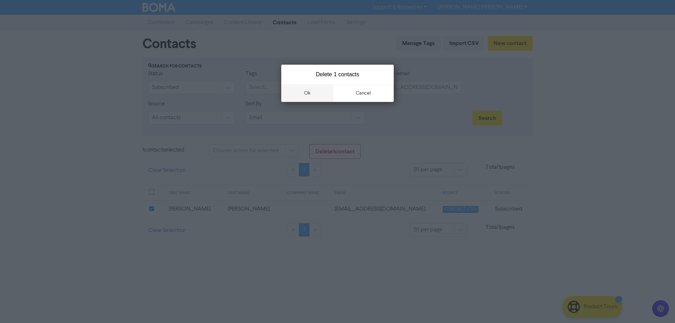
click at [309, 93] on button "ok" at bounding box center [307, 93] width 52 height 18
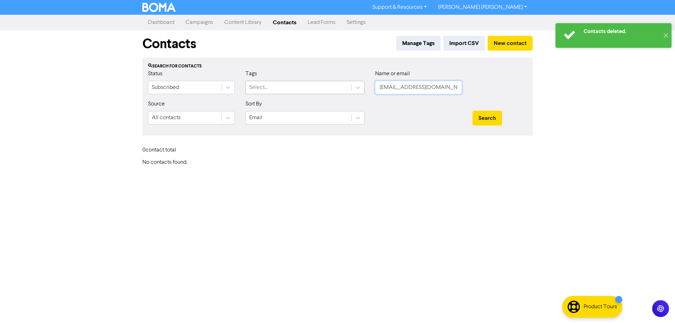
drag, startPoint x: 449, startPoint y: 87, endPoint x: 321, endPoint y: 87, distance: 128.0
click at [321, 87] on div "Status Subscribed Tags Select... Name or email [EMAIL_ADDRESS][DOMAIN_NAME]" at bounding box center [338, 85] width 390 height 30
paste input "[EMAIL_ADDRESS]"
click at [489, 124] on button "Search" at bounding box center [488, 118] width 30 height 15
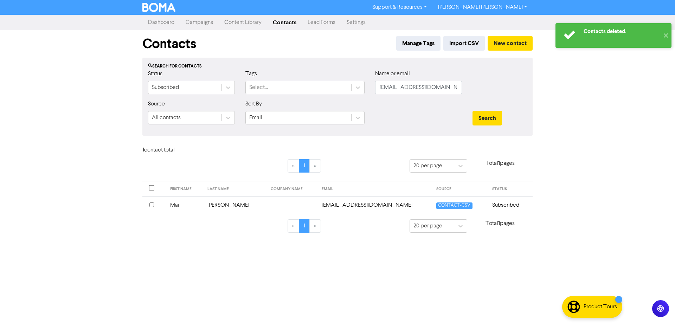
click at [153, 205] on input "checkbox" at bounding box center [151, 205] width 5 height 5
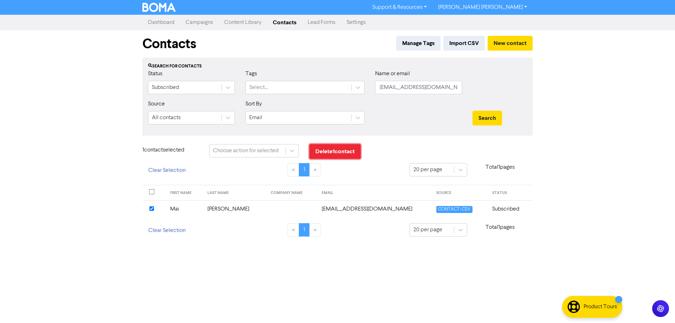
click at [342, 153] on button "Delete 1 contact" at bounding box center [334, 151] width 51 height 15
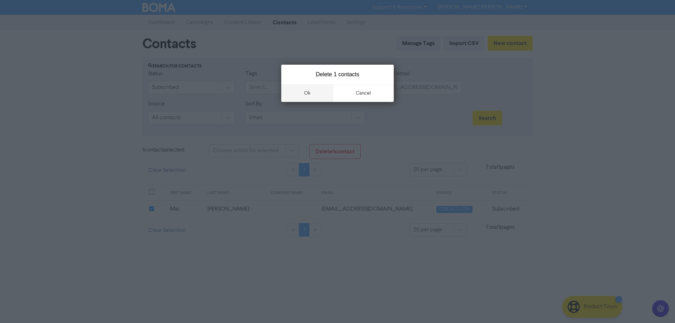
click at [302, 94] on button "ok" at bounding box center [307, 93] width 52 height 18
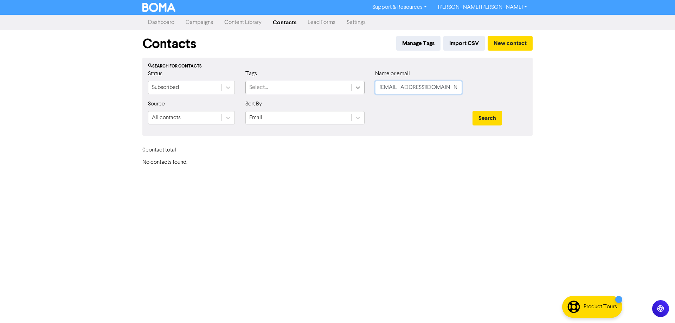
drag, startPoint x: 445, startPoint y: 86, endPoint x: 353, endPoint y: 87, distance: 92.5
click at [356, 89] on div "Status Subscribed Tags Select... Name or email [EMAIL_ADDRESS][DOMAIN_NAME]" at bounding box center [338, 85] width 390 height 30
paste input "hazza13055"
click at [489, 118] on button "Search" at bounding box center [488, 118] width 30 height 15
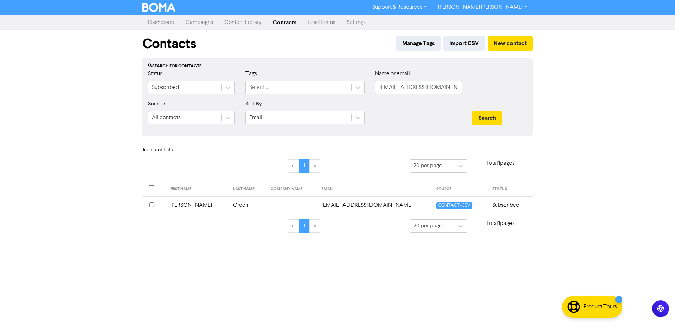
click at [153, 203] on input "checkbox" at bounding box center [151, 205] width 5 height 5
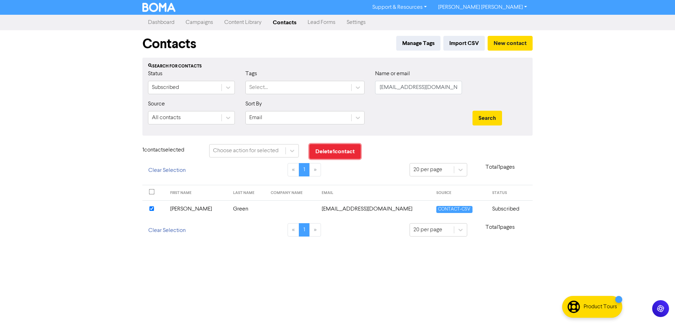
click at [329, 149] on button "Delete 1 contact" at bounding box center [334, 151] width 51 height 15
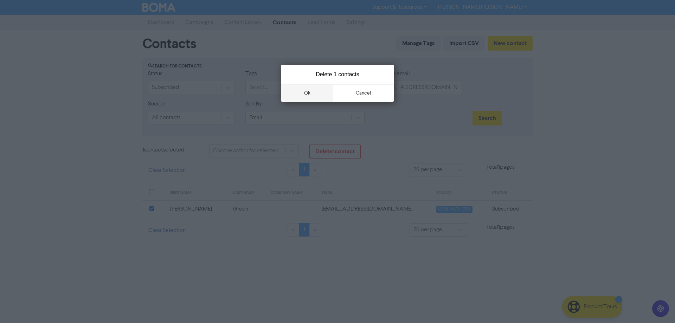
click at [310, 89] on button "ok" at bounding box center [307, 93] width 52 height 18
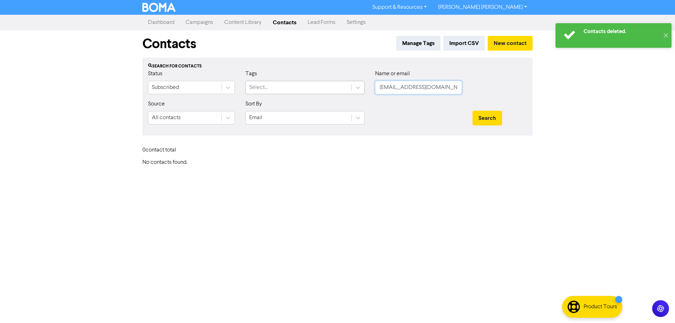
drag, startPoint x: 404, startPoint y: 85, endPoint x: 345, endPoint y: 84, distance: 59.1
click at [346, 84] on div "Status Subscribed Tags Select... Name or email [EMAIL_ADDRESS][DOMAIN_NAME]" at bounding box center [338, 85] width 390 height 30
paste input "[EMAIL_ADDRESS]"
click at [481, 115] on button "Search" at bounding box center [488, 118] width 30 height 15
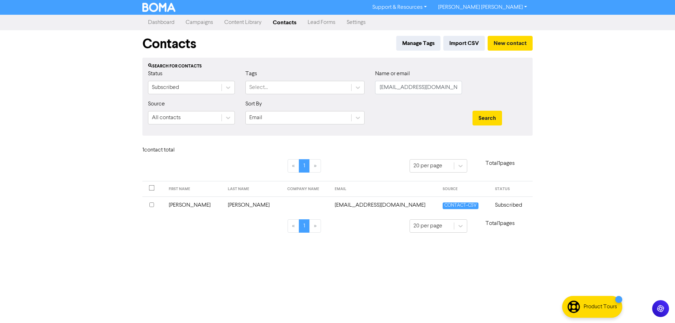
click at [152, 205] on input "checkbox" at bounding box center [151, 205] width 5 height 5
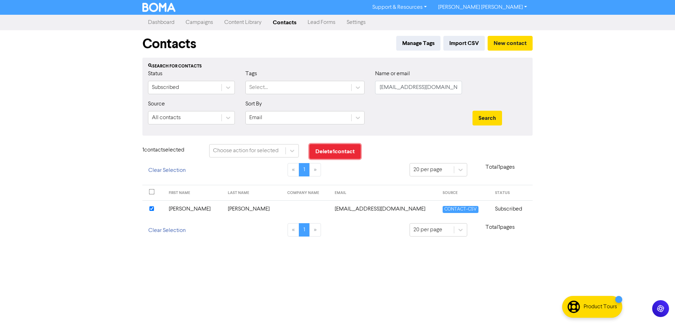
click at [340, 152] on button "Delete 1 contact" at bounding box center [334, 151] width 51 height 15
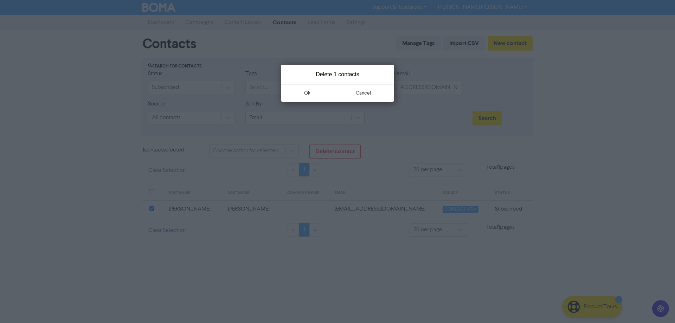
click at [306, 96] on button "ok" at bounding box center [307, 93] width 52 height 18
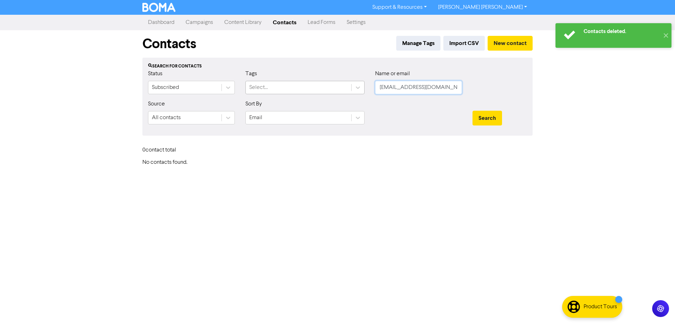
drag, startPoint x: 435, startPoint y: 87, endPoint x: 345, endPoint y: 83, distance: 90.1
click at [346, 83] on div "Status Subscribed Tags Select... Name or email [EMAIL_ADDRESS][DOMAIN_NAME]" at bounding box center [338, 85] width 390 height 30
paste input "[EMAIL_ADDRESS][DOMAIN_NAME]"
type input "[EMAIL_ADDRESS][DOMAIN_NAME]"
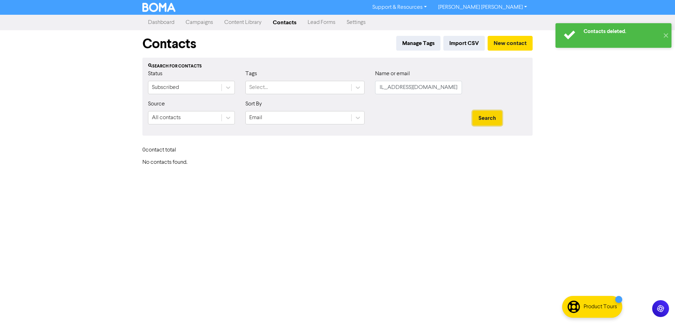
click at [485, 120] on button "Search" at bounding box center [488, 118] width 30 height 15
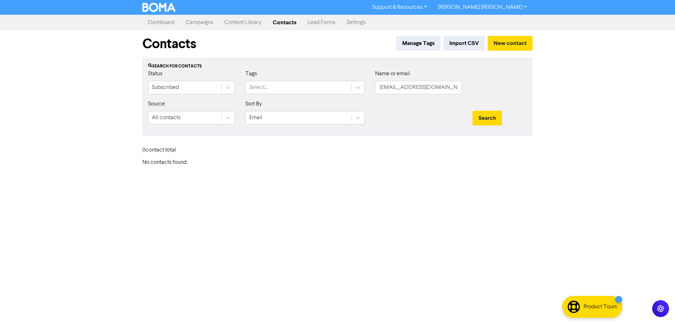
drag, startPoint x: 420, startPoint y: 81, endPoint x: 420, endPoint y: 89, distance: 8.8
click at [420, 81] on div "Name or email [EMAIL_ADDRESS][DOMAIN_NAME]" at bounding box center [418, 82] width 87 height 25
click at [418, 86] on input "[EMAIL_ADDRESS][DOMAIN_NAME]" at bounding box center [418, 87] width 87 height 13
paste input "[PERSON_NAME][EMAIL_ADDRESS][DOMAIN_NAME]"
click at [492, 113] on button "Search" at bounding box center [488, 118] width 30 height 15
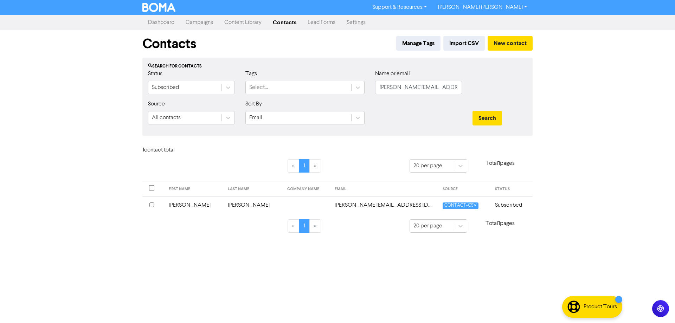
click at [150, 205] on input "checkbox" at bounding box center [151, 205] width 5 height 5
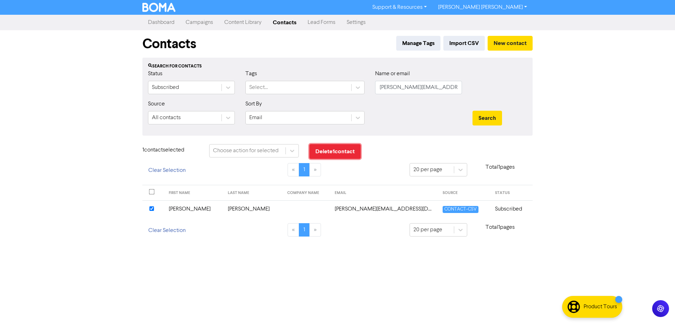
click at [326, 155] on button "Delete 1 contact" at bounding box center [334, 151] width 51 height 15
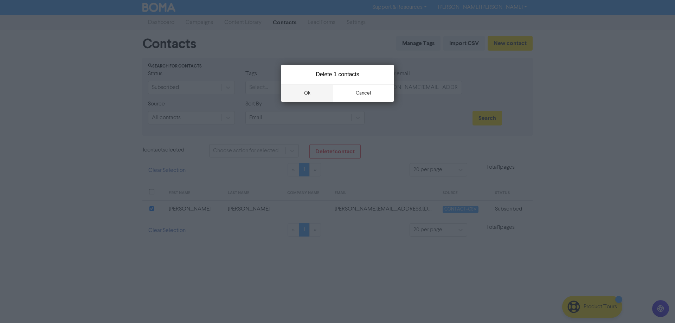
click at [310, 92] on button "ok" at bounding box center [307, 93] width 52 height 18
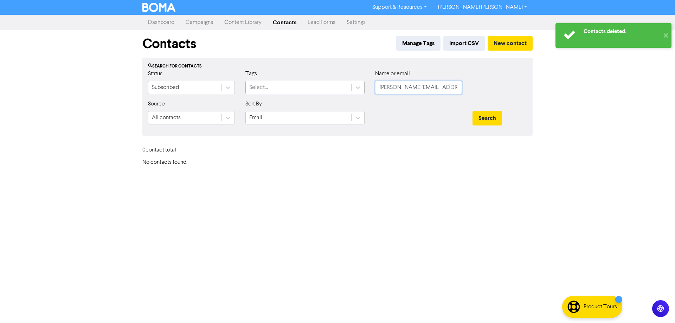
drag, startPoint x: 413, startPoint y: 91, endPoint x: 332, endPoint y: 94, distance: 80.6
click at [337, 94] on div "Status Subscribed Tags Select... Name or email [PERSON_NAME][EMAIL_ADDRESS][DOM…" at bounding box center [338, 85] width 390 height 30
paste input "[EMAIL_ADDRESS]"
click at [481, 120] on button "Search" at bounding box center [488, 118] width 30 height 15
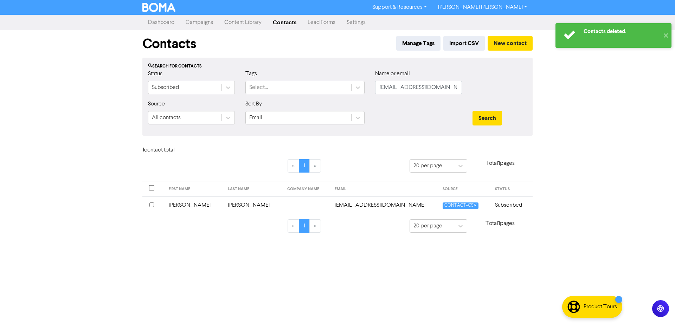
click at [150, 205] on input "checkbox" at bounding box center [151, 205] width 5 height 5
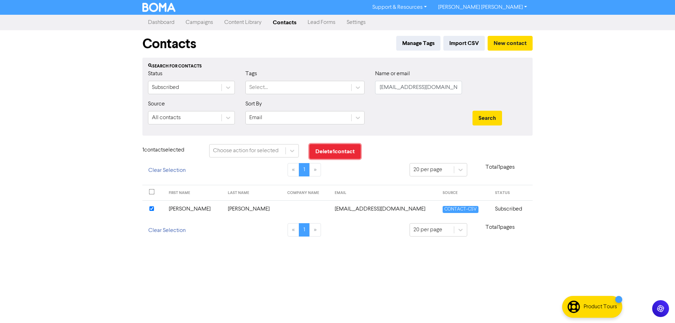
click at [338, 156] on button "Delete 1 contact" at bounding box center [334, 151] width 51 height 15
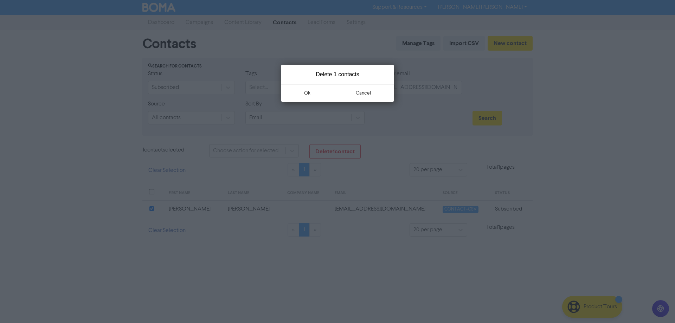
click at [306, 93] on button "ok" at bounding box center [307, 93] width 52 height 18
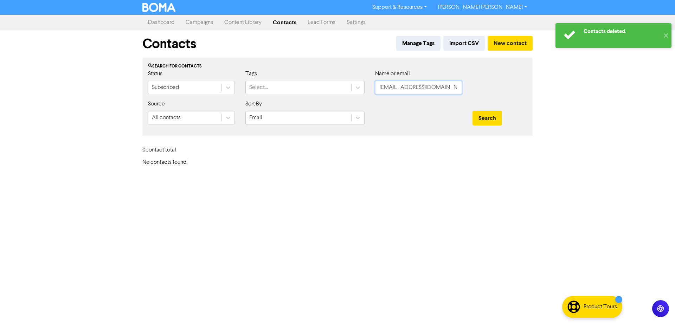
drag, startPoint x: 431, startPoint y: 85, endPoint x: 439, endPoint y: 88, distance: 8.4
click at [431, 85] on input "[EMAIL_ADDRESS][DOMAIN_NAME]" at bounding box center [418, 87] width 87 height 13
drag, startPoint x: 459, startPoint y: 88, endPoint x: 341, endPoint y: 87, distance: 117.8
click at [334, 87] on div "Status Subscribed Tags Select... Name or email [EMAIL_ADDRESS][DOMAIN_NAME]" at bounding box center [338, 85] width 390 height 30
paste input "[EMAIL_ADDRESS]"
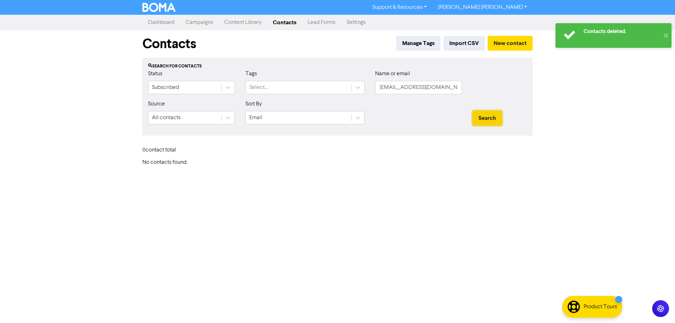
click at [491, 118] on button "Search" at bounding box center [488, 118] width 30 height 15
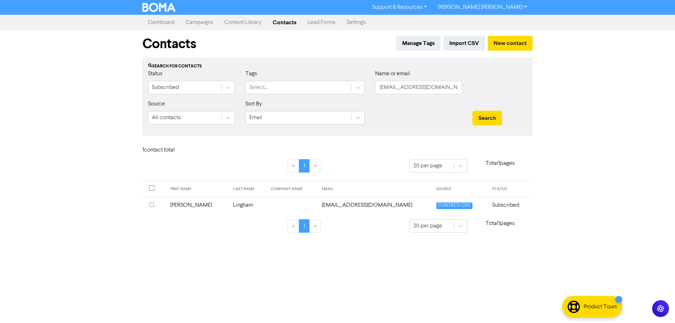
click at [151, 204] on input "checkbox" at bounding box center [151, 205] width 5 height 5
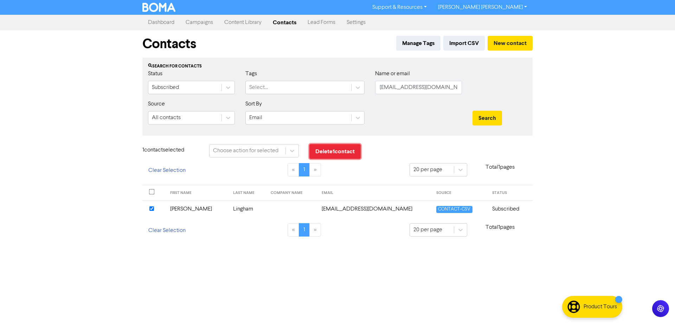
click at [334, 152] on button "Delete 1 contact" at bounding box center [334, 151] width 51 height 15
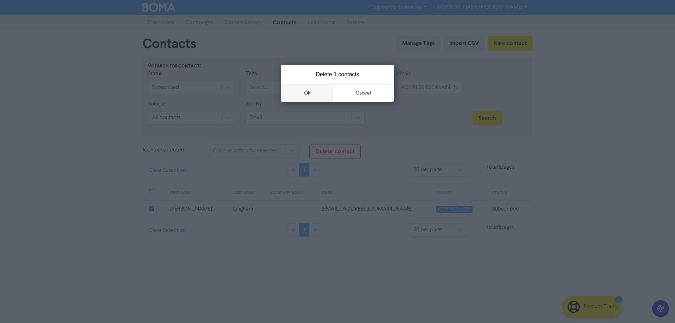
click at [305, 92] on button "ok" at bounding box center [307, 93] width 52 height 18
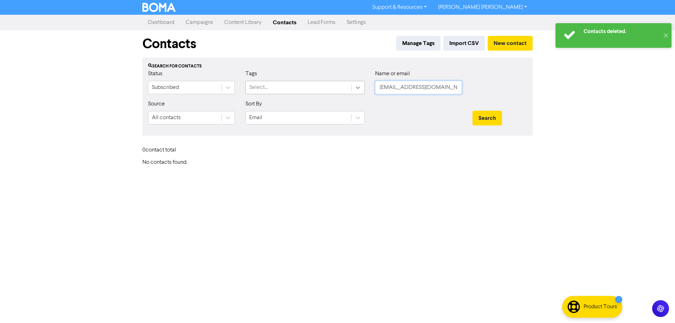
drag, startPoint x: 439, startPoint y: 87, endPoint x: 330, endPoint y: 82, distance: 108.7
click at [331, 83] on div "Status Subscribed Tags Select... Name or email [EMAIL_ADDRESS][DOMAIN_NAME]" at bounding box center [338, 85] width 390 height 30
paste input "[EMAIL_ADDRESS]"
click at [487, 118] on button "Search" at bounding box center [488, 118] width 30 height 15
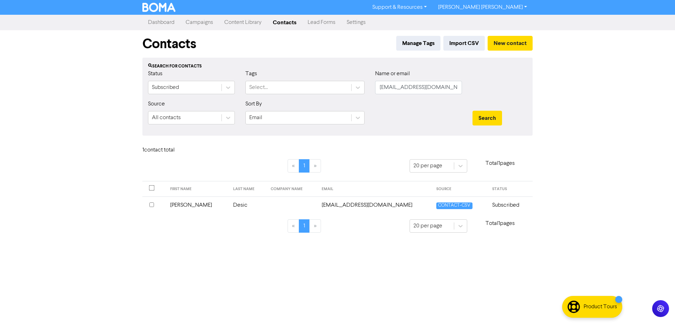
click at [152, 205] on input "checkbox" at bounding box center [151, 205] width 5 height 5
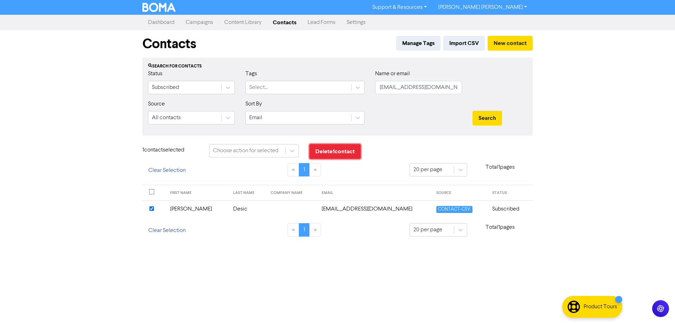
click at [341, 156] on button "Delete 1 contact" at bounding box center [334, 151] width 51 height 15
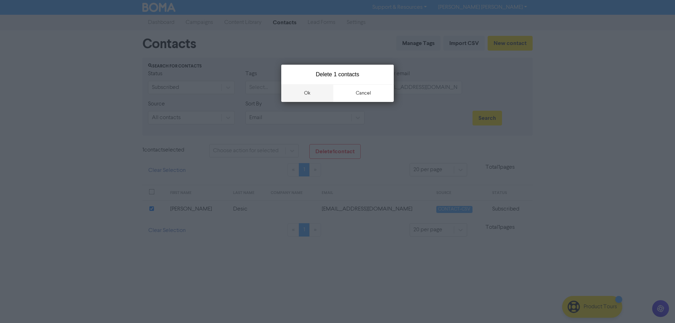
click at [305, 92] on button "ok" at bounding box center [307, 93] width 52 height 18
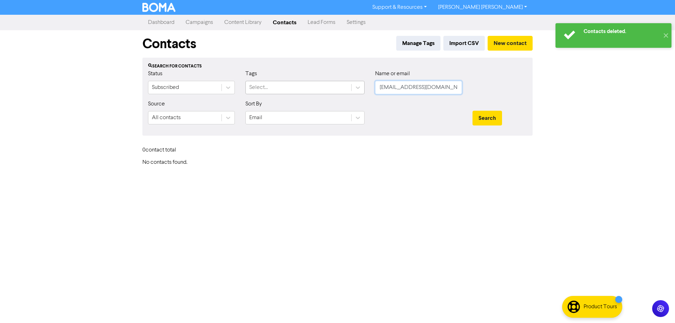
drag, startPoint x: 443, startPoint y: 87, endPoint x: 347, endPoint y: 86, distance: 96.0
click at [352, 86] on div "Status Subscribed Tags Select... Name or email [EMAIL_ADDRESS][DOMAIN_NAME]" at bounding box center [338, 85] width 390 height 30
paste input "chelsom.[PERSON_NAME]"
click at [489, 118] on button "Search" at bounding box center [488, 118] width 30 height 15
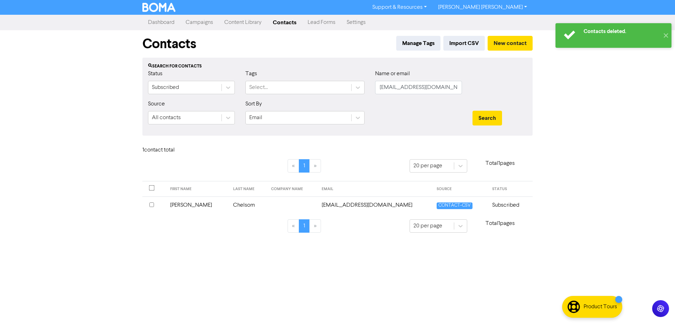
click at [149, 204] on th at bounding box center [154, 205] width 24 height 17
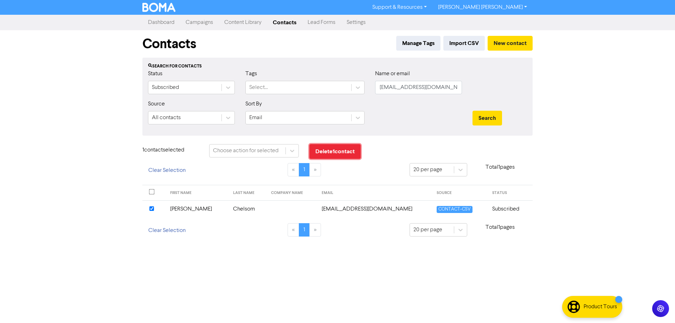
click at [354, 150] on button "Delete 1 contact" at bounding box center [334, 151] width 51 height 15
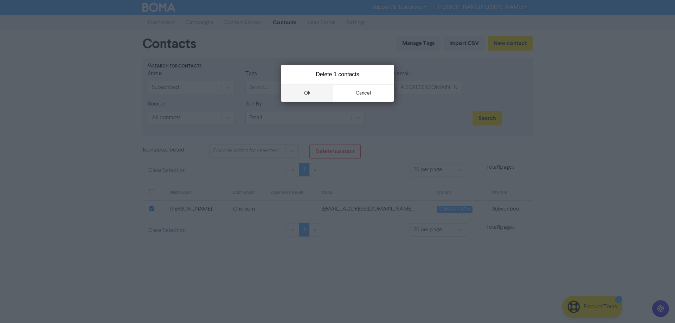
click at [309, 96] on button "ok" at bounding box center [307, 93] width 52 height 18
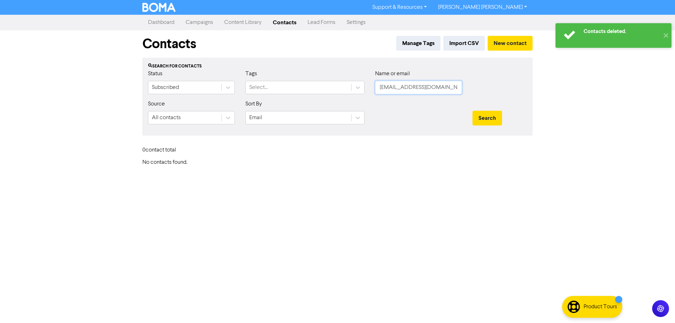
drag, startPoint x: 437, startPoint y: 89, endPoint x: 367, endPoint y: 93, distance: 70.4
click at [368, 93] on div "Status Subscribed Tags Select... Name or email [EMAIL_ADDRESS][DOMAIN_NAME]" at bounding box center [338, 85] width 390 height 30
paste input "[EMAIL_ADDRESS][DOMAIN_NAME]"
click at [493, 122] on button "Search" at bounding box center [488, 118] width 30 height 15
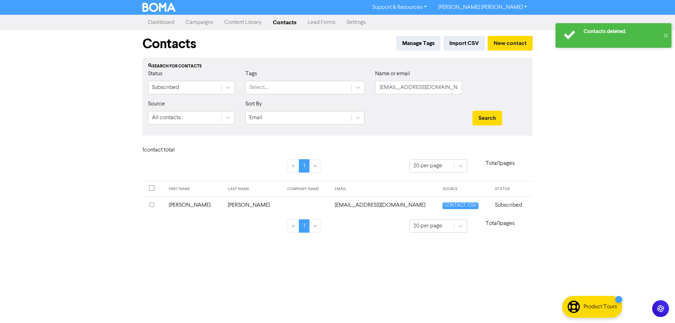
click at [152, 204] on input "checkbox" at bounding box center [151, 205] width 5 height 5
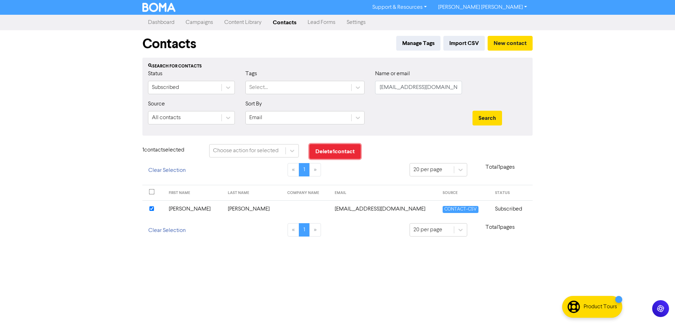
click at [327, 153] on button "Delete 1 contact" at bounding box center [334, 151] width 51 height 15
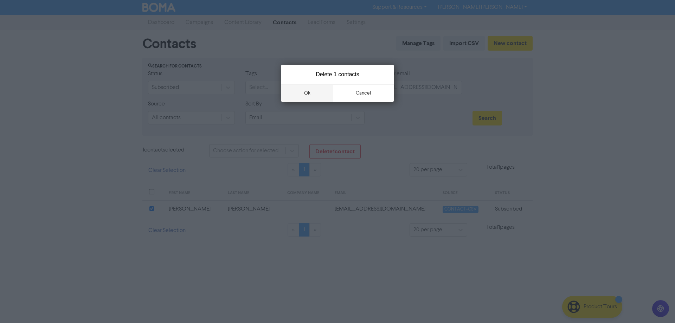
click at [306, 92] on button "ok" at bounding box center [307, 93] width 52 height 18
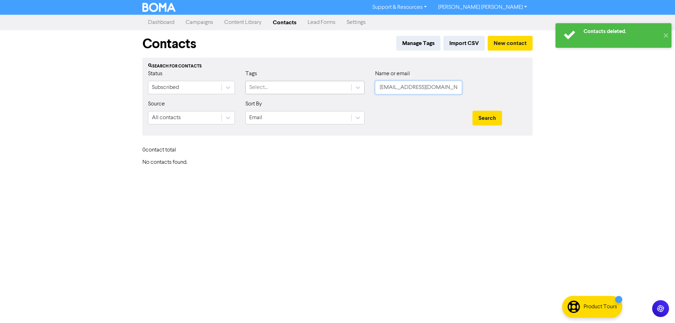
drag, startPoint x: 377, startPoint y: 88, endPoint x: 316, endPoint y: 90, distance: 60.8
click at [321, 90] on div "Status Subscribed Tags Select... Name or email [EMAIL_ADDRESS][DOMAIN_NAME]" at bounding box center [338, 85] width 390 height 30
paste input "[PERSON_NAME][EMAIL_ADDRESS][DOMAIN_NAME]"
type input "[PERSON_NAME][EMAIL_ADDRESS][DOMAIN_NAME]"
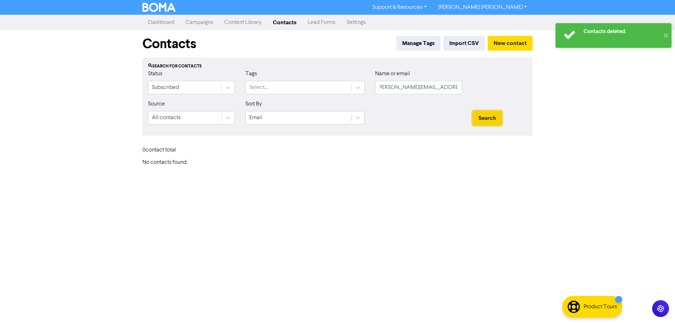
click at [477, 121] on button "Search" at bounding box center [488, 118] width 30 height 15
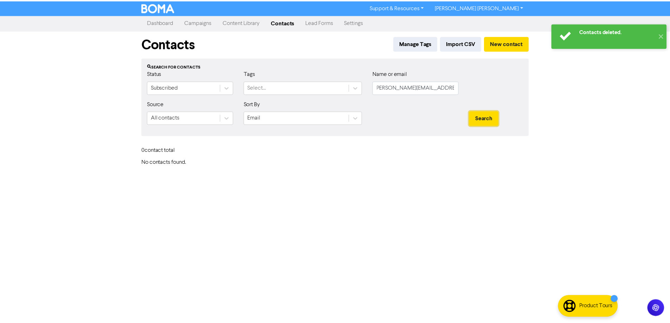
scroll to position [0, 0]
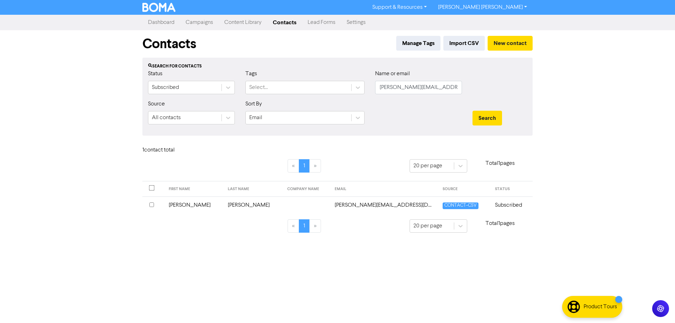
click at [152, 206] on input "checkbox" at bounding box center [151, 205] width 5 height 5
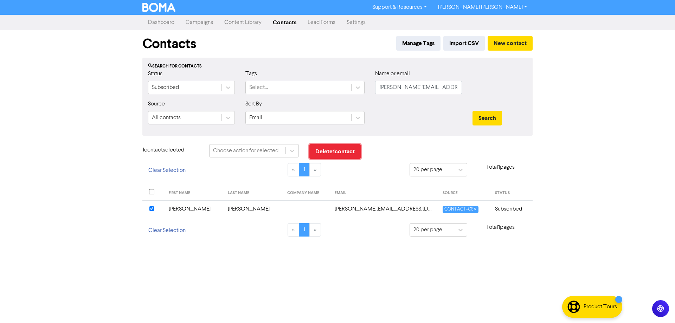
click at [331, 150] on button "Delete 1 contact" at bounding box center [334, 151] width 51 height 15
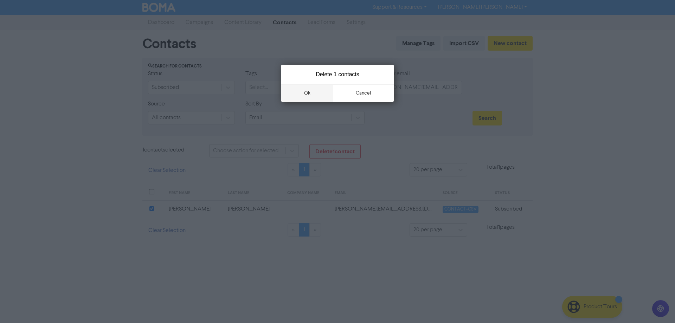
click at [304, 94] on button "ok" at bounding box center [307, 93] width 52 height 18
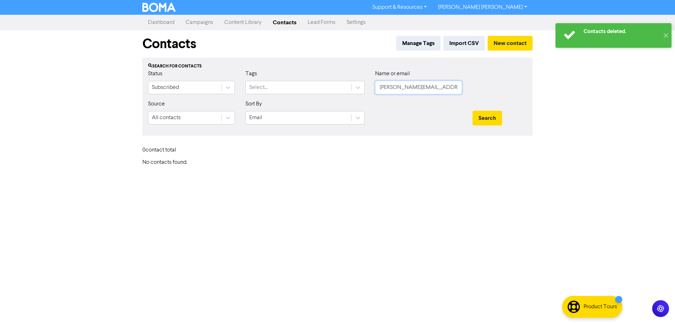
click at [393, 87] on input "[PERSON_NAME][EMAIL_ADDRESS][DOMAIN_NAME]" at bounding box center [418, 87] width 87 height 13
paste input "[EMAIL_ADDRESS][DOMAIN_NAME]"
click at [486, 117] on button "Search" at bounding box center [488, 118] width 30 height 15
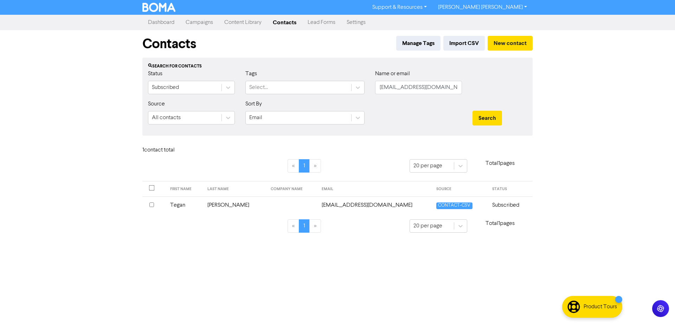
click at [152, 206] on input "checkbox" at bounding box center [151, 205] width 5 height 5
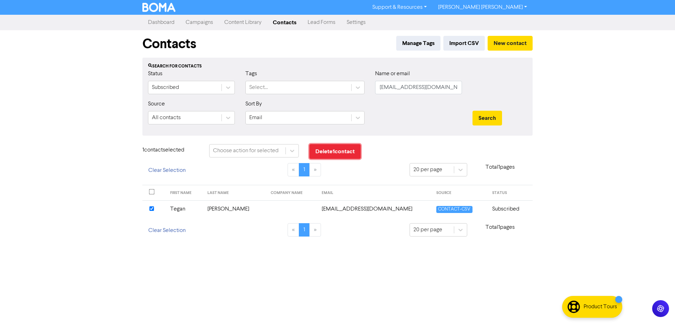
click at [324, 153] on button "Delete 1 contact" at bounding box center [334, 151] width 51 height 15
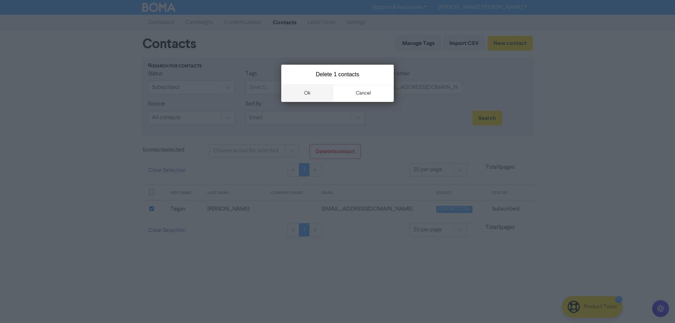
click at [304, 96] on button "ok" at bounding box center [307, 93] width 52 height 18
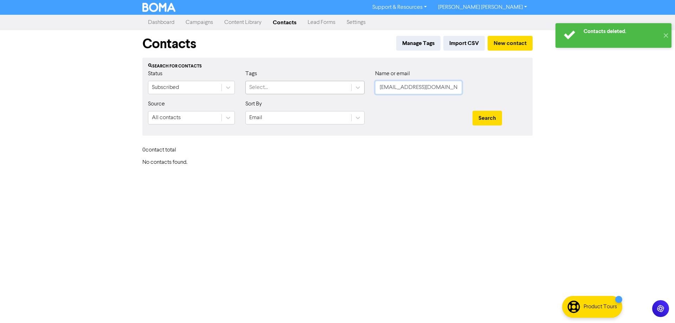
drag, startPoint x: 447, startPoint y: 89, endPoint x: 337, endPoint y: 89, distance: 110.8
click at [342, 89] on div "Status Subscribed Tags Select... Name or email [EMAIL_ADDRESS][DOMAIN_NAME]" at bounding box center [338, 85] width 390 height 30
paste input "[EMAIL_ADDRESS]"
click at [484, 116] on button "Search" at bounding box center [488, 118] width 30 height 15
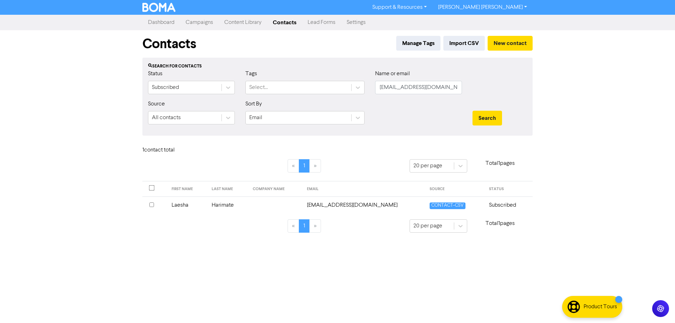
click at [151, 204] on input "checkbox" at bounding box center [151, 205] width 5 height 5
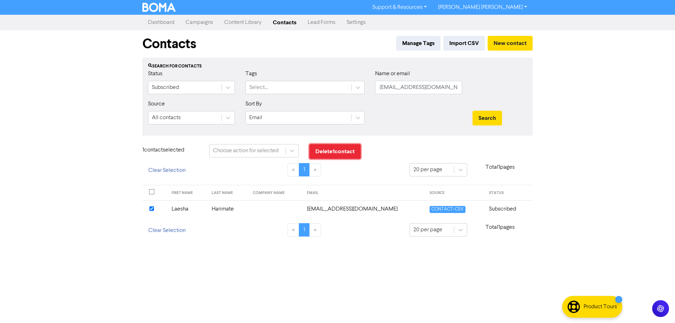
click at [329, 151] on button "Delete 1 contact" at bounding box center [334, 151] width 51 height 15
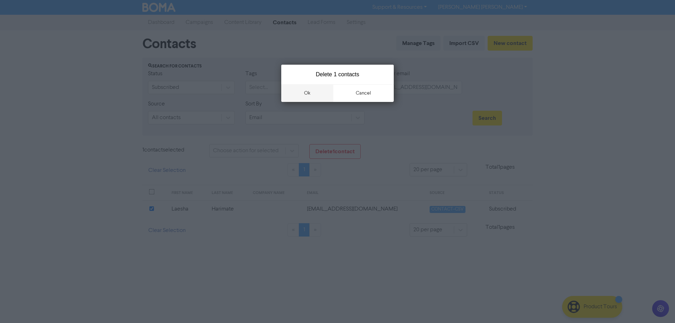
click at [310, 92] on button "ok" at bounding box center [307, 93] width 52 height 18
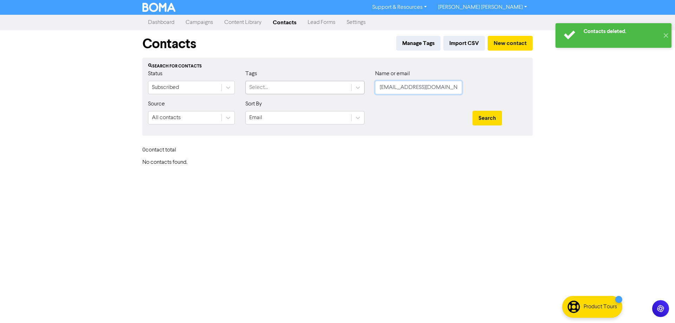
drag, startPoint x: 447, startPoint y: 88, endPoint x: 311, endPoint y: 87, distance: 136.1
click at [311, 87] on div "Status Subscribed Tags Select... Name or email [EMAIL_ADDRESS][DOMAIN_NAME]" at bounding box center [338, 85] width 390 height 30
paste input "lukeandsueann@g"
click at [478, 115] on button "Search" at bounding box center [488, 118] width 30 height 15
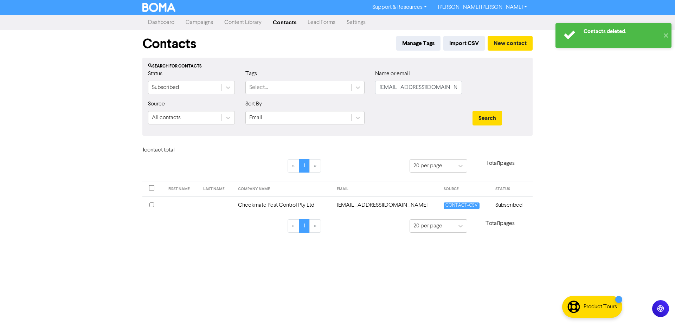
click at [152, 204] on input "checkbox" at bounding box center [151, 205] width 5 height 5
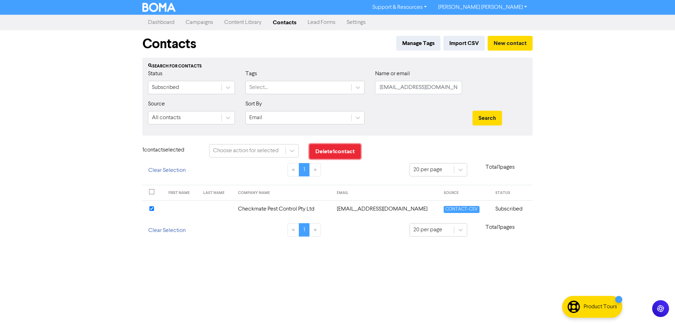
click at [329, 149] on button "Delete 1 contact" at bounding box center [334, 151] width 51 height 15
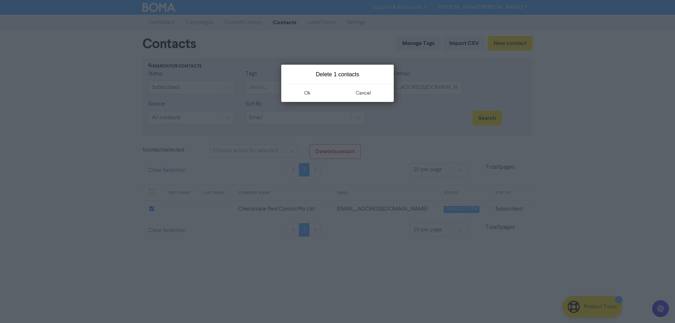
click at [306, 96] on button "ok" at bounding box center [307, 93] width 52 height 18
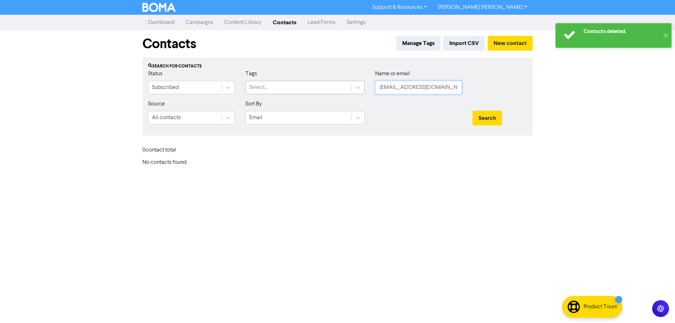
drag, startPoint x: 450, startPoint y: 89, endPoint x: 319, endPoint y: 89, distance: 131.2
click at [319, 89] on div "Status Subscribed Tags Select... Name or email [EMAIL_ADDRESS][DOMAIN_NAME]" at bounding box center [338, 85] width 390 height 30
paste input "desireeferris89"
click at [494, 122] on button "Search" at bounding box center [488, 118] width 30 height 15
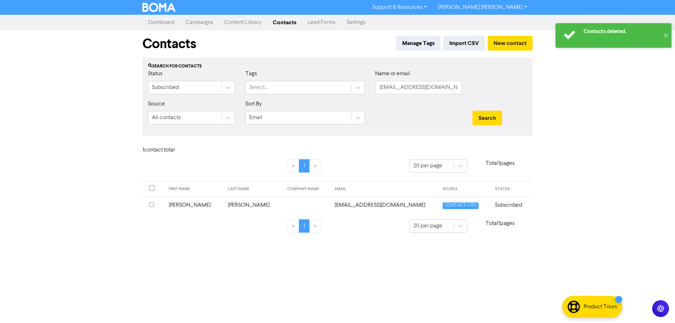
click at [152, 204] on input "checkbox" at bounding box center [151, 205] width 5 height 5
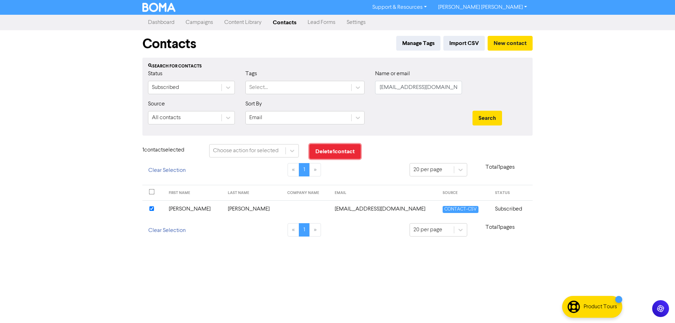
click at [333, 156] on button "Delete 1 contact" at bounding box center [334, 151] width 51 height 15
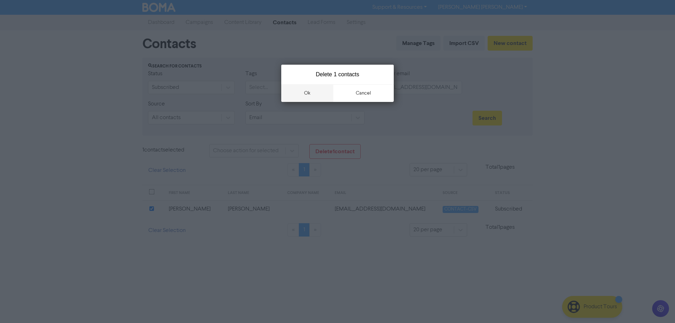
click at [308, 96] on button "ok" at bounding box center [307, 93] width 52 height 18
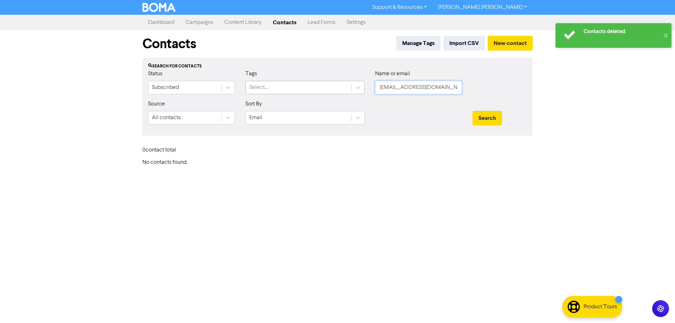
drag, startPoint x: 450, startPoint y: 89, endPoint x: 347, endPoint y: 89, distance: 103.0
click at [349, 89] on div "Status Subscribed Tags Select... Name or email [EMAIL_ADDRESS][DOMAIN_NAME]" at bounding box center [338, 85] width 390 height 30
paste input "[PERSON_NAME]"
click at [493, 124] on button "Search" at bounding box center [488, 118] width 30 height 15
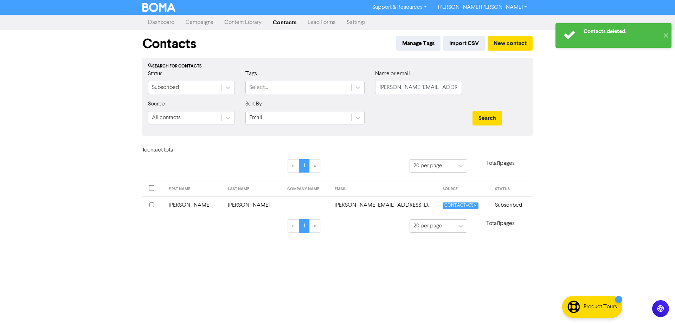
click at [153, 205] on input "checkbox" at bounding box center [151, 205] width 5 height 5
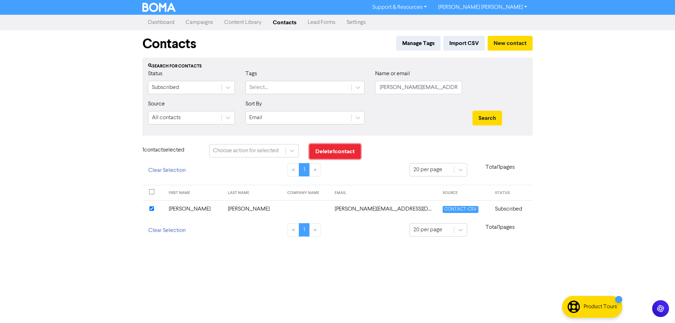
click at [335, 151] on button "Delete 1 contact" at bounding box center [334, 151] width 51 height 15
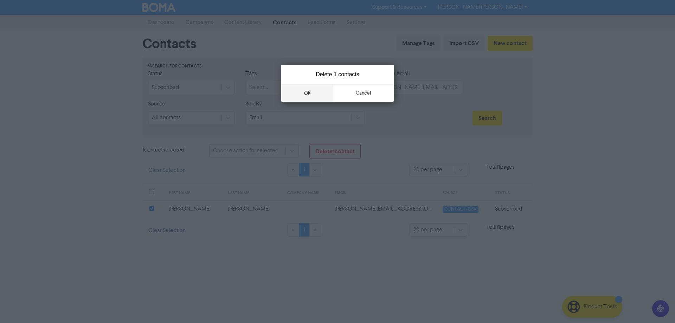
click at [309, 94] on button "ok" at bounding box center [307, 93] width 52 height 18
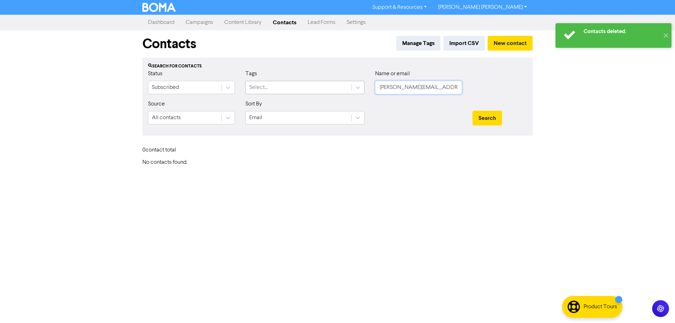
drag, startPoint x: 446, startPoint y: 90, endPoint x: 324, endPoint y: 90, distance: 122.4
click at [337, 89] on div "Status Subscribed Tags Select... Name or email [PERSON_NAME][EMAIL_ADDRESS][DOM…" at bounding box center [338, 85] width 390 height 30
paste input "stefaniecourt@g"
click at [499, 119] on button "Search" at bounding box center [488, 118] width 30 height 15
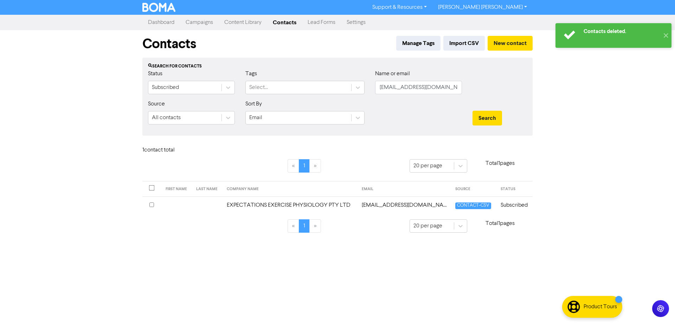
click at [152, 205] on input "checkbox" at bounding box center [151, 205] width 5 height 5
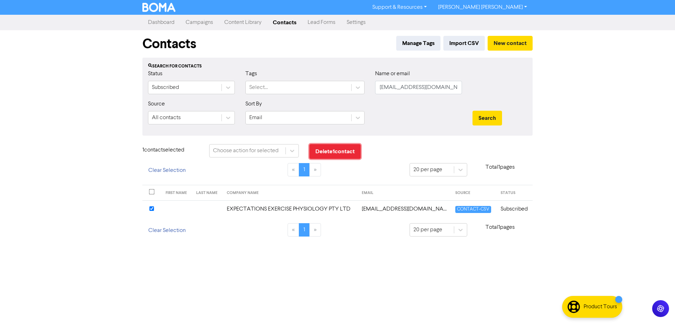
click at [332, 148] on button "Delete 1 contact" at bounding box center [334, 151] width 51 height 15
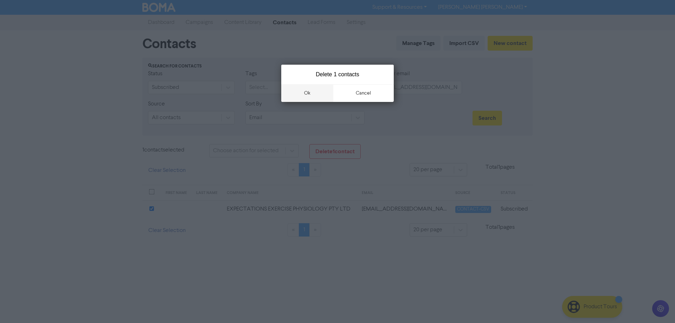
click at [308, 94] on button "ok" at bounding box center [307, 93] width 52 height 18
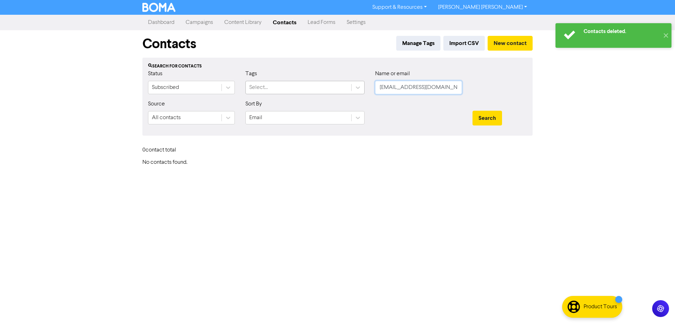
drag, startPoint x: 453, startPoint y: 85, endPoint x: 313, endPoint y: 89, distance: 139.3
click at [322, 89] on div "Status Subscribed Tags Select... Name or email [PERSON_NAME][EMAIL_ADDRESS][DOM…" at bounding box center [338, 85] width 390 height 30
paste input "[EMAIL_ADDRESS]"
click at [483, 116] on button "Search" at bounding box center [488, 118] width 30 height 15
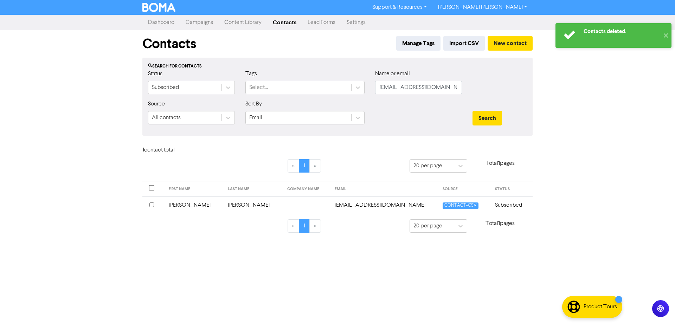
click at [152, 205] on input "checkbox" at bounding box center [151, 205] width 5 height 5
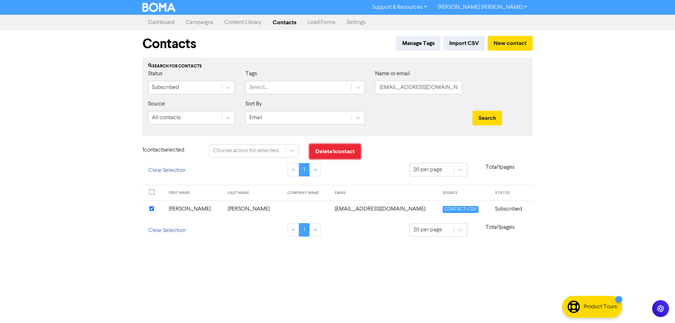
click at [333, 153] on button "Delete 1 contact" at bounding box center [334, 151] width 51 height 15
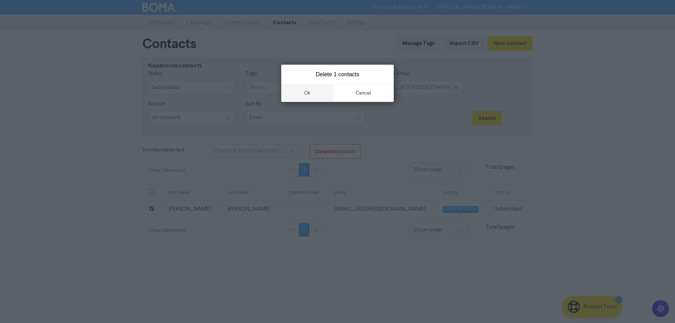
click at [307, 92] on button "ok" at bounding box center [307, 93] width 52 height 18
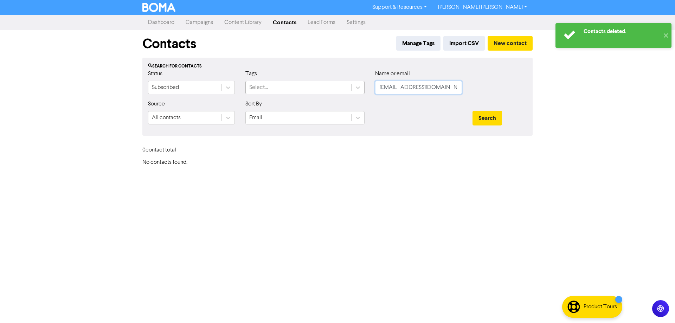
drag, startPoint x: 448, startPoint y: 87, endPoint x: 310, endPoint y: 86, distance: 137.1
click at [312, 86] on div "Status Subscribed Tags Select... Name or email [EMAIL_ADDRESS][DOMAIN_NAME]" at bounding box center [338, 85] width 390 height 30
paste input "[EMAIL_ADDRESS]"
click at [481, 117] on button "Search" at bounding box center [488, 118] width 30 height 15
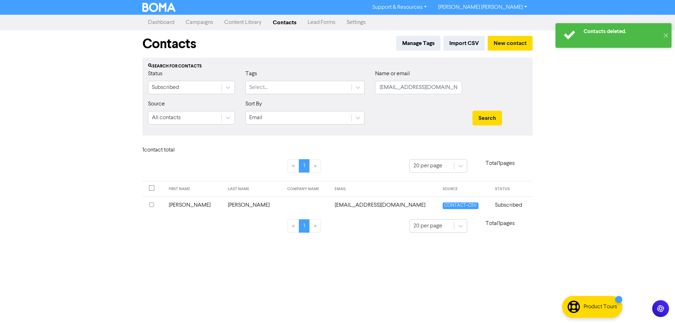
click at [150, 206] on input "checkbox" at bounding box center [151, 205] width 5 height 5
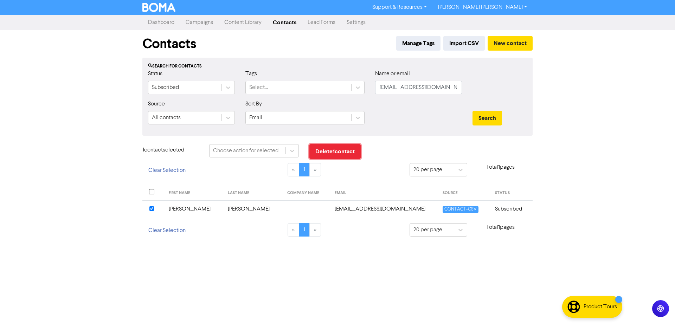
click at [337, 153] on button "Delete 1 contact" at bounding box center [334, 151] width 51 height 15
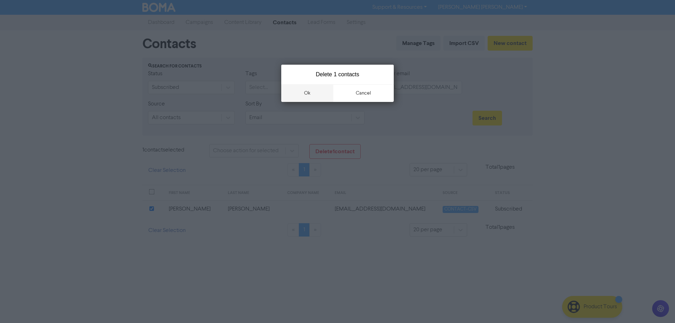
click at [303, 94] on button "ok" at bounding box center [307, 93] width 52 height 18
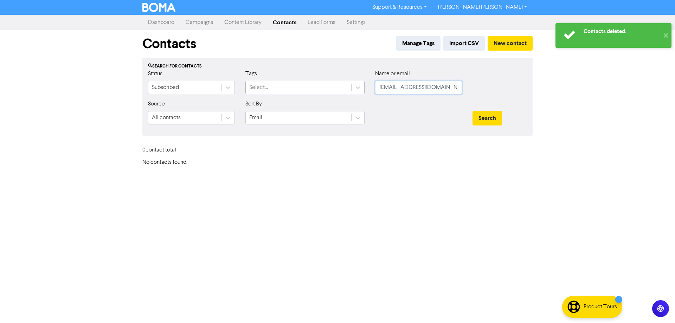
drag, startPoint x: 454, startPoint y: 86, endPoint x: 307, endPoint y: 86, distance: 146.3
click at [311, 86] on div "Status Subscribed Tags Select... Name or email [EMAIL_ADDRESS][DOMAIN_NAME]" at bounding box center [338, 85] width 390 height 30
paste
click at [481, 122] on button "Search" at bounding box center [488, 118] width 30 height 15
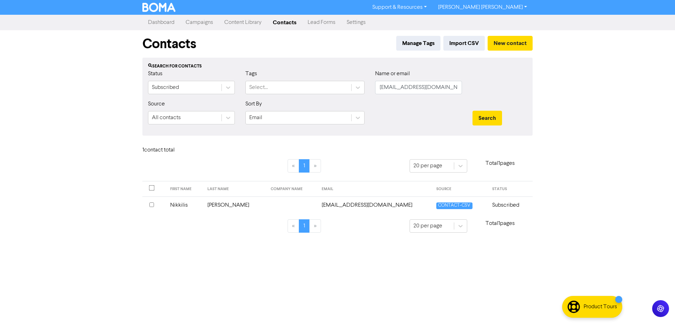
click at [152, 204] on input "checkbox" at bounding box center [151, 205] width 5 height 5
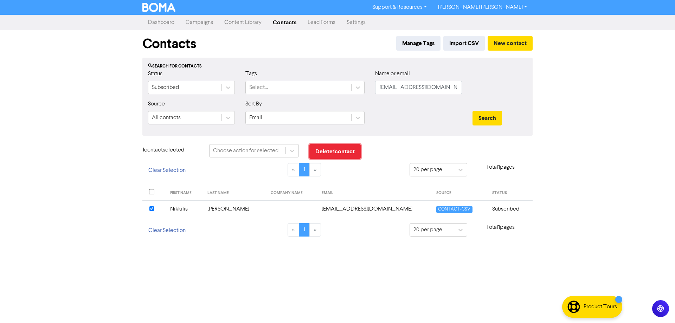
click at [315, 150] on button "Delete 1 contact" at bounding box center [334, 151] width 51 height 15
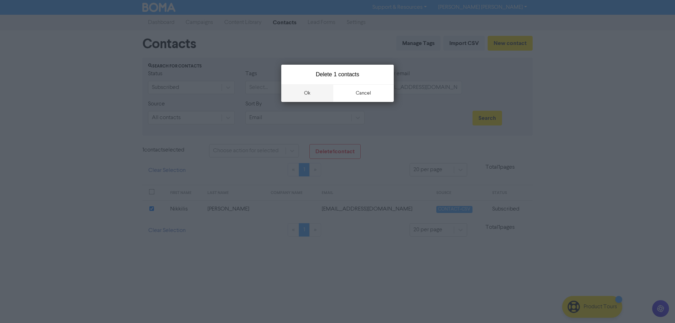
click at [312, 91] on button "ok" at bounding box center [307, 93] width 52 height 18
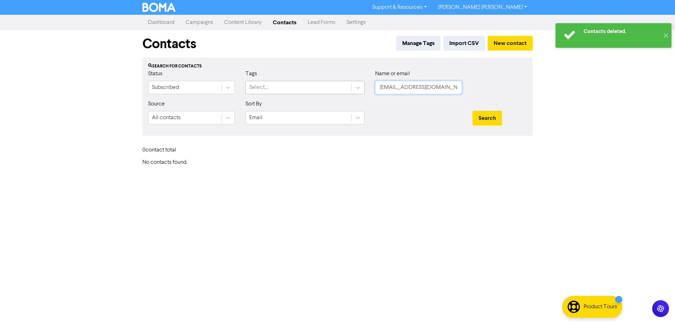
drag, startPoint x: 449, startPoint y: 86, endPoint x: 347, endPoint y: 85, distance: 101.3
click at [348, 85] on div "Status Subscribed Tags Select... Name or email [EMAIL_ADDRESS][DOMAIN_NAME]" at bounding box center [338, 85] width 390 height 30
click at [487, 116] on button "Search" at bounding box center [488, 118] width 30 height 15
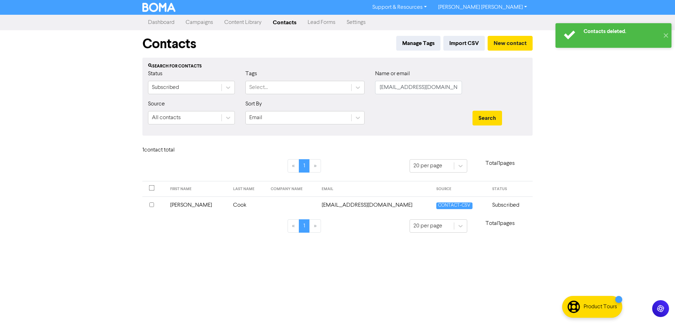
click at [152, 205] on input "checkbox" at bounding box center [151, 205] width 5 height 5
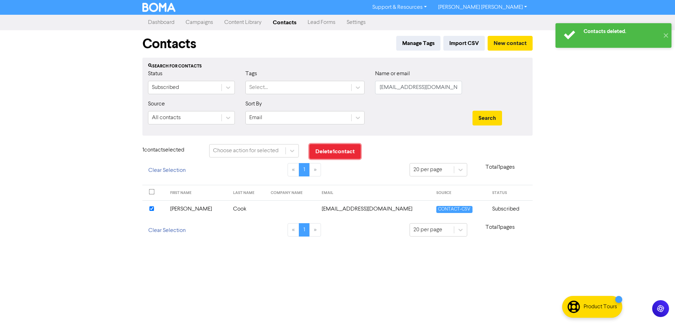
click at [332, 153] on button "Delete 1 contact" at bounding box center [334, 151] width 51 height 15
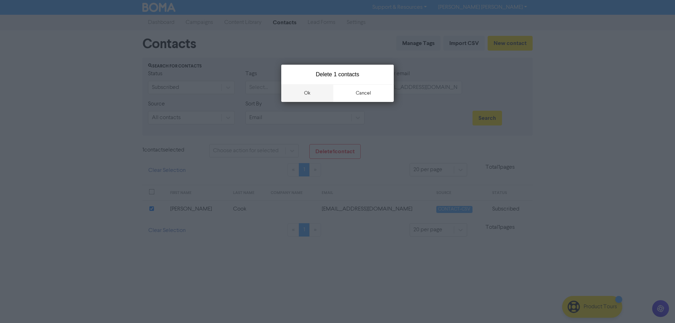
click at [305, 91] on button "ok" at bounding box center [307, 93] width 52 height 18
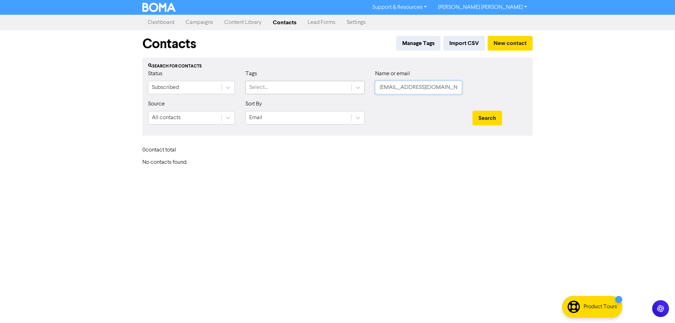
drag, startPoint x: 418, startPoint y: 90, endPoint x: 339, endPoint y: 91, distance: 79.5
click at [335, 89] on div "Status Subscribed Tags Select... Name or email [EMAIL_ADDRESS][DOMAIN_NAME]" at bounding box center [338, 85] width 390 height 30
drag, startPoint x: 482, startPoint y: 122, endPoint x: 484, endPoint y: 134, distance: 11.8
click at [482, 122] on button "Search" at bounding box center [488, 118] width 30 height 15
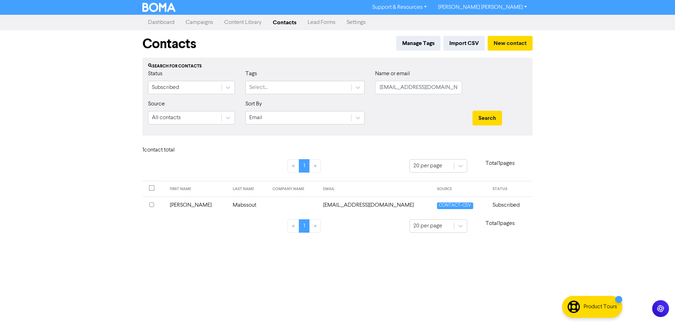
click at [149, 204] on th at bounding box center [153, 205] width 23 height 17
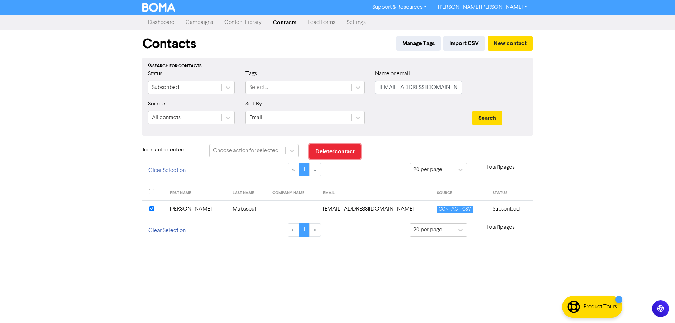
click at [344, 150] on button "Delete 1 contact" at bounding box center [334, 151] width 51 height 15
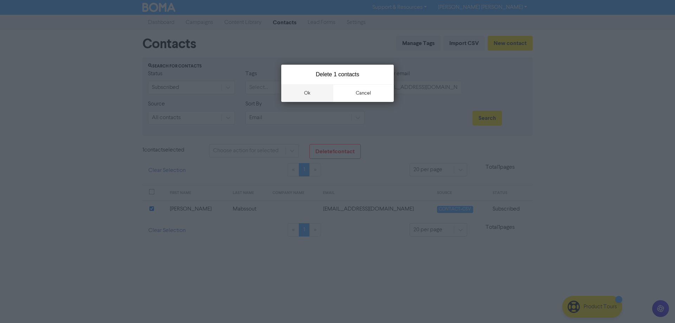
click at [306, 90] on button "ok" at bounding box center [307, 93] width 52 height 18
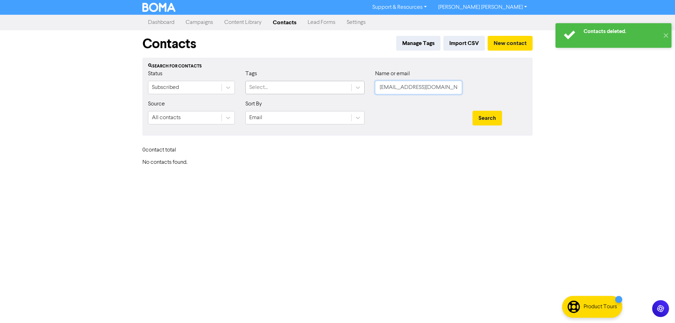
drag, startPoint x: 446, startPoint y: 88, endPoint x: 336, endPoint y: 89, distance: 110.1
click at [337, 88] on div "Status Subscribed Tags Select... Name or email [EMAIL_ADDRESS][DOMAIN_NAME]" at bounding box center [338, 85] width 390 height 30
click at [494, 115] on button "Search" at bounding box center [488, 118] width 30 height 15
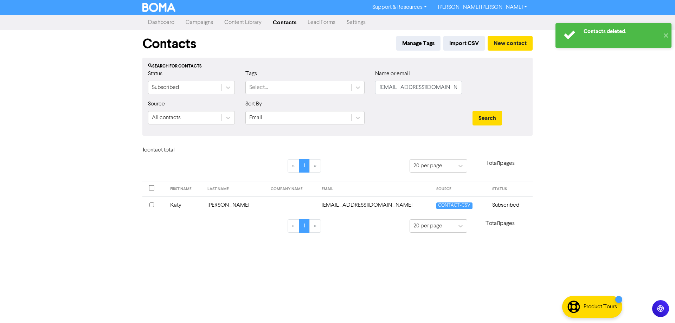
click at [148, 204] on th at bounding box center [154, 205] width 24 height 17
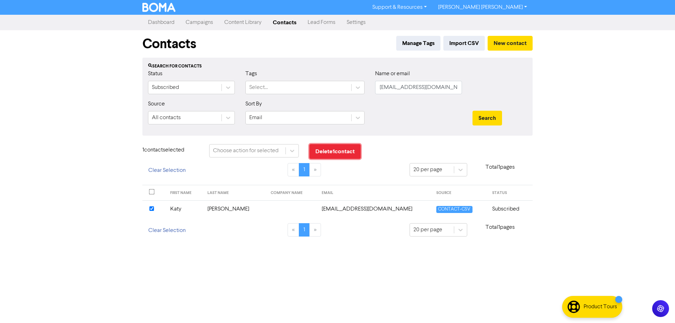
click at [338, 148] on button "Delete 1 contact" at bounding box center [334, 151] width 51 height 15
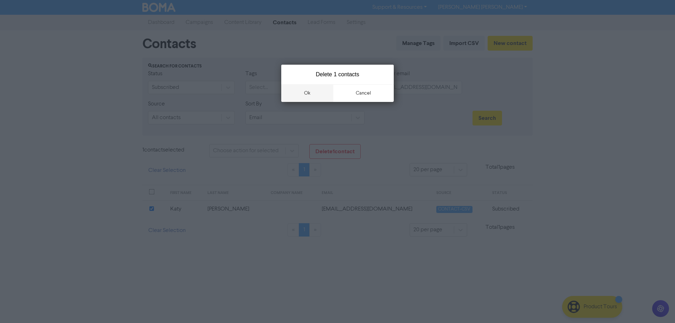
click at [301, 91] on button "ok" at bounding box center [307, 93] width 52 height 18
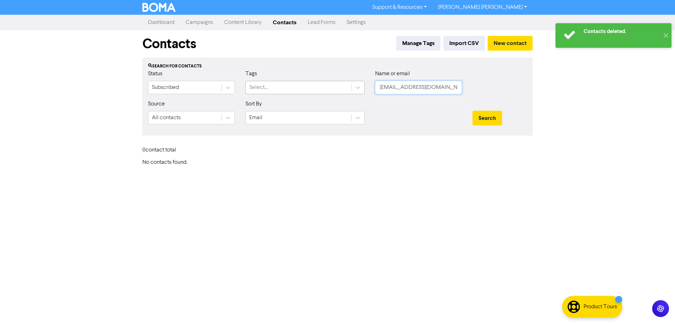
drag, startPoint x: 433, startPoint y: 89, endPoint x: 319, endPoint y: 88, distance: 113.9
click at [321, 88] on div "Status Subscribed Tags Select... Name or email [EMAIL_ADDRESS][DOMAIN_NAME]" at bounding box center [338, 85] width 390 height 30
click at [480, 117] on button "Search" at bounding box center [488, 118] width 30 height 15
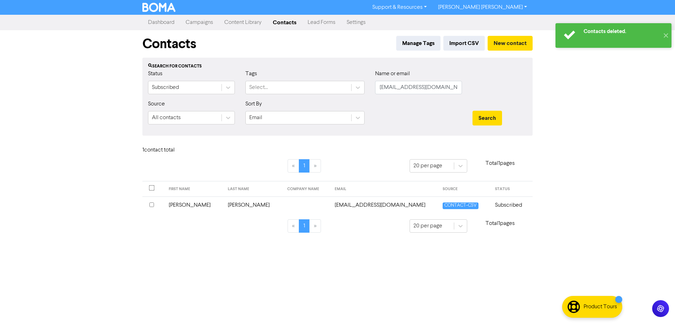
click at [151, 206] on input "checkbox" at bounding box center [151, 205] width 5 height 5
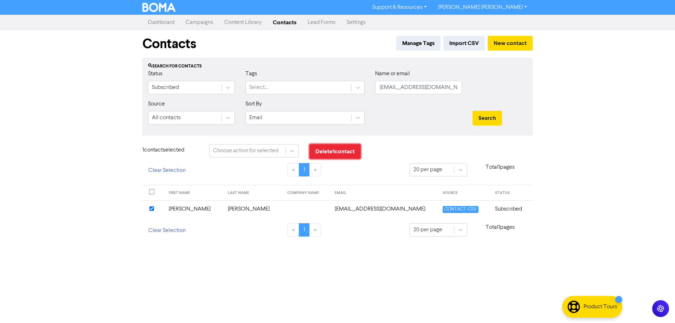
click at [332, 153] on button "Delete 1 contact" at bounding box center [334, 151] width 51 height 15
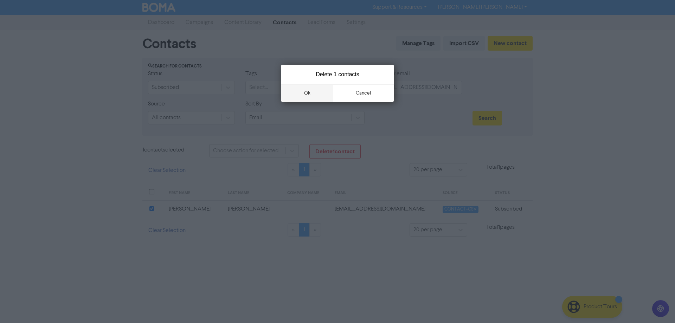
click at [308, 91] on button "ok" at bounding box center [307, 93] width 52 height 18
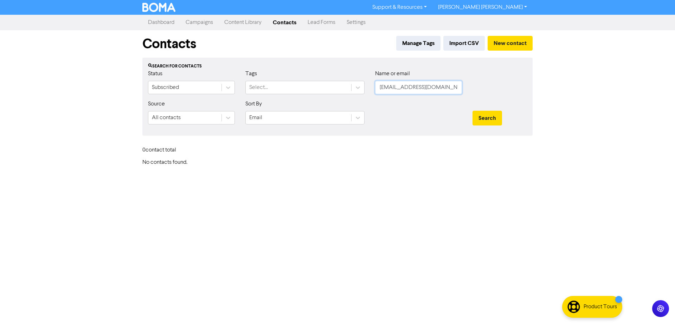
drag, startPoint x: 449, startPoint y: 85, endPoint x: 369, endPoint y: 85, distance: 80.2
click at [370, 85] on div "Name or email [EMAIL_ADDRESS][DOMAIN_NAME]" at bounding box center [418, 85] width 97 height 30
click at [484, 116] on button "Search" at bounding box center [488, 118] width 30 height 15
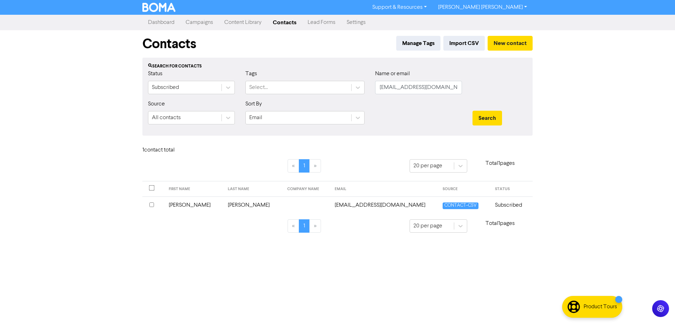
click at [150, 205] on input "checkbox" at bounding box center [151, 205] width 5 height 5
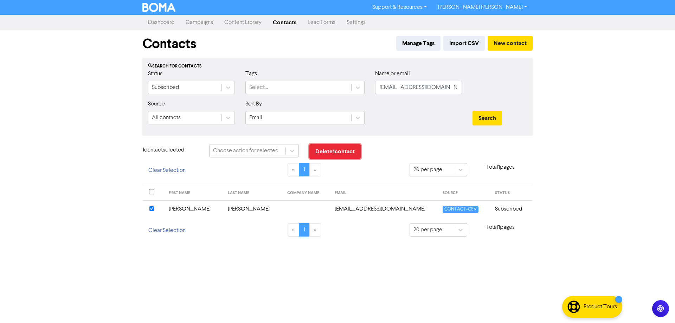
click at [329, 152] on button "Delete 1 contact" at bounding box center [334, 151] width 51 height 15
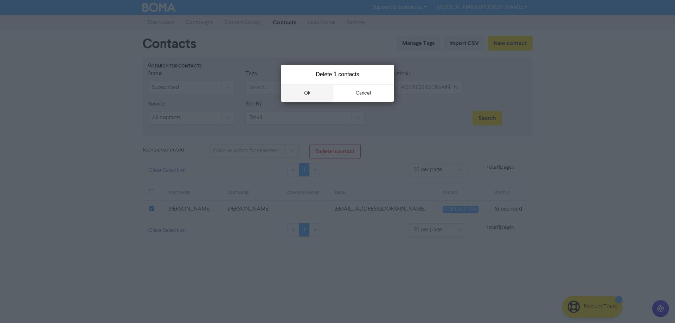
click at [311, 92] on button "ok" at bounding box center [307, 93] width 52 height 18
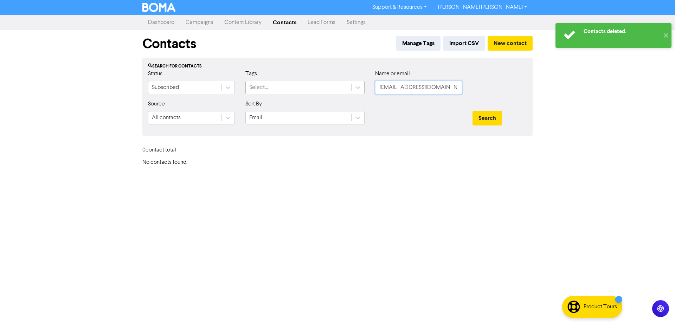
drag, startPoint x: 450, startPoint y: 83, endPoint x: 344, endPoint y: 90, distance: 106.8
click at [349, 90] on div "Status Subscribed Tags Select... Name or email [EMAIL_ADDRESS][DOMAIN_NAME]" at bounding box center [338, 85] width 390 height 30
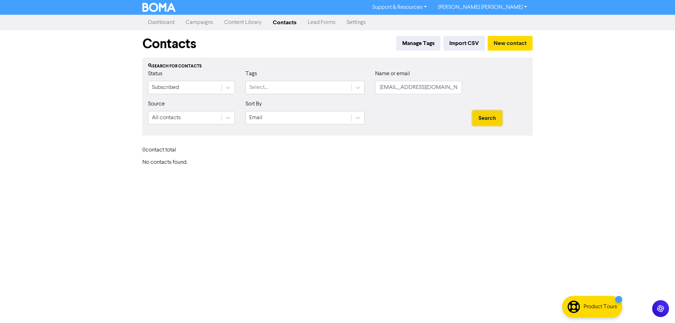
click at [479, 118] on button "Search" at bounding box center [488, 118] width 30 height 15
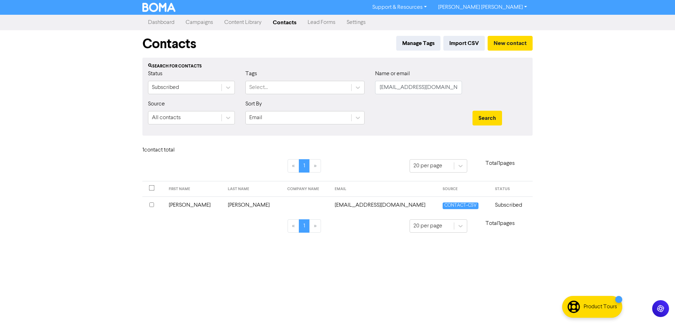
click at [150, 205] on input "checkbox" at bounding box center [151, 205] width 5 height 5
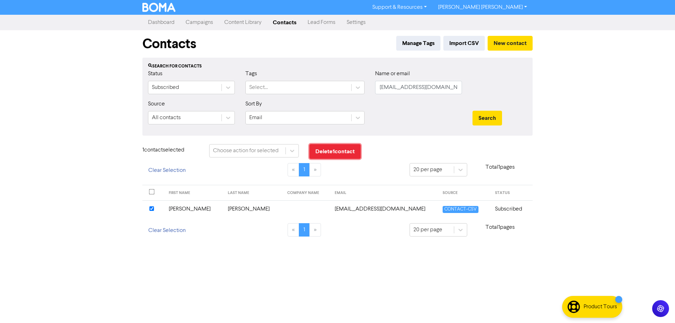
click at [338, 149] on button "Delete 1 contact" at bounding box center [334, 151] width 51 height 15
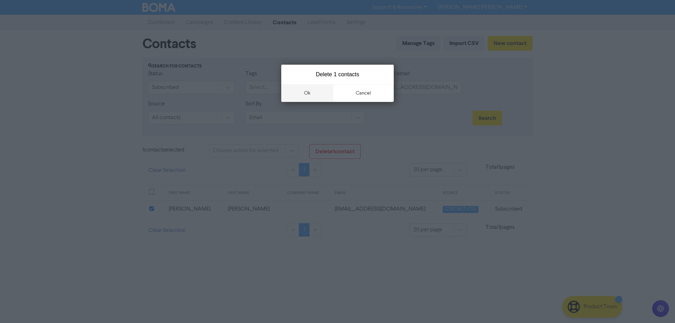
click at [309, 93] on button "ok" at bounding box center [307, 93] width 52 height 18
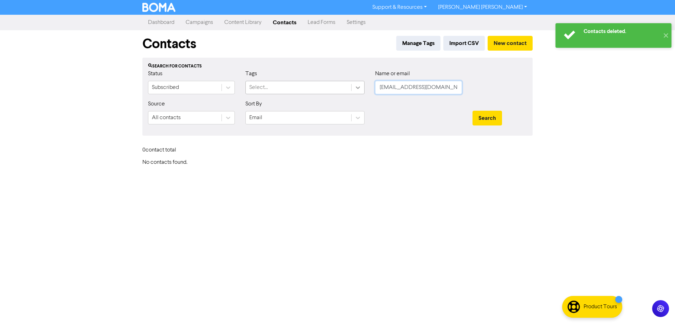
drag, startPoint x: 374, startPoint y: 89, endPoint x: 352, endPoint y: 89, distance: 22.2
click at [352, 89] on div "Status Subscribed Tags Select... Name or email [EMAIL_ADDRESS][DOMAIN_NAME]" at bounding box center [338, 85] width 390 height 30
click at [480, 118] on button "Search" at bounding box center [488, 118] width 30 height 15
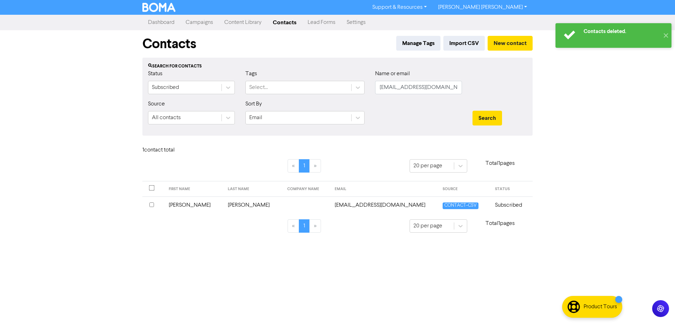
click at [150, 206] on input "checkbox" at bounding box center [151, 205] width 5 height 5
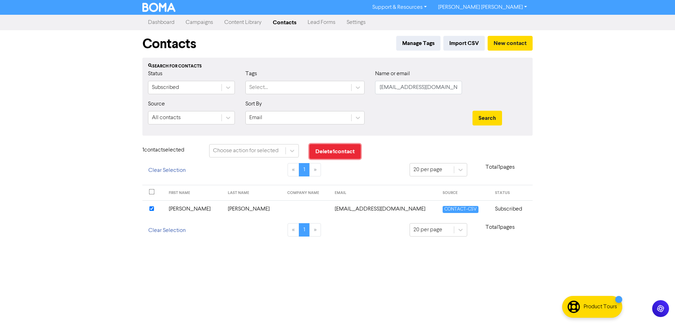
click at [339, 153] on button "Delete 1 contact" at bounding box center [334, 151] width 51 height 15
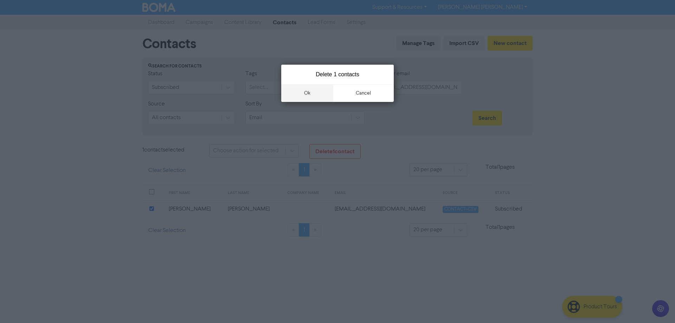
click at [308, 93] on button "ok" at bounding box center [307, 93] width 52 height 18
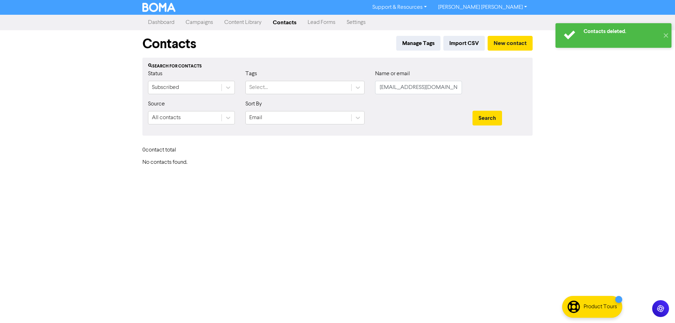
drag, startPoint x: 451, startPoint y: 78, endPoint x: 446, endPoint y: 86, distance: 9.6
click at [449, 82] on div "Name or email [EMAIL_ADDRESS][DOMAIN_NAME]" at bounding box center [418, 82] width 87 height 25
click at [446, 86] on input "[EMAIL_ADDRESS][DOMAIN_NAME]" at bounding box center [418, 87] width 87 height 13
drag, startPoint x: 451, startPoint y: 89, endPoint x: 349, endPoint y: 89, distance: 102.0
click at [351, 89] on div "Status Subscribed Tags Select... Name or email [EMAIL_ADDRESS][DOMAIN_NAME]" at bounding box center [338, 85] width 390 height 30
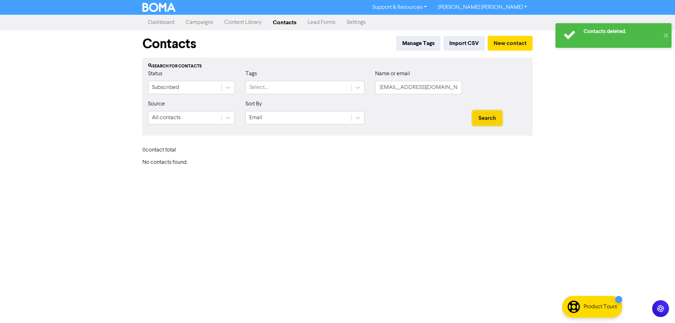
click at [476, 116] on button "Search" at bounding box center [488, 118] width 30 height 15
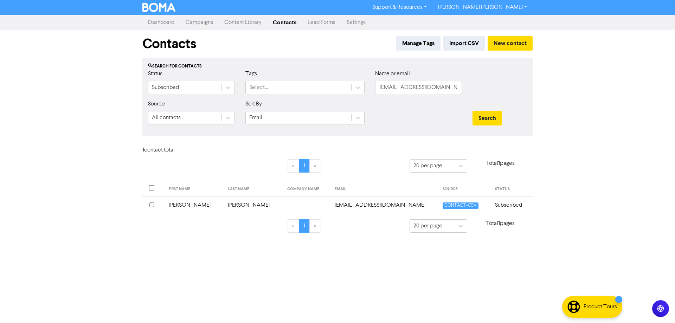
click at [152, 206] on input "checkbox" at bounding box center [151, 205] width 5 height 5
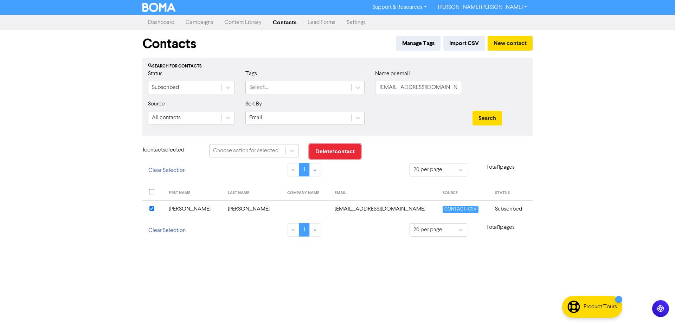
click at [332, 151] on button "Delete 1 contact" at bounding box center [334, 151] width 51 height 15
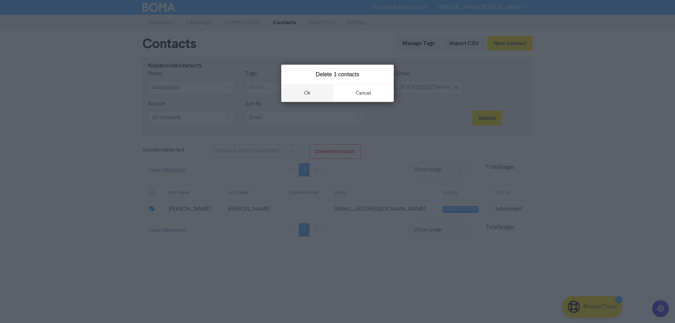
click at [310, 96] on button "ok" at bounding box center [307, 93] width 52 height 18
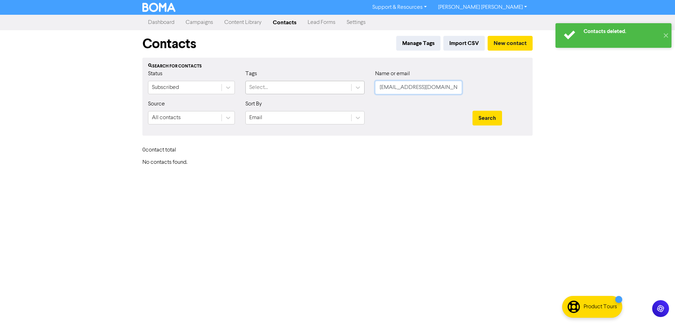
drag, startPoint x: 455, startPoint y: 87, endPoint x: 341, endPoint y: 87, distance: 114.6
click at [341, 87] on div "Status Subscribed Tags Select... Name or email [EMAIL_ADDRESS][DOMAIN_NAME]" at bounding box center [338, 85] width 390 height 30
click at [498, 121] on button "Search" at bounding box center [488, 118] width 30 height 15
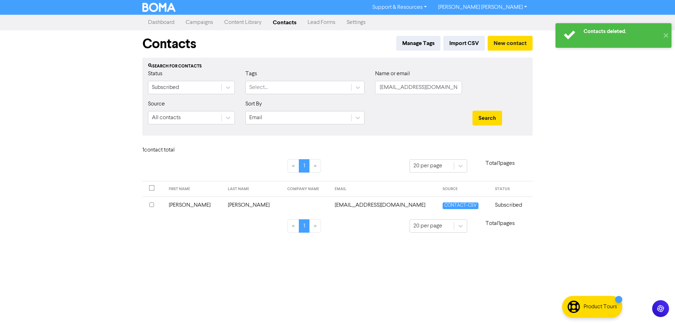
click at [152, 204] on input "checkbox" at bounding box center [151, 205] width 5 height 5
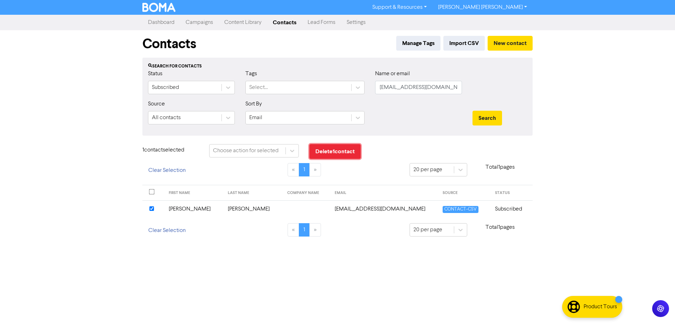
click at [331, 152] on button "Delete 1 contact" at bounding box center [334, 151] width 51 height 15
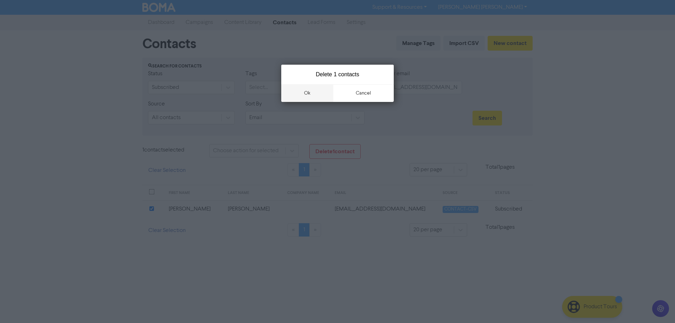
click at [306, 94] on button "ok" at bounding box center [307, 93] width 52 height 18
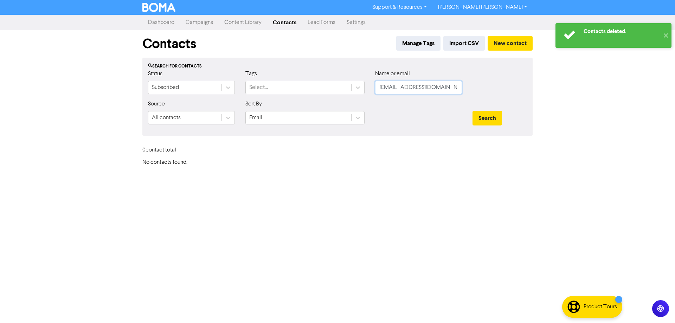
click at [421, 89] on input "[EMAIL_ADDRESS][DOMAIN_NAME]" at bounding box center [418, 87] width 87 height 13
drag, startPoint x: 430, startPoint y: 88, endPoint x: 305, endPoint y: 87, distance: 125.5
click at [311, 88] on div "Status Subscribed Tags Select... Name or email [EMAIL_ADDRESS][DOMAIN_NAME]" at bounding box center [338, 85] width 390 height 30
click at [479, 118] on button "Search" at bounding box center [488, 118] width 30 height 15
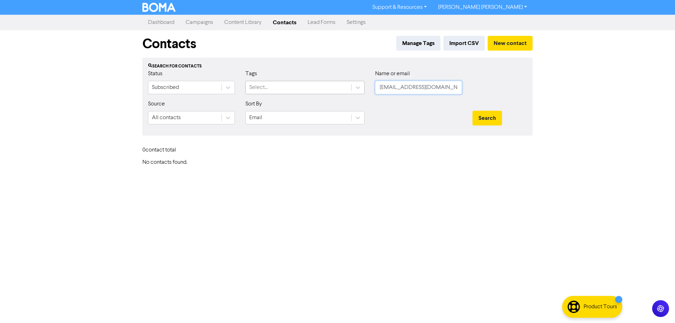
drag, startPoint x: 444, startPoint y: 84, endPoint x: 337, endPoint y: 89, distance: 107.4
click at [340, 89] on div "Status Subscribed Tags Select... Name or email [EMAIL_ADDRESS][DOMAIN_NAME]" at bounding box center [338, 85] width 390 height 30
click at [486, 127] on div "Search" at bounding box center [499, 115] width 65 height 30
click at [487, 116] on button "Search" at bounding box center [488, 118] width 30 height 15
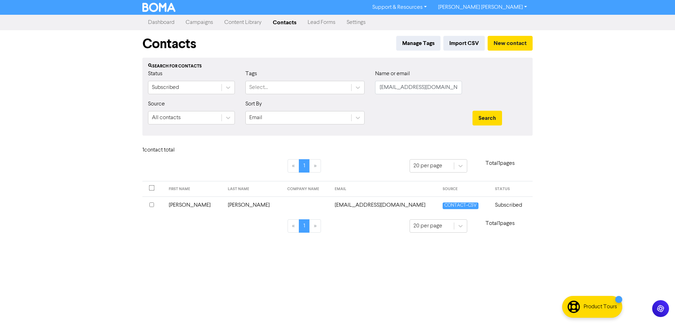
click at [151, 207] on input "checkbox" at bounding box center [151, 205] width 5 height 5
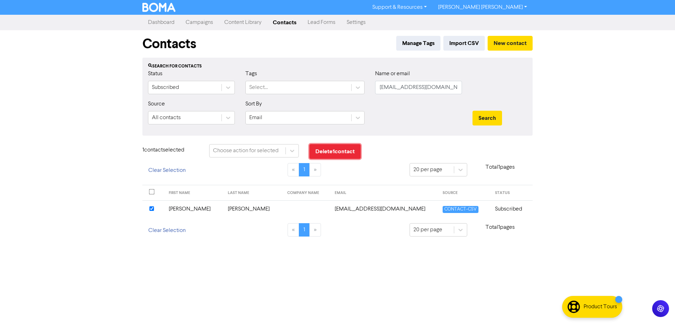
click at [332, 152] on button "Delete 1 contact" at bounding box center [334, 151] width 51 height 15
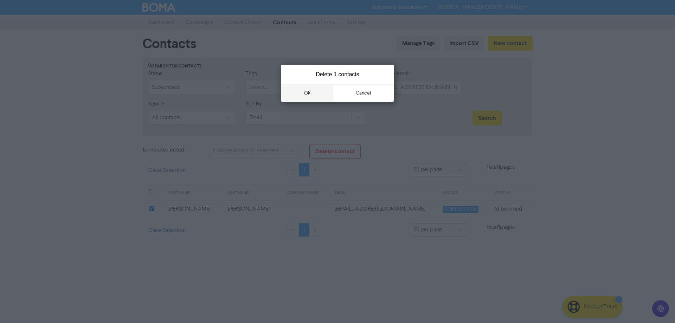
click at [303, 92] on button "ok" at bounding box center [307, 93] width 52 height 18
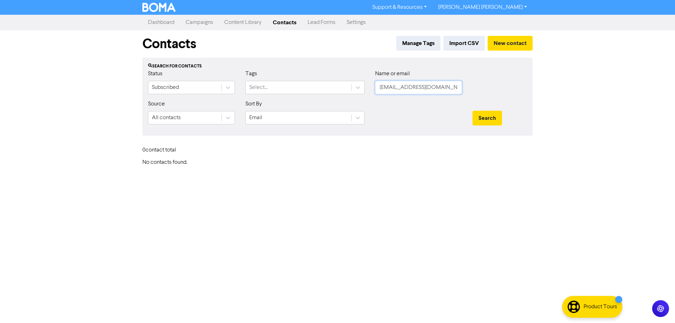
drag, startPoint x: 451, startPoint y: 88, endPoint x: 341, endPoint y: 96, distance: 110.4
click at [349, 96] on div "Status Subscribed Tags Select... Name or email [EMAIL_ADDRESS][DOMAIN_NAME]" at bounding box center [338, 85] width 390 height 30
click at [487, 120] on button "Search" at bounding box center [488, 118] width 30 height 15
drag, startPoint x: 444, startPoint y: 85, endPoint x: 337, endPoint y: 84, distance: 107.3
click at [337, 84] on div "Status Subscribed Tags Select... Name or email [EMAIL_ADDRESS][DOMAIN_NAME]" at bounding box center [338, 85] width 390 height 30
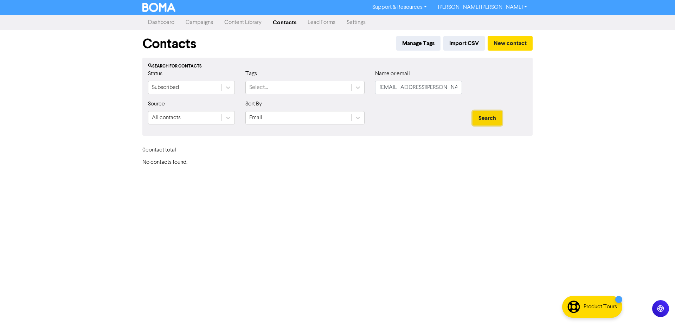
click at [486, 120] on button "Search" at bounding box center [488, 118] width 30 height 15
drag, startPoint x: 450, startPoint y: 87, endPoint x: 346, endPoint y: 109, distance: 107.1
click at [316, 93] on div "Status Subscribed Tags Select... Name or email [EMAIL_ADDRESS][PERSON_NAME][DOM…" at bounding box center [338, 85] width 390 height 30
click at [491, 123] on button "Search" at bounding box center [488, 118] width 30 height 15
drag, startPoint x: 443, startPoint y: 87, endPoint x: 343, endPoint y: 86, distance: 100.2
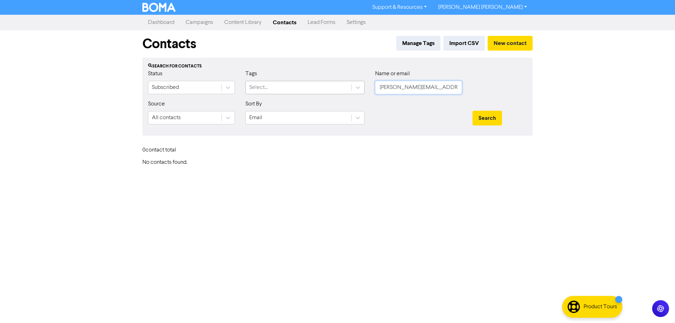
click at [359, 83] on div "Status Subscribed Tags Select... Name or email [PERSON_NAME][EMAIL_ADDRESS][DOM…" at bounding box center [338, 85] width 390 height 30
type input "[EMAIL_ADDRESS][DOMAIN_NAME]"
click at [490, 117] on button "Search" at bounding box center [488, 118] width 30 height 15
click at [286, 25] on link "Contacts" at bounding box center [284, 22] width 35 height 14
click at [157, 21] on link "Dashboard" at bounding box center [161, 22] width 38 height 14
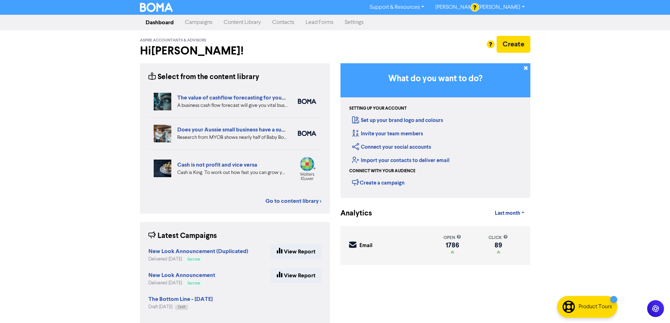
click at [197, 20] on link "Campaigns" at bounding box center [198, 22] width 39 height 14
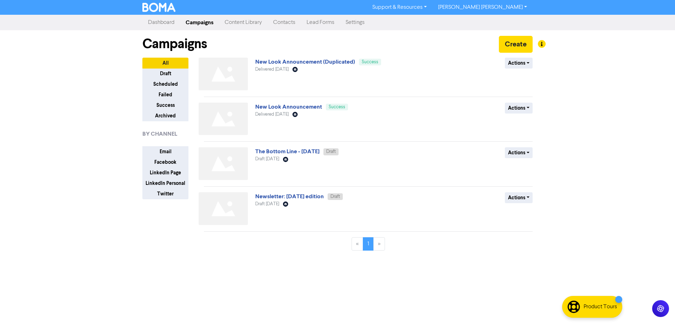
click at [295, 23] on link "Contacts" at bounding box center [284, 22] width 33 height 14
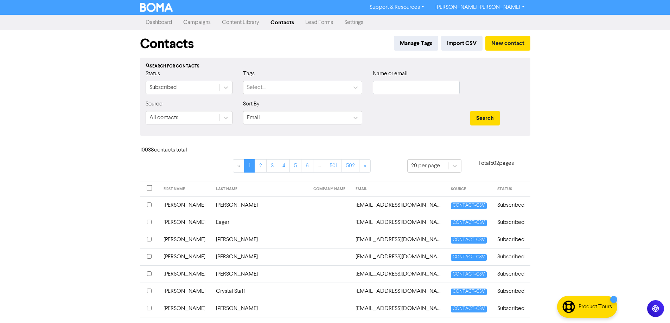
click at [591, 146] on div "Support & Resources Video Tutorials FAQ & Guides Marketing Education [PERSON_NA…" at bounding box center [335, 161] width 670 height 323
click at [455, 45] on button "Import CSV" at bounding box center [461, 43] width 41 height 15
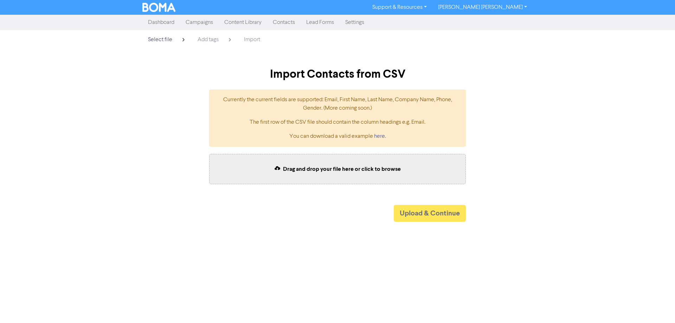
click at [320, 168] on span "Drag and drop your file here or click to browse" at bounding box center [342, 169] width 118 height 7
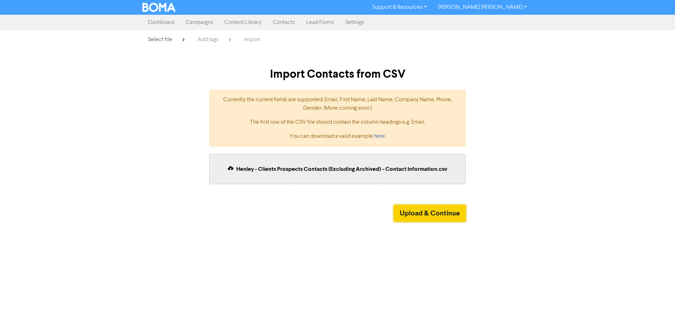
click at [422, 210] on button "Upload & Continue" at bounding box center [430, 213] width 72 height 17
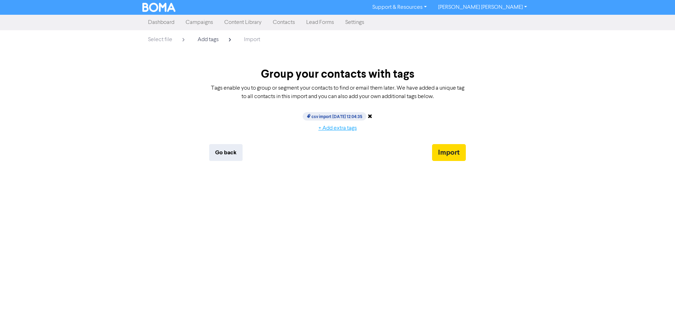
click at [332, 127] on button "+ Add extra tags" at bounding box center [338, 128] width 50 height 15
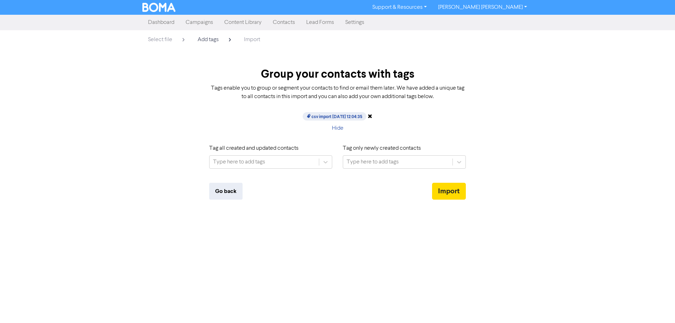
click at [372, 115] on icon at bounding box center [370, 116] width 5 height 6
click at [370, 160] on div "Type here to add tags" at bounding box center [373, 162] width 52 height 8
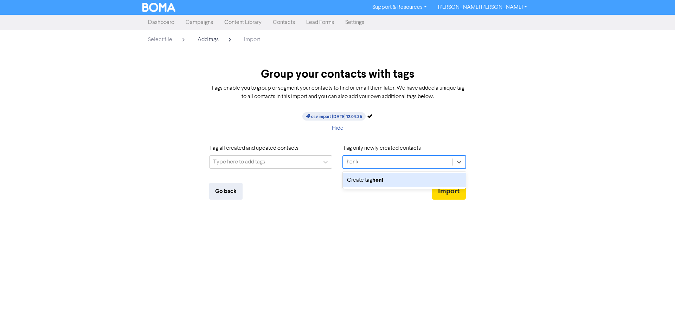
type input "henley"
click at [380, 178] on b "henley" at bounding box center [380, 180] width 17 height 7
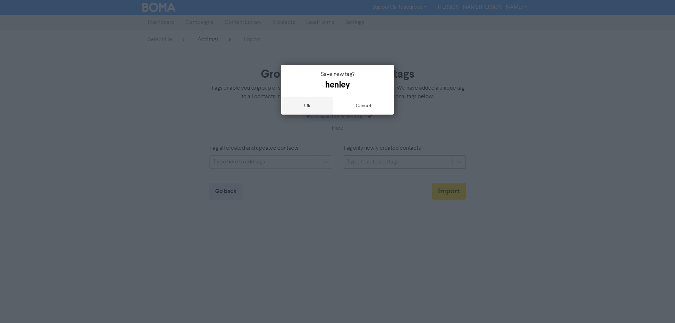
click at [308, 104] on button "ok" at bounding box center [307, 106] width 52 height 18
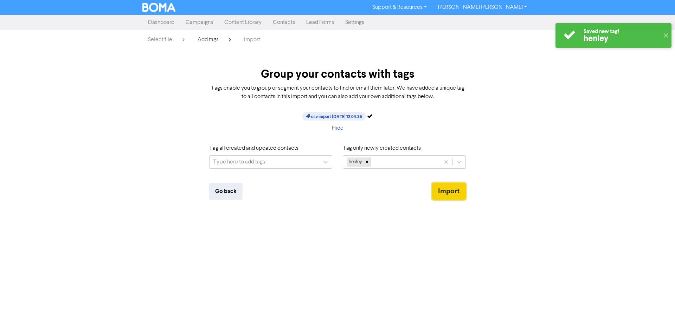
click at [443, 187] on button "Import" at bounding box center [449, 191] width 34 height 17
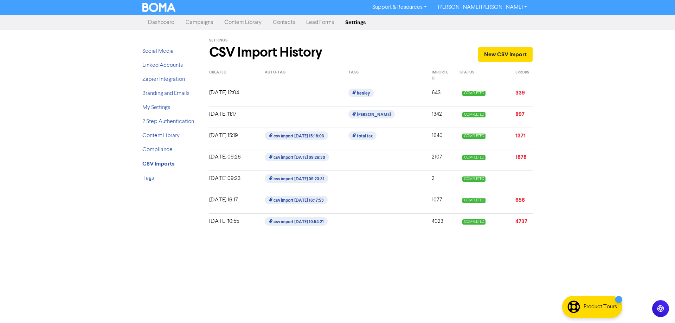
click at [197, 21] on link "Campaigns" at bounding box center [199, 22] width 39 height 14
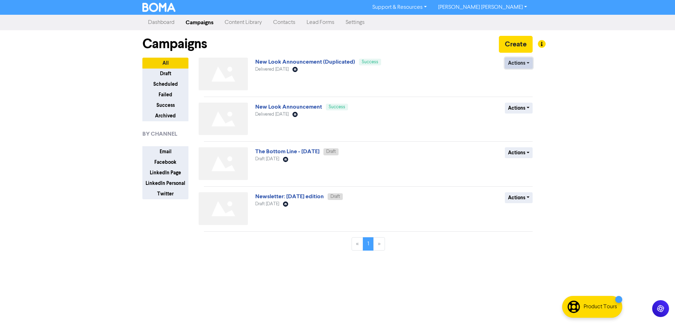
click at [528, 65] on button "Actions" at bounding box center [519, 63] width 28 height 11
click at [519, 79] on button "Duplicate" at bounding box center [533, 77] width 56 height 11
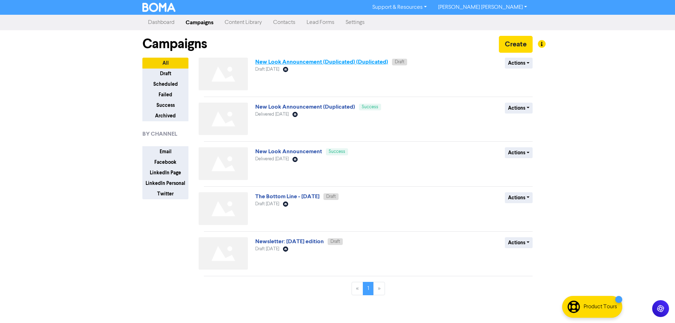
click at [358, 63] on link "New Look Announcement (Duplicated) (Duplicated)" at bounding box center [321, 61] width 133 height 7
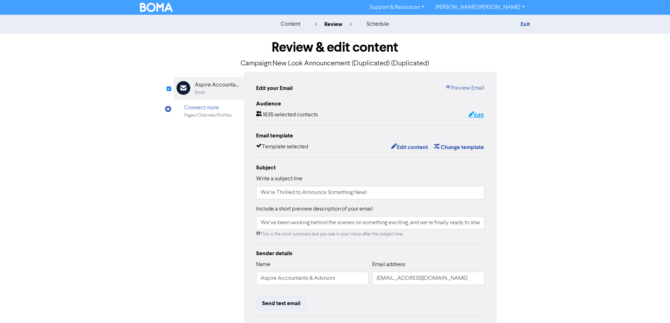
click at [479, 115] on button "Edit" at bounding box center [476, 115] width 16 height 9
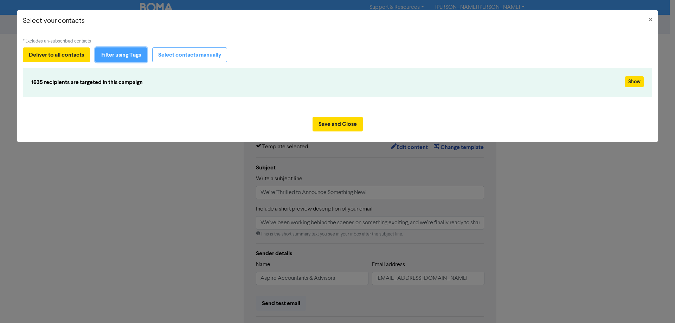
click at [123, 56] on button "Filter using Tags" at bounding box center [121, 54] width 52 height 15
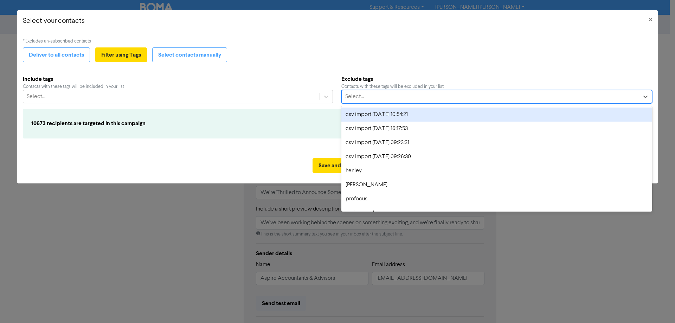
click at [357, 96] on div "Select..." at bounding box center [354, 96] width 19 height 8
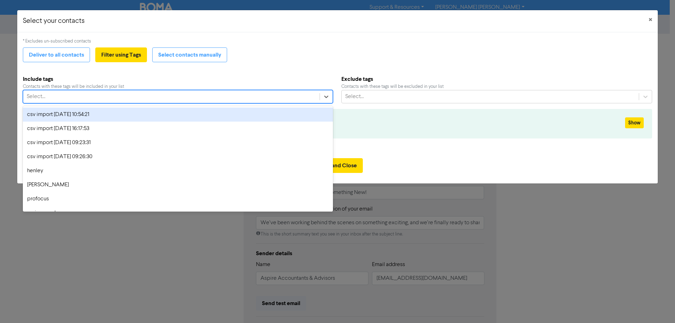
click at [247, 98] on div "Select..." at bounding box center [171, 96] width 296 height 13
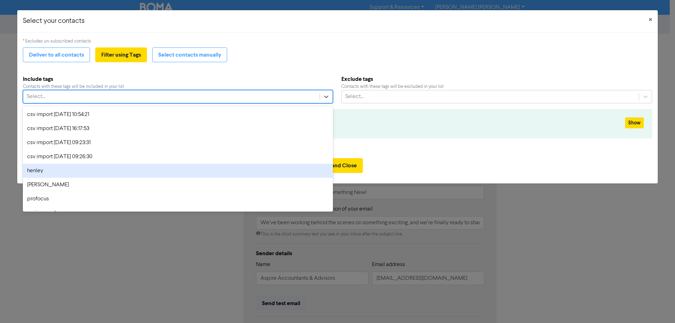
click at [42, 171] on div "henley" at bounding box center [178, 171] width 310 height 14
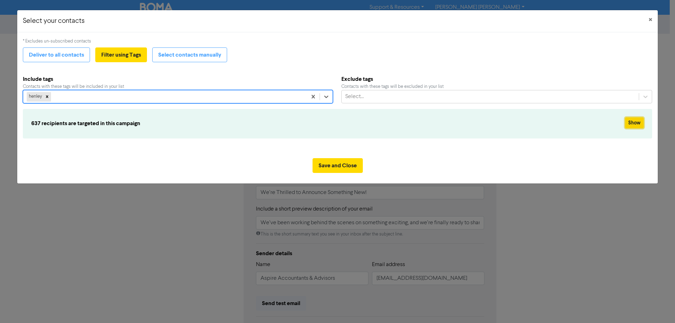
click at [630, 122] on button "Show" at bounding box center [634, 122] width 19 height 11
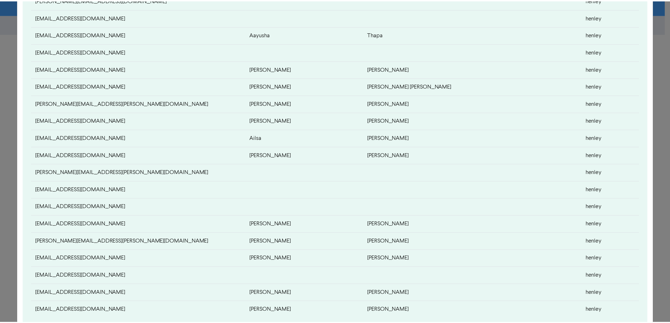
scroll to position [280, 0]
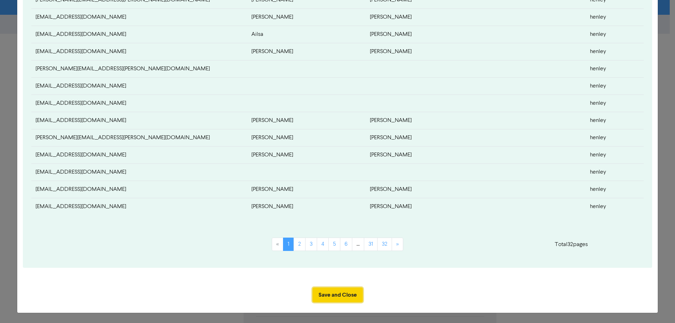
click at [332, 294] on button "Save and Close" at bounding box center [338, 295] width 50 height 15
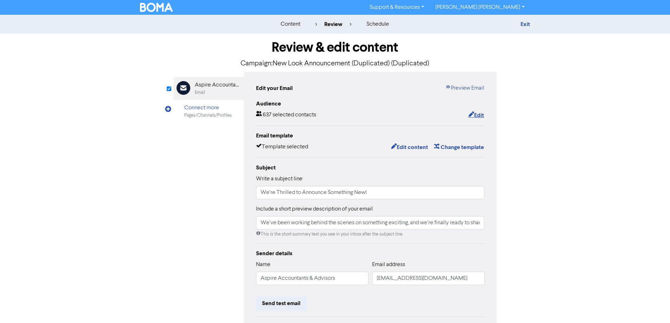
scroll to position [80, 0]
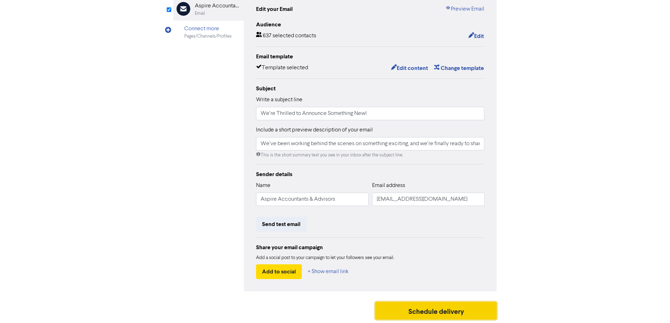
click at [427, 308] on button "Schedule delivery" at bounding box center [436, 311] width 122 height 18
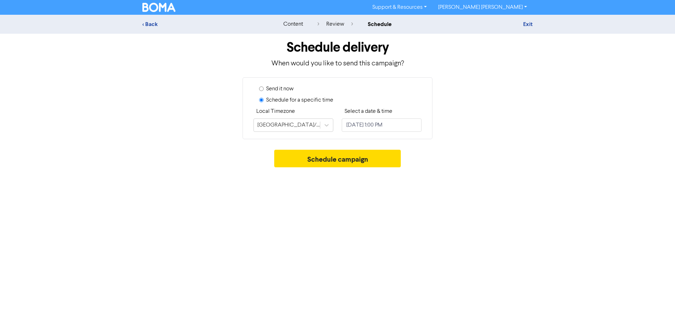
click at [262, 89] on input "Send it now" at bounding box center [261, 89] width 5 height 5
radio input "true"
radio input "false"
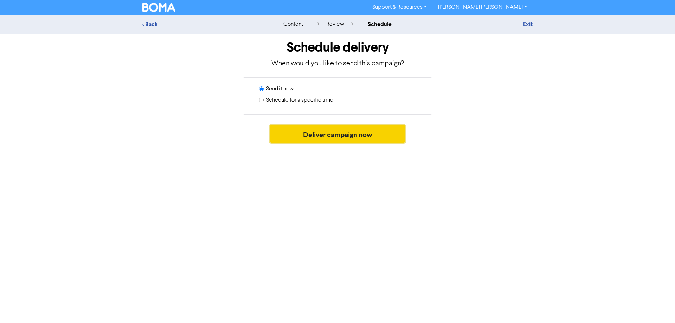
click at [339, 139] on button "Deliver campaign now" at bounding box center [337, 134] width 135 height 18
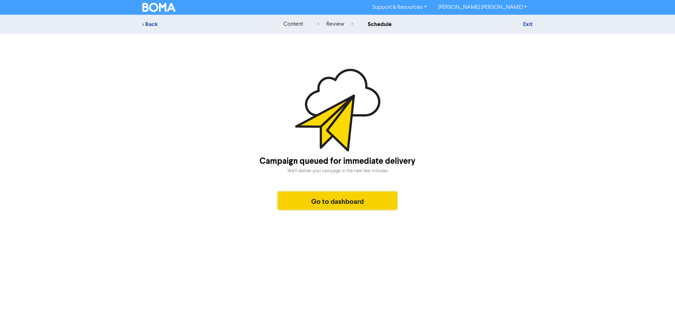
click at [319, 201] on button "Go to dashboard" at bounding box center [337, 201] width 119 height 18
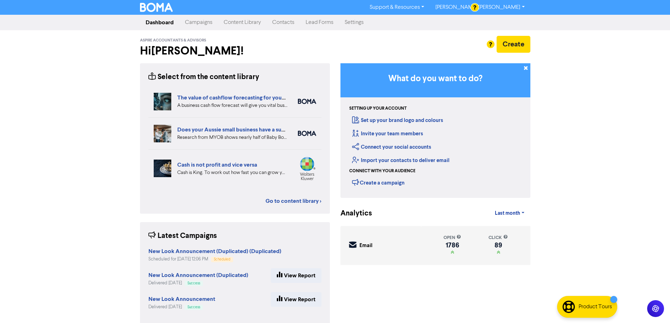
scroll to position [10, 0]
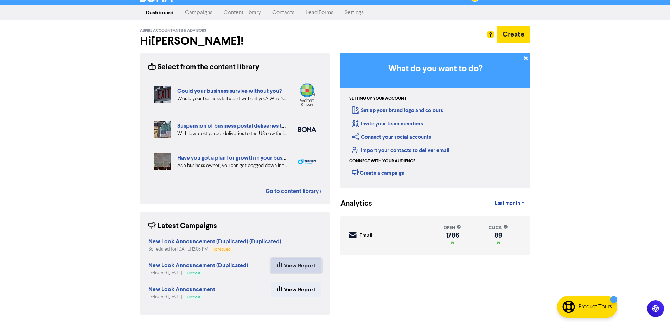
click at [305, 267] on link "View Report" at bounding box center [296, 265] width 51 height 15
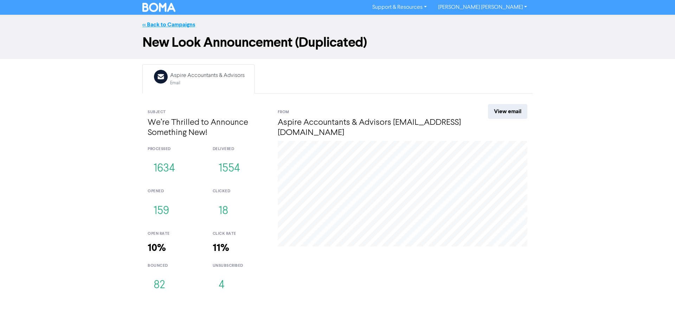
click at [149, 25] on link "<< Back to Campaigns" at bounding box center [168, 24] width 53 height 7
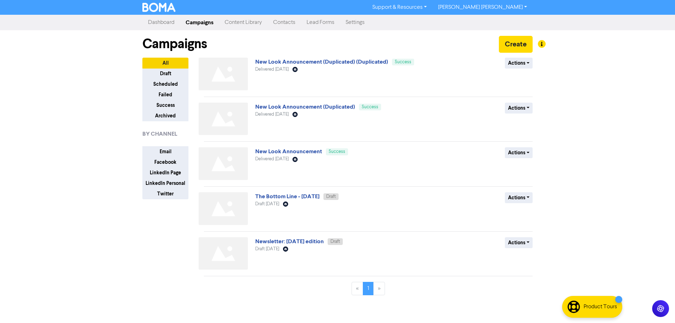
click at [624, 114] on div "Support & Resources Video Tutorials FAQ & Guides Marketing Education [PERSON_NA…" at bounding box center [337, 161] width 675 height 323
click at [224, 75] on img at bounding box center [223, 74] width 49 height 33
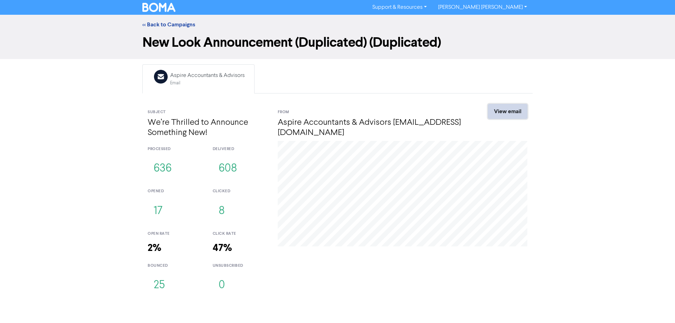
click at [501, 111] on link "View email" at bounding box center [507, 111] width 39 height 15
click at [148, 24] on link "<< Back to Campaigns" at bounding box center [168, 24] width 53 height 7
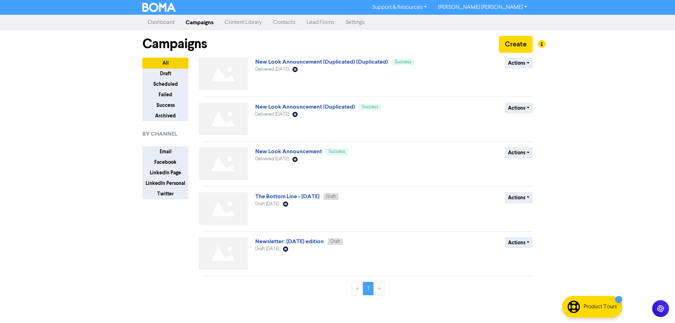
click at [382, 158] on div "Delivered [DATE] Email Created with Sketch." at bounding box center [339, 159] width 169 height 7
click at [290, 149] on link "New Look Announcement" at bounding box center [288, 151] width 67 height 7
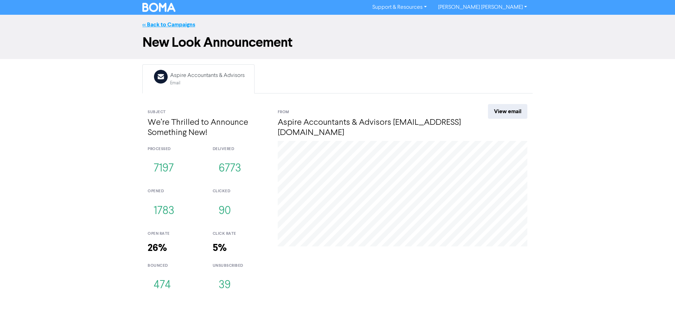
click at [147, 22] on link "<< Back to Campaigns" at bounding box center [168, 24] width 53 height 7
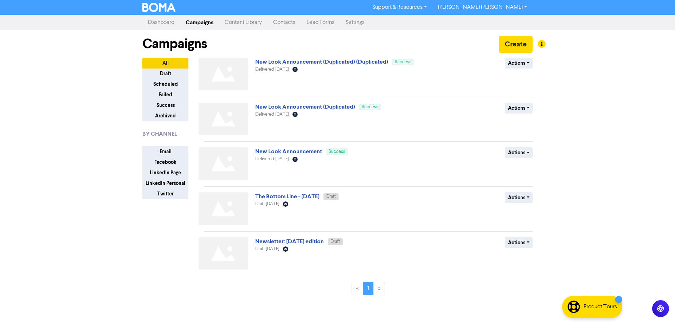
click at [165, 23] on link "Dashboard" at bounding box center [161, 22] width 38 height 14
